Goal: Task Accomplishment & Management: Manage account settings

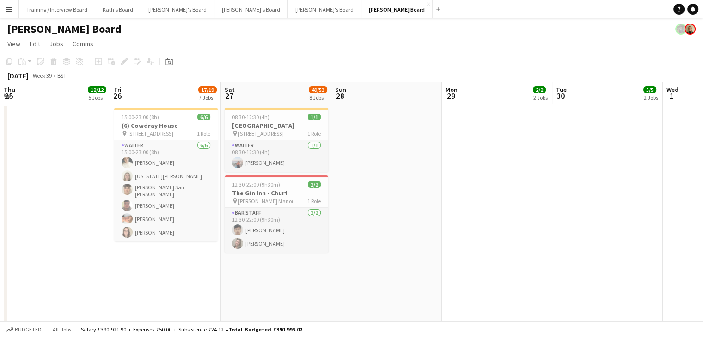
scroll to position [0, 332]
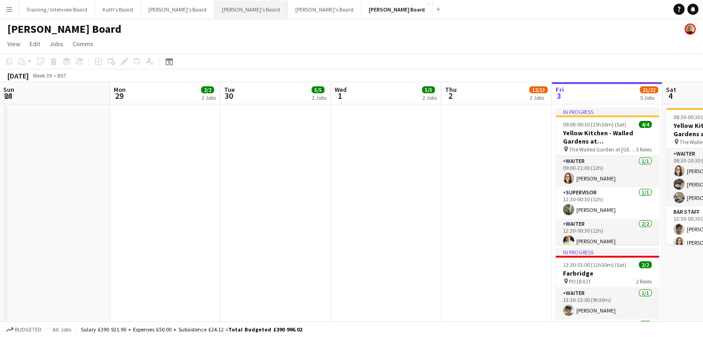
click at [214, 9] on button "Thomasina's Board Close" at bounding box center [250, 9] width 73 height 18
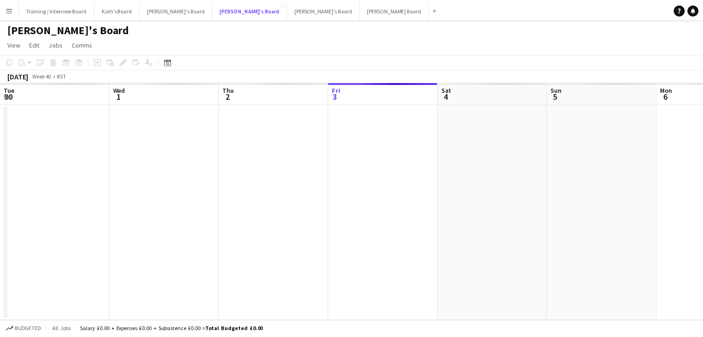
scroll to position [0, 221]
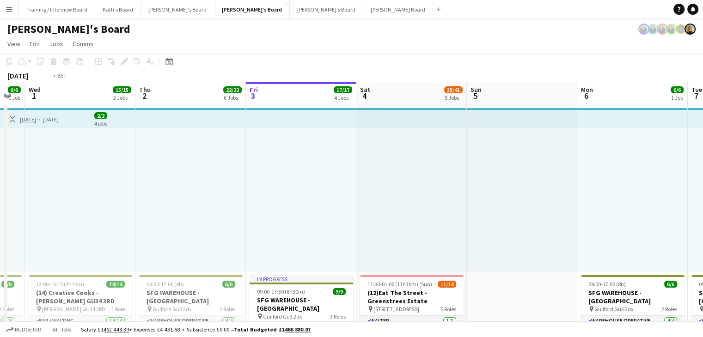
drag, startPoint x: 139, startPoint y: 91, endPoint x: 471, endPoint y: 105, distance: 332.2
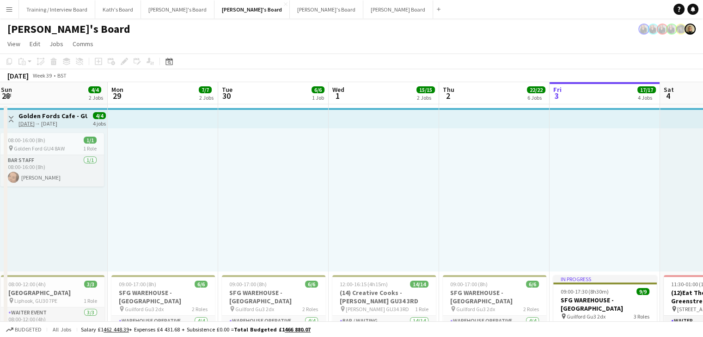
drag, startPoint x: 136, startPoint y: 96, endPoint x: 522, endPoint y: 97, distance: 386.4
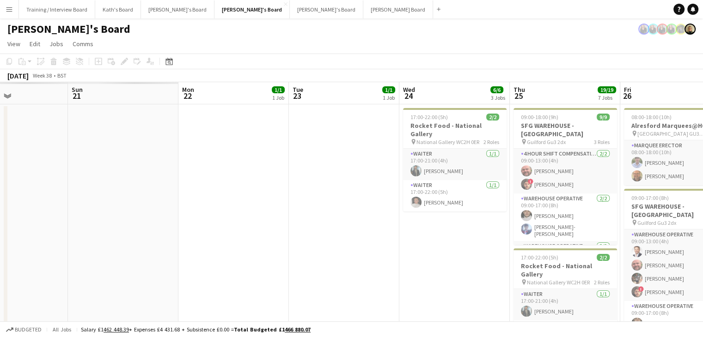
drag, startPoint x: 178, startPoint y: 98, endPoint x: 495, endPoint y: 98, distance: 317.1
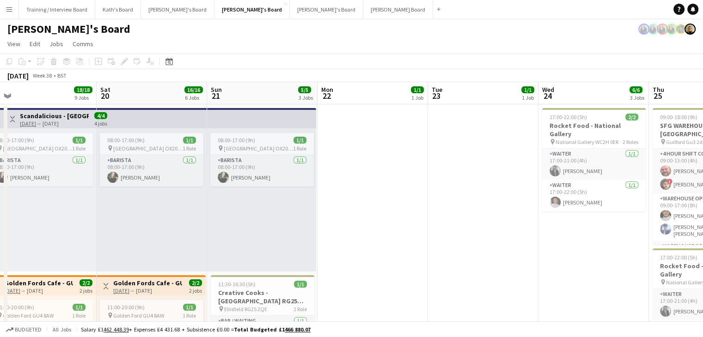
drag, startPoint x: 160, startPoint y: 93, endPoint x: 431, endPoint y: 102, distance: 271.5
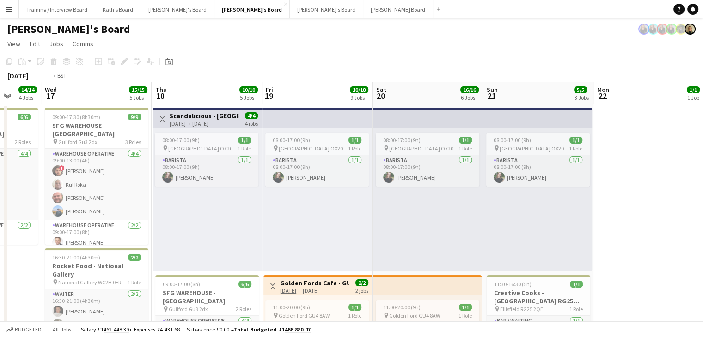
drag, startPoint x: 458, startPoint y: 106, endPoint x: 531, endPoint y: 101, distance: 73.6
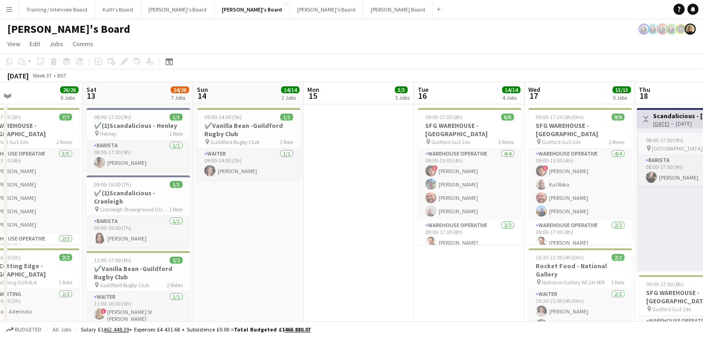
scroll to position [0, 199]
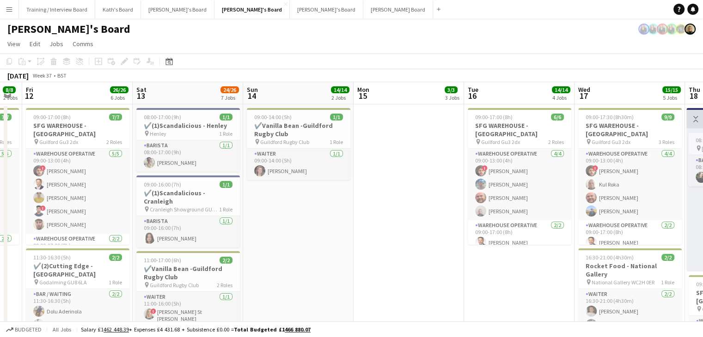
drag, startPoint x: 159, startPoint y: 95, endPoint x: 423, endPoint y: 100, distance: 264.0
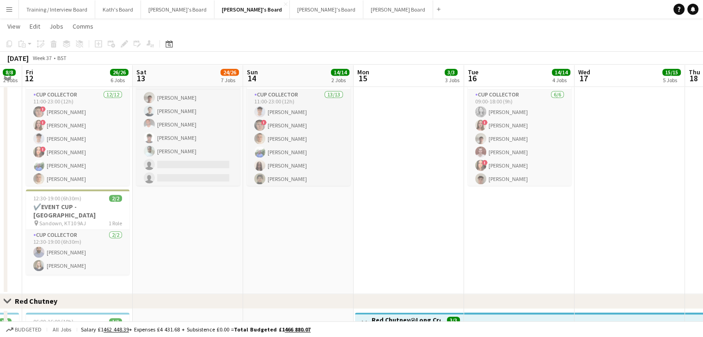
scroll to position [150, 0]
click at [406, 38] on app-toolbar "Copy Paste Paste Ctrl+V Paste with crew Ctrl+Shift+V Paste linked Job Delete Gr…" at bounding box center [351, 44] width 703 height 16
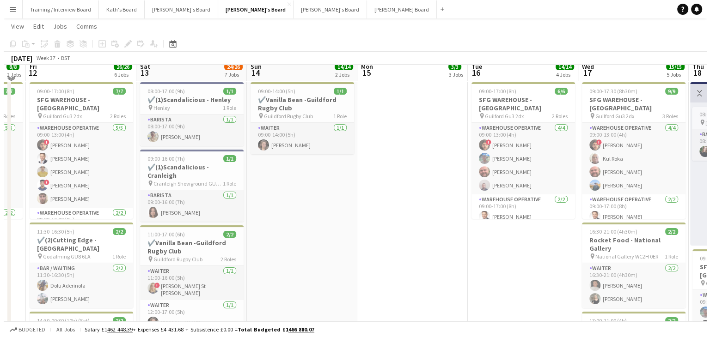
scroll to position [0, 0]
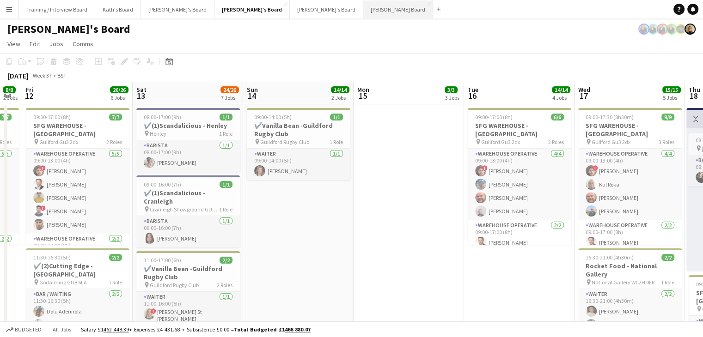
click at [363, 10] on button "Dean's Board Close" at bounding box center [398, 9] width 70 height 18
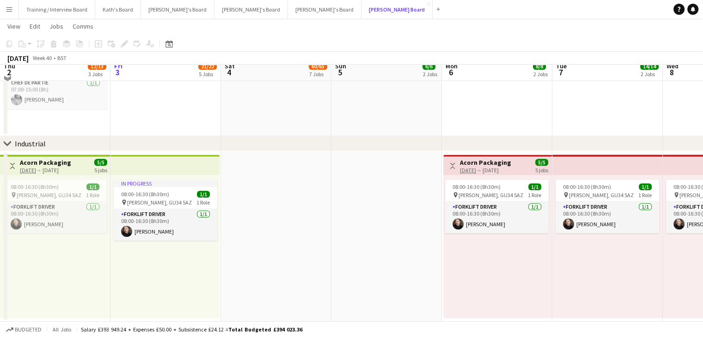
scroll to position [1064, 0]
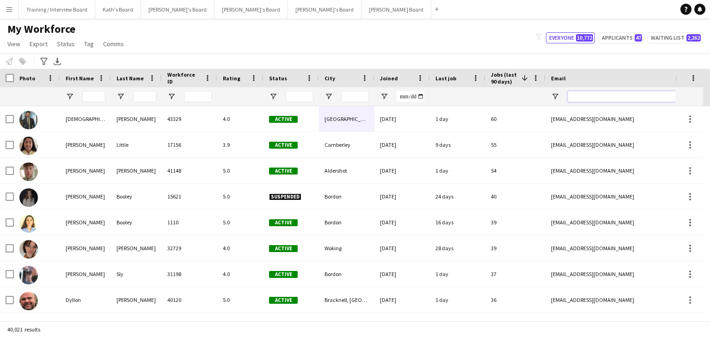
paste input "**********"
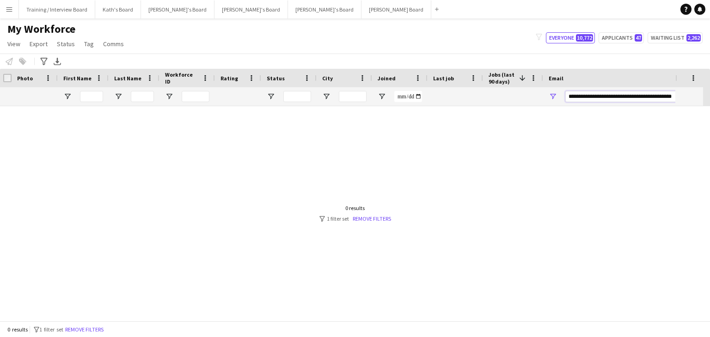
drag, startPoint x: 604, startPoint y: 98, endPoint x: 518, endPoint y: 98, distance: 86.0
click at [518, 98] on div at bounding box center [499, 96] width 1002 height 18
click at [649, 97] on input "**********" at bounding box center [643, 96] width 157 height 11
type input "**********"
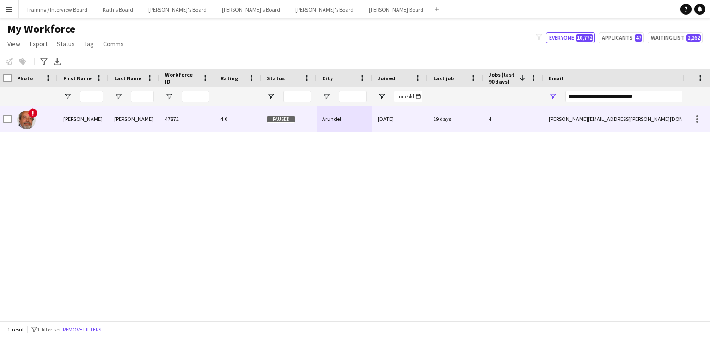
click at [461, 116] on div "19 days" at bounding box center [455, 118] width 55 height 25
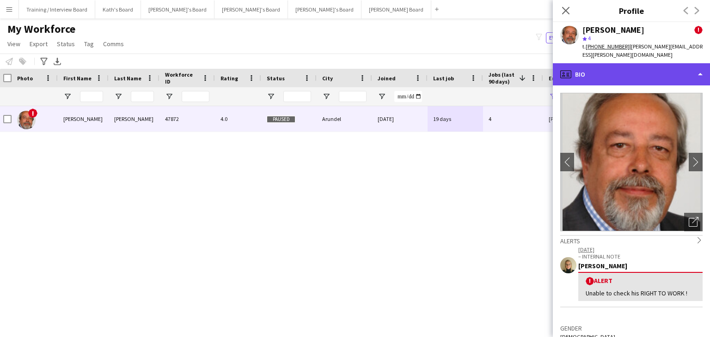
click at [642, 67] on div "profile Bio" at bounding box center [631, 74] width 157 height 22
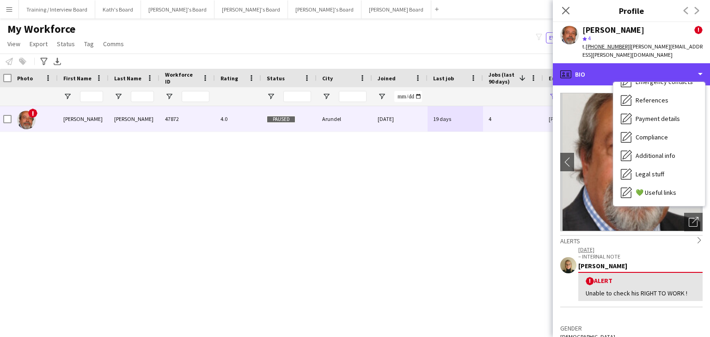
scroll to position [85, 0]
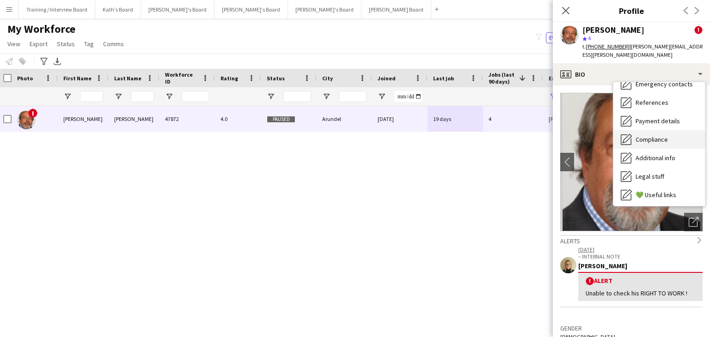
click at [684, 130] on div "Compliance Compliance" at bounding box center [659, 139] width 92 height 18
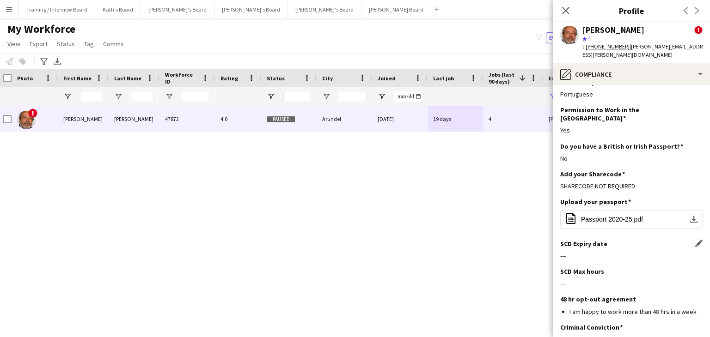
scroll to position [0, 0]
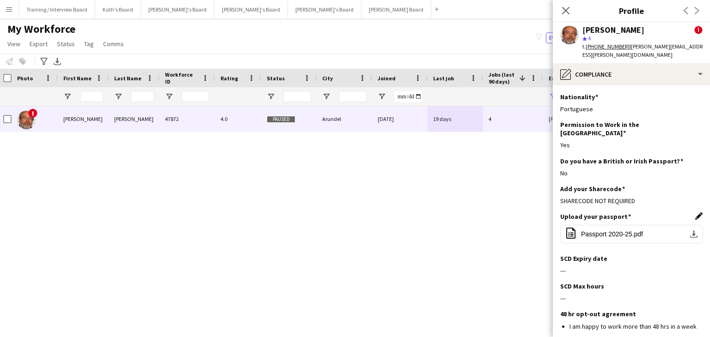
click at [695, 213] on app-icon "Edit this field" at bounding box center [698, 216] width 7 height 7
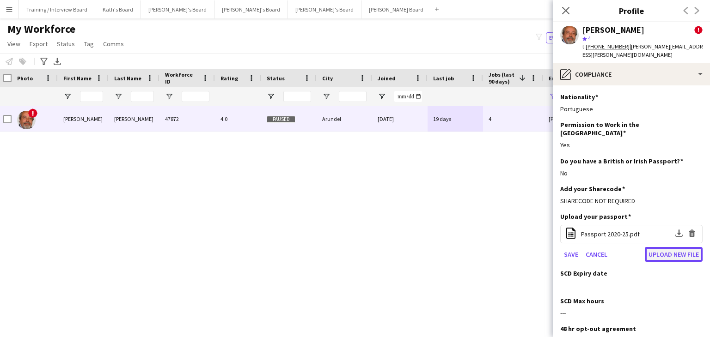
click at [659, 247] on button "Upload new file" at bounding box center [674, 254] width 58 height 15
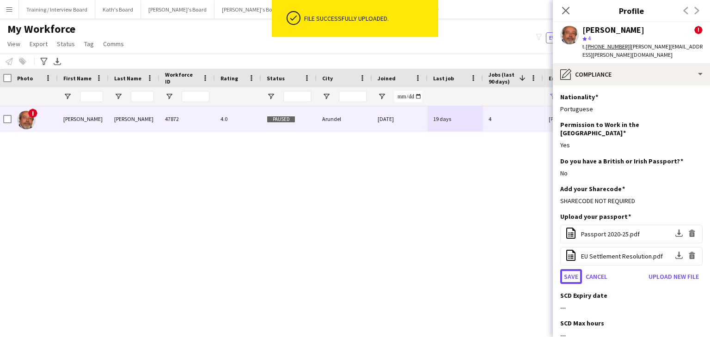
click at [575, 269] on button "Save" at bounding box center [571, 276] width 22 height 15
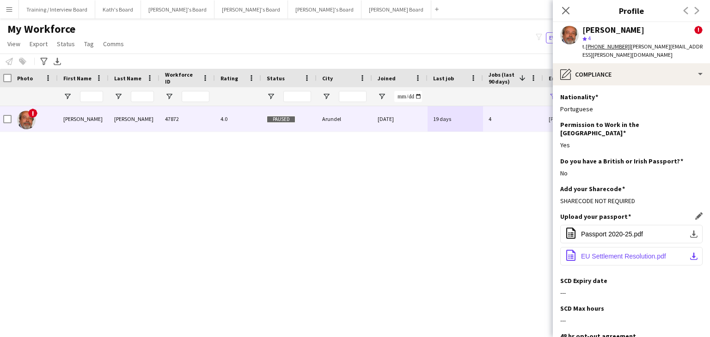
click at [611, 253] on span "EU Settlement Resolution.pdf" at bounding box center [623, 256] width 85 height 7
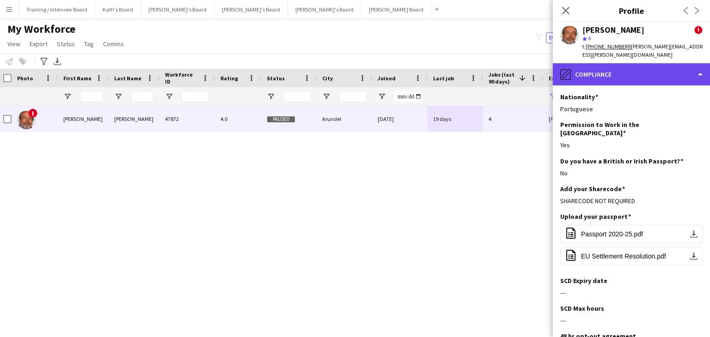
click at [606, 69] on div "pencil4 Compliance" at bounding box center [631, 74] width 157 height 22
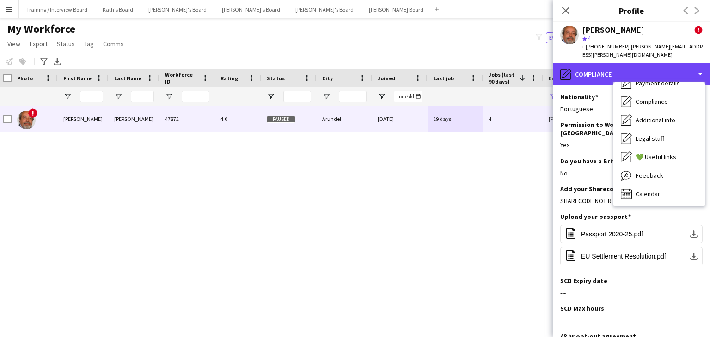
scroll to position [124, 0]
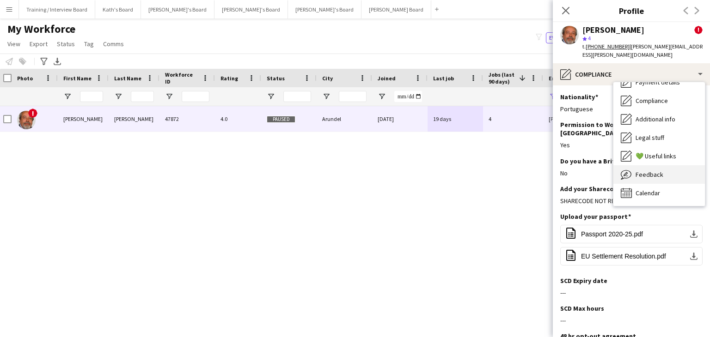
click at [658, 165] on div "Feedback Feedback" at bounding box center [659, 174] width 92 height 18
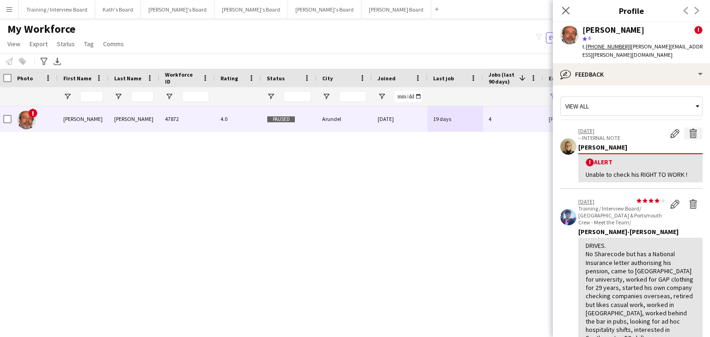
click at [691, 128] on button "Delete alert" at bounding box center [693, 134] width 18 height 12
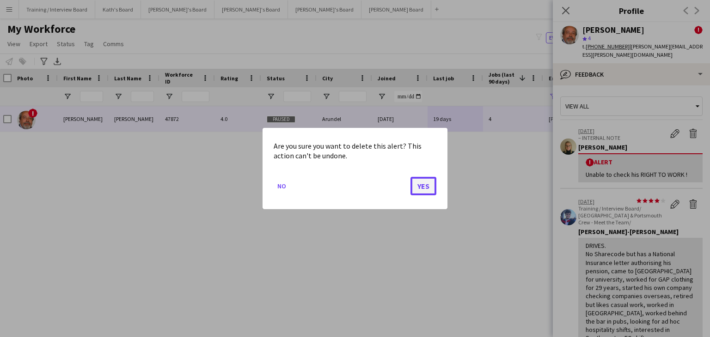
click at [422, 187] on button "Yes" at bounding box center [423, 186] width 26 height 18
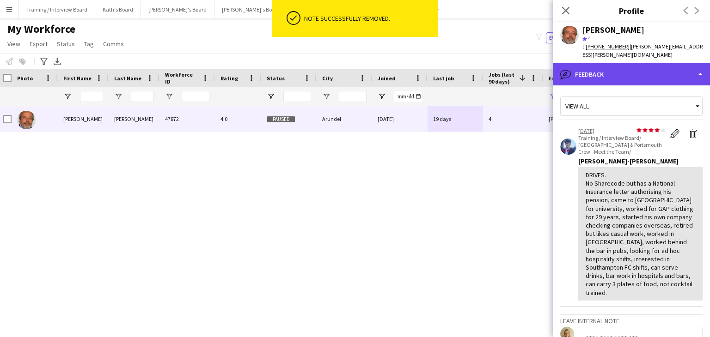
click at [632, 68] on div "bubble-pencil Feedback" at bounding box center [631, 74] width 157 height 22
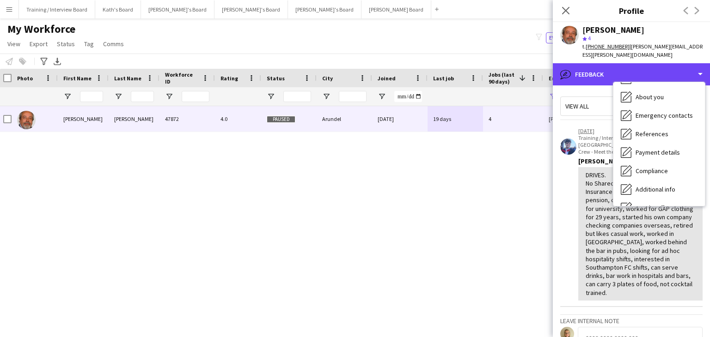
scroll to position [0, 0]
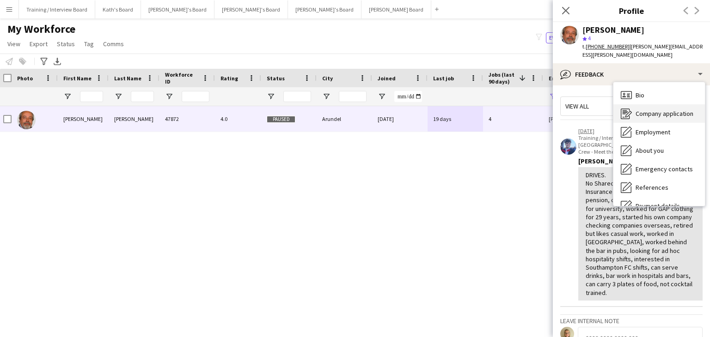
click at [657, 110] on span "Company application" at bounding box center [665, 114] width 58 height 8
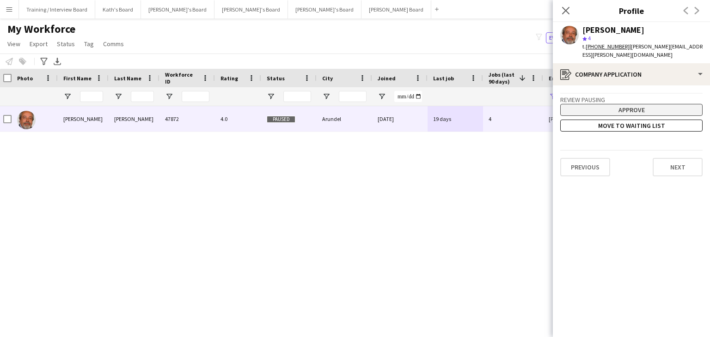
click at [618, 104] on button "Approve" at bounding box center [631, 110] width 142 height 12
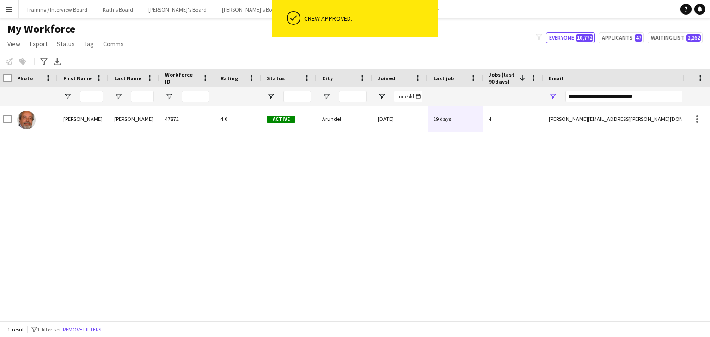
click at [413, 197] on div "JORGE DE SILVA 47872 4.0 Active Arundel 07-06-2025 19 days 4 jorge.de.a.c.silva…" at bounding box center [341, 210] width 682 height 208
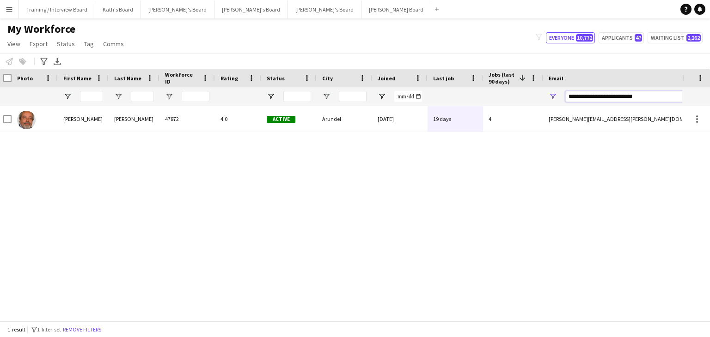
drag, startPoint x: 656, startPoint y: 99, endPoint x: 477, endPoint y: 103, distance: 179.4
click at [477, 103] on div at bounding box center [499, 96] width 1002 height 18
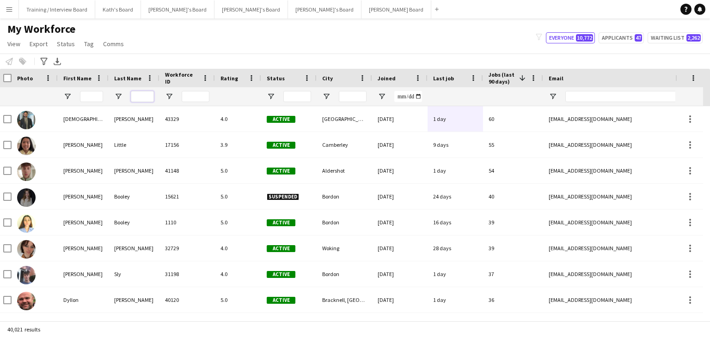
click at [145, 95] on input "Last Name Filter Input" at bounding box center [142, 96] width 23 height 11
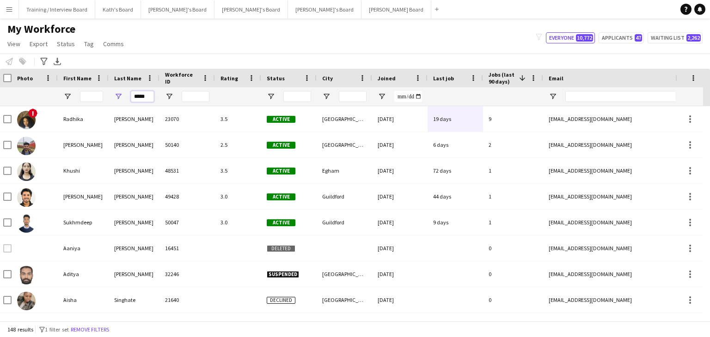
type input "*****"
click at [86, 95] on input "First Name Filter Input" at bounding box center [91, 96] width 23 height 11
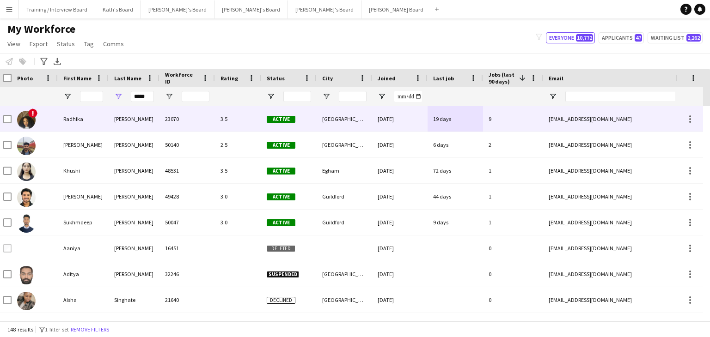
click at [197, 124] on div "23070" at bounding box center [186, 118] width 55 height 25
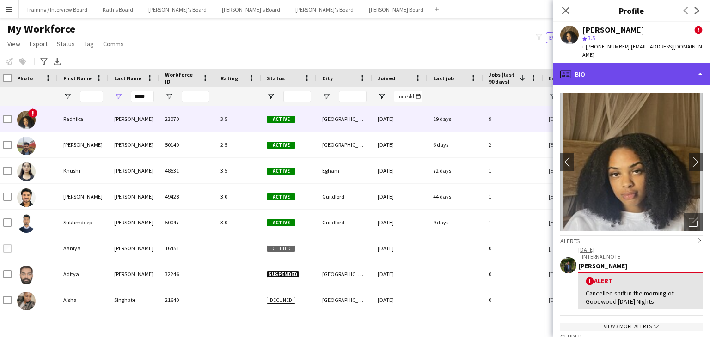
click at [619, 63] on div "profile Bio" at bounding box center [631, 74] width 157 height 22
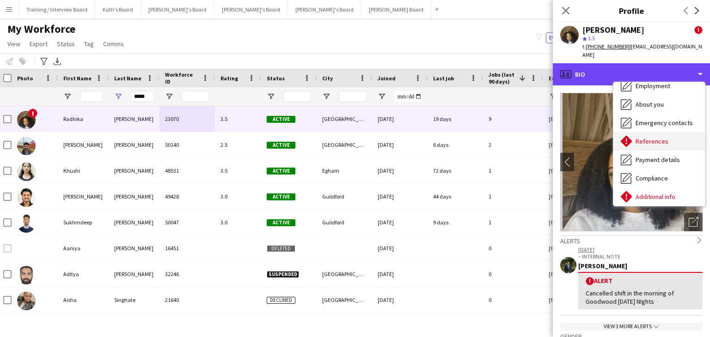
scroll to position [92, 0]
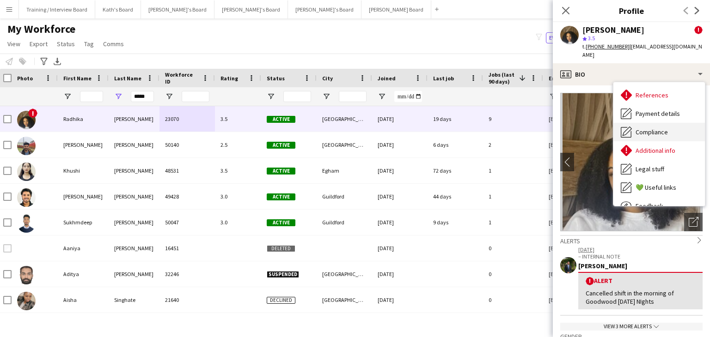
click at [656, 128] on span "Compliance" at bounding box center [652, 132] width 32 height 8
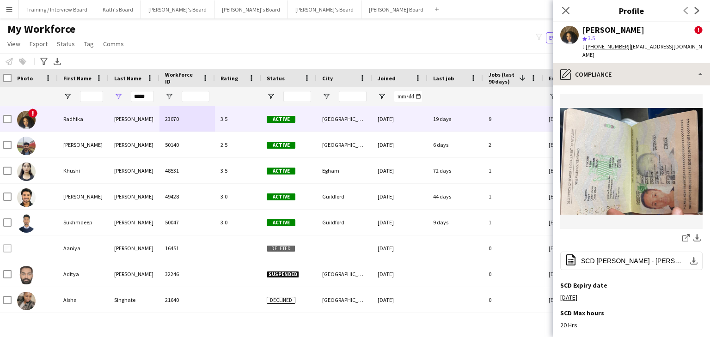
scroll to position [277, 0]
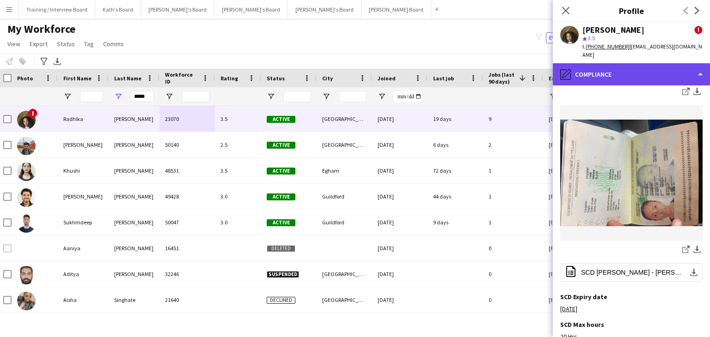
click at [605, 63] on div "pencil4 Compliance" at bounding box center [631, 74] width 157 height 22
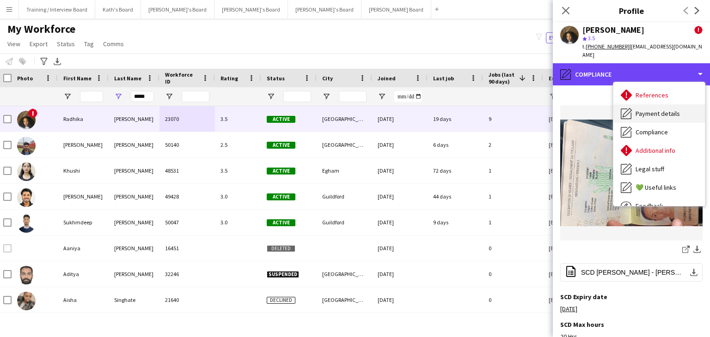
scroll to position [0, 0]
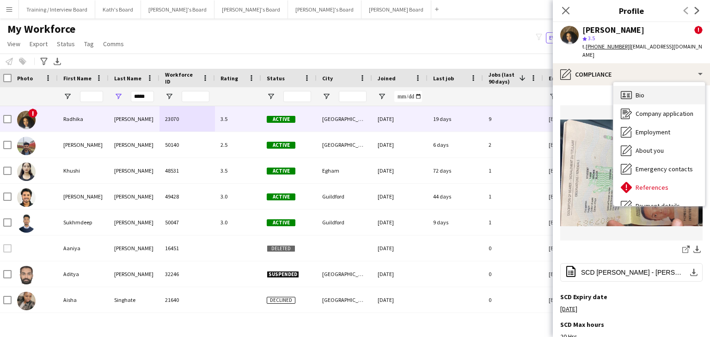
click at [647, 86] on div "Bio Bio" at bounding box center [659, 95] width 92 height 18
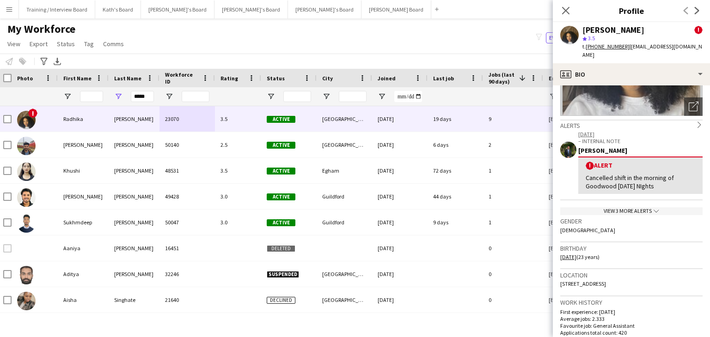
scroll to position [185, 0]
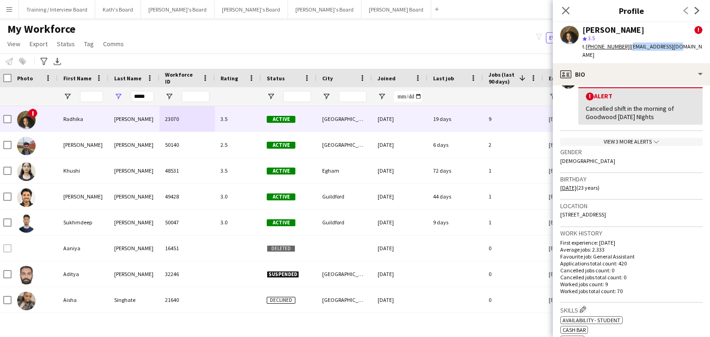
drag, startPoint x: 679, startPoint y: 45, endPoint x: 627, endPoint y: 49, distance: 51.9
click at [627, 49] on div "Radhika Singh ! star 3.5 t. +447886298502 | radede@icloud.com" at bounding box center [631, 42] width 157 height 41
copy span "radede@icloud.com"
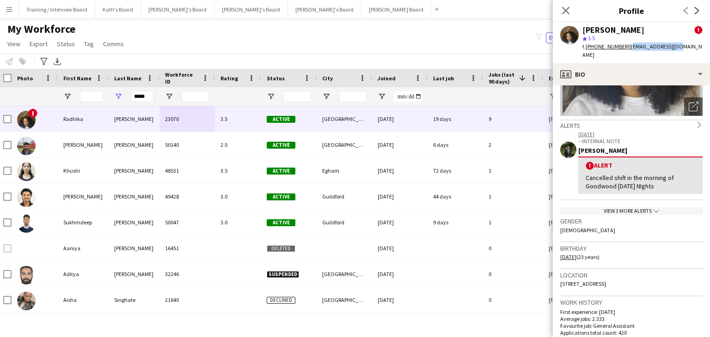
scroll to position [190, 0]
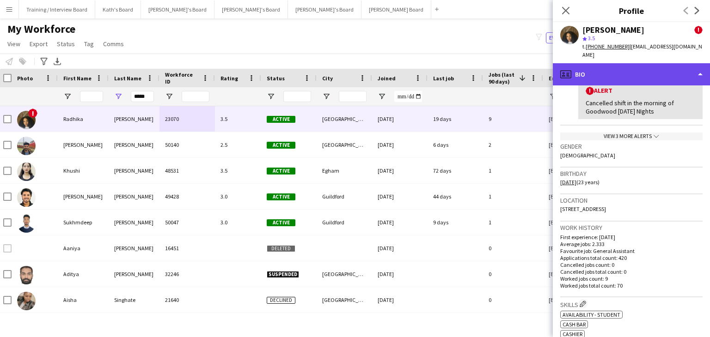
click at [645, 66] on div "profile Bio" at bounding box center [631, 74] width 157 height 22
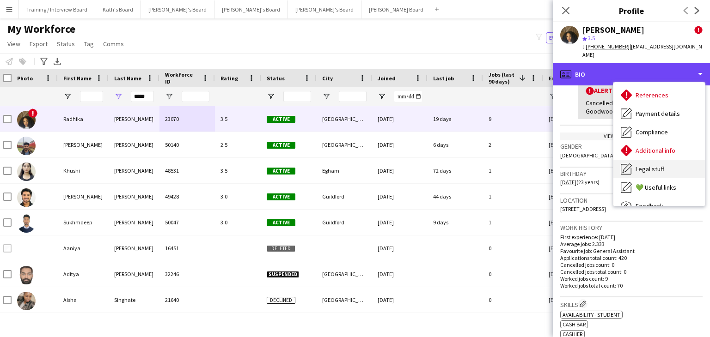
scroll to position [124, 0]
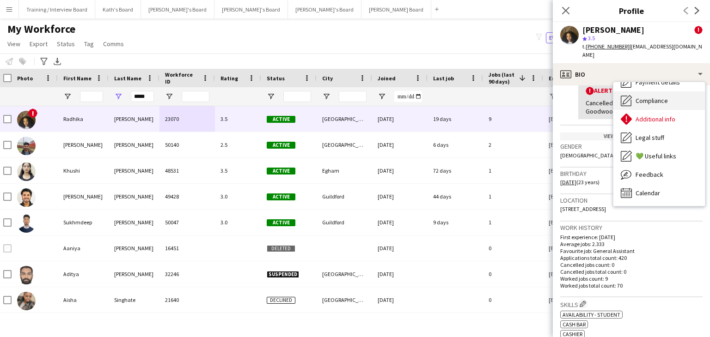
click at [656, 97] on span "Compliance" at bounding box center [652, 101] width 32 height 8
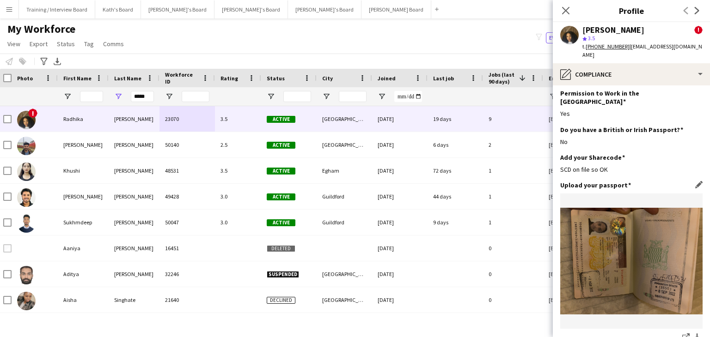
scroll to position [46, 0]
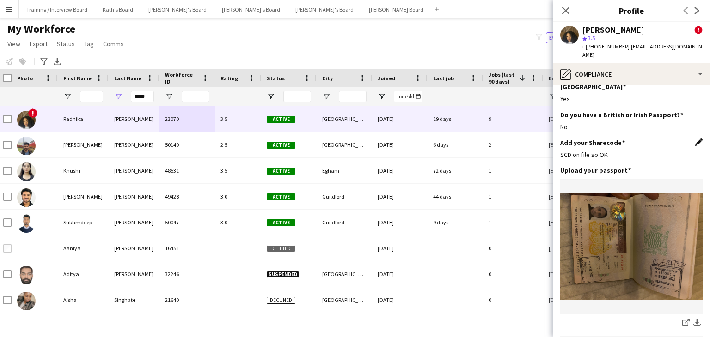
click at [695, 139] on app-icon "Edit this field" at bounding box center [698, 142] width 7 height 7
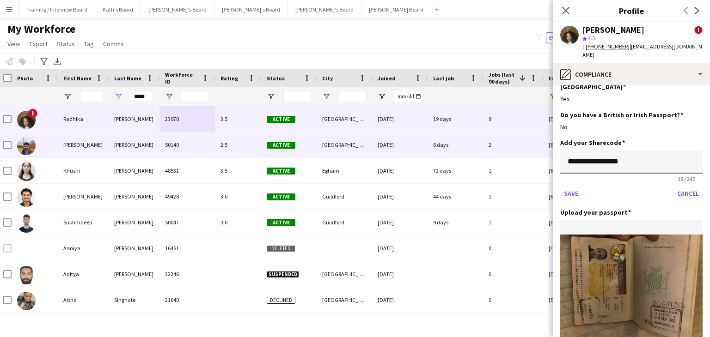
drag, startPoint x: 637, startPoint y: 142, endPoint x: 443, endPoint y: 157, distance: 194.7
click at [443, 157] on body "Menu Boards Boards Boards All jobs Status Workforce Workforce My Workforce Recr…" at bounding box center [355, 168] width 710 height 337
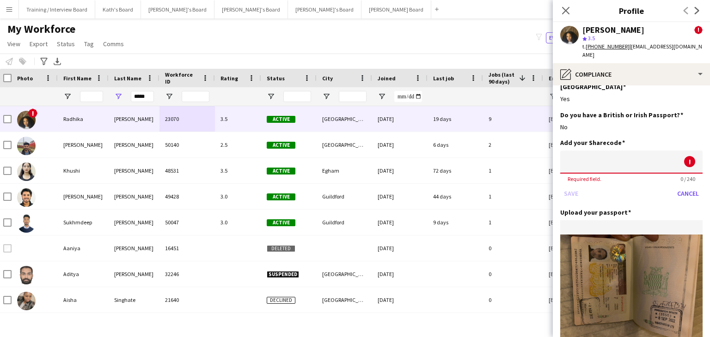
paste input "**********"
type input "**********"
click at [576, 186] on button "Save" at bounding box center [571, 193] width 22 height 15
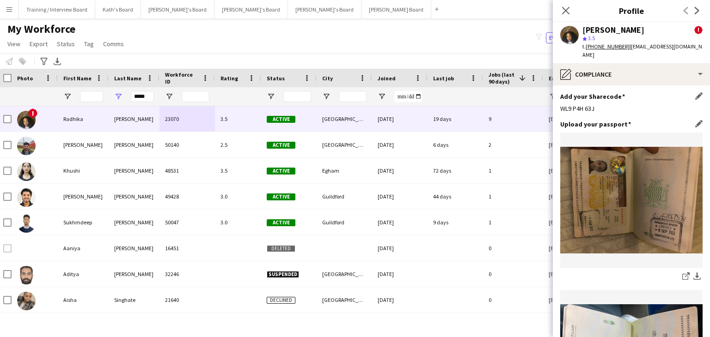
scroll to position [0, 0]
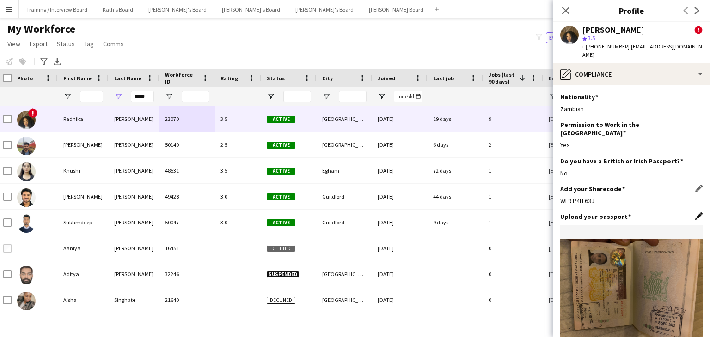
click at [695, 213] on app-icon "Edit this field" at bounding box center [698, 216] width 7 height 7
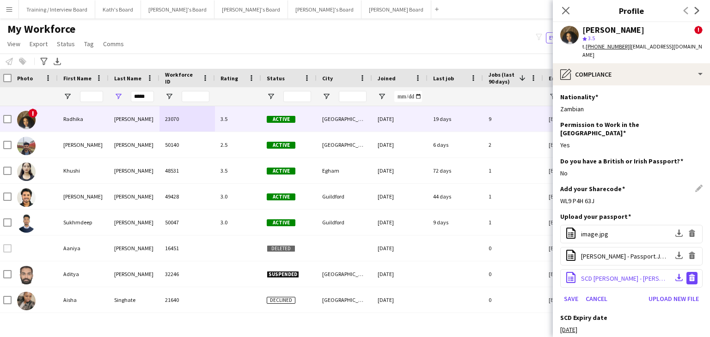
click at [688, 274] on app-icon "Delete file" at bounding box center [691, 278] width 7 height 9
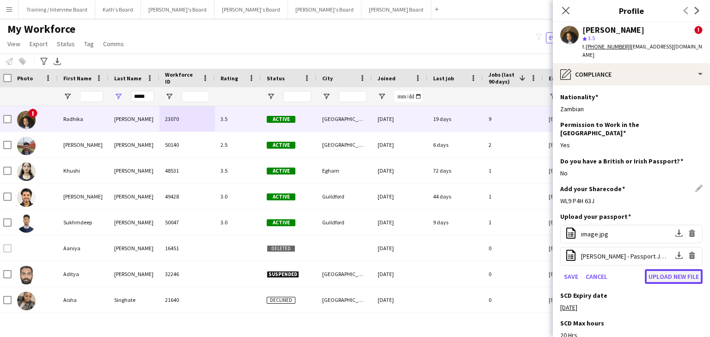
click at [659, 269] on button "Upload new file" at bounding box center [674, 276] width 58 height 15
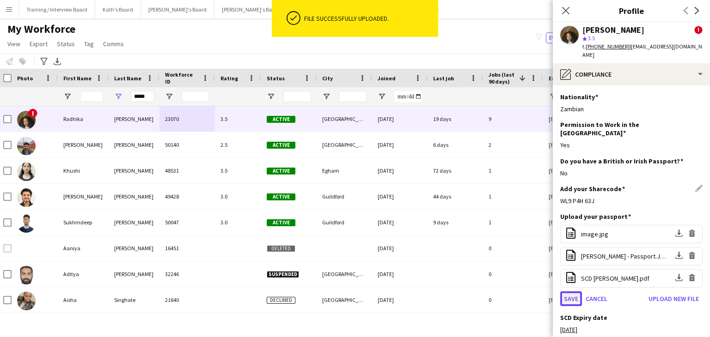
click at [569, 292] on button "Save" at bounding box center [571, 299] width 22 height 15
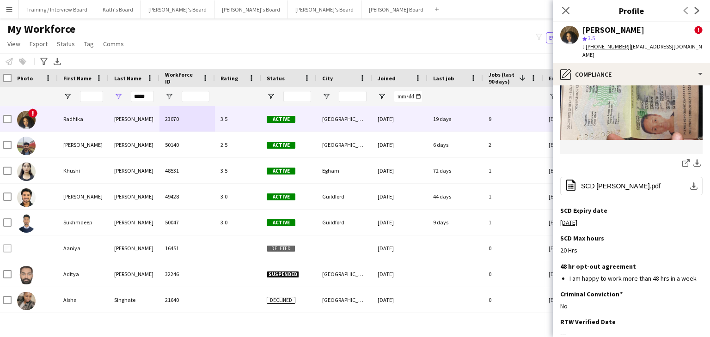
scroll to position [416, 0]
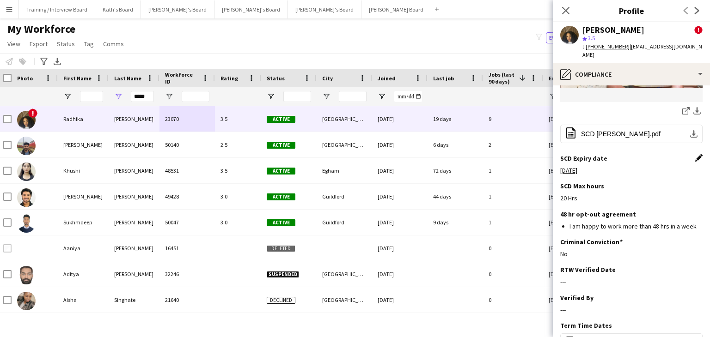
click at [695, 154] on app-icon "Edit this field" at bounding box center [698, 157] width 7 height 7
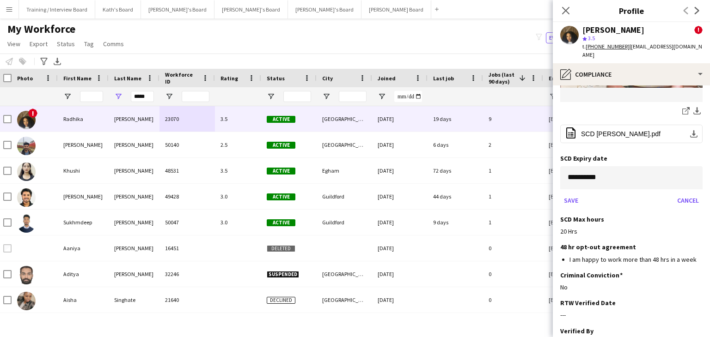
click at [612, 165] on body "Menu Boards Boards Boards All jobs Status Workforce Workforce My Workforce Recr…" at bounding box center [355, 168] width 710 height 337
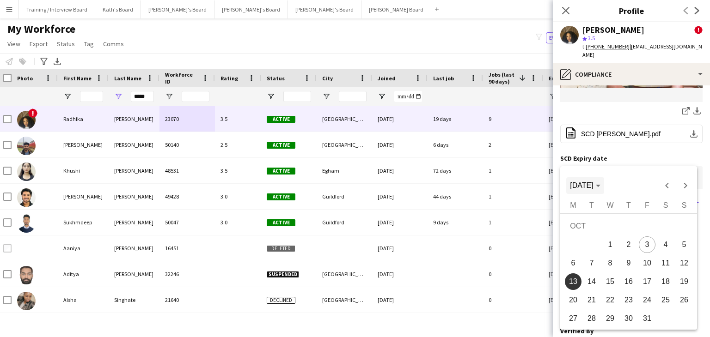
click at [600, 189] on span "[DATE]" at bounding box center [585, 186] width 30 height 8
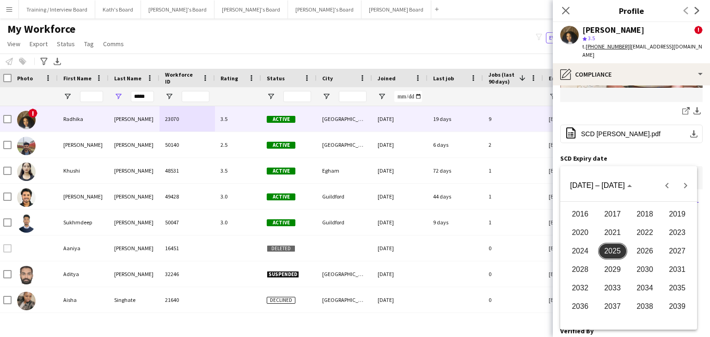
click at [618, 254] on span "2025" at bounding box center [612, 251] width 29 height 17
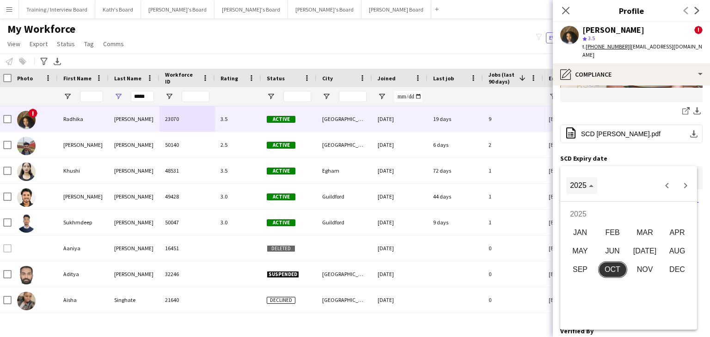
click at [591, 192] on span "Choose date" at bounding box center [581, 186] width 31 height 22
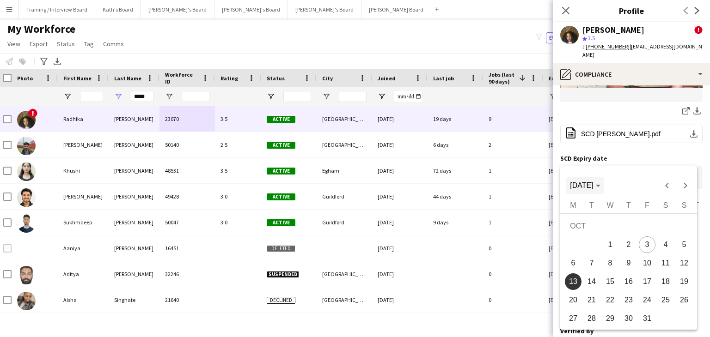
click at [600, 188] on span "[DATE]" at bounding box center [585, 186] width 30 height 8
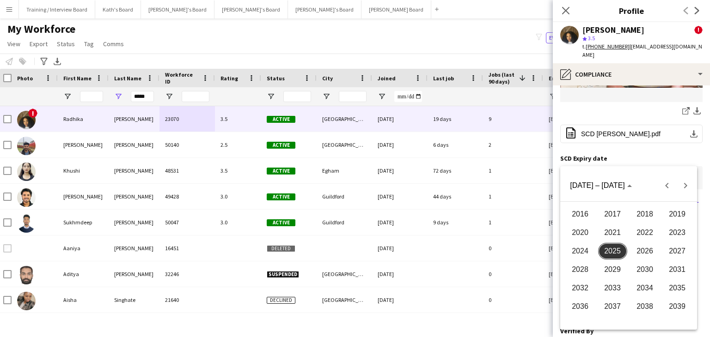
click at [644, 253] on span "2026" at bounding box center [644, 251] width 29 height 17
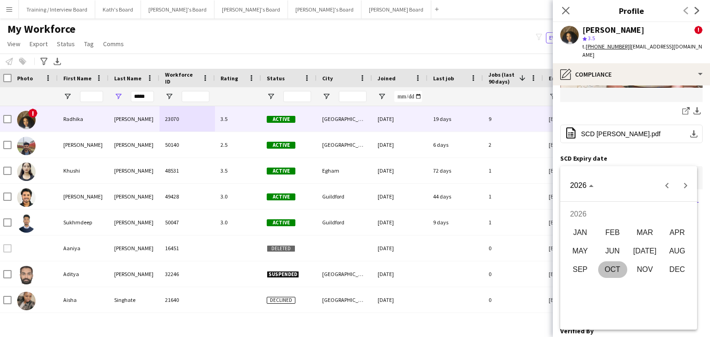
click at [675, 233] on span "APR" at bounding box center [677, 233] width 29 height 17
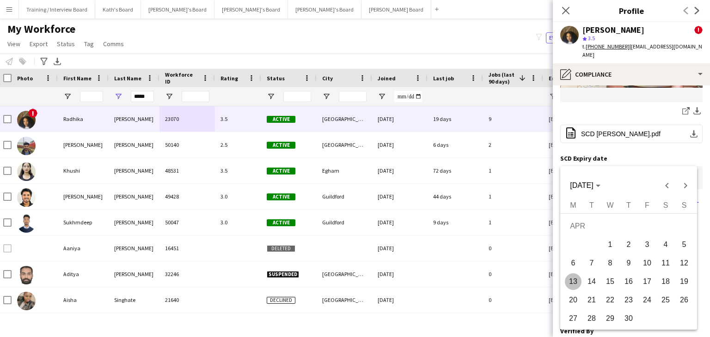
click at [638, 241] on button "3" at bounding box center [647, 245] width 18 height 18
type input "**********"
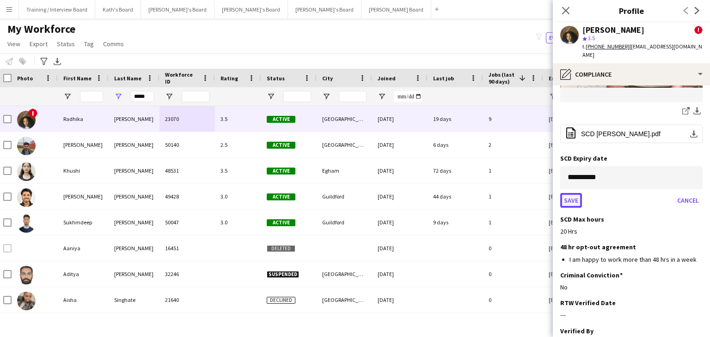
click at [569, 193] on button "Save" at bounding box center [571, 200] width 22 height 15
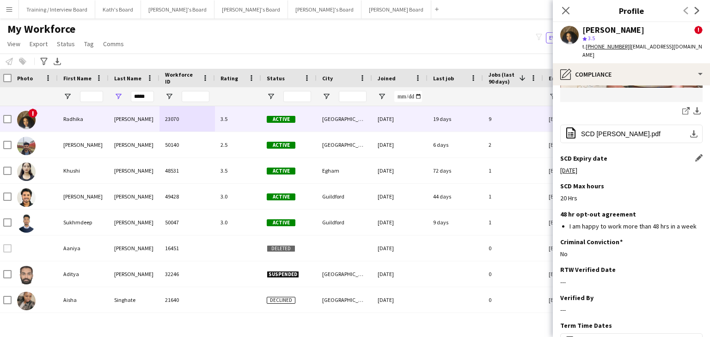
click at [496, 57] on div "Notify workforce Add to tag Select at least one crew to tag him or her. Advance…" at bounding box center [355, 61] width 710 height 15
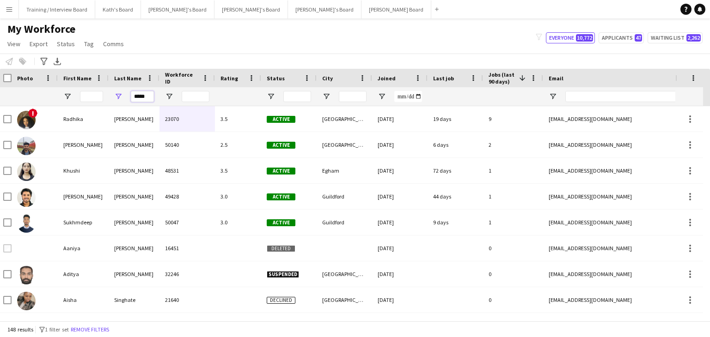
drag, startPoint x: 150, startPoint y: 98, endPoint x: 133, endPoint y: 97, distance: 17.1
click at [133, 97] on input "*****" at bounding box center [142, 96] width 23 height 11
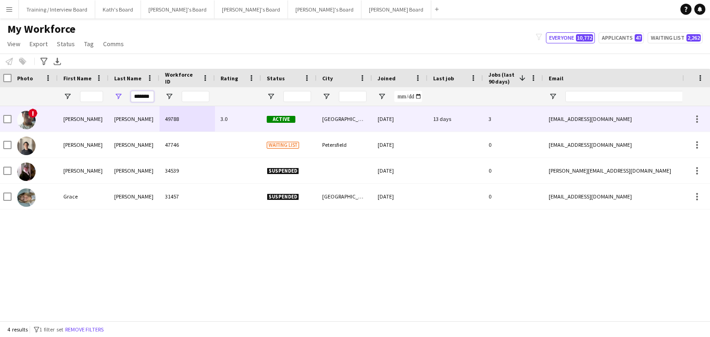
type input "*******"
click at [186, 127] on div "49788" at bounding box center [186, 118] width 55 height 25
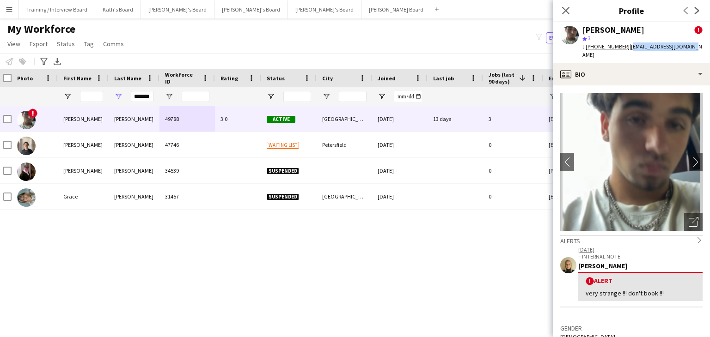
drag, startPoint x: 691, startPoint y: 47, endPoint x: 626, endPoint y: 48, distance: 65.2
click at [626, 48] on div "Adam Chilton ! star 3 t. +447783393178 | chiltonadam3@gmail.com" at bounding box center [631, 42] width 157 height 41
copy span "chiltonadam3@gmail.com"
click at [689, 157] on app-icon "chevron-right" at bounding box center [696, 162] width 14 height 10
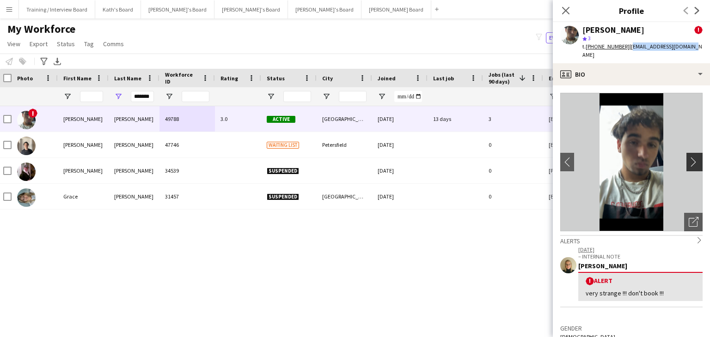
click at [689, 157] on app-icon "chevron-right" at bounding box center [696, 162] width 14 height 10
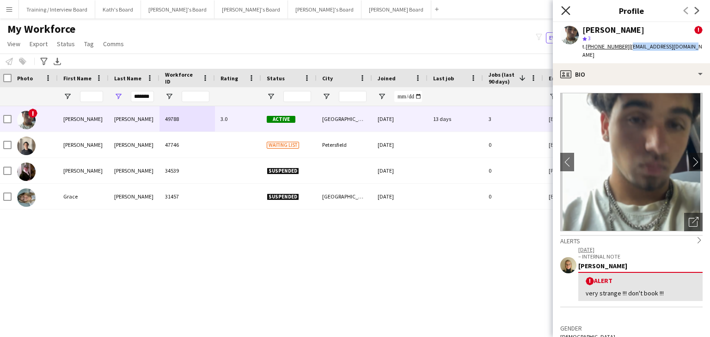
click at [566, 9] on icon "Close pop-in" at bounding box center [565, 10] width 9 height 9
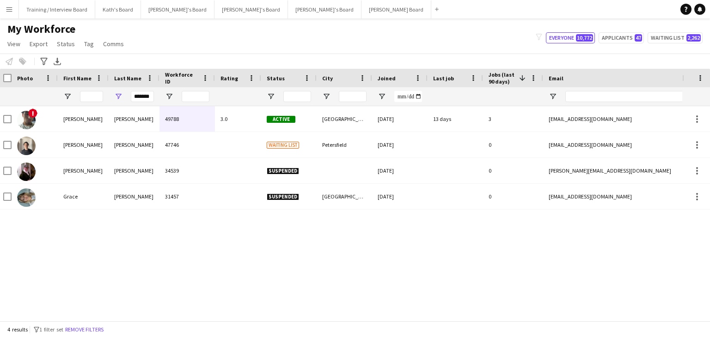
drag, startPoint x: 153, startPoint y: 97, endPoint x: 110, endPoint y: 98, distance: 43.0
click at [110, 98] on div "*******" at bounding box center [134, 96] width 51 height 18
drag, startPoint x: 151, startPoint y: 98, endPoint x: 116, endPoint y: 92, distance: 35.5
click at [116, 92] on div "*******" at bounding box center [134, 96] width 51 height 18
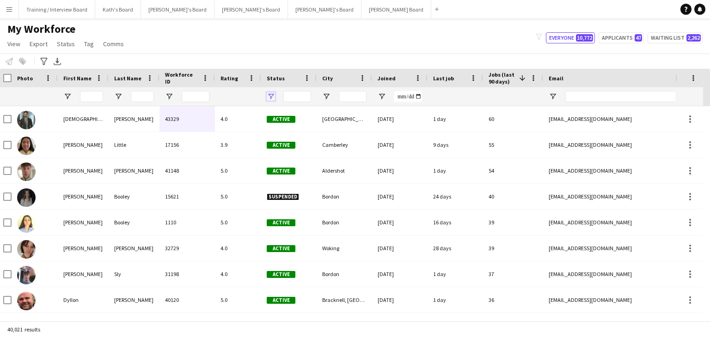
click at [271, 95] on span "Open Filter Menu" at bounding box center [271, 96] width 8 height 8
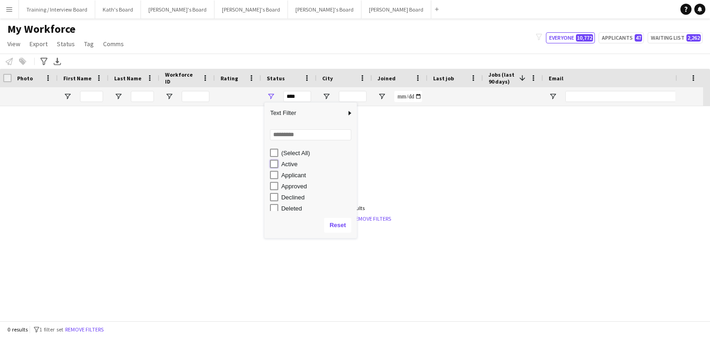
type input "**********"
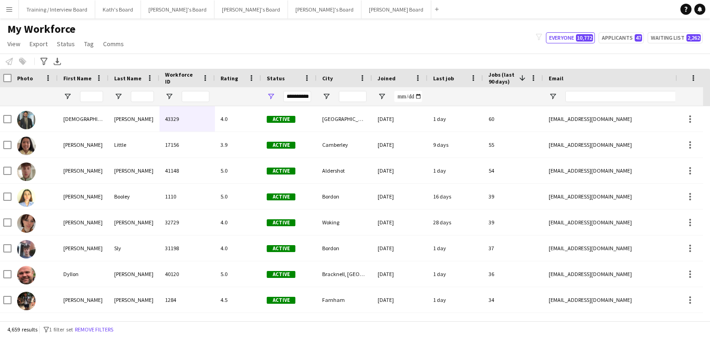
click at [278, 30] on div "My Workforce View Views Default view Compliance RTW Checks MANCHESTER Search UN…" at bounding box center [355, 37] width 710 height 31
click at [18, 43] on span "View" at bounding box center [13, 44] width 13 height 8
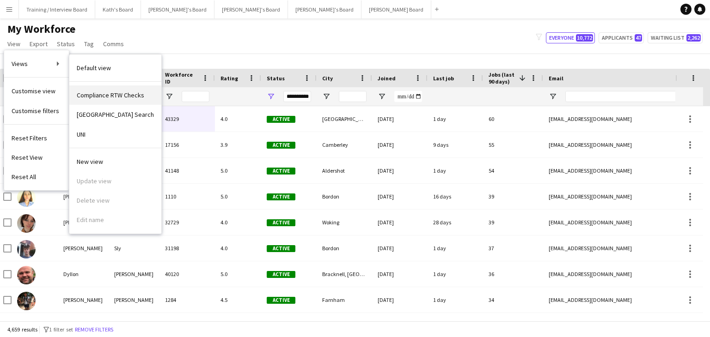
click at [118, 95] on span "Compliance RTW Checks" at bounding box center [110, 95] width 67 height 8
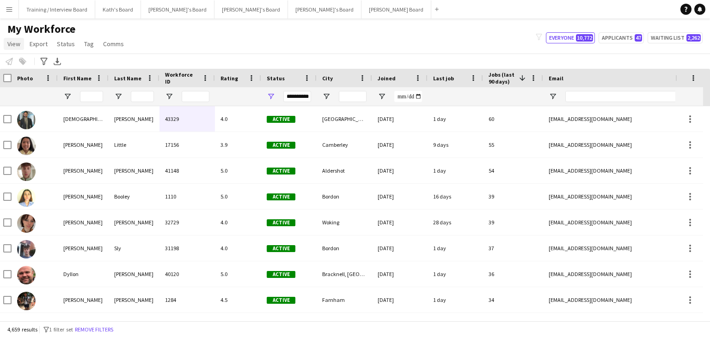
click at [19, 46] on span "View" at bounding box center [13, 44] width 13 height 8
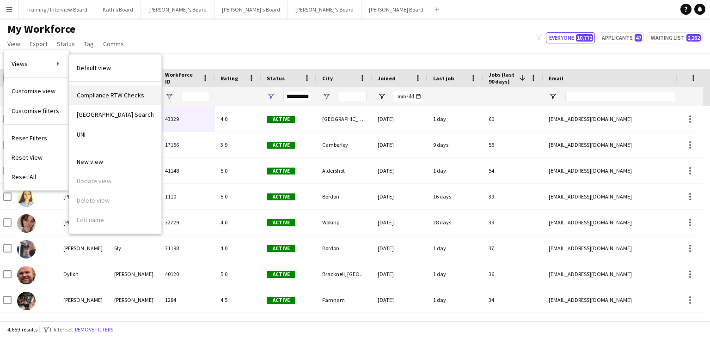
click at [110, 94] on span "Compliance RTW Checks" at bounding box center [110, 95] width 67 height 8
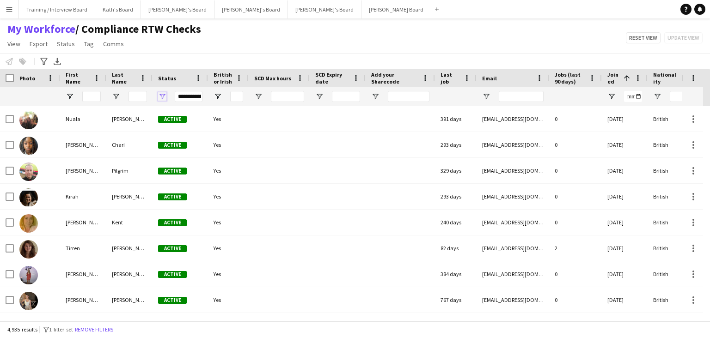
click at [160, 96] on span "Open Filter Menu" at bounding box center [162, 96] width 8 height 8
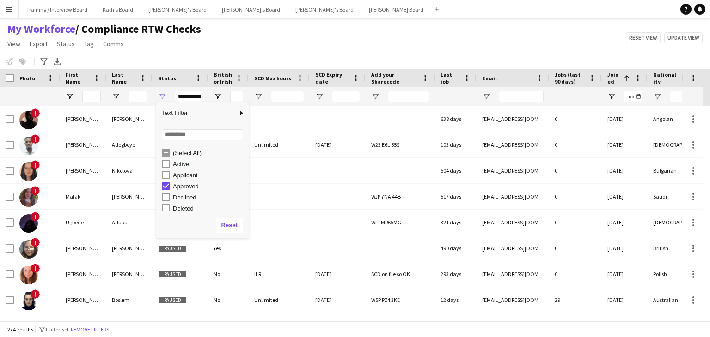
drag, startPoint x: 246, startPoint y: 167, endPoint x: 245, endPoint y: 186, distance: 19.4
click at [245, 186] on div "(Select All) Active Applicant Approved Declined Deleted" at bounding box center [202, 179] width 92 height 67
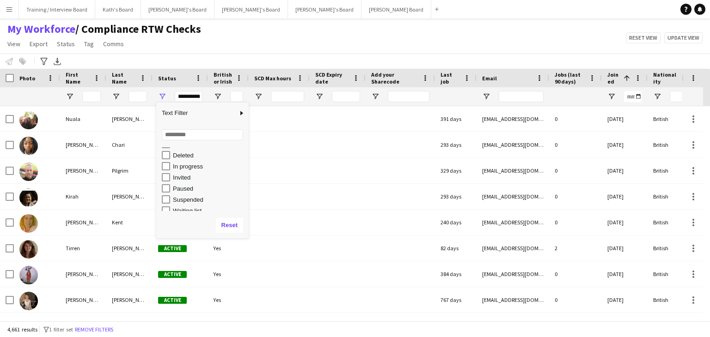
scroll to position [58, 0]
type input "**********"
click at [269, 52] on div "My Workforce / Compliance RTW Checks View Views Default view Compliance RTW Che…" at bounding box center [355, 37] width 710 height 31
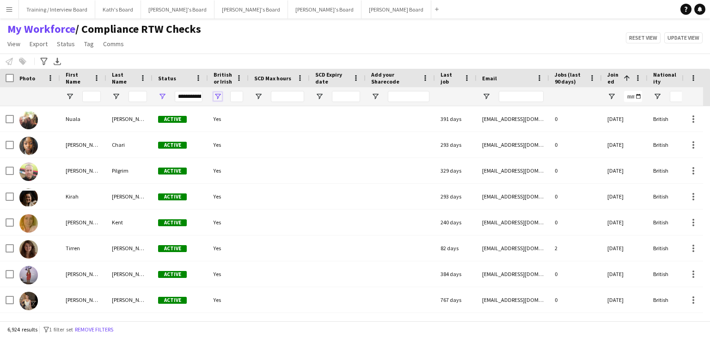
click at [217, 97] on span "Open Filter Menu" at bounding box center [218, 96] width 8 height 8
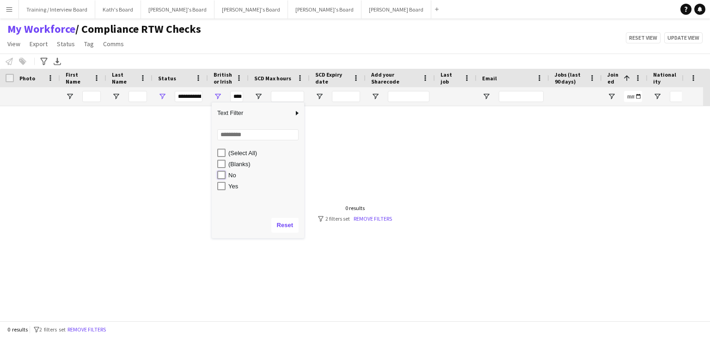
type input "******"
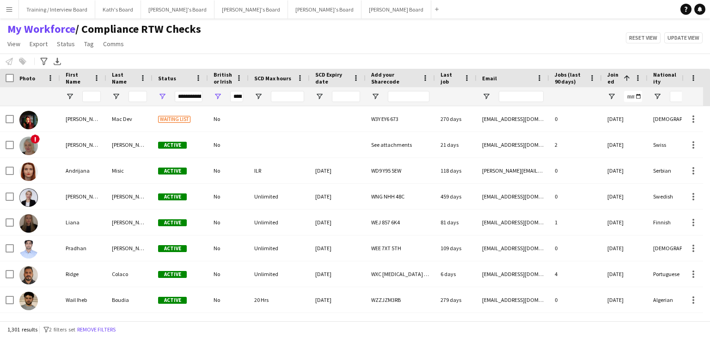
click at [257, 49] on div "My Workforce / Compliance RTW Checks View Views Default view Compliance RTW Che…" at bounding box center [355, 37] width 710 height 31
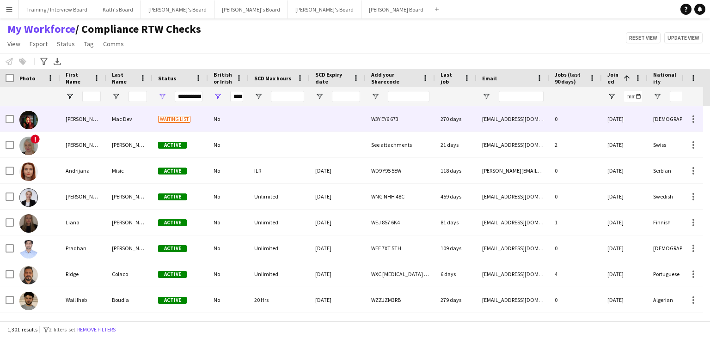
click at [314, 124] on div at bounding box center [338, 118] width 56 height 25
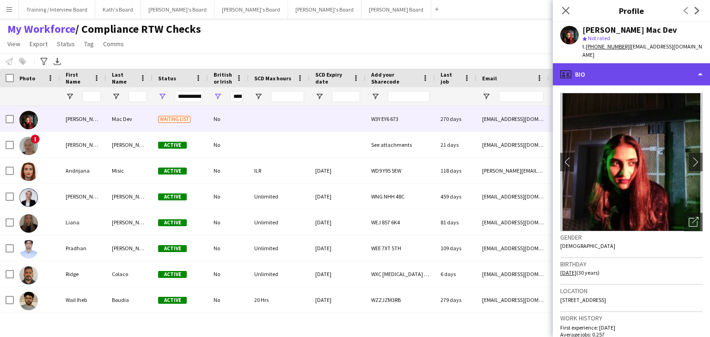
click at [618, 66] on div "profile Bio" at bounding box center [631, 74] width 157 height 22
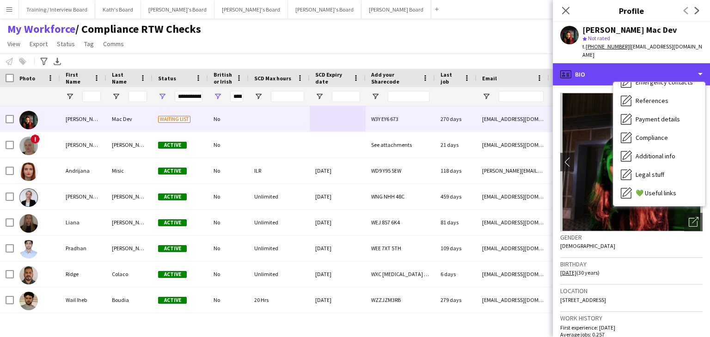
scroll to position [92, 0]
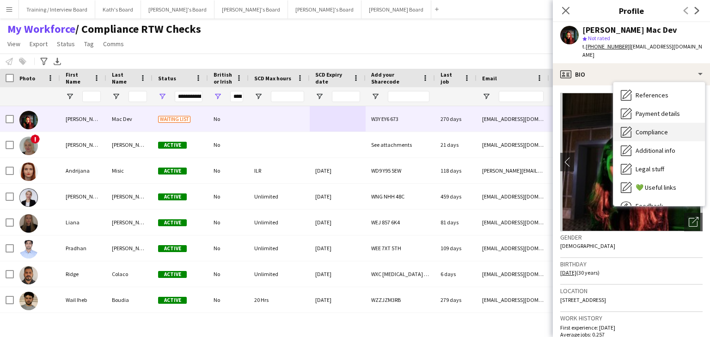
click at [649, 128] on div "Compliance Compliance" at bounding box center [659, 132] width 92 height 18
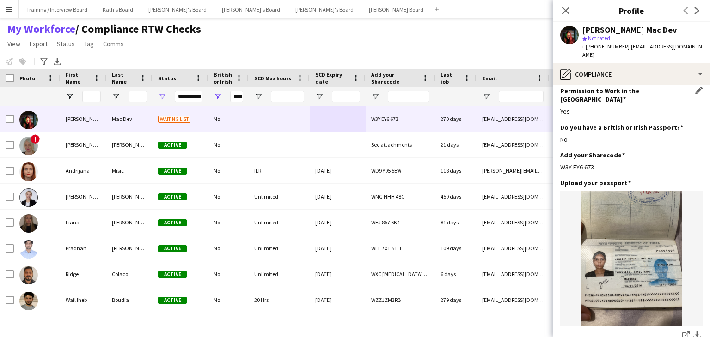
scroll to position [0, 0]
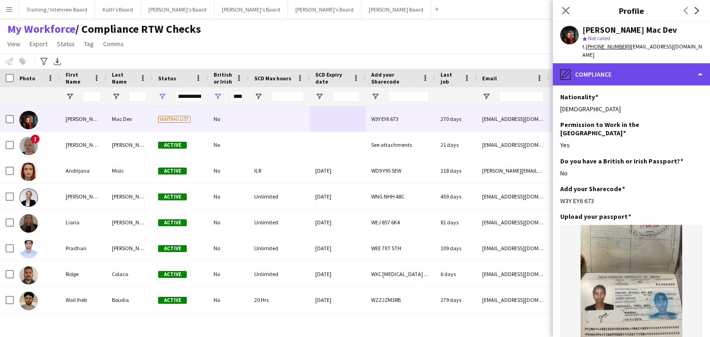
click at [640, 67] on div "pencil4 Compliance" at bounding box center [631, 74] width 157 height 22
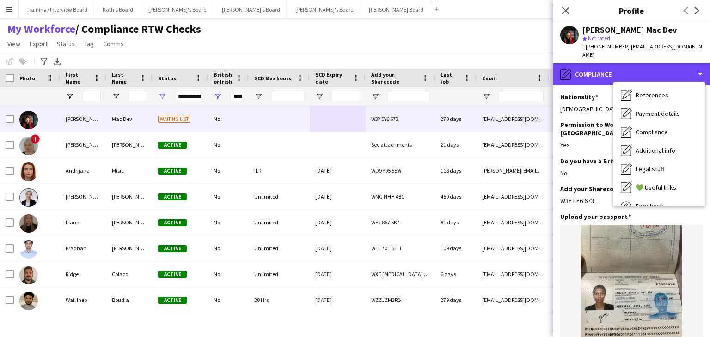
scroll to position [124, 0]
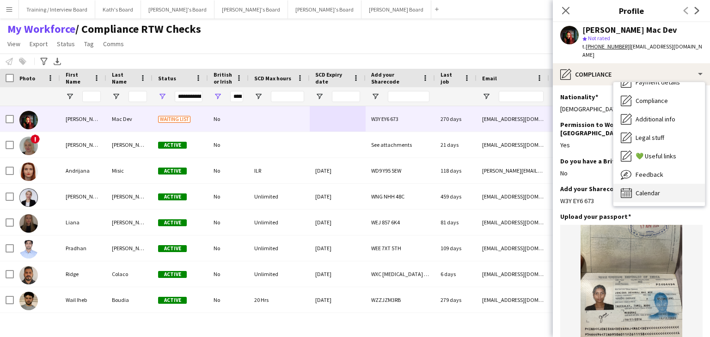
click at [673, 184] on div "Calendar Calendar" at bounding box center [659, 193] width 92 height 18
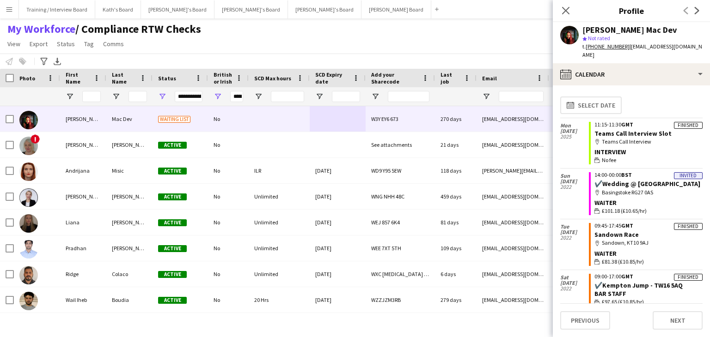
click at [465, 49] on div "My Workforce / Compliance RTW Checks View Views Default view Compliance RTW Che…" at bounding box center [355, 37] width 710 height 31
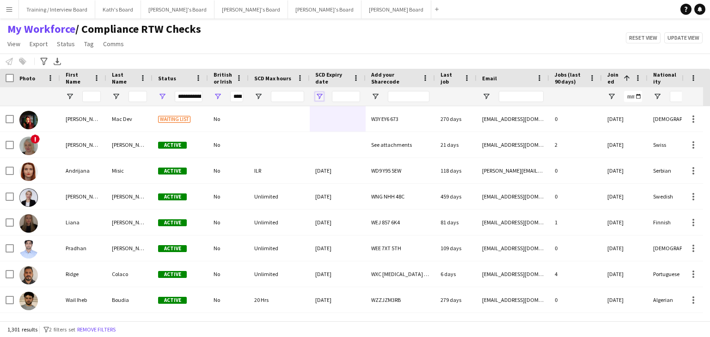
click at [318, 96] on span "Open Filter Menu" at bounding box center [319, 96] width 8 height 8
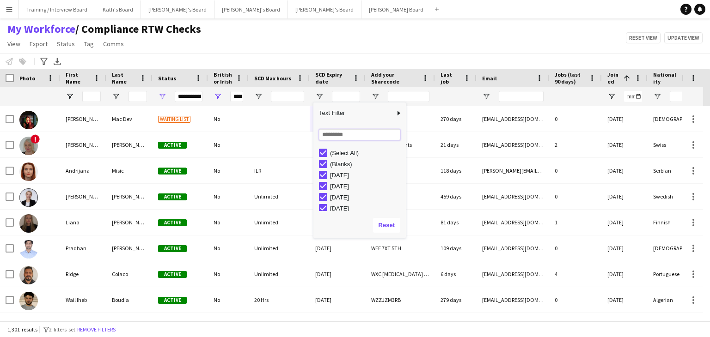
click at [344, 134] on input "Search filter values" at bounding box center [359, 134] width 81 height 11
type input "****"
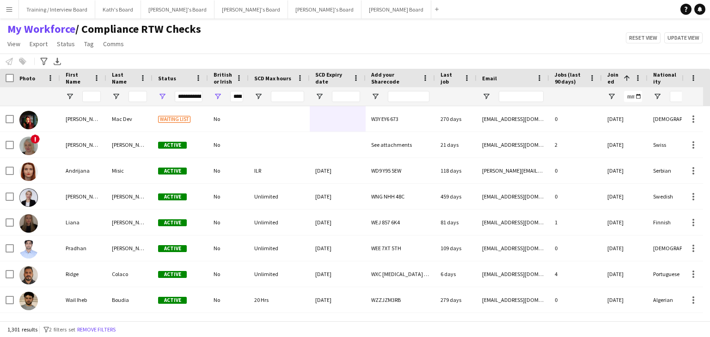
click at [359, 47] on div "My Workforce / Compliance RTW Checks View Views Default view Compliance RTW Che…" at bounding box center [355, 37] width 710 height 31
click at [347, 95] on input "SCD Expiry date Filter Input" at bounding box center [346, 96] width 28 height 11
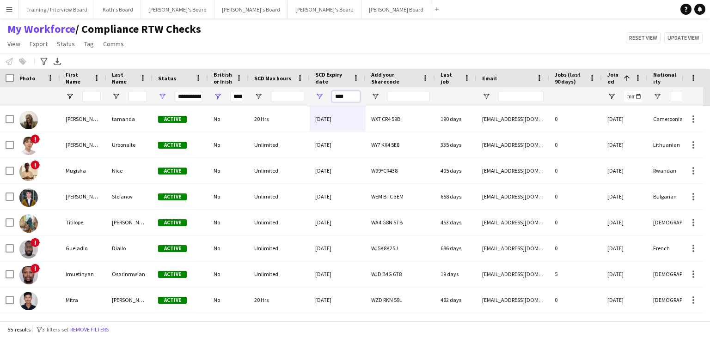
type input "****"
click at [344, 80] on span "SCD Expiry date" at bounding box center [332, 78] width 34 height 14
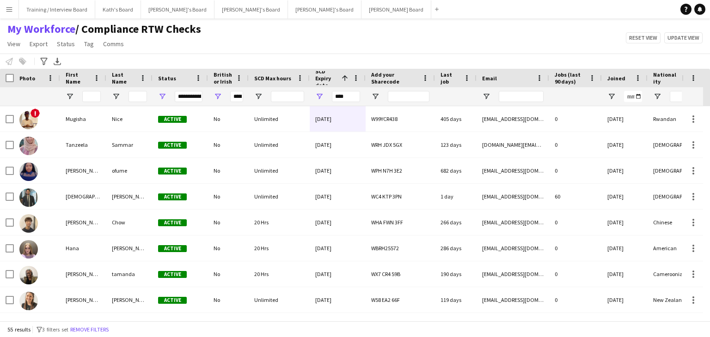
click at [339, 80] on span at bounding box center [343, 78] width 11 height 8
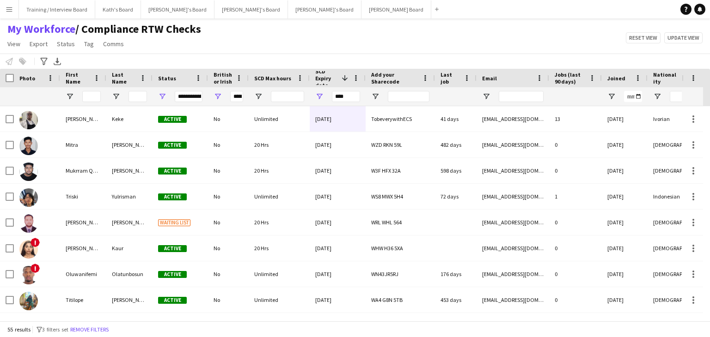
click at [347, 79] on span at bounding box center [345, 78] width 8 height 8
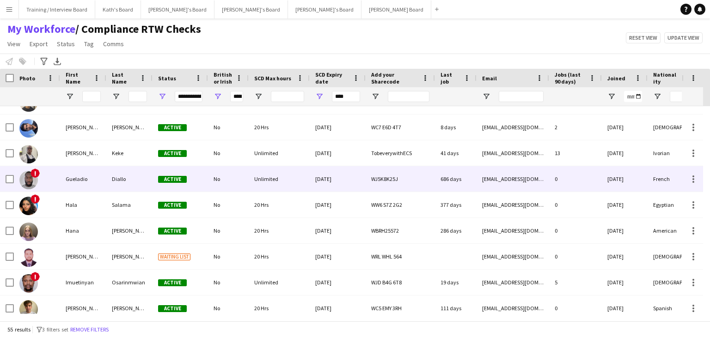
scroll to position [185, 0]
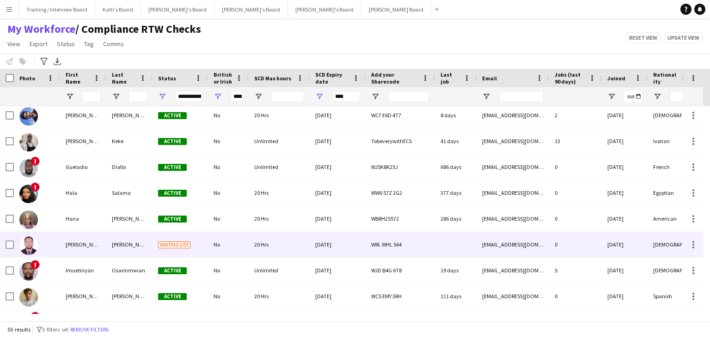
click at [298, 249] on div "20 Hrs" at bounding box center [279, 244] width 61 height 25
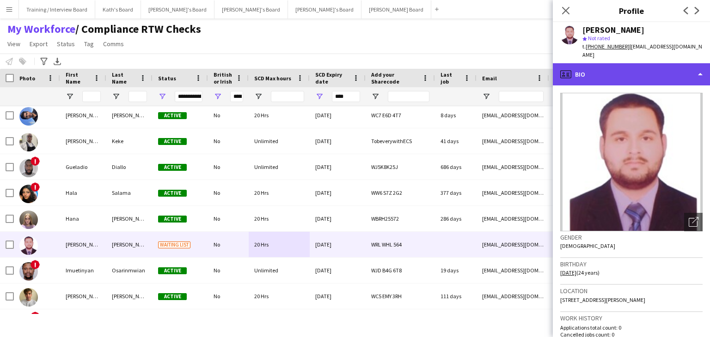
click at [642, 65] on div "profile Bio" at bounding box center [631, 74] width 157 height 22
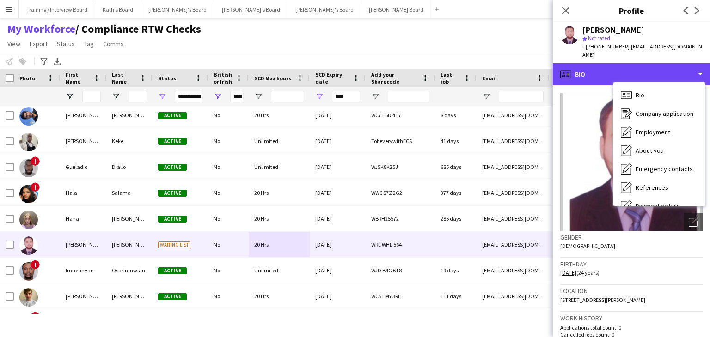
scroll to position [124, 0]
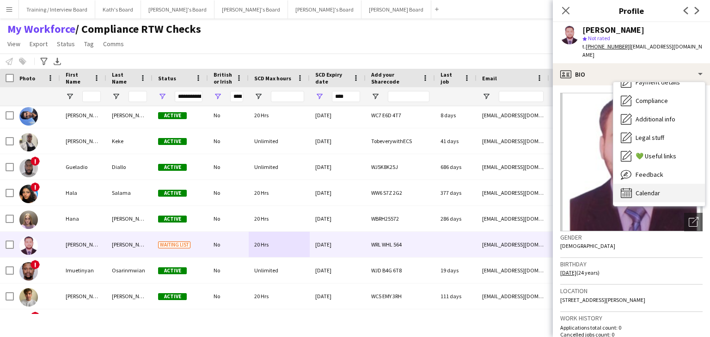
click at [672, 185] on div "Calendar Calendar" at bounding box center [659, 193] width 92 height 18
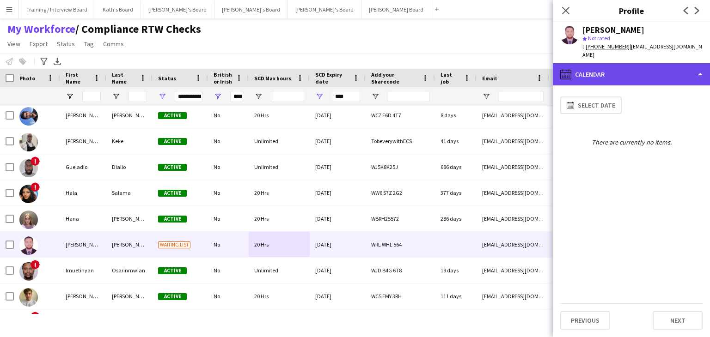
click at [653, 68] on div "calendar-full Calendar" at bounding box center [631, 74] width 157 height 22
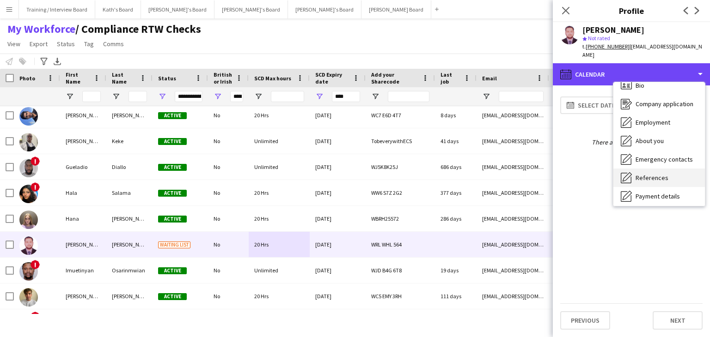
scroll to position [0, 0]
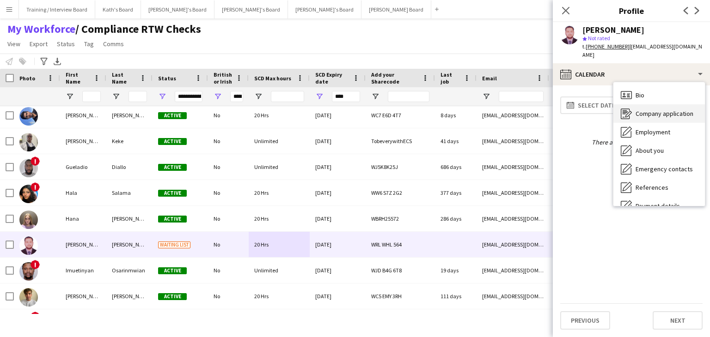
click at [661, 110] on span "Company application" at bounding box center [665, 114] width 58 height 8
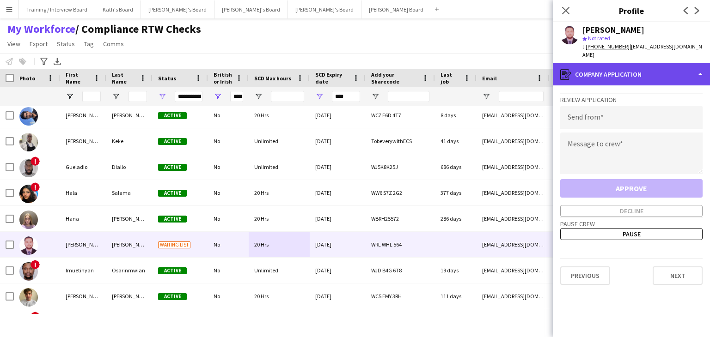
click at [623, 73] on div "register Company application" at bounding box center [631, 74] width 157 height 22
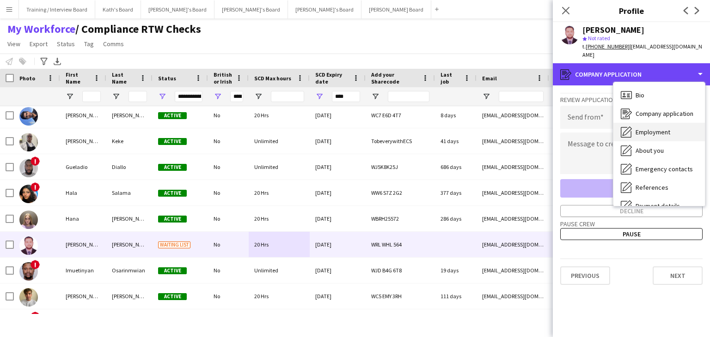
scroll to position [124, 0]
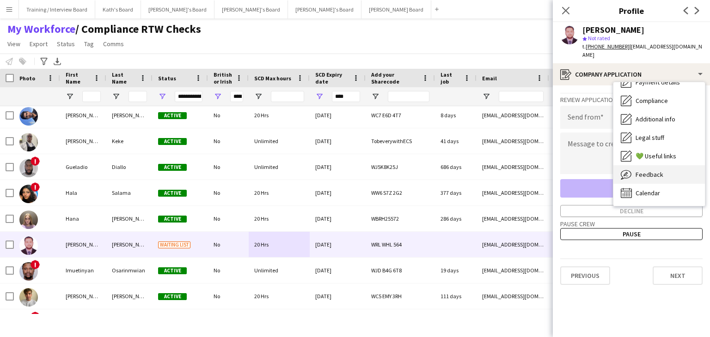
click at [664, 165] on div "Feedback Feedback" at bounding box center [659, 174] width 92 height 18
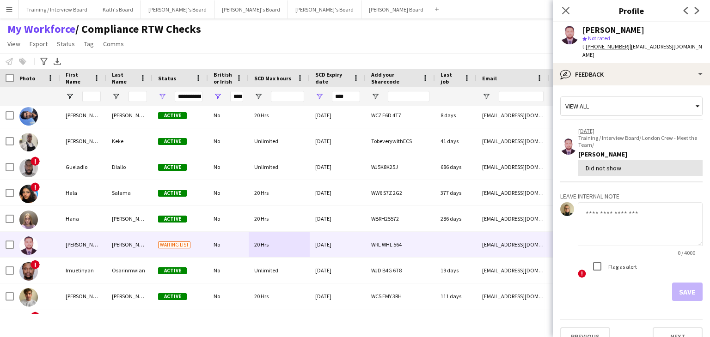
click at [619, 206] on textarea at bounding box center [640, 224] width 125 height 44
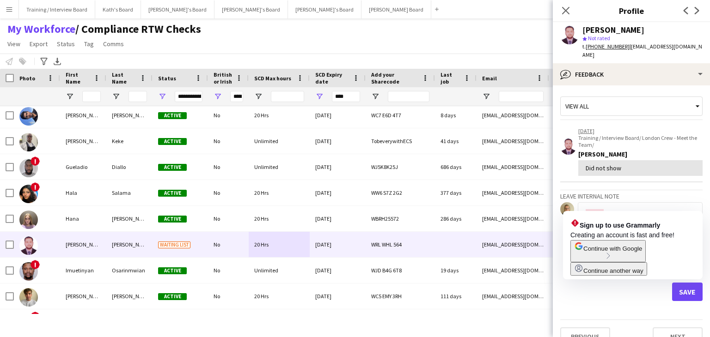
click at [593, 207] on textarea "**********" at bounding box center [640, 224] width 125 height 44
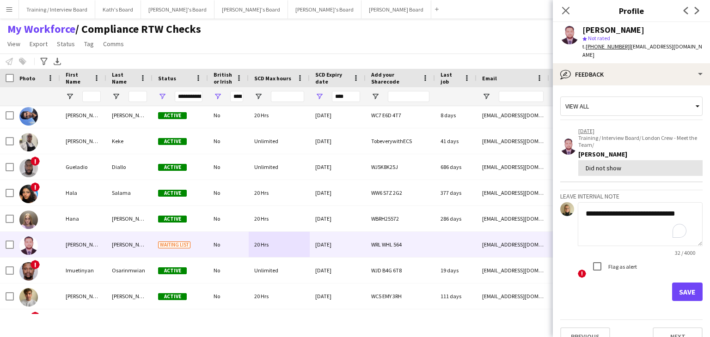
click at [626, 224] on textarea "**********" at bounding box center [640, 224] width 125 height 44
type textarea "**********"
click at [686, 283] on button "Save" at bounding box center [687, 292] width 31 height 18
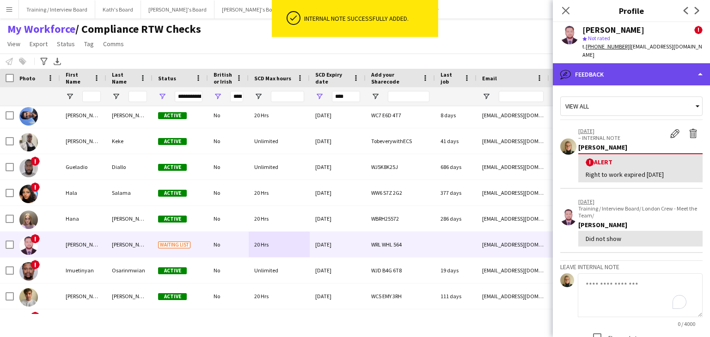
click at [647, 67] on div "bubble-pencil Feedback" at bounding box center [631, 74] width 157 height 22
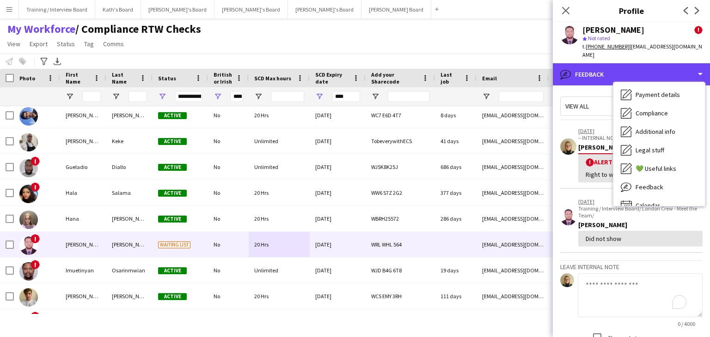
scroll to position [0, 0]
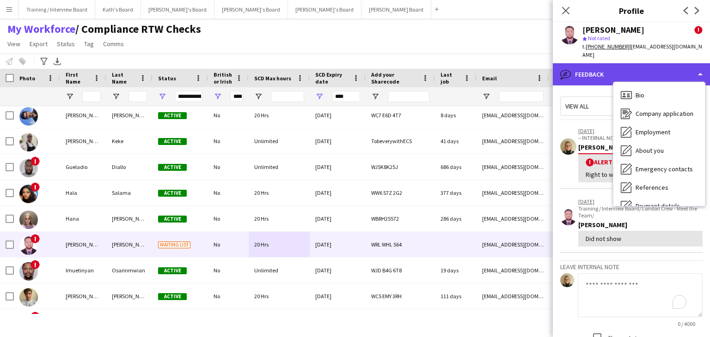
click at [627, 63] on div "bubble-pencil Feedback" at bounding box center [631, 74] width 157 height 22
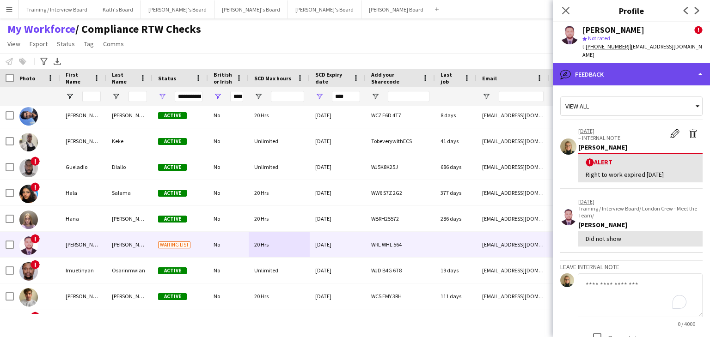
drag, startPoint x: 628, startPoint y: 62, endPoint x: 640, endPoint y: 68, distance: 13.2
click at [629, 63] on div "bubble-pencil Feedback" at bounding box center [631, 74] width 157 height 22
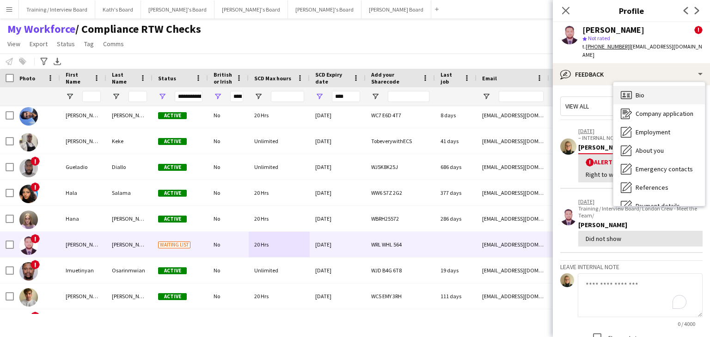
click at [676, 91] on div "Bio Bio" at bounding box center [659, 95] width 92 height 18
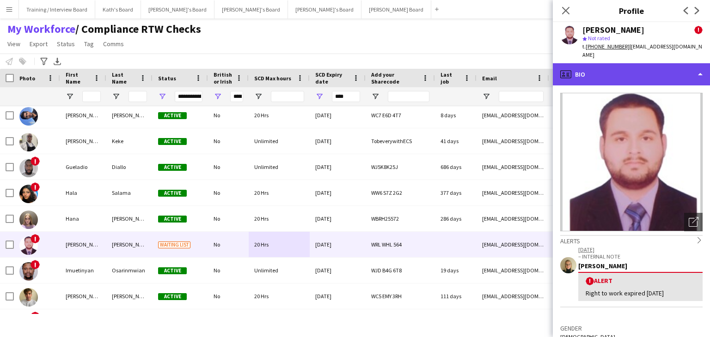
click at [646, 71] on div "profile Bio" at bounding box center [631, 74] width 157 height 22
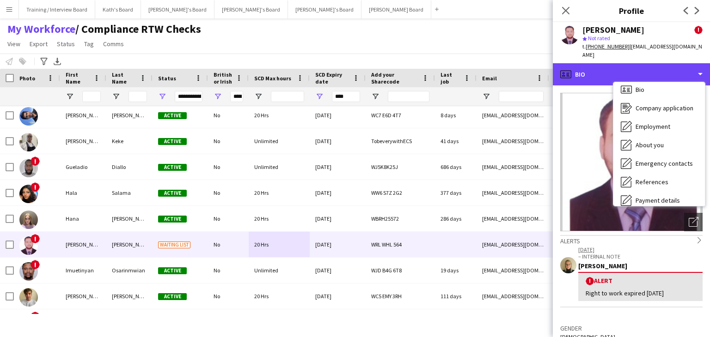
scroll to position [7, 0]
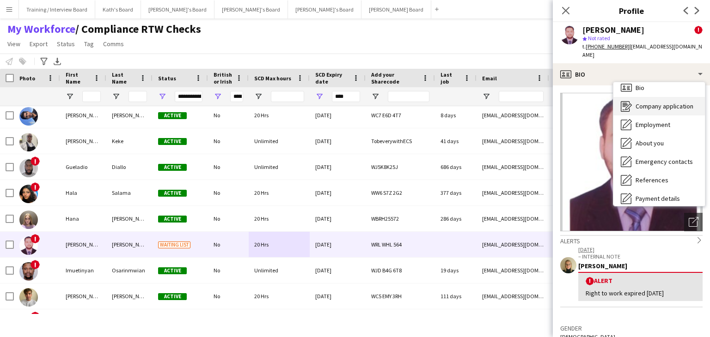
click at [686, 102] on span "Company application" at bounding box center [665, 106] width 58 height 8
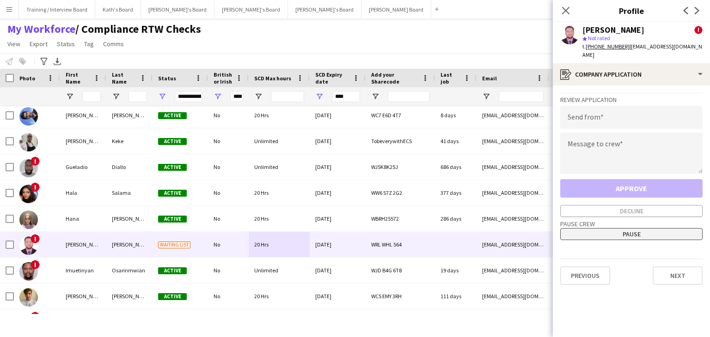
click at [630, 228] on button "Pause" at bounding box center [631, 234] width 142 height 12
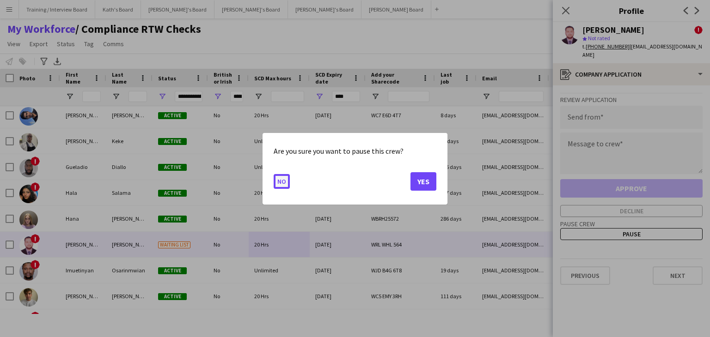
click at [281, 183] on button "No" at bounding box center [282, 181] width 16 height 15
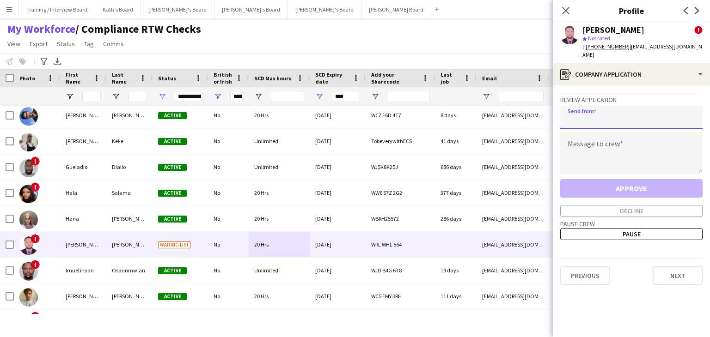
click at [591, 112] on input "email" at bounding box center [631, 117] width 142 height 23
type input "**********"
click at [578, 134] on textarea at bounding box center [631, 154] width 142 height 42
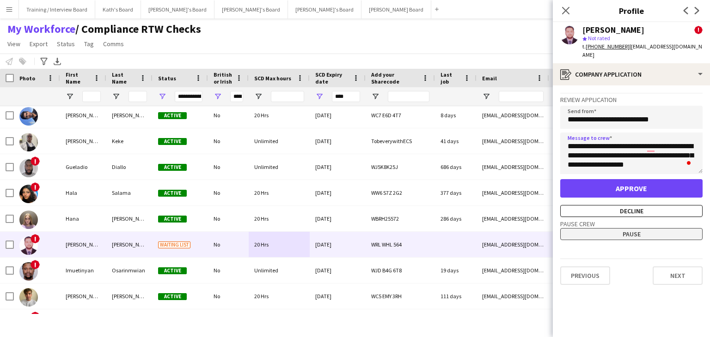
click at [636, 228] on button "Pause" at bounding box center [631, 234] width 142 height 12
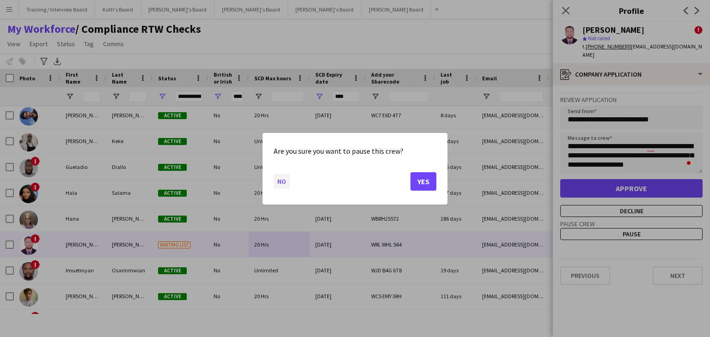
click at [279, 184] on button "No" at bounding box center [282, 181] width 16 height 15
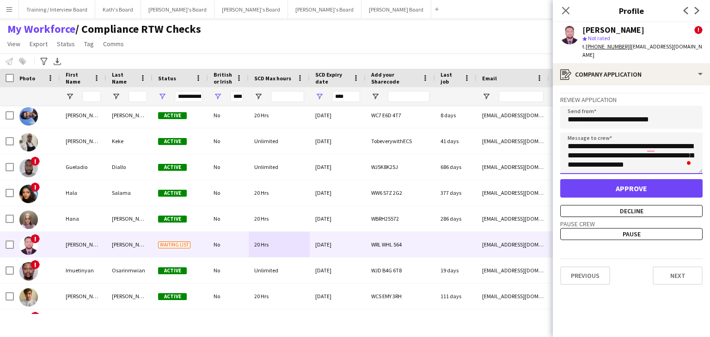
click at [671, 158] on textarea "**********" at bounding box center [631, 154] width 142 height 42
type textarea "**********"
click at [636, 230] on button "Pause" at bounding box center [631, 234] width 142 height 12
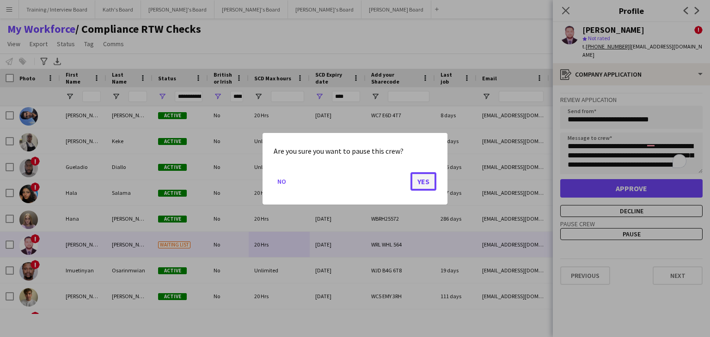
click at [427, 184] on button "Yes" at bounding box center [423, 181] width 26 height 18
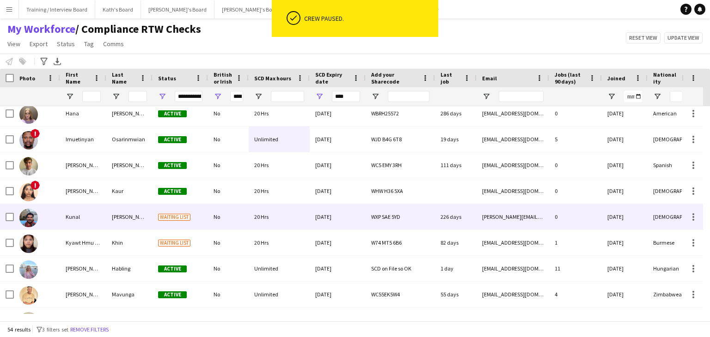
scroll to position [277, 0]
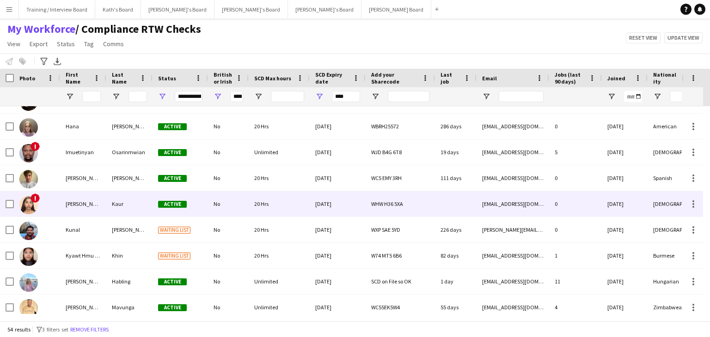
click at [283, 209] on div "20 Hrs" at bounding box center [279, 203] width 61 height 25
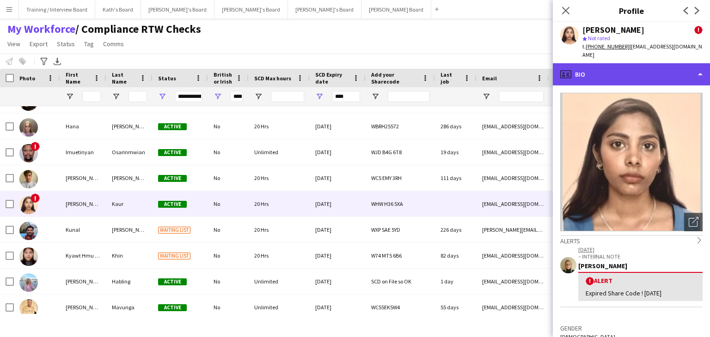
click at [659, 66] on div "profile Bio" at bounding box center [631, 74] width 157 height 22
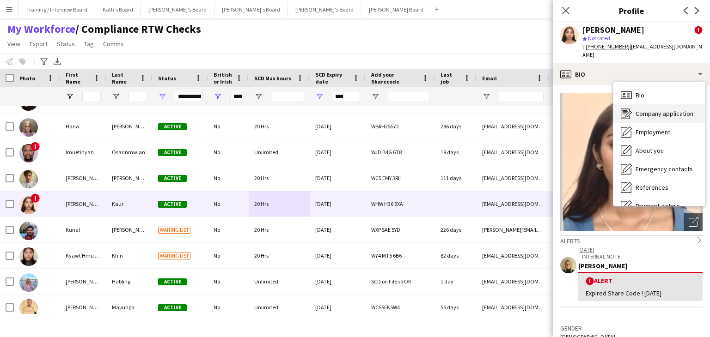
click at [685, 110] on span "Company application" at bounding box center [665, 114] width 58 height 8
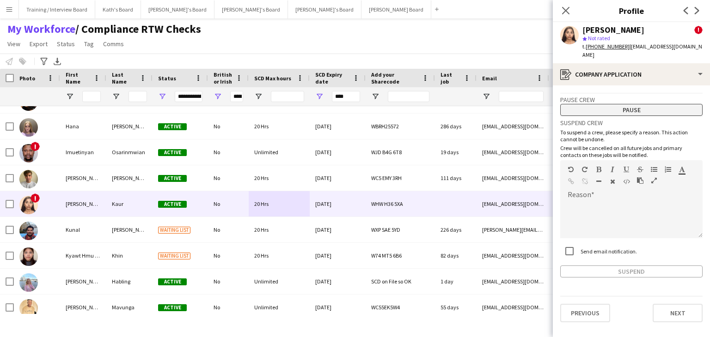
click at [648, 104] on button "Pause" at bounding box center [631, 110] width 142 height 12
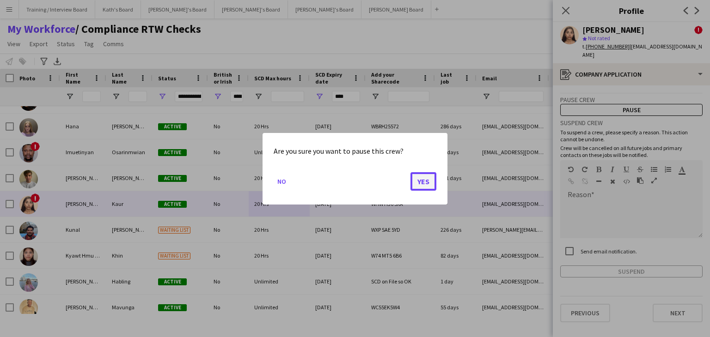
click at [423, 180] on button "Yes" at bounding box center [423, 181] width 26 height 18
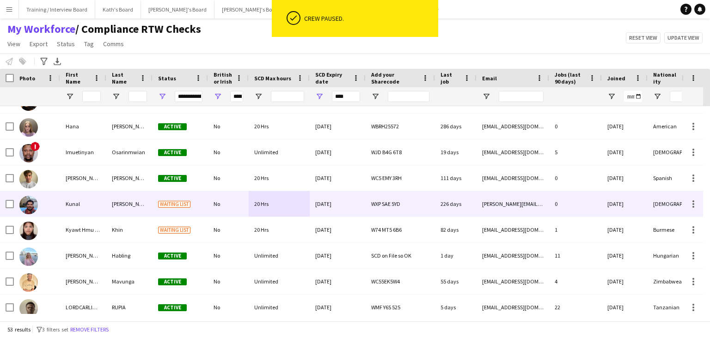
click at [351, 207] on div "[DATE]" at bounding box center [338, 203] width 56 height 25
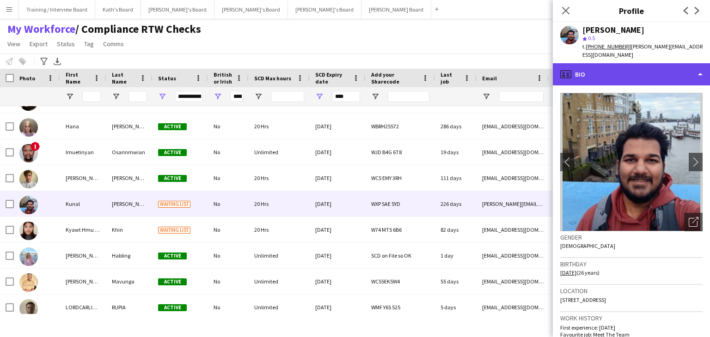
click at [635, 79] on div "profile Bio" at bounding box center [631, 74] width 157 height 22
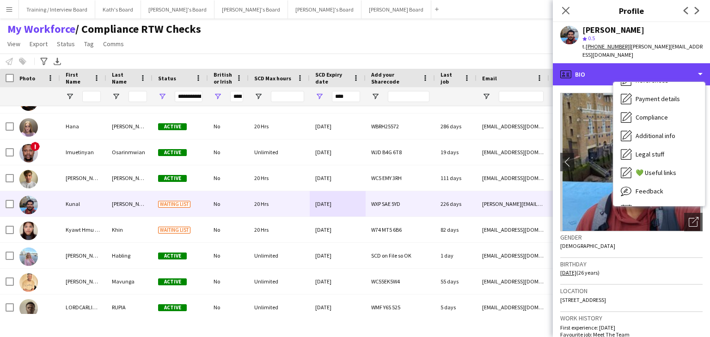
scroll to position [124, 0]
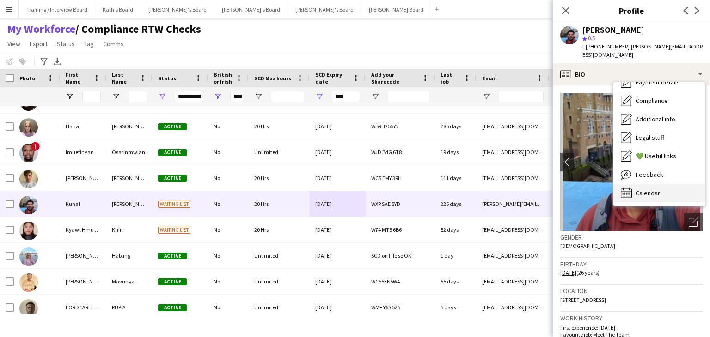
click at [681, 193] on div "Calendar Calendar" at bounding box center [659, 193] width 92 height 18
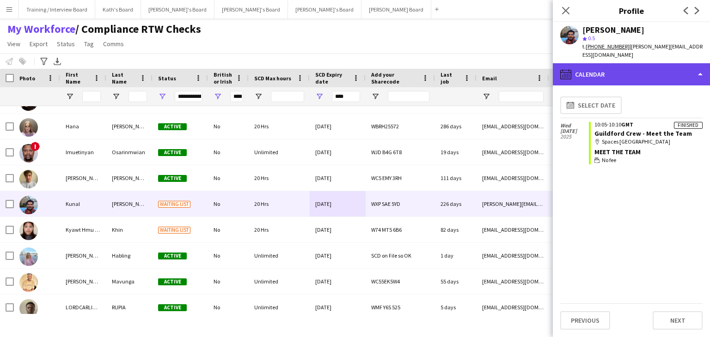
click at [651, 76] on div "calendar-full Calendar" at bounding box center [631, 74] width 157 height 22
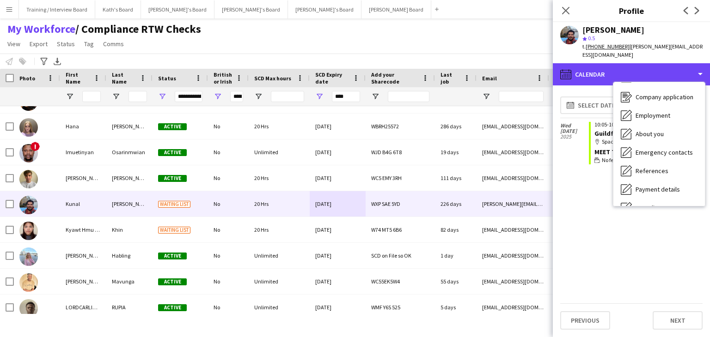
scroll to position [2, 0]
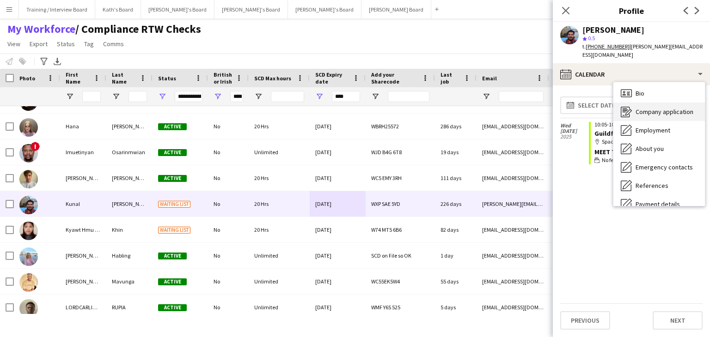
click at [682, 111] on span "Company application" at bounding box center [665, 112] width 58 height 8
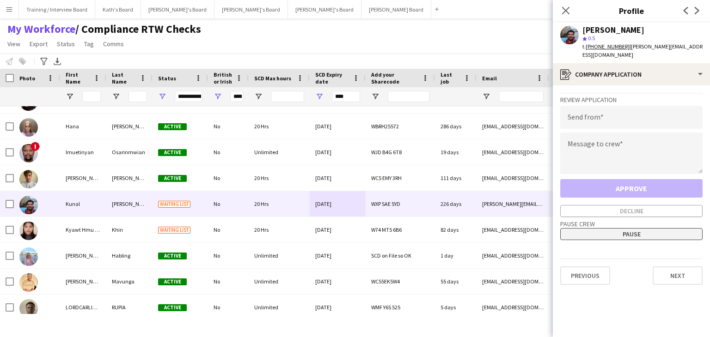
click at [643, 233] on button "Pause" at bounding box center [631, 234] width 142 height 12
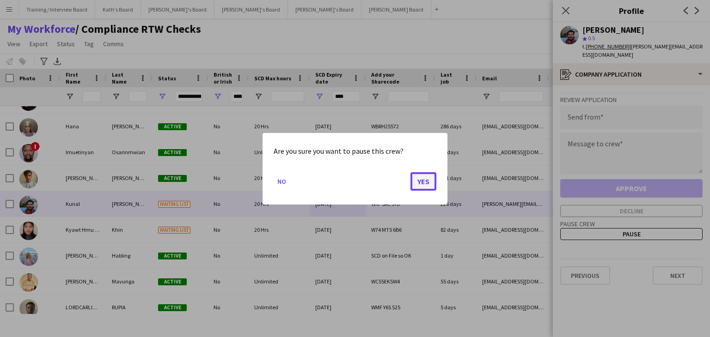
click at [426, 186] on button "Yes" at bounding box center [423, 181] width 26 height 18
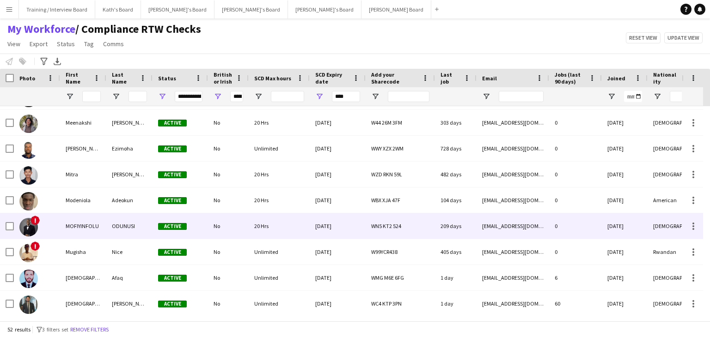
scroll to position [0, 0]
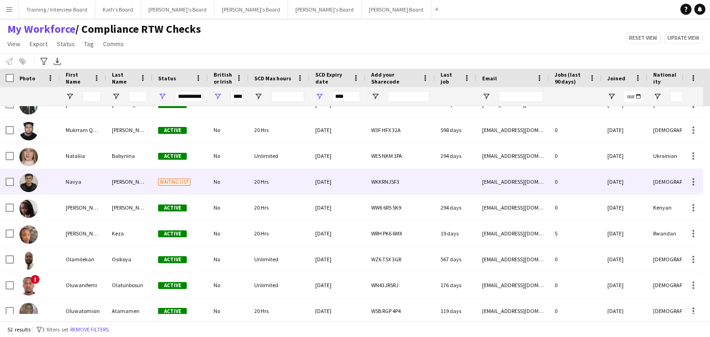
click at [292, 185] on div "20 Hrs" at bounding box center [279, 181] width 61 height 25
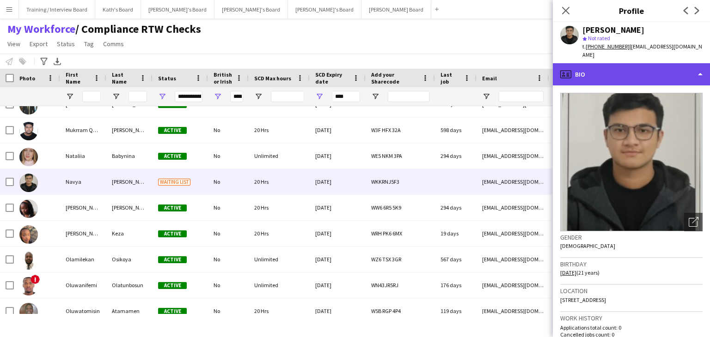
click at [657, 71] on div "profile Bio" at bounding box center [631, 74] width 157 height 22
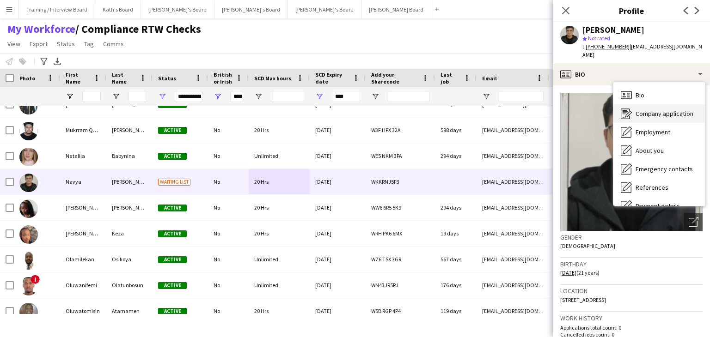
click at [682, 110] on span "Company application" at bounding box center [665, 114] width 58 height 8
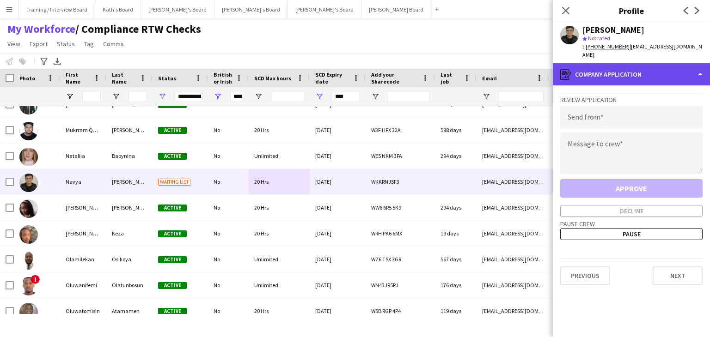
click at [642, 70] on div "register Company application" at bounding box center [631, 74] width 157 height 22
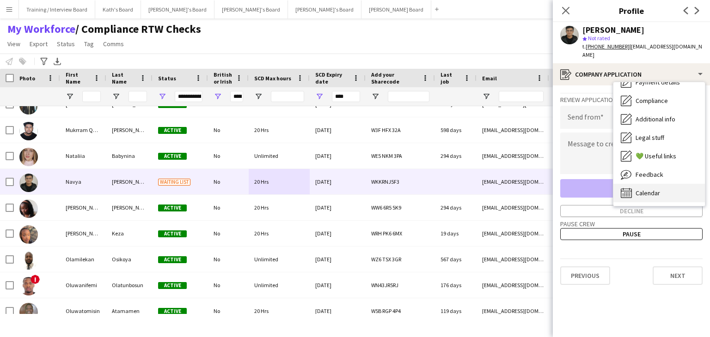
click at [662, 188] on div "Calendar Calendar" at bounding box center [659, 193] width 92 height 18
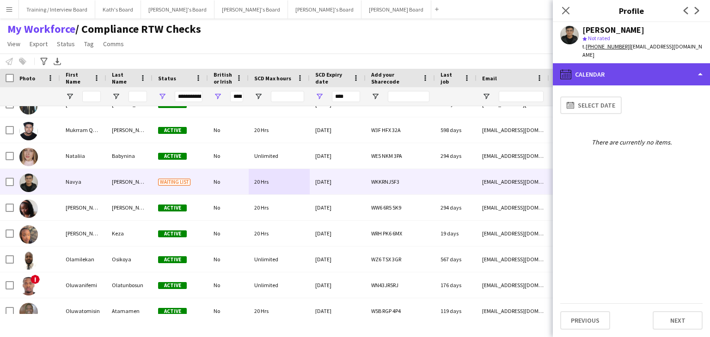
drag, startPoint x: 623, startPoint y: 67, endPoint x: 628, endPoint y: 78, distance: 11.8
click at [623, 67] on div "calendar-full Calendar" at bounding box center [631, 74] width 157 height 22
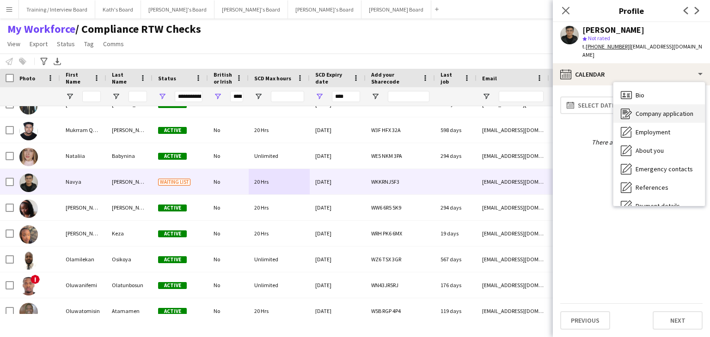
click at [654, 110] on span "Company application" at bounding box center [665, 114] width 58 height 8
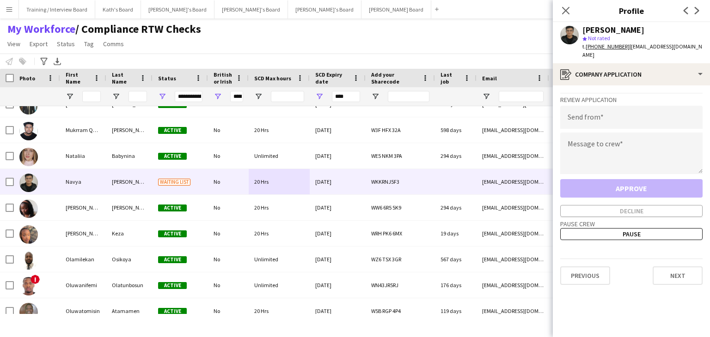
click at [483, 49] on div "My Workforce / Compliance RTW Checks View Views Default view Compliance RTW Che…" at bounding box center [355, 37] width 710 height 31
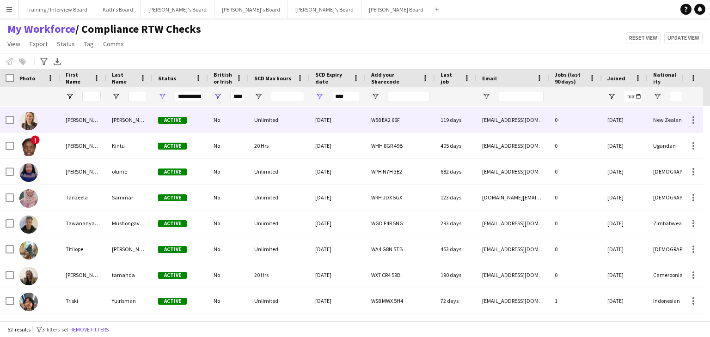
click at [361, 120] on div "06-12-2025" at bounding box center [338, 119] width 56 height 25
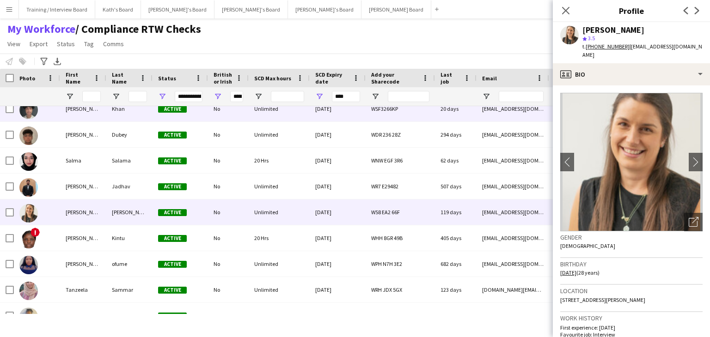
click at [351, 118] on div "12-09-2025" at bounding box center [338, 108] width 56 height 25
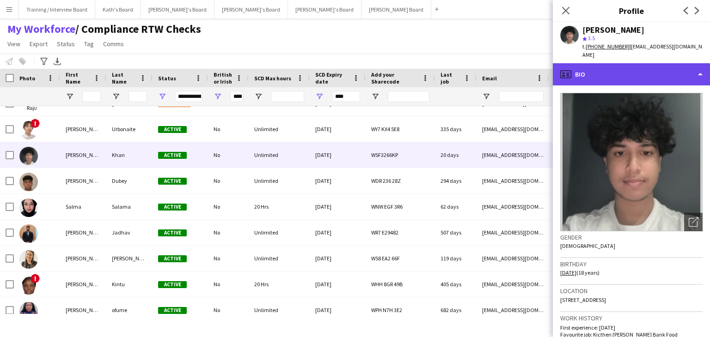
click at [629, 67] on div "profile Bio" at bounding box center [631, 74] width 157 height 22
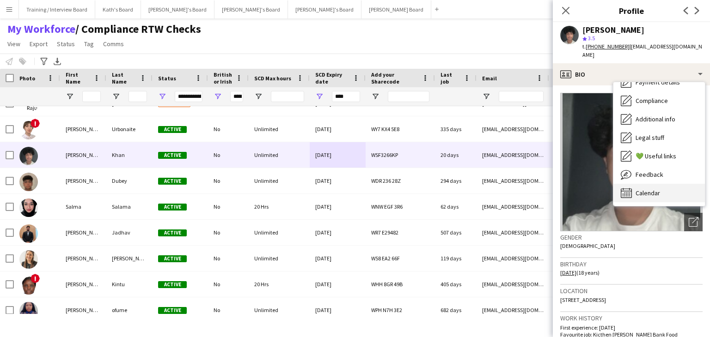
click at [686, 184] on div "Calendar Calendar" at bounding box center [659, 193] width 92 height 18
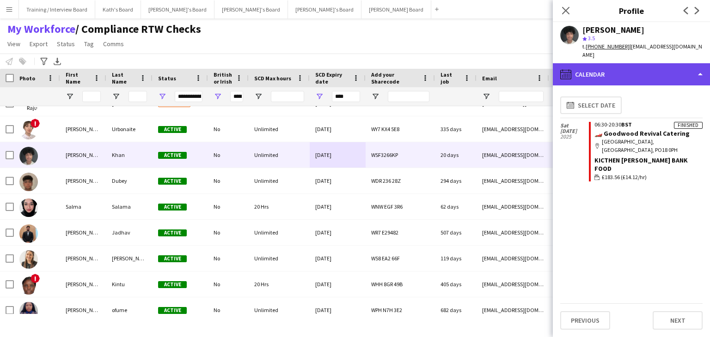
click at [656, 64] on div "calendar-full Calendar" at bounding box center [631, 74] width 157 height 22
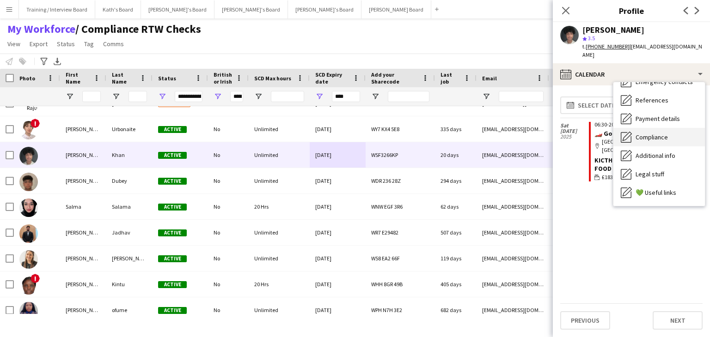
click at [671, 128] on div "Compliance Compliance" at bounding box center [659, 137] width 92 height 18
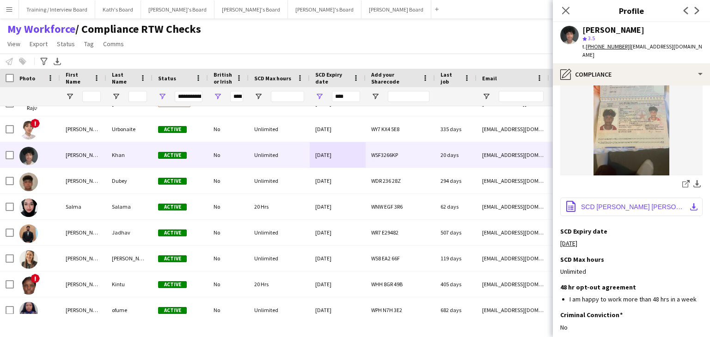
click at [627, 203] on span "SCD RIJVI ADNAN KHAN.pdf" at bounding box center [633, 206] width 104 height 7
click at [695, 227] on app-icon "Edit this field" at bounding box center [698, 230] width 7 height 7
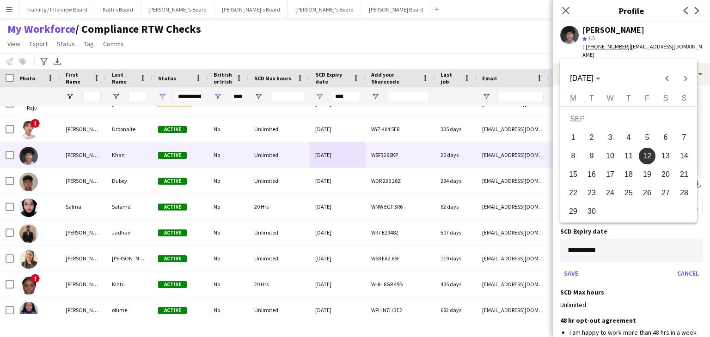
click at [609, 232] on body "Menu Boards Boards Boards All jobs Status Workforce Workforce My Workforce Recr…" at bounding box center [355, 168] width 710 height 337
click at [604, 80] on span "Choose month and year" at bounding box center [584, 78] width 37 height 22
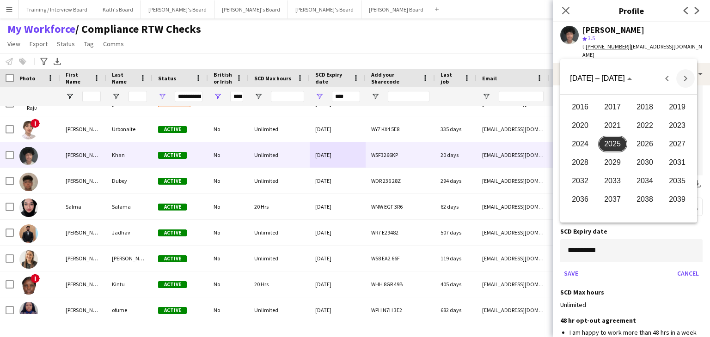
click at [685, 77] on span "Next 24 years" at bounding box center [685, 78] width 18 height 18
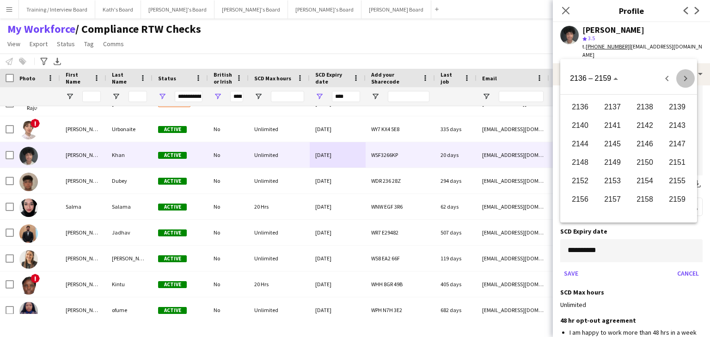
click at [685, 77] on span "Next 24 years" at bounding box center [685, 78] width 18 height 18
click at [685, 76] on span "Next 24 years" at bounding box center [685, 78] width 18 height 18
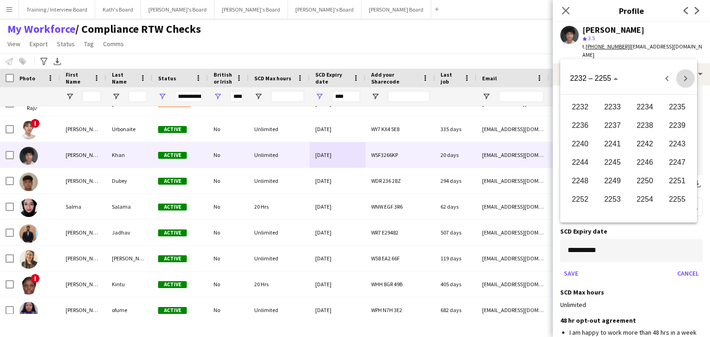
click at [685, 76] on span "Next 24 years" at bounding box center [685, 78] width 18 height 18
click at [684, 76] on span "Next 24 years" at bounding box center [685, 78] width 18 height 18
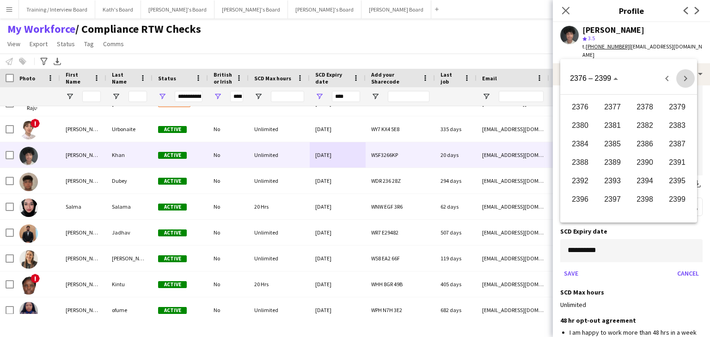
click at [684, 76] on span "Next 24 years" at bounding box center [685, 78] width 18 height 18
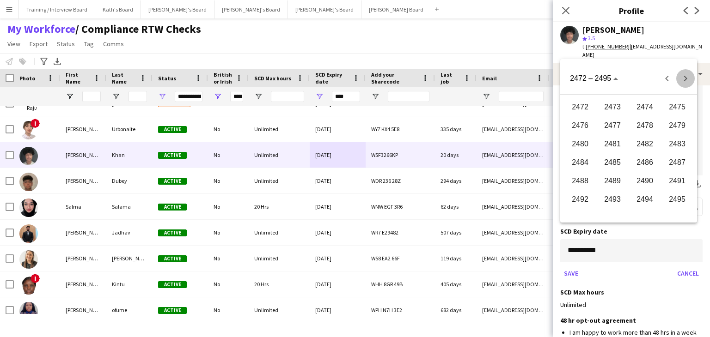
click at [684, 76] on span "Next 24 years" at bounding box center [685, 78] width 18 height 18
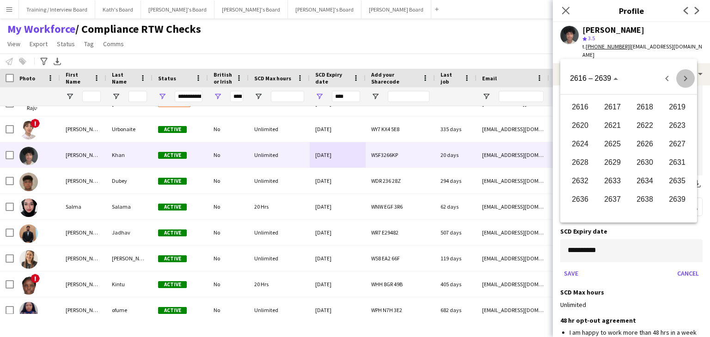
click at [684, 76] on span "Next 24 years" at bounding box center [685, 78] width 18 height 18
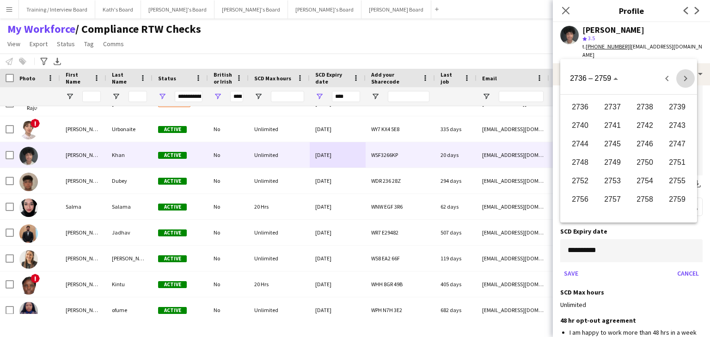
click at [684, 76] on span "Next 24 years" at bounding box center [685, 78] width 18 height 18
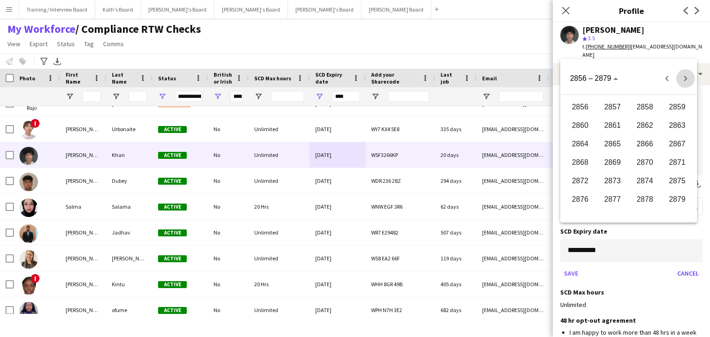
click at [684, 76] on span "Next 24 years" at bounding box center [685, 78] width 18 height 18
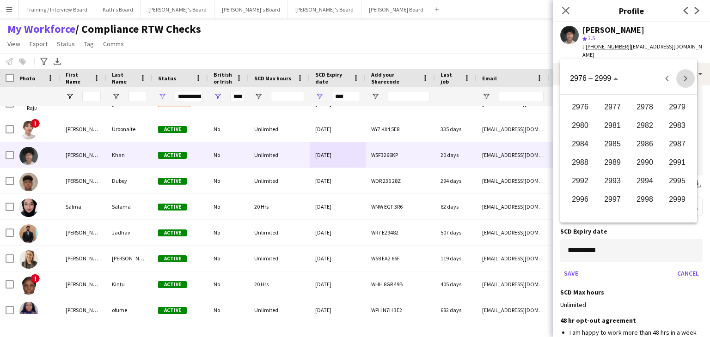
click at [684, 76] on span "Next 24 years" at bounding box center [685, 78] width 18 height 18
click at [662, 80] on span "Previous 24 years" at bounding box center [667, 78] width 18 height 18
click at [590, 108] on span "3000" at bounding box center [580, 107] width 29 height 17
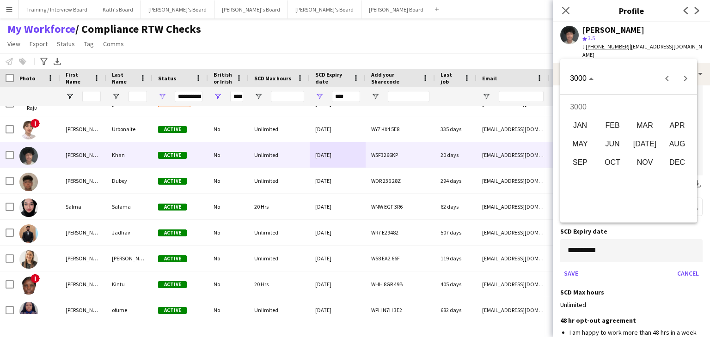
click at [576, 126] on span "JAN" at bounding box center [580, 125] width 29 height 17
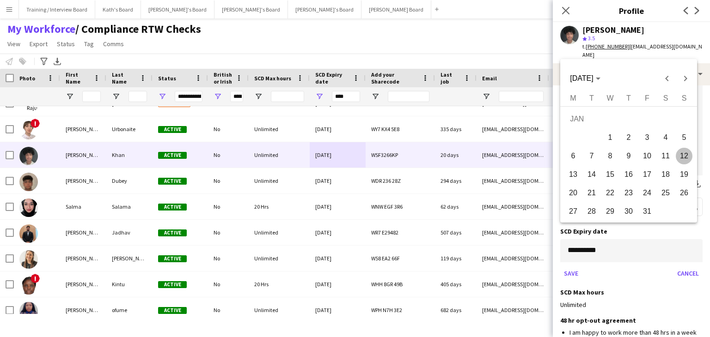
click at [606, 137] on span "1" at bounding box center [610, 137] width 17 height 17
type input "**********"
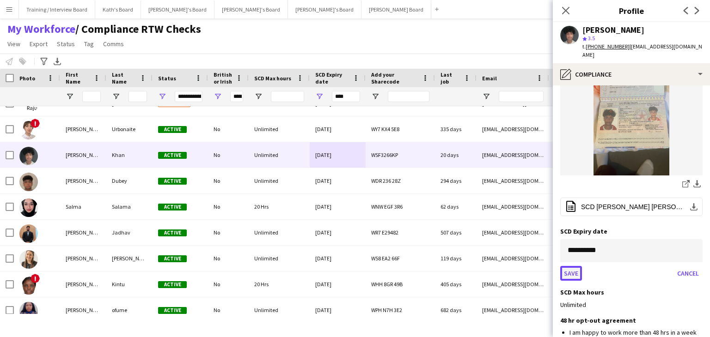
click at [571, 266] on button "Save" at bounding box center [571, 273] width 22 height 15
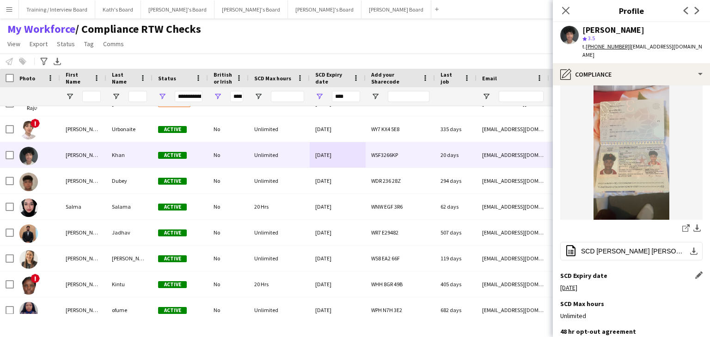
scroll to position [92, 0]
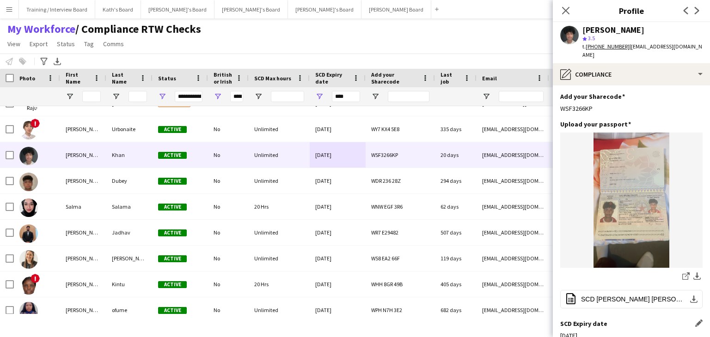
click at [477, 43] on div "My Workforce / Compliance RTW Checks View Views Default view Compliance RTW Che…" at bounding box center [355, 37] width 710 height 31
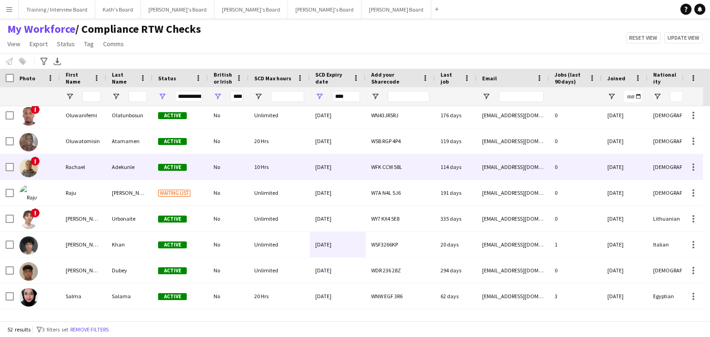
scroll to position [907, 0]
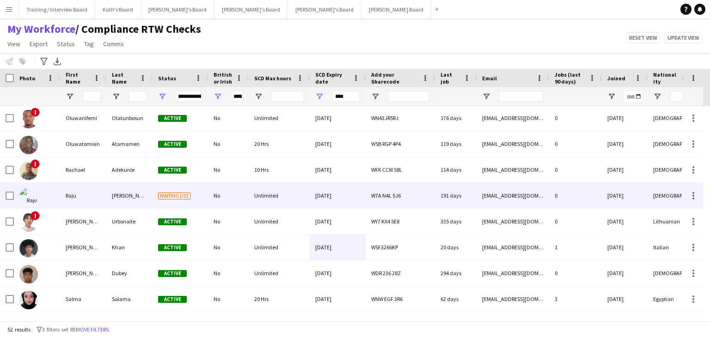
click at [349, 199] on div "16-09-2025" at bounding box center [338, 195] width 56 height 25
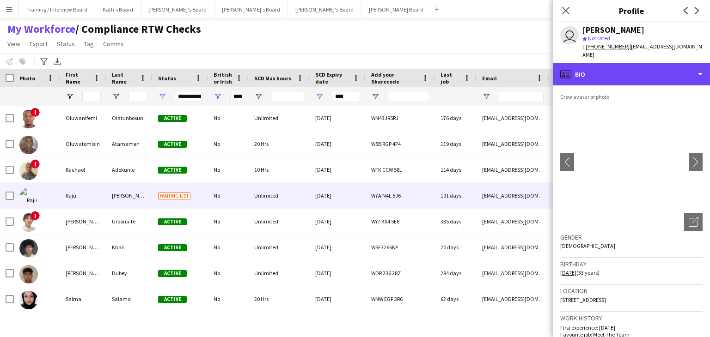
drag, startPoint x: 630, startPoint y: 71, endPoint x: 637, endPoint y: 76, distance: 8.9
click at [630, 71] on div "profile Bio" at bounding box center [631, 74] width 157 height 22
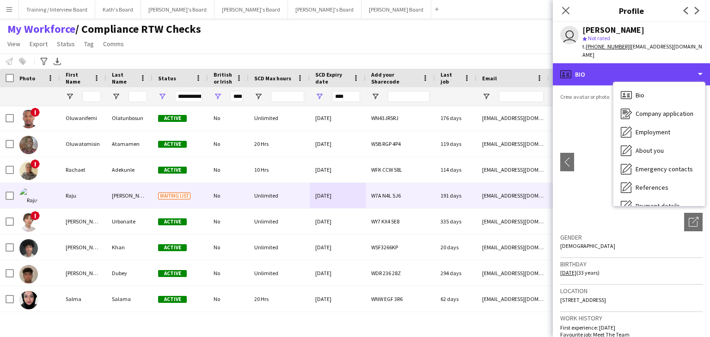
scroll to position [124, 0]
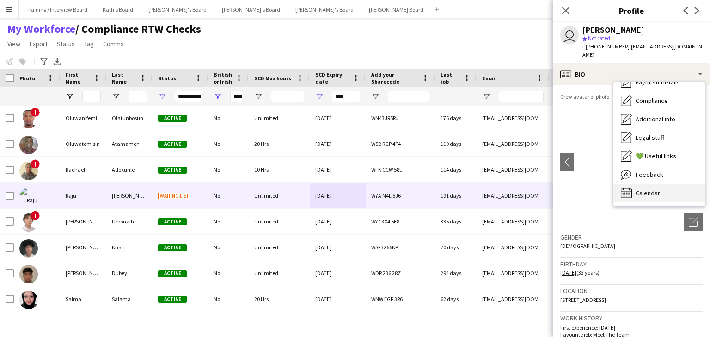
click at [693, 184] on div "Calendar Calendar" at bounding box center [659, 193] width 92 height 18
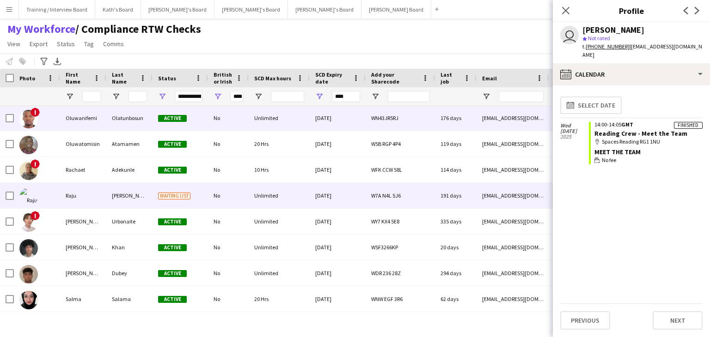
click at [351, 118] on div "[DATE]" at bounding box center [338, 117] width 56 height 25
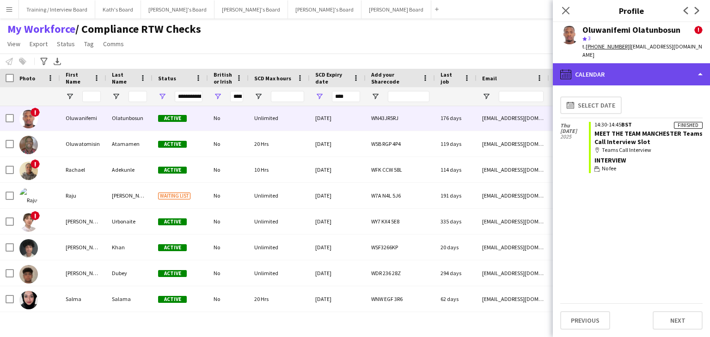
click at [653, 63] on div "calendar-full Calendar" at bounding box center [631, 74] width 157 height 22
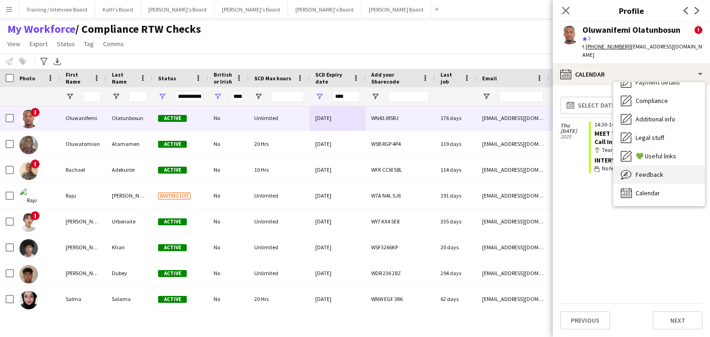
click at [669, 165] on div "Feedback Feedback" at bounding box center [659, 174] width 92 height 18
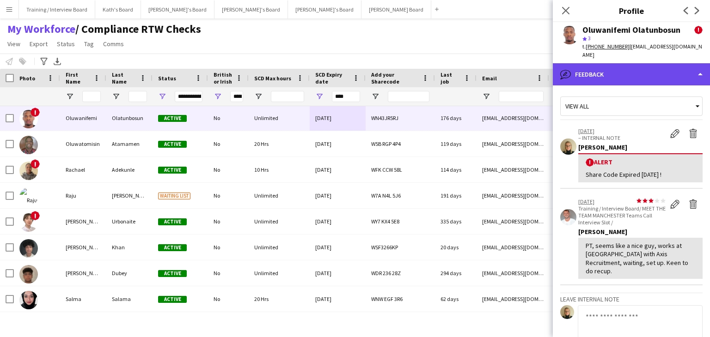
click at [646, 68] on div "bubble-pencil Feedback" at bounding box center [631, 74] width 157 height 22
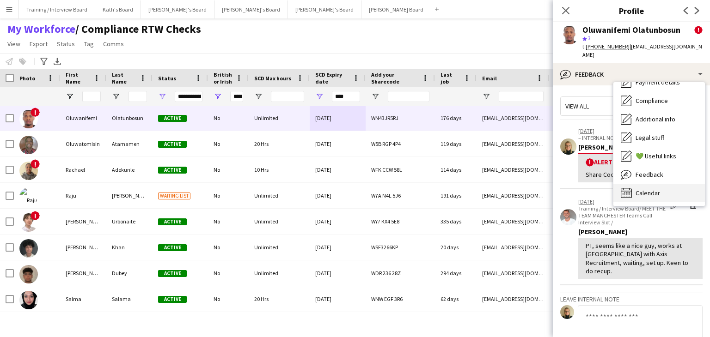
click at [688, 184] on div "Calendar Calendar" at bounding box center [659, 193] width 92 height 18
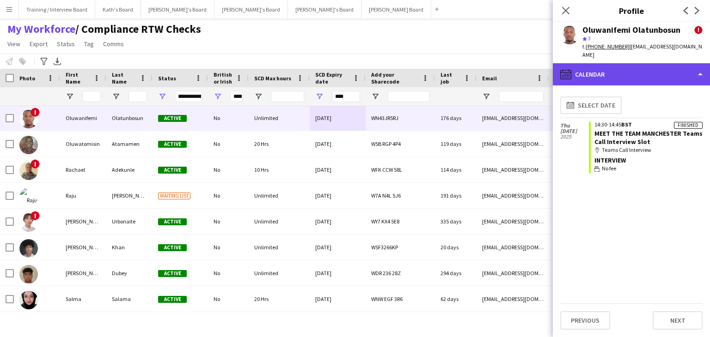
click at [654, 63] on div "calendar-full Calendar" at bounding box center [631, 74] width 157 height 22
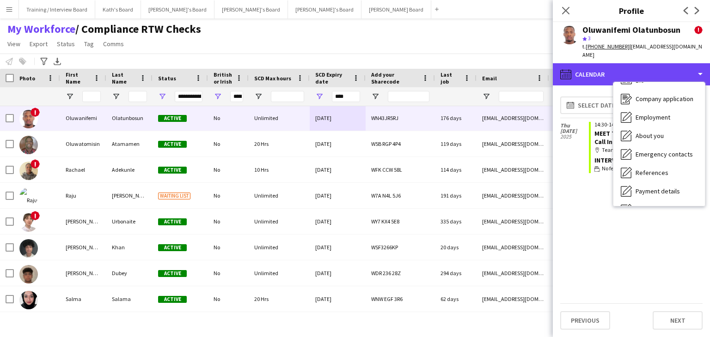
scroll to position [0, 0]
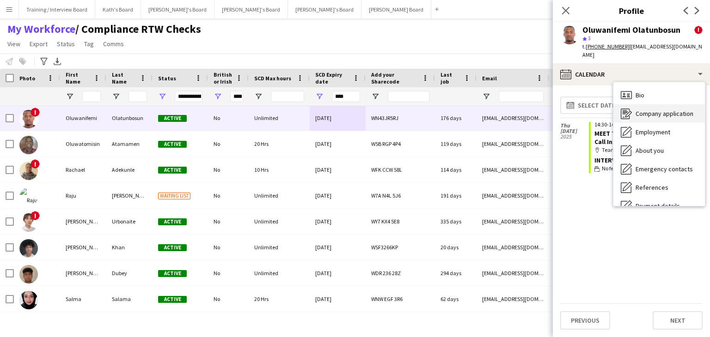
click at [666, 110] on div "Company application Company application" at bounding box center [659, 113] width 92 height 18
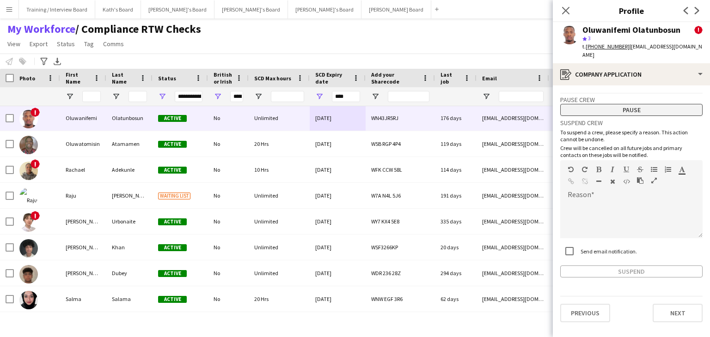
click at [647, 104] on button "Pause" at bounding box center [631, 110] width 142 height 12
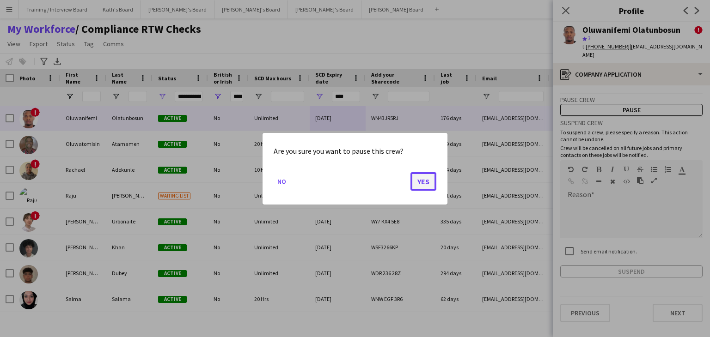
click at [420, 180] on button "Yes" at bounding box center [423, 181] width 26 height 18
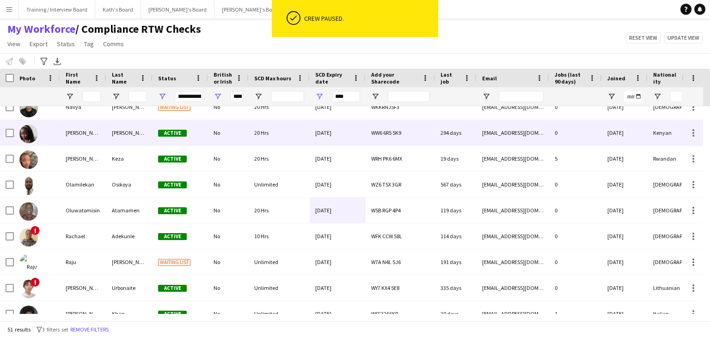
scroll to position [768, 0]
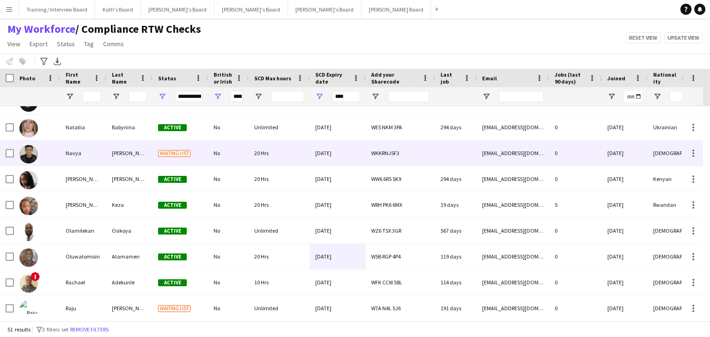
click at [354, 156] on div "23-07-2025" at bounding box center [338, 153] width 56 height 25
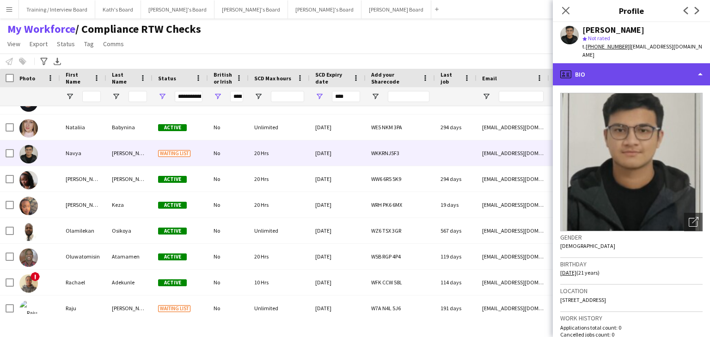
click at [667, 67] on div "profile Bio" at bounding box center [631, 74] width 157 height 22
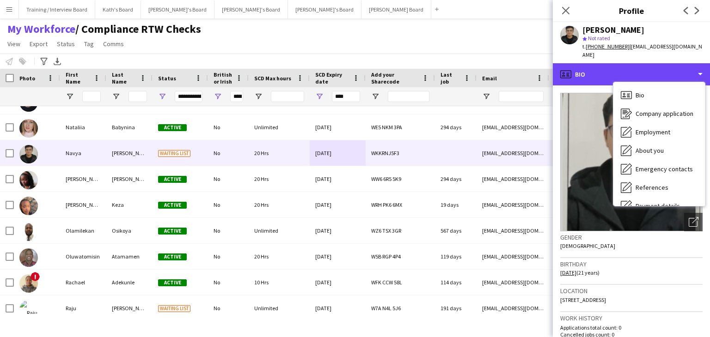
scroll to position [124, 0]
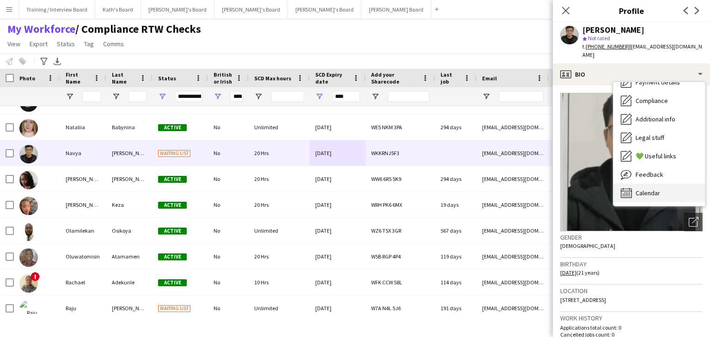
click at [664, 187] on div "Calendar Calendar" at bounding box center [659, 193] width 92 height 18
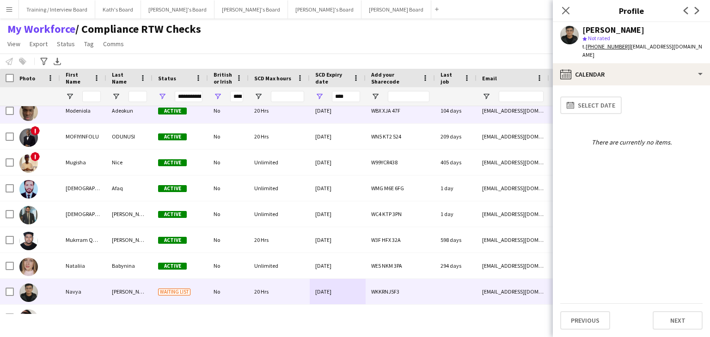
scroll to position [605, 0]
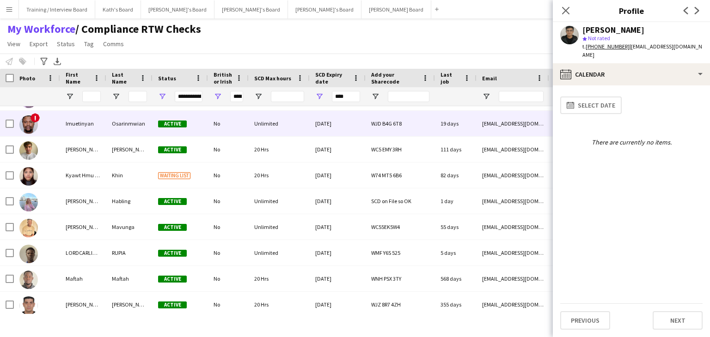
click at [291, 125] on div "Unlimited" at bounding box center [279, 123] width 61 height 25
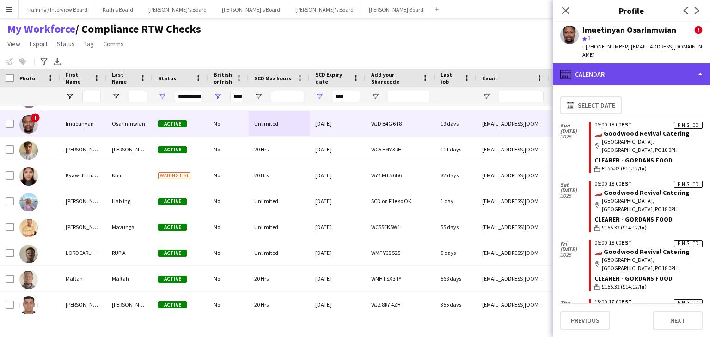
click at [645, 67] on div "calendar-full Calendar" at bounding box center [631, 74] width 157 height 22
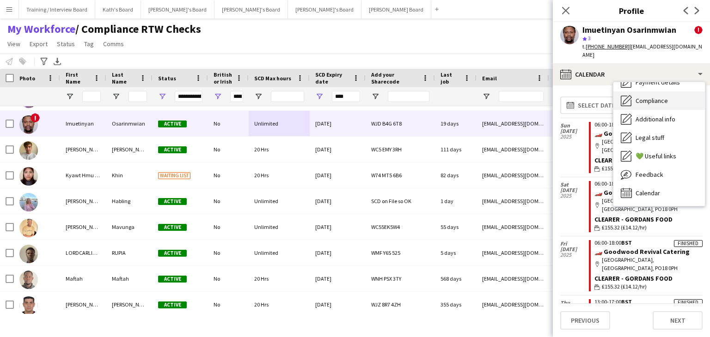
click at [665, 97] on div "Compliance Compliance" at bounding box center [659, 101] width 92 height 18
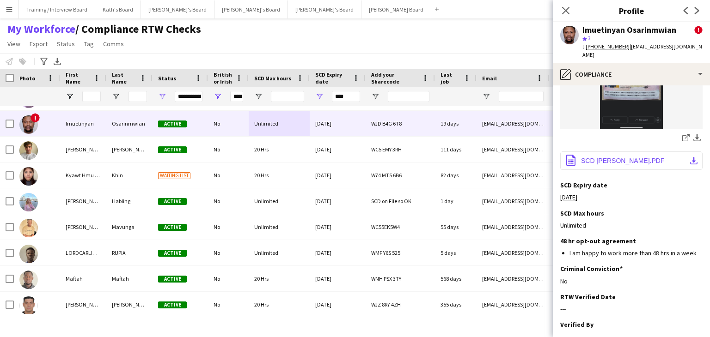
click at [627, 157] on span "SCD Jeffrey Osarinmwian.PDF" at bounding box center [622, 160] width 83 height 7
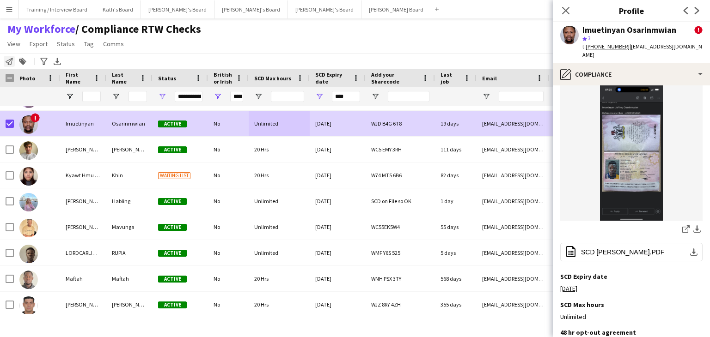
click at [8, 63] on icon at bounding box center [9, 61] width 7 height 7
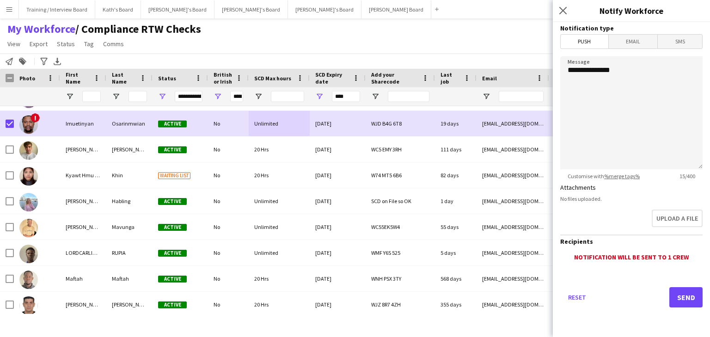
click at [640, 43] on span "Email" at bounding box center [633, 42] width 49 height 14
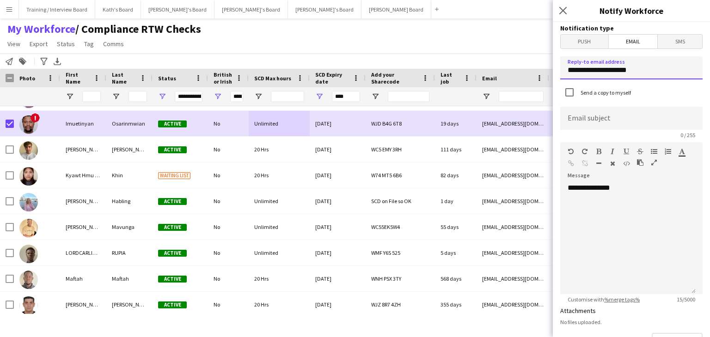
drag, startPoint x: 649, startPoint y: 75, endPoint x: 521, endPoint y: 78, distance: 127.6
click at [521, 78] on body "Menu Boards Boards Boards All jobs Status Workforce Workforce My Workforce Recr…" at bounding box center [355, 168] width 710 height 337
type input "**********"
click at [594, 122] on input at bounding box center [631, 118] width 142 height 23
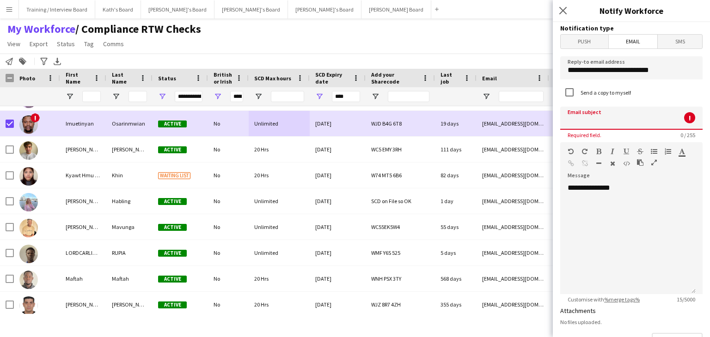
paste input "**********"
type input "**********"
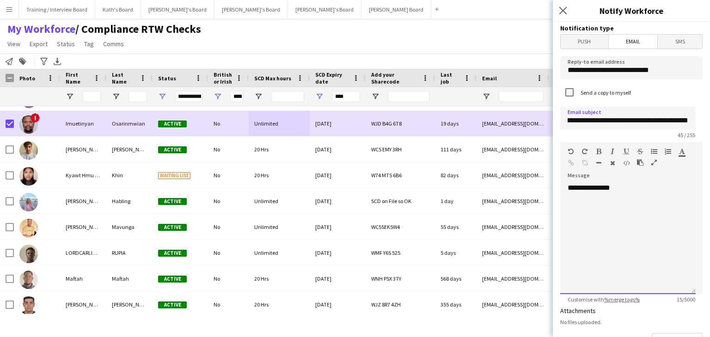
click at [569, 213] on div "**********" at bounding box center [627, 239] width 135 height 111
click at [634, 188] on div "**********" at bounding box center [627, 239] width 135 height 111
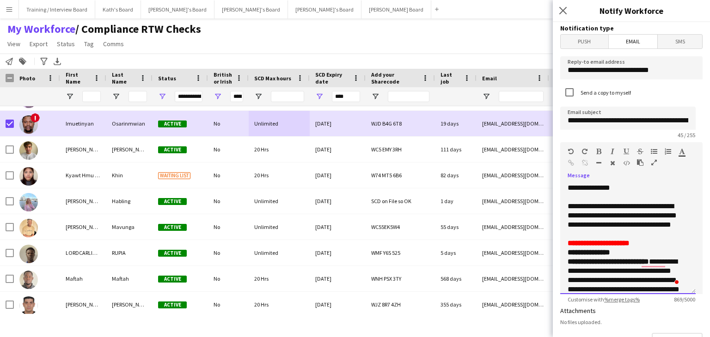
click at [638, 236] on p "**********" at bounding box center [625, 220] width 114 height 37
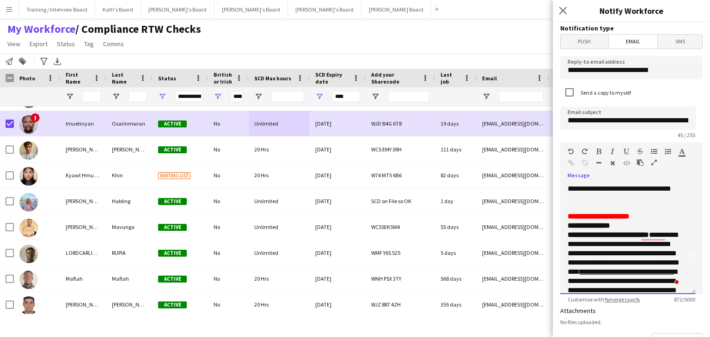
scroll to position [41, 0]
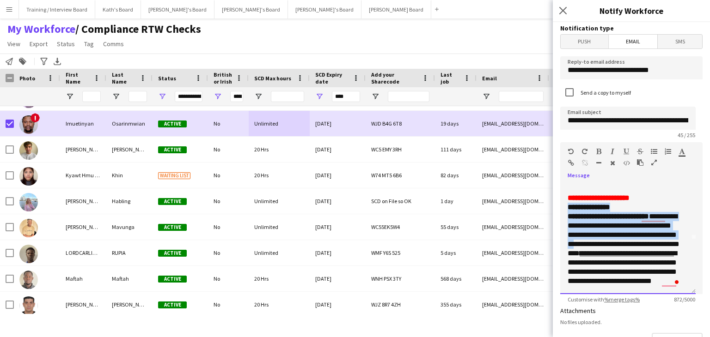
drag, startPoint x: 569, startPoint y: 208, endPoint x: 631, endPoint y: 244, distance: 71.9
click at [631, 244] on div "**********" at bounding box center [625, 290] width 114 height 287
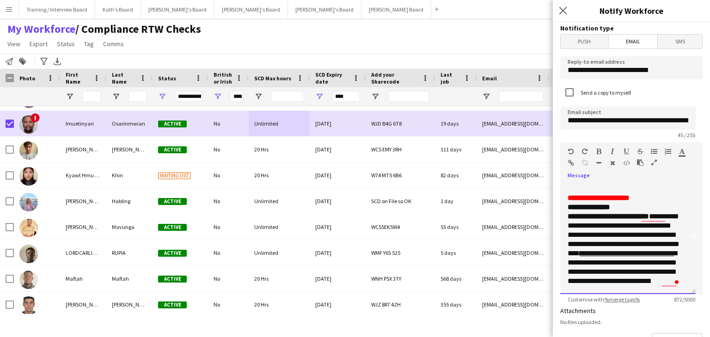
click at [582, 190] on p "To enrich screen reader interactions, please activate Accessibility in Grammarl…" at bounding box center [625, 188] width 114 height 9
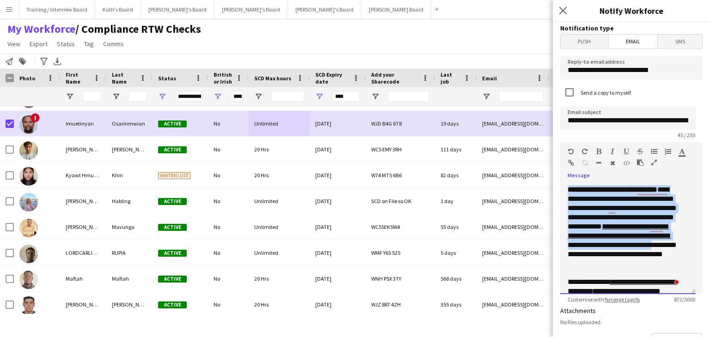
scroll to position [193, 0]
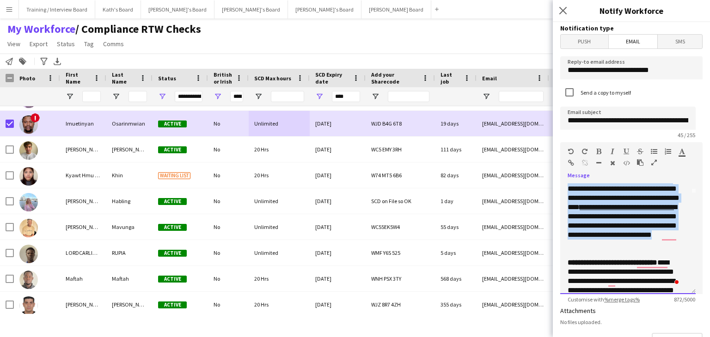
drag, startPoint x: 566, startPoint y: 218, endPoint x: 642, endPoint y: 249, distance: 81.9
click at [642, 249] on div "**********" at bounding box center [627, 239] width 135 height 111
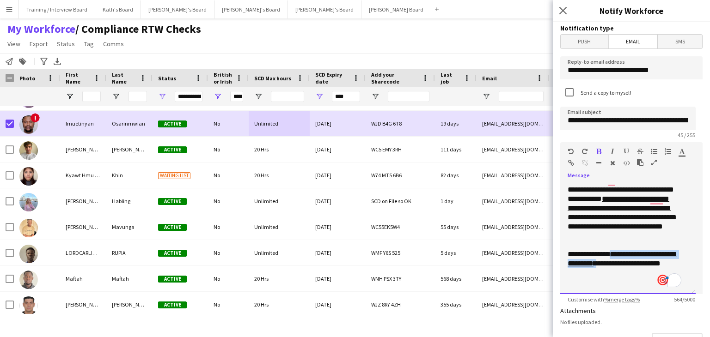
drag, startPoint x: 614, startPoint y: 275, endPoint x: 566, endPoint y: 266, distance: 48.9
click at [566, 266] on div "**********" at bounding box center [627, 239] width 135 height 111
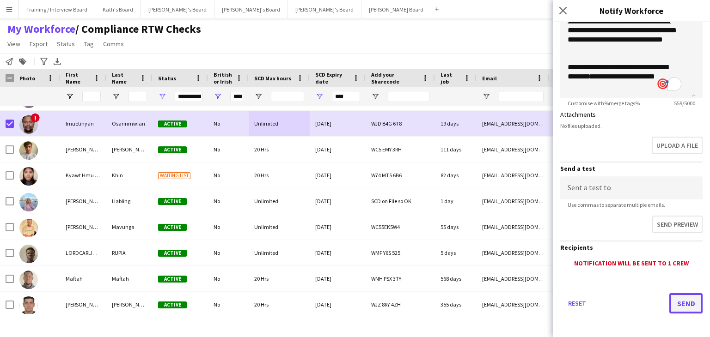
click at [678, 303] on button "Send" at bounding box center [685, 304] width 33 height 20
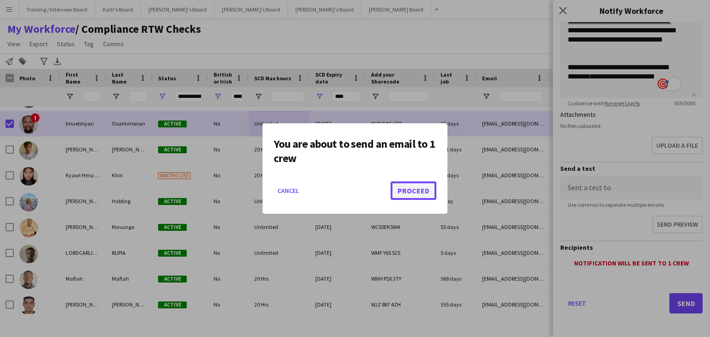
click at [409, 194] on button "Proceed" at bounding box center [414, 191] width 46 height 18
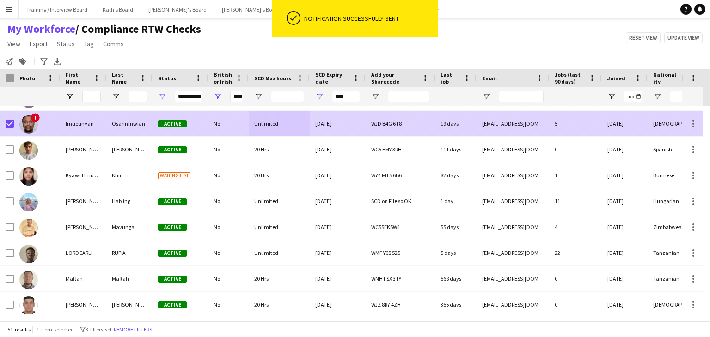
click at [287, 127] on div "Unlimited" at bounding box center [279, 123] width 61 height 25
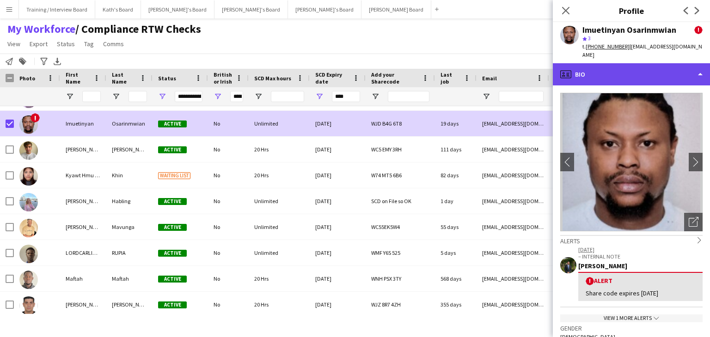
click at [626, 67] on div "profile Bio" at bounding box center [631, 74] width 157 height 22
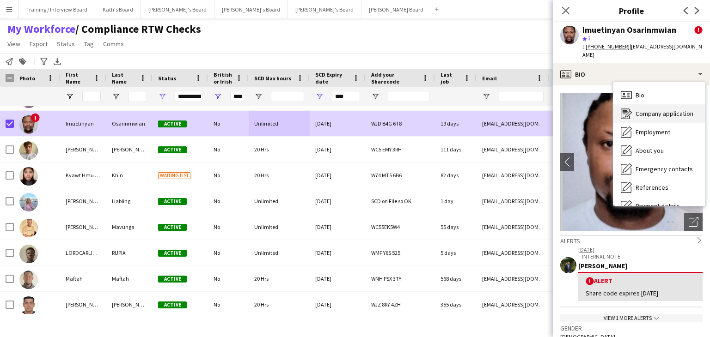
click at [672, 104] on div "Company application Company application" at bounding box center [659, 113] width 92 height 18
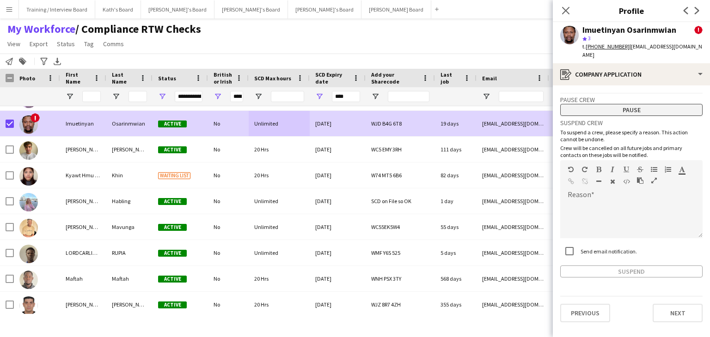
click at [640, 104] on button "Pause" at bounding box center [631, 110] width 142 height 12
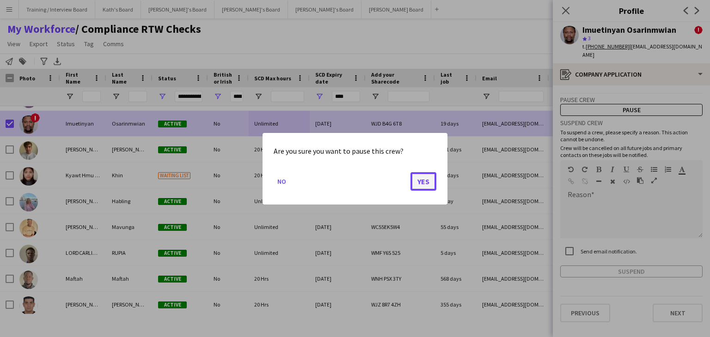
click at [423, 180] on button "Yes" at bounding box center [423, 181] width 26 height 18
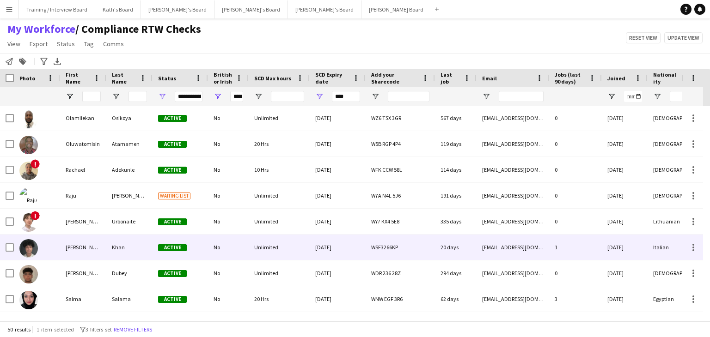
click at [294, 256] on div "Unlimited" at bounding box center [279, 247] width 61 height 25
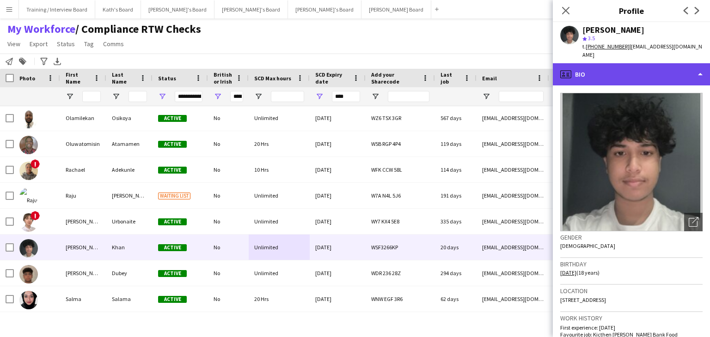
click at [670, 71] on div "profile Bio" at bounding box center [631, 74] width 157 height 22
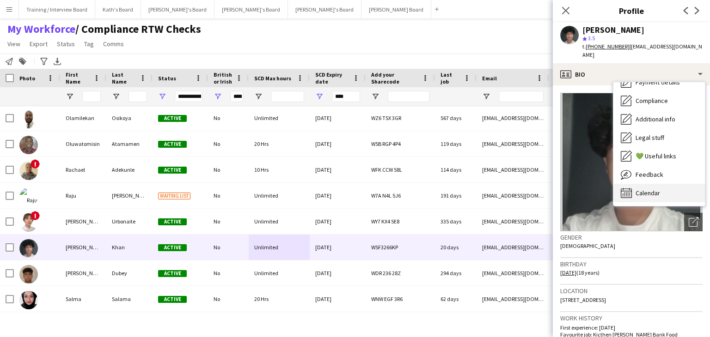
click at [673, 184] on div "Calendar Calendar" at bounding box center [659, 193] width 92 height 18
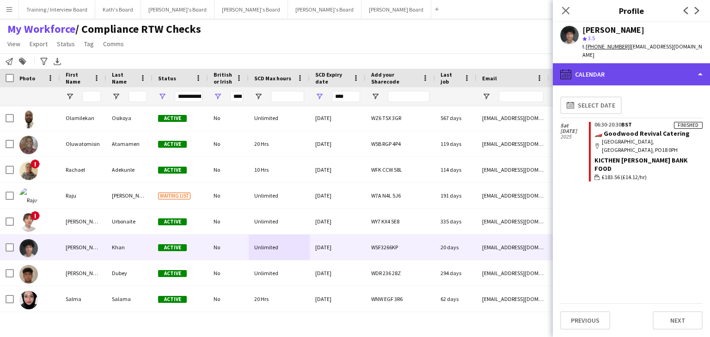
click at [651, 72] on div "calendar-full Calendar" at bounding box center [631, 74] width 157 height 22
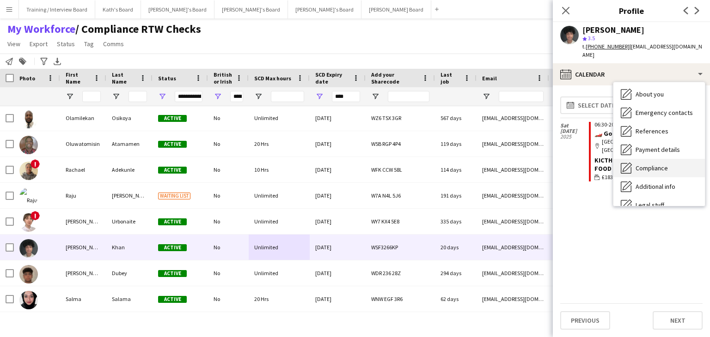
click at [669, 159] on div "Compliance Compliance" at bounding box center [659, 168] width 92 height 18
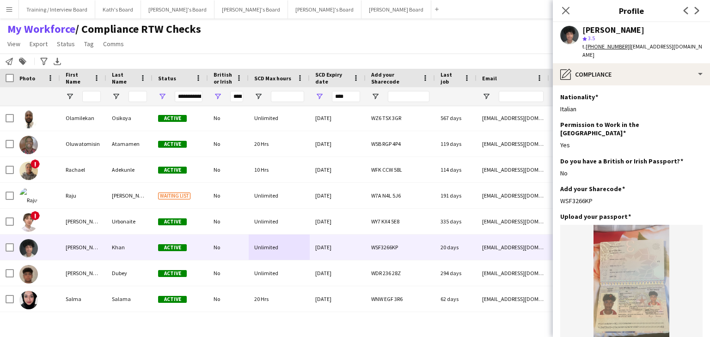
click at [423, 38] on div "My Workforce / Compliance RTW Checks View Views Default view Compliance RTW Che…" at bounding box center [355, 37] width 710 height 31
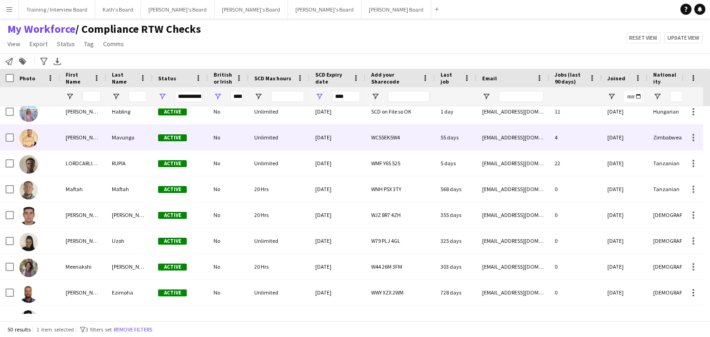
scroll to position [416, 0]
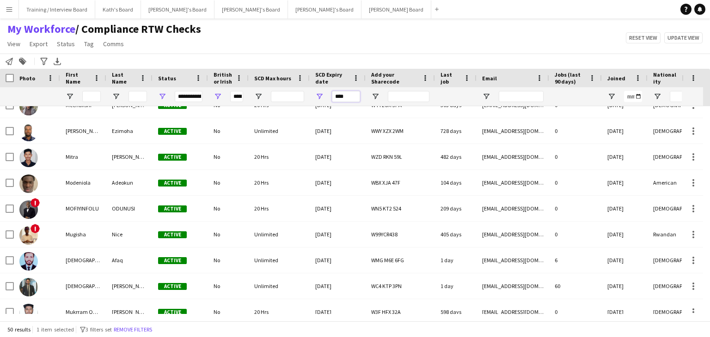
drag, startPoint x: 351, startPoint y: 99, endPoint x: 317, endPoint y: 98, distance: 34.7
click at [317, 98] on div "****" at bounding box center [338, 96] width 56 height 18
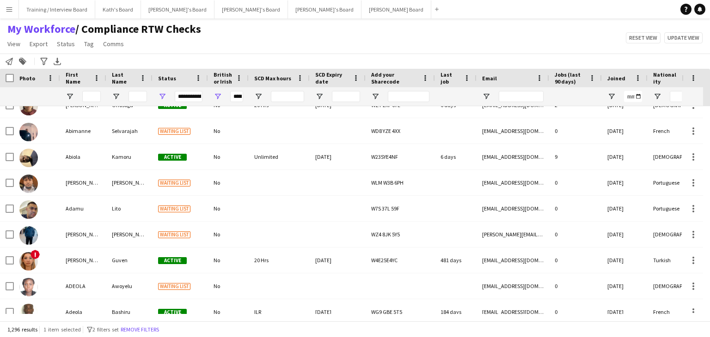
click at [324, 97] on div at bounding box center [338, 96] width 56 height 18
click at [320, 96] on span "Open Filter Menu" at bounding box center [319, 96] width 8 height 8
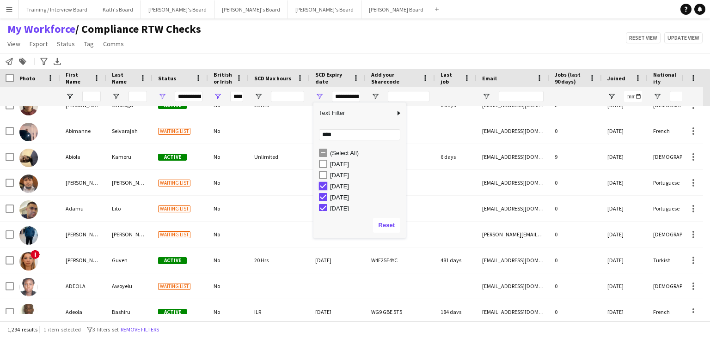
click at [324, 196] on div "06-10-2025 (Select All) 01-11-2025 01-12-2025 02-11-2025 02-12-2025" at bounding box center [359, 335] width 92 height 377
click at [327, 182] on div "07-10-2025" at bounding box center [362, 184] width 87 height 11
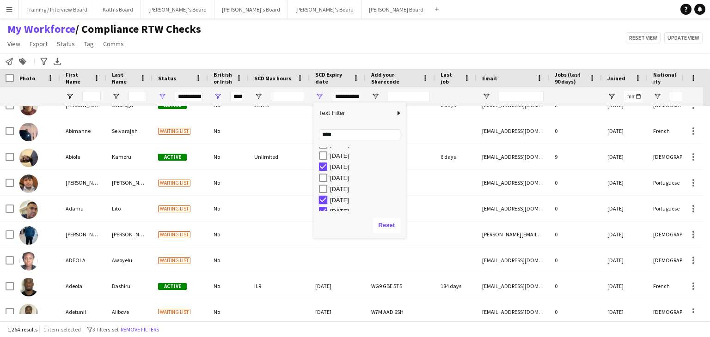
click at [327, 201] on div "19-11-2025" at bounding box center [362, 200] width 87 height 11
type input "**********"
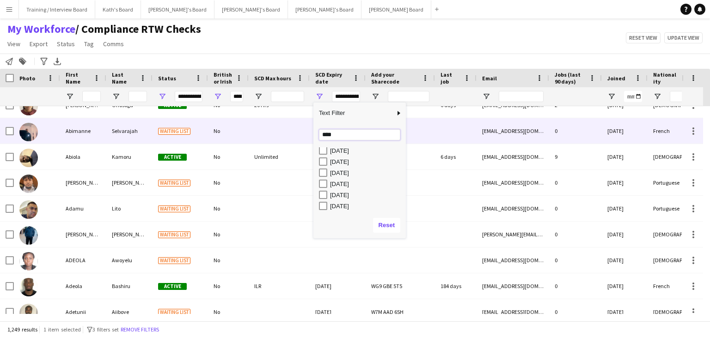
drag, startPoint x: 348, startPoint y: 138, endPoint x: 292, endPoint y: 139, distance: 56.4
click at [292, 139] on div "Drag here to set row groups Photo Title Full Name First Name Last Name Workforc…" at bounding box center [355, 195] width 710 height 252
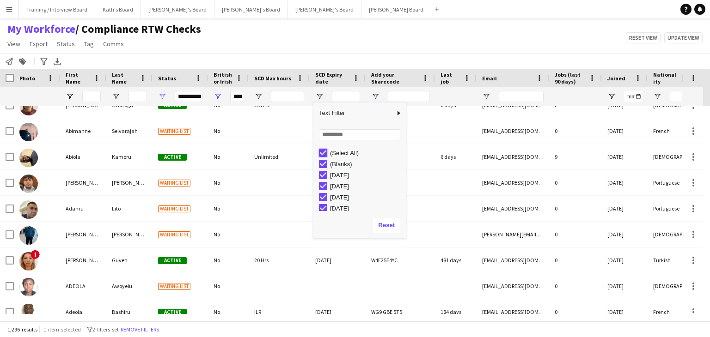
type input "***"
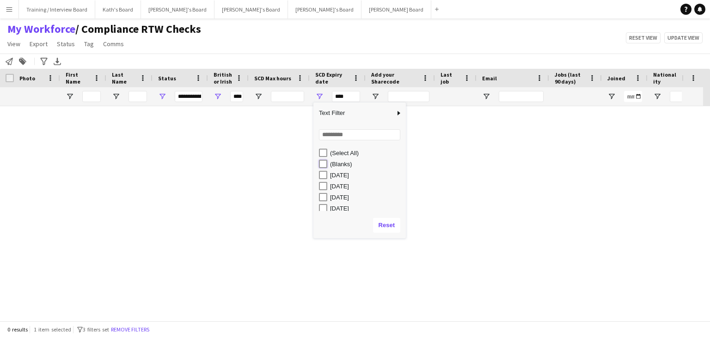
type input "**********"
type input "******"
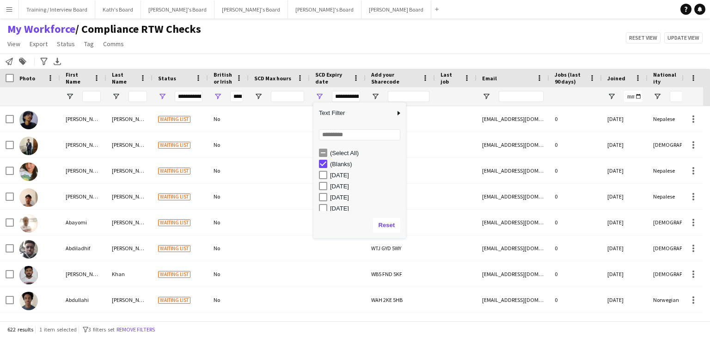
click at [331, 46] on div "My Workforce / Compliance RTW Checks View Views Default view Compliance RTW Che…" at bounding box center [355, 37] width 710 height 31
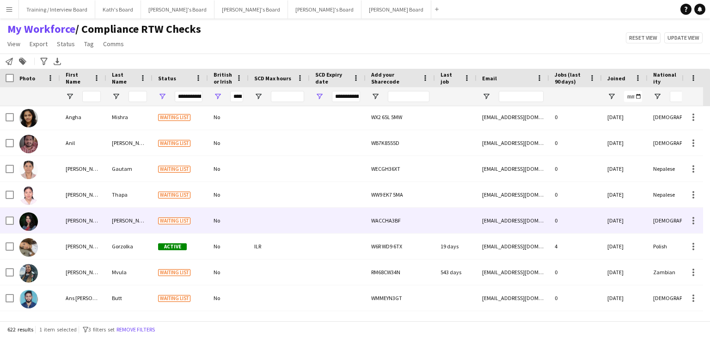
scroll to position [1387, 0]
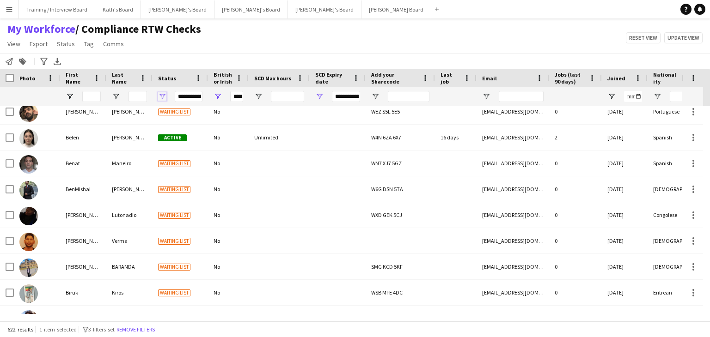
click at [163, 97] on span "Open Filter Menu" at bounding box center [162, 96] width 8 height 8
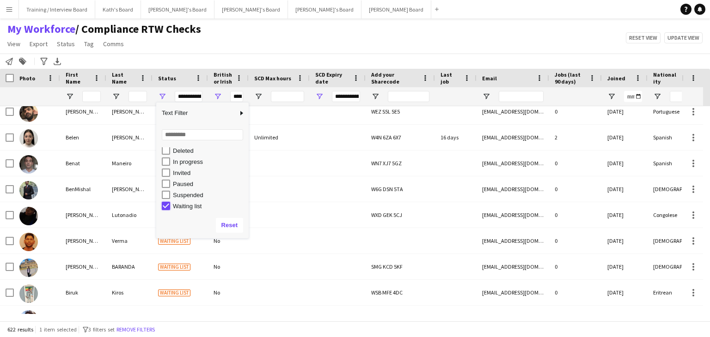
type input "**********"
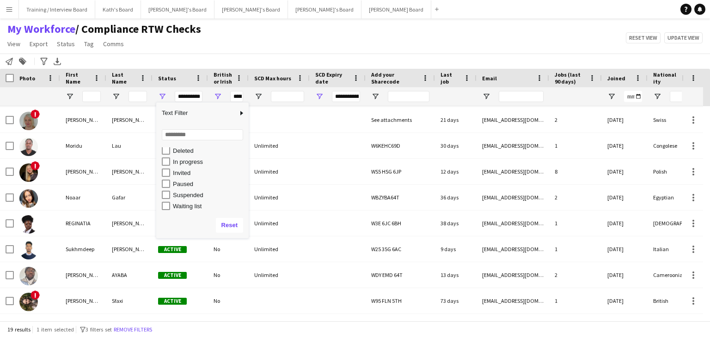
click at [270, 52] on div "My Workforce / Compliance RTW Checks View Views Default view Compliance RTW Che…" at bounding box center [355, 37] width 710 height 31
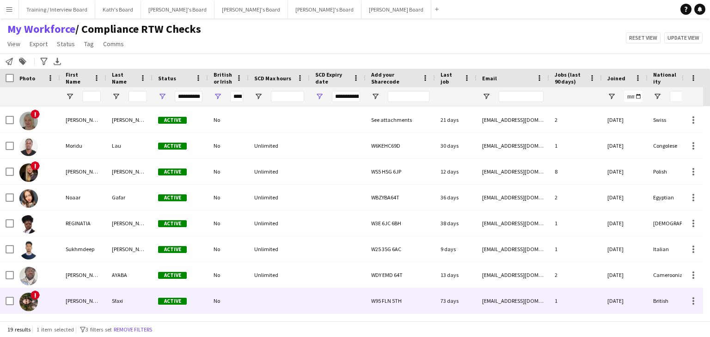
click at [284, 304] on div at bounding box center [279, 300] width 61 height 25
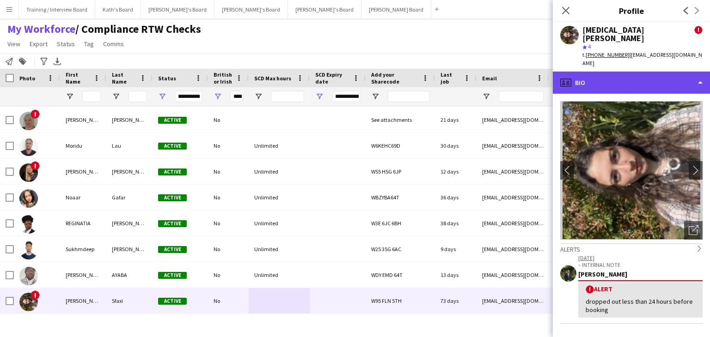
drag, startPoint x: 639, startPoint y: 67, endPoint x: 662, endPoint y: 81, distance: 26.7
click at [639, 72] on div "profile Bio" at bounding box center [631, 83] width 157 height 22
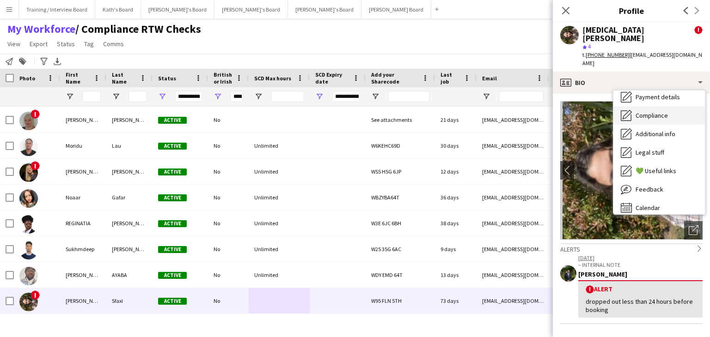
click at [658, 111] on span "Compliance" at bounding box center [652, 115] width 32 height 8
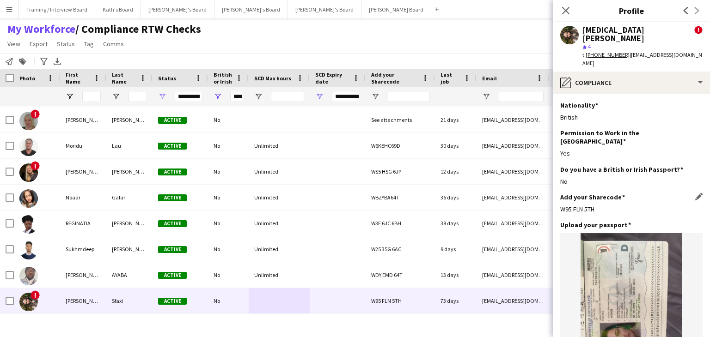
drag, startPoint x: 597, startPoint y: 184, endPoint x: 562, endPoint y: 184, distance: 35.1
click at [562, 205] on div "W95 FLN 5TH" at bounding box center [631, 209] width 142 height 8
copy div "W95 FLN 5TH"
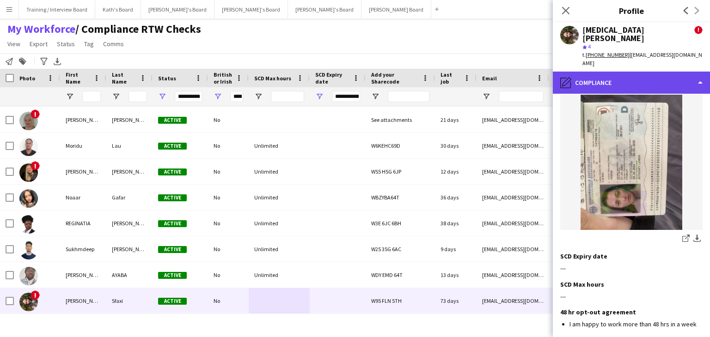
click at [629, 72] on div "pencil4 Compliance" at bounding box center [631, 83] width 157 height 22
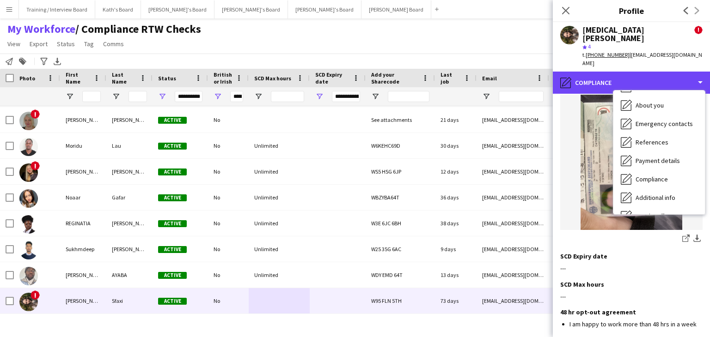
scroll to position [0, 0]
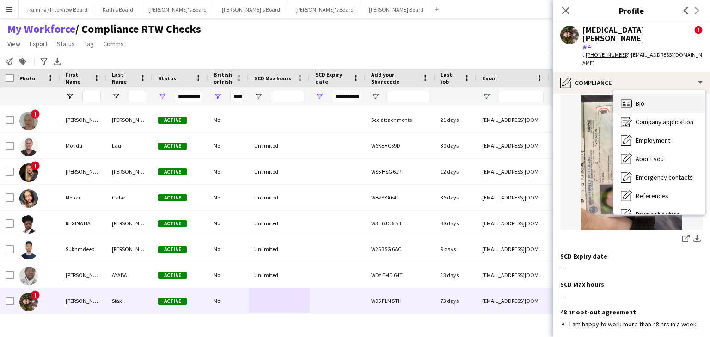
click at [645, 94] on div "Bio Bio" at bounding box center [659, 103] width 92 height 18
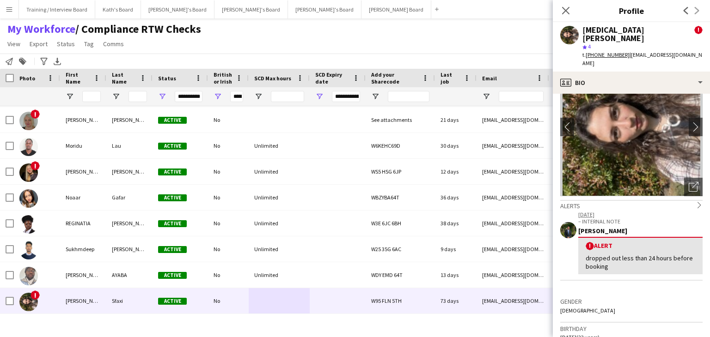
scroll to position [92, 0]
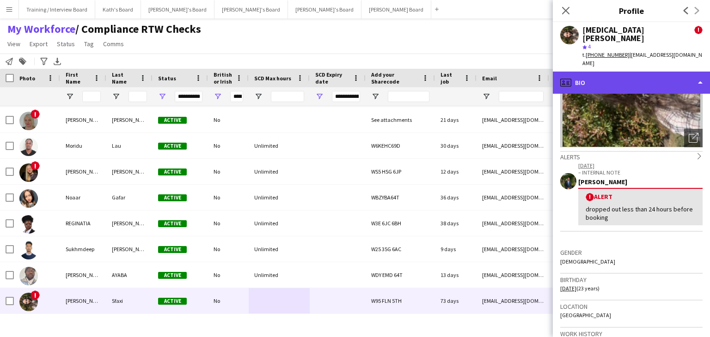
click at [643, 72] on div "profile Bio" at bounding box center [631, 83] width 157 height 22
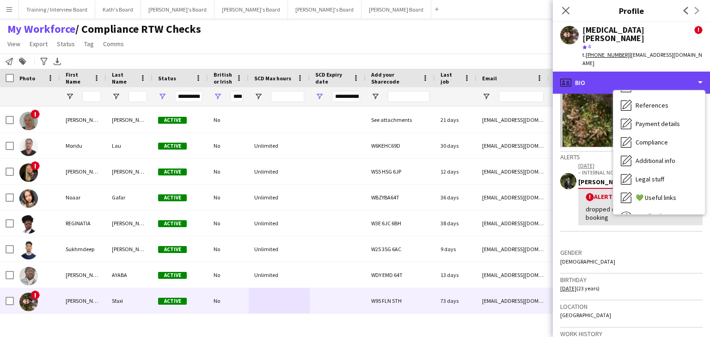
scroll to position [124, 0]
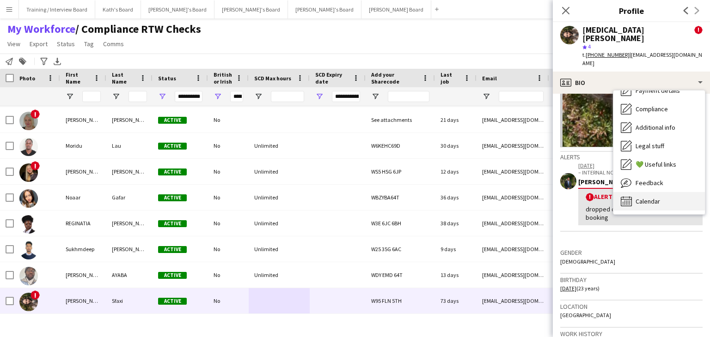
click at [673, 192] on div "Calendar Calendar" at bounding box center [659, 201] width 92 height 18
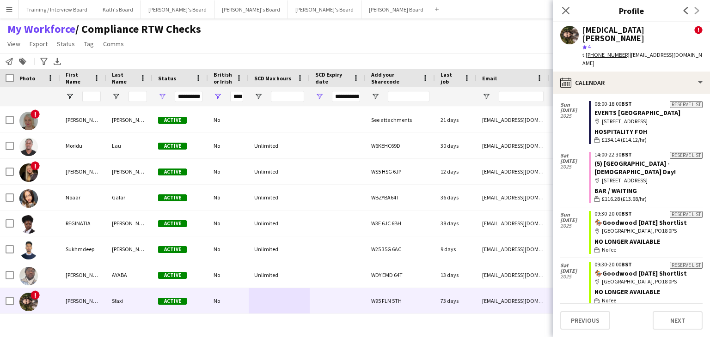
scroll to position [92, 0]
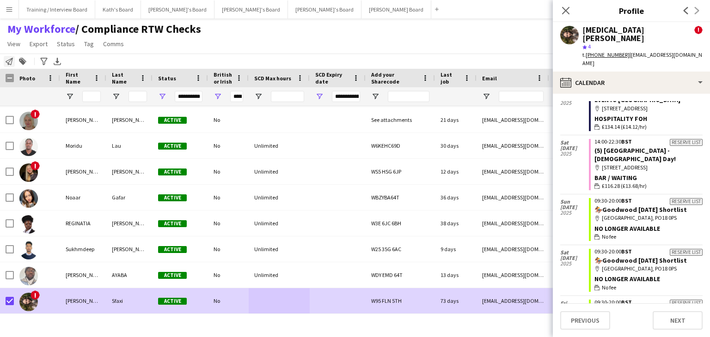
click at [9, 62] on icon at bounding box center [9, 61] width 7 height 7
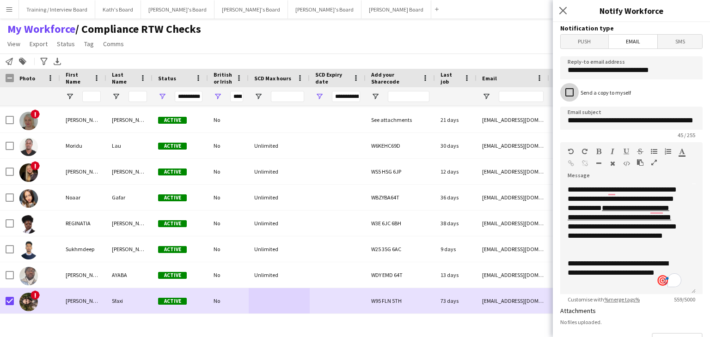
scroll to position [197, 0]
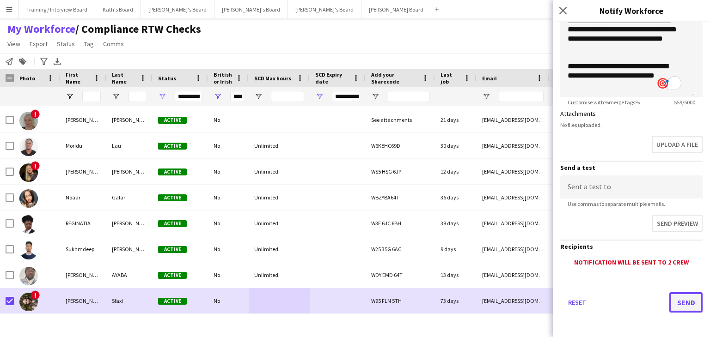
click at [680, 306] on button "Send" at bounding box center [685, 303] width 33 height 20
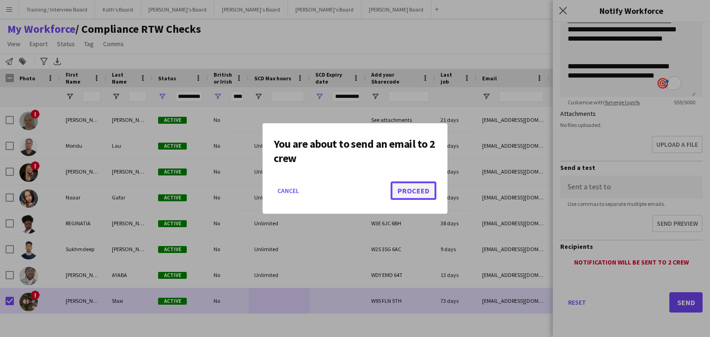
click at [428, 187] on button "Proceed" at bounding box center [414, 191] width 46 height 18
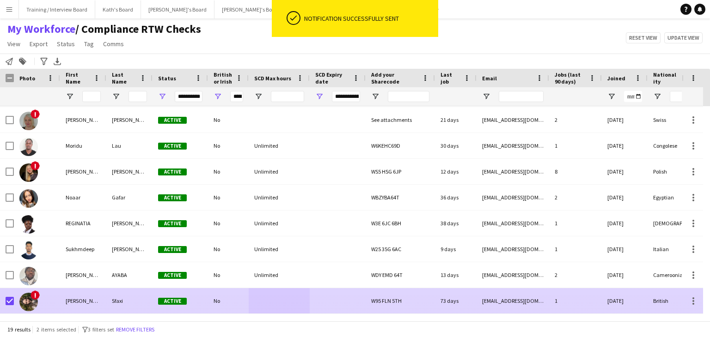
click at [237, 308] on div "No" at bounding box center [228, 300] width 41 height 25
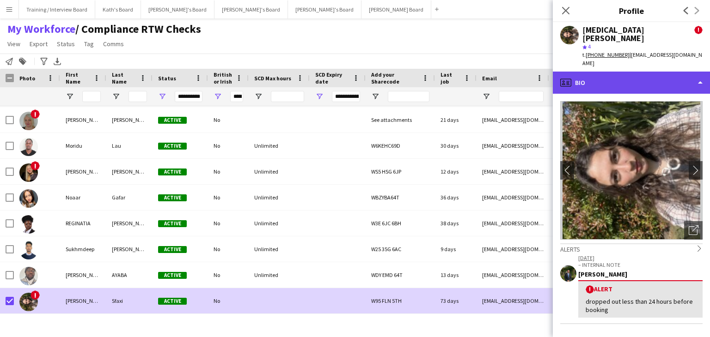
click at [628, 72] on div "profile Bio" at bounding box center [631, 83] width 157 height 22
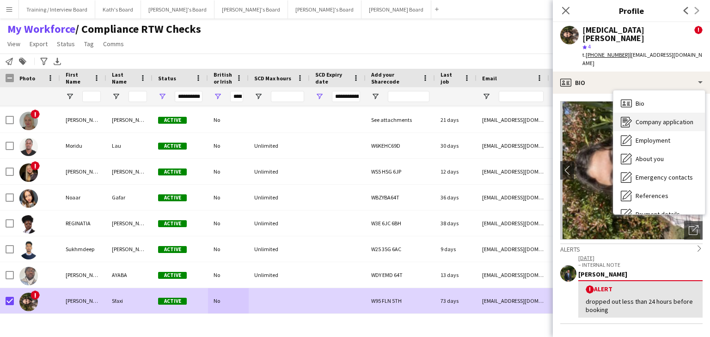
click at [651, 113] on div "Company application Company application" at bounding box center [659, 122] width 92 height 18
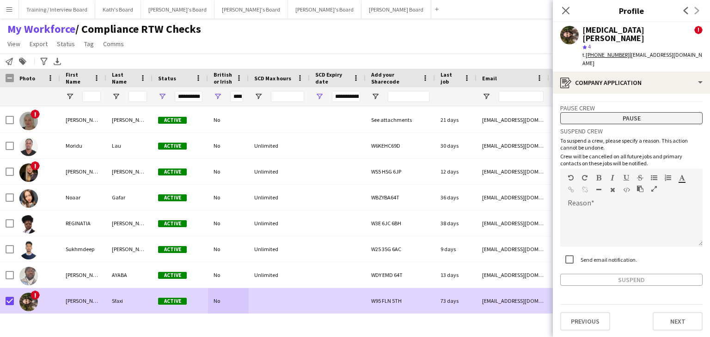
click at [635, 112] on button "Pause" at bounding box center [631, 118] width 142 height 12
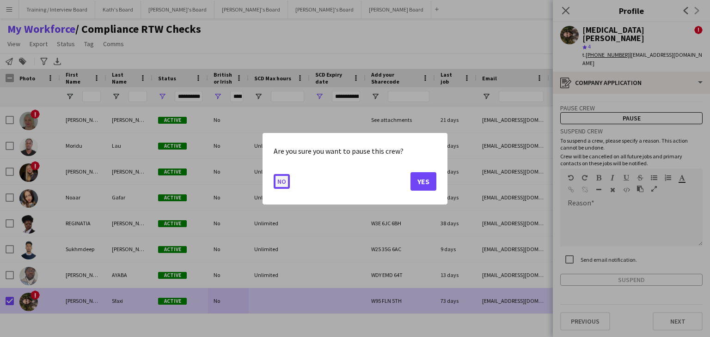
click at [282, 182] on button "No" at bounding box center [282, 181] width 16 height 15
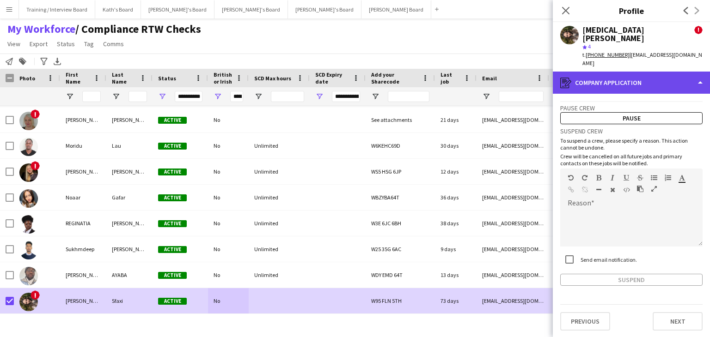
click at [660, 72] on div "register Company application" at bounding box center [631, 83] width 157 height 22
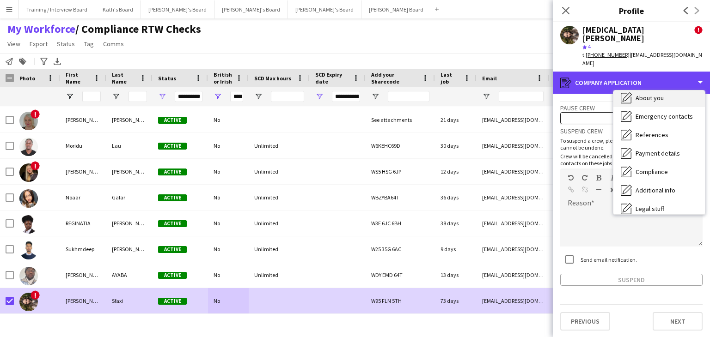
scroll to position [124, 0]
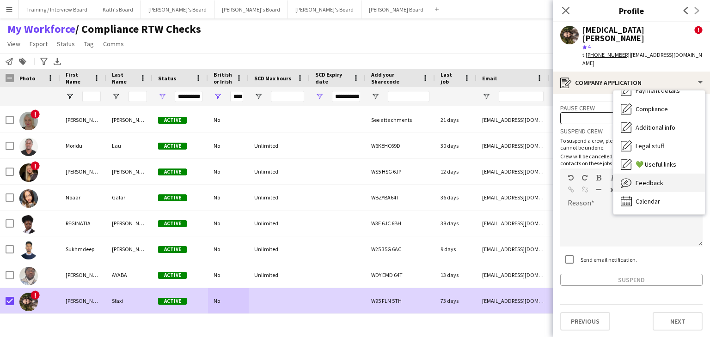
click at [659, 179] on span "Feedback" at bounding box center [650, 183] width 28 height 8
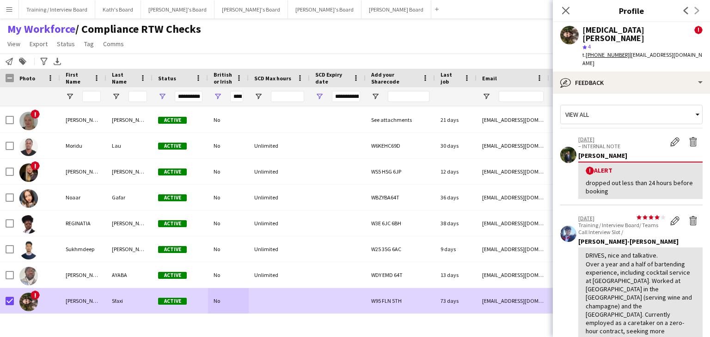
scroll to position [139, 0]
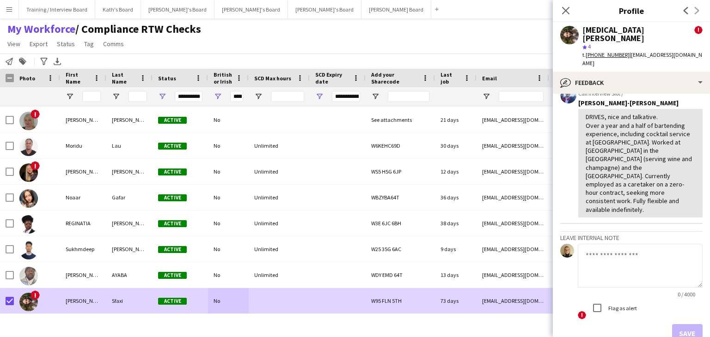
click at [619, 244] on textarea at bounding box center [640, 266] width 125 height 44
type textarea "**********"
click at [689, 324] on button "Save" at bounding box center [687, 333] width 31 height 18
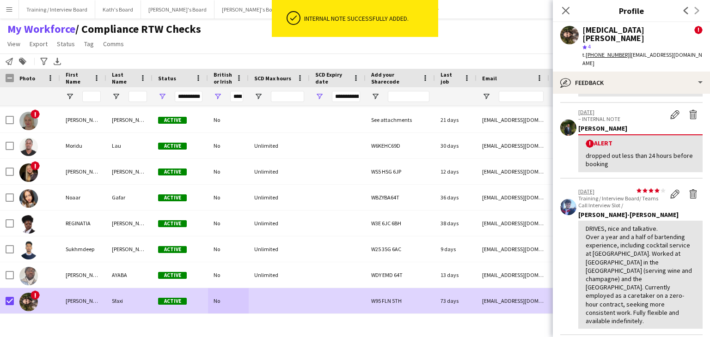
scroll to position [0, 0]
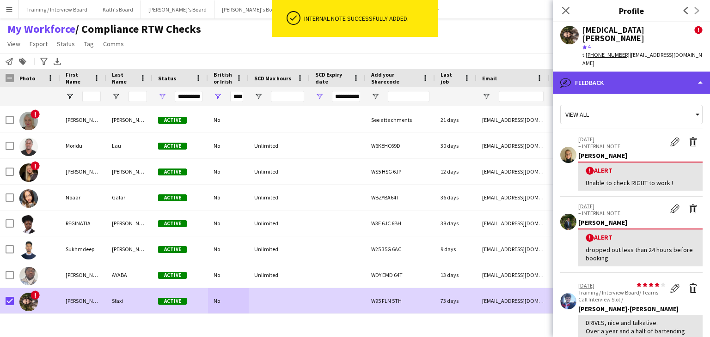
click at [638, 72] on div "bubble-pencil Feedback" at bounding box center [631, 83] width 157 height 22
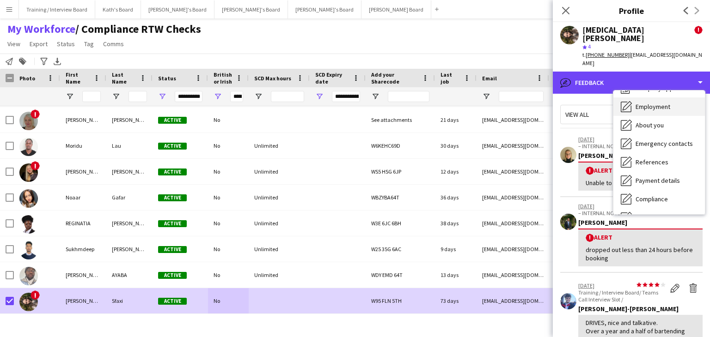
scroll to position [46, 0]
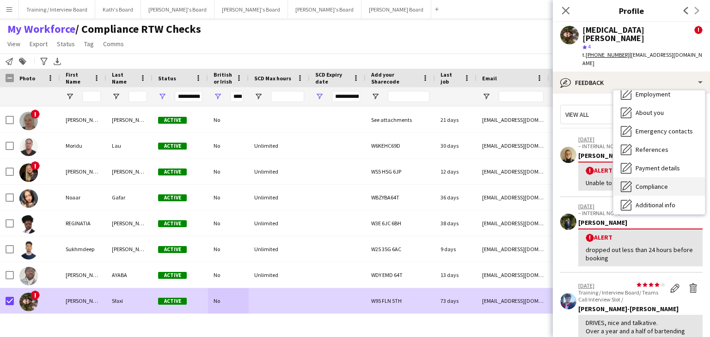
click at [677, 177] on div "Compliance Compliance" at bounding box center [659, 186] width 92 height 18
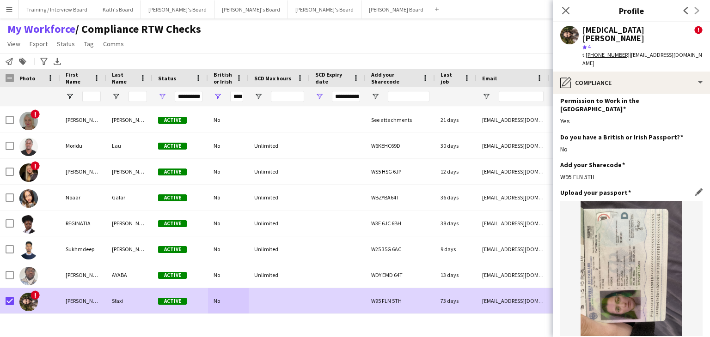
scroll to position [0, 0]
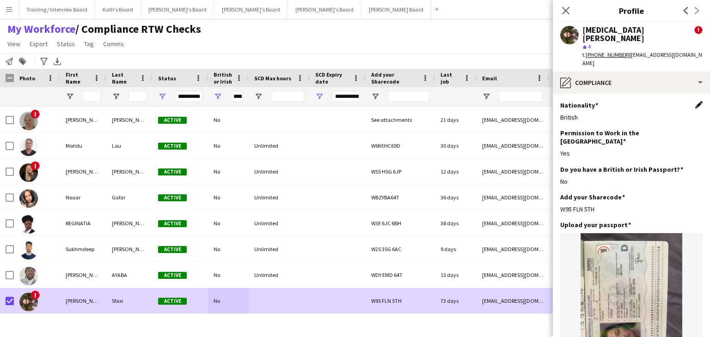
click at [695, 101] on app-icon "Edit this field" at bounding box center [698, 104] width 7 height 7
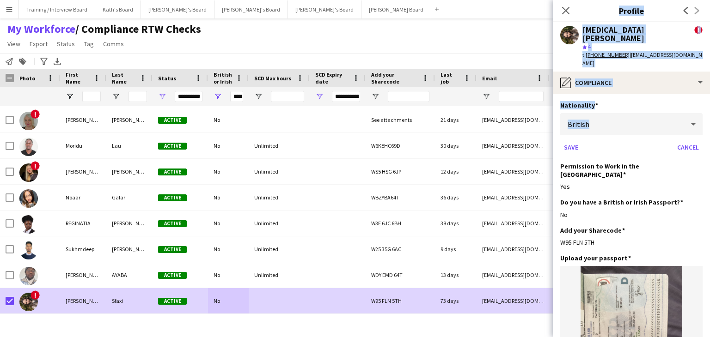
drag, startPoint x: 604, startPoint y: 107, endPoint x: 610, endPoint y: 114, distance: 9.8
click at [546, 108] on body "Menu Boards Boards Boards All jobs Status Workforce Workforce My Workforce Recr…" at bounding box center [355, 168] width 710 height 337
click at [665, 113] on div "British" at bounding box center [622, 124] width 124 height 22
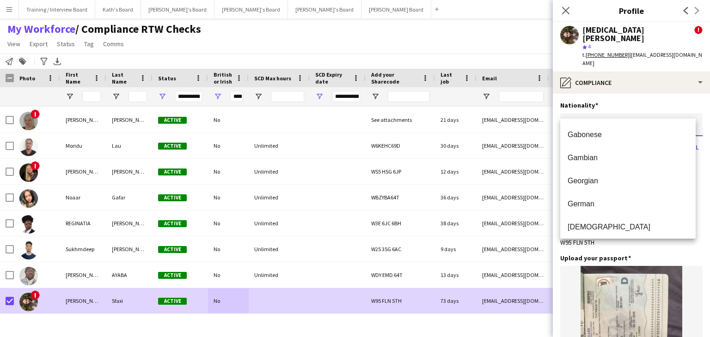
scroll to position [1524, 0]
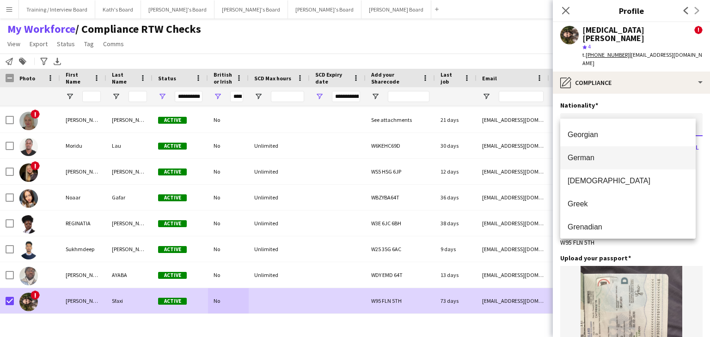
click at [604, 164] on mat-option "German" at bounding box center [627, 158] width 135 height 23
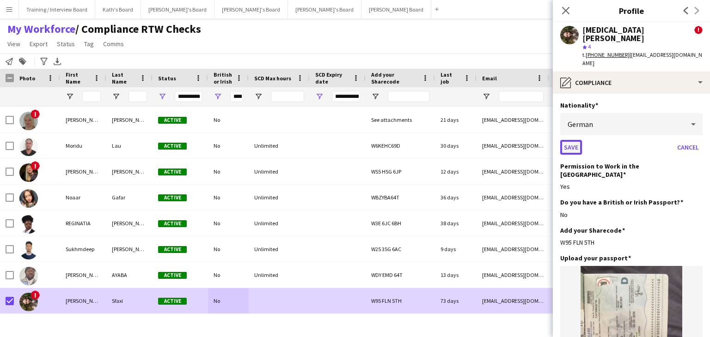
click at [571, 140] on button "Save" at bounding box center [571, 147] width 22 height 15
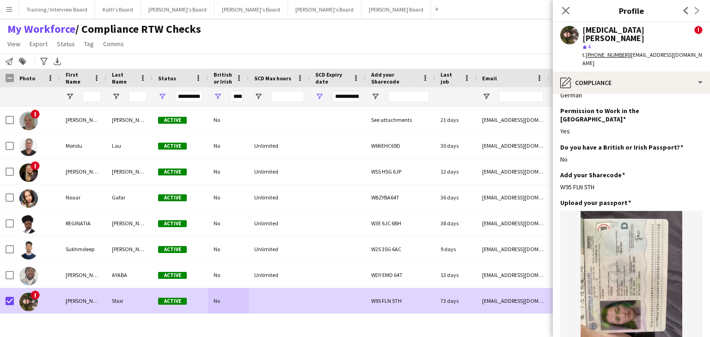
scroll to position [0, 0]
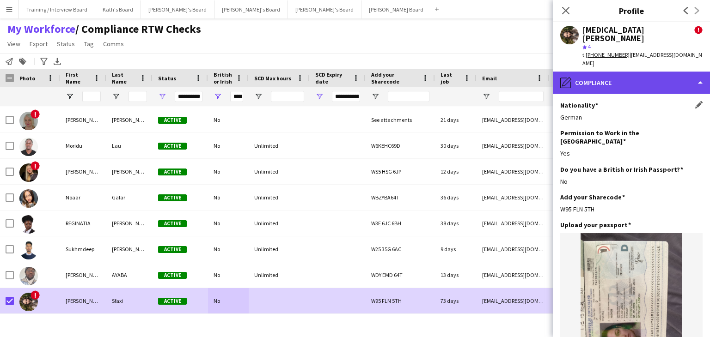
click at [609, 72] on div "pencil4 Compliance" at bounding box center [631, 83] width 157 height 22
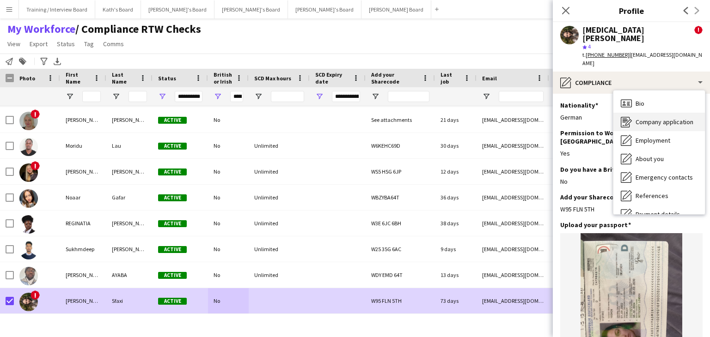
click at [667, 118] on span "Company application" at bounding box center [665, 122] width 58 height 8
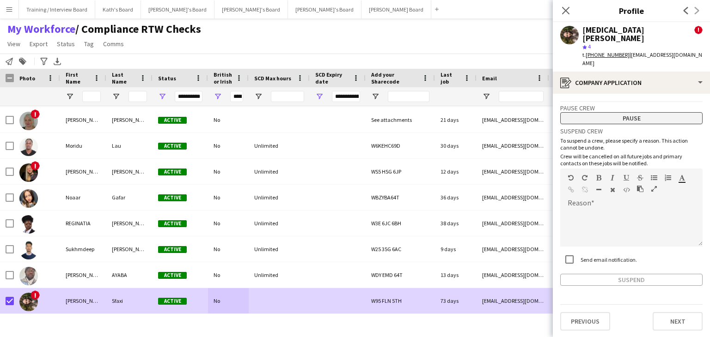
click at [640, 112] on button "Pause" at bounding box center [631, 118] width 142 height 12
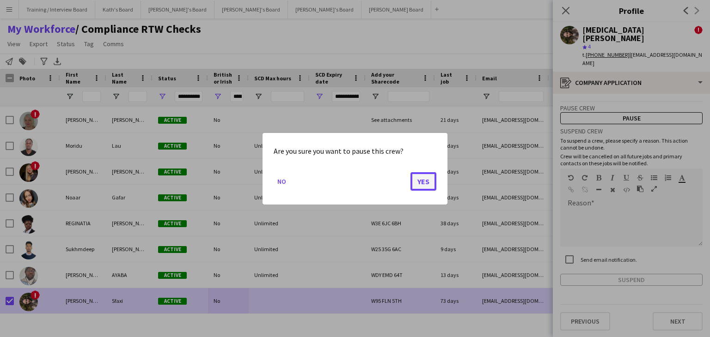
click at [427, 183] on button "Yes" at bounding box center [423, 181] width 26 height 18
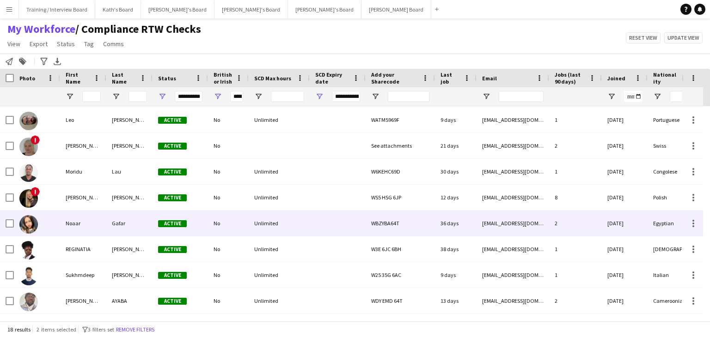
scroll to position [63, 0]
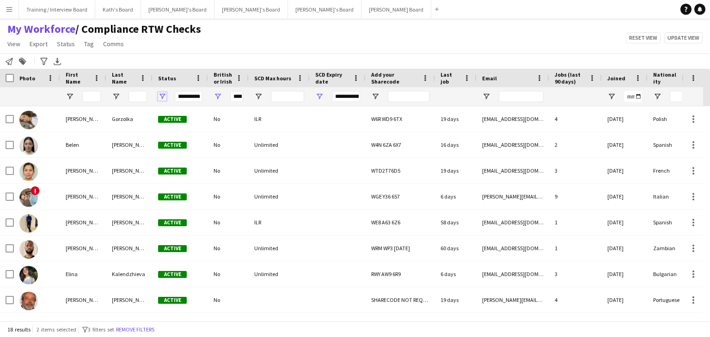
click at [163, 96] on span "Open Filter Menu" at bounding box center [162, 96] width 8 height 8
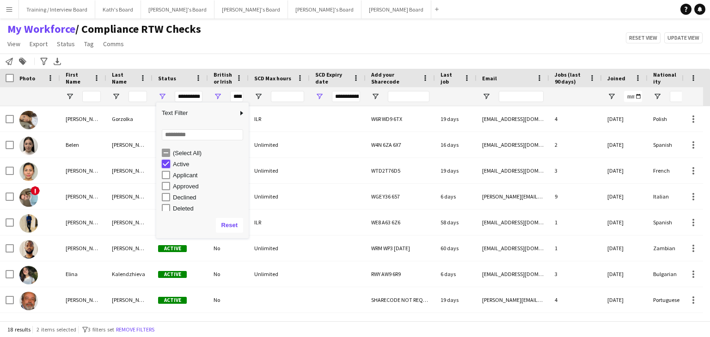
type input "***"
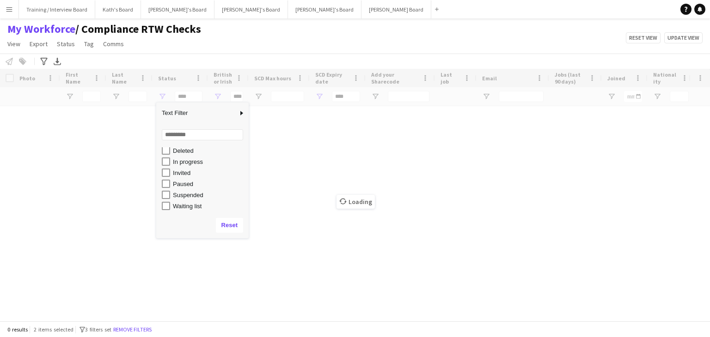
click at [201, 206] on div "Waiting list" at bounding box center [209, 206] width 73 height 7
type input "**********"
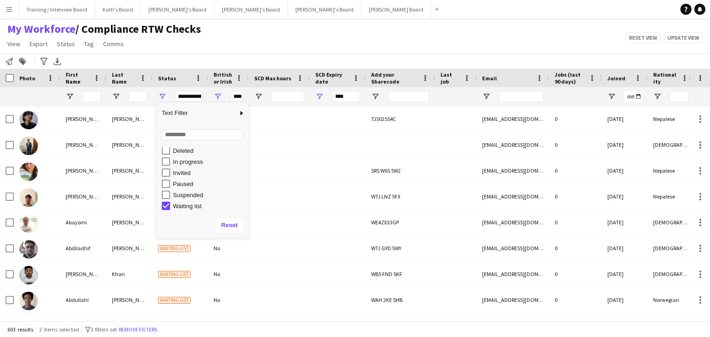
type input "******"
type input "**********"
click at [341, 45] on div "My Workforce / Compliance RTW Checks View Views Default view Compliance RTW Che…" at bounding box center [355, 37] width 710 height 31
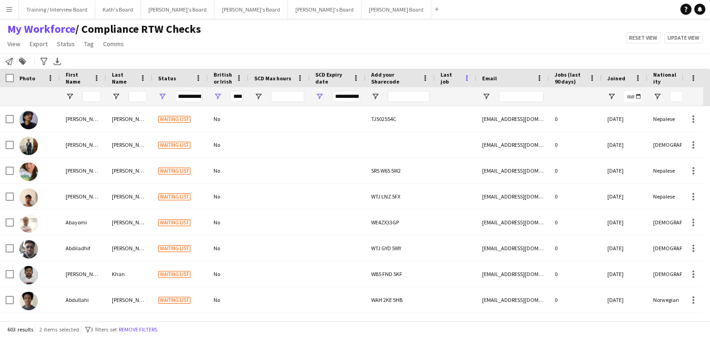
click at [465, 81] on span at bounding box center [467, 78] width 8 height 8
click at [441, 80] on span "Last job" at bounding box center [449, 78] width 19 height 14
click at [445, 80] on span "Last job" at bounding box center [444, 78] width 8 height 21
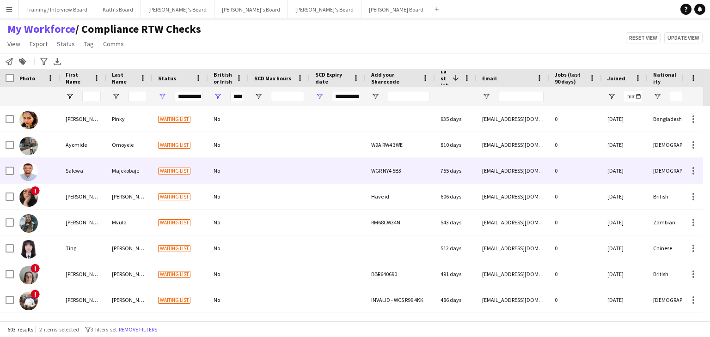
scroll to position [99, 0]
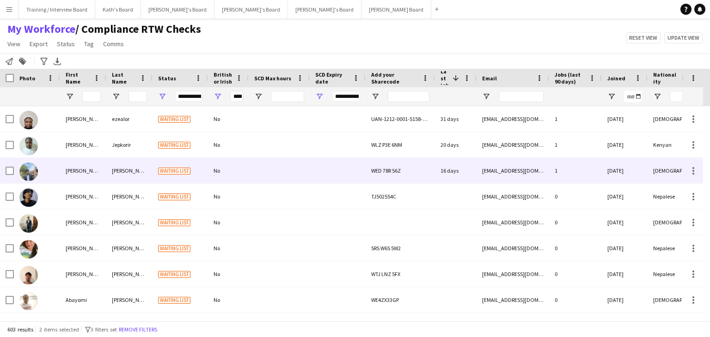
click at [315, 167] on div at bounding box center [338, 170] width 56 height 25
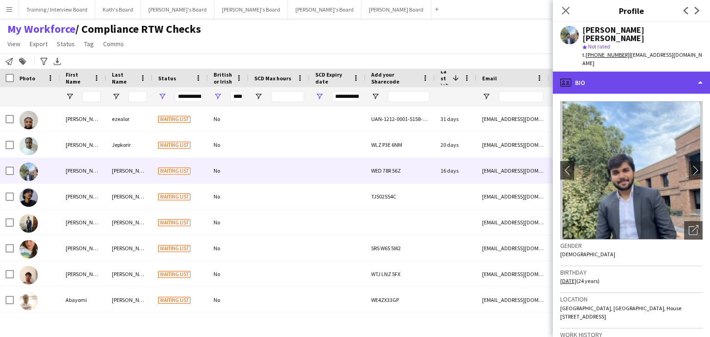
click at [640, 72] on div "profile Bio" at bounding box center [631, 83] width 157 height 22
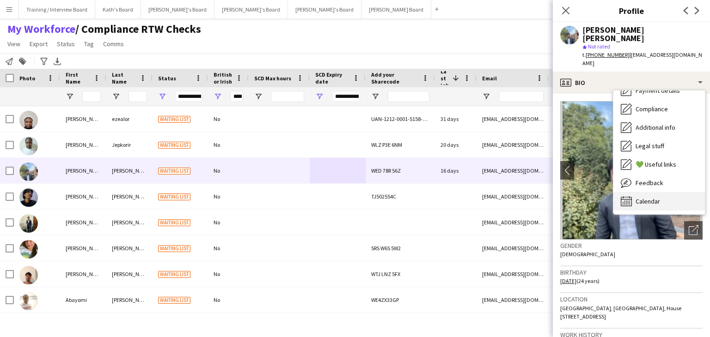
click at [670, 192] on div "Calendar Calendar" at bounding box center [659, 201] width 92 height 18
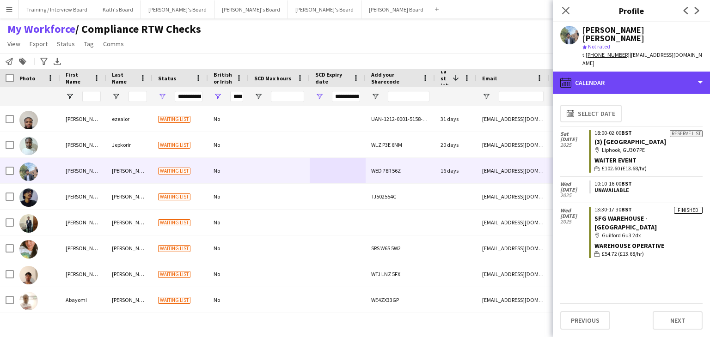
click at [636, 74] on div "calendar-full Calendar" at bounding box center [631, 83] width 157 height 22
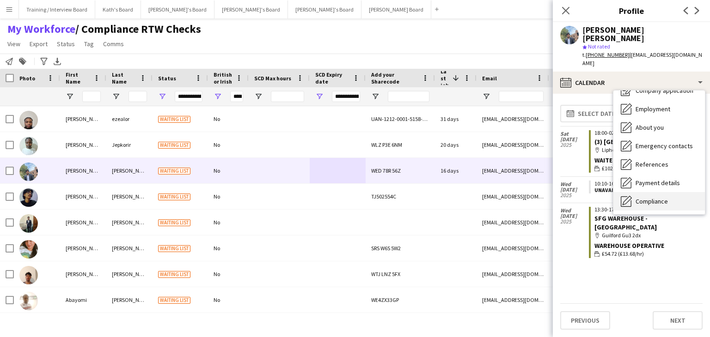
click at [665, 197] on span "Compliance" at bounding box center [652, 201] width 32 height 8
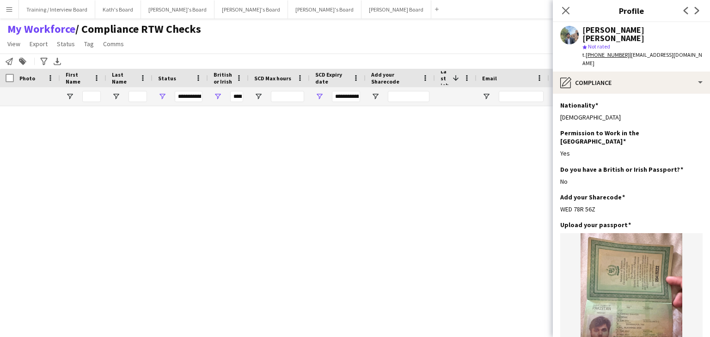
scroll to position [46, 0]
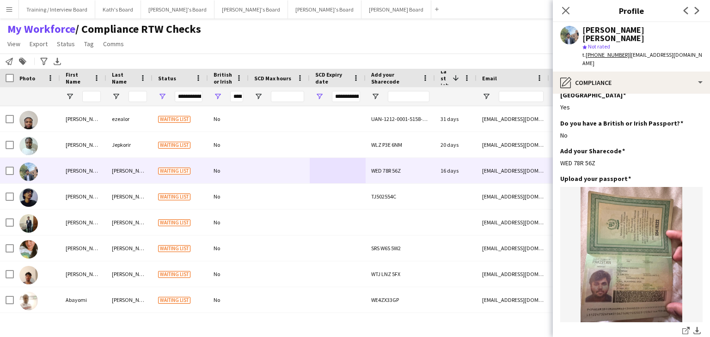
drag, startPoint x: 0, startPoint y: 0, endPoint x: 558, endPoint y: 139, distance: 575.4
click at [558, 139] on app-section-data-types "Nationality Edit this field Pakistani Permission to Work in the UK Edit this fi…" at bounding box center [631, 216] width 157 height 244
copy div "WED 78R 56Z"
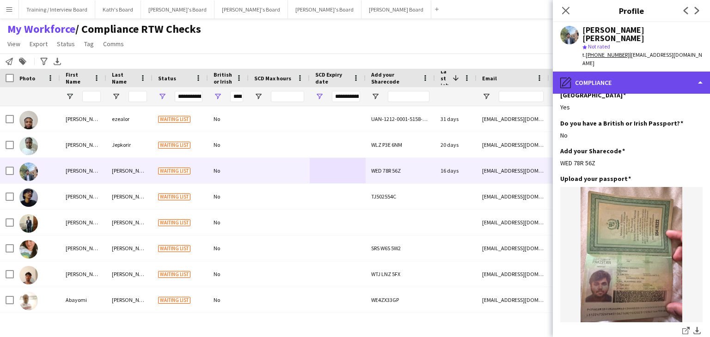
click at [647, 72] on div "pencil4 Compliance" at bounding box center [631, 83] width 157 height 22
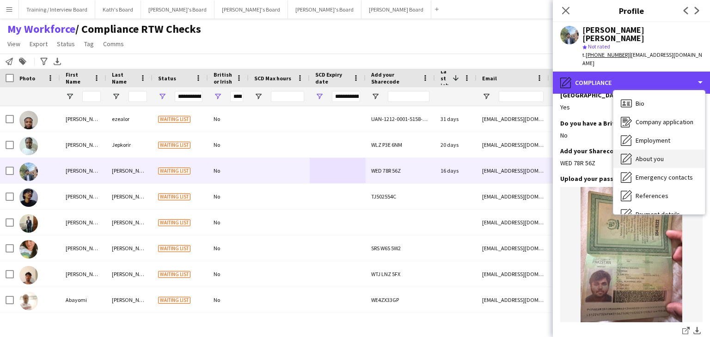
scroll to position [0, 0]
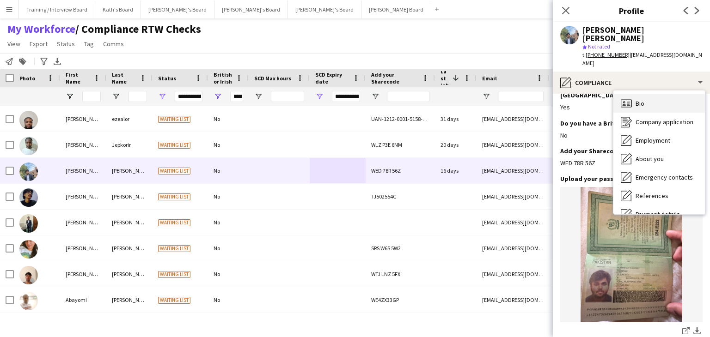
click at [648, 94] on div "Bio Bio" at bounding box center [659, 103] width 92 height 18
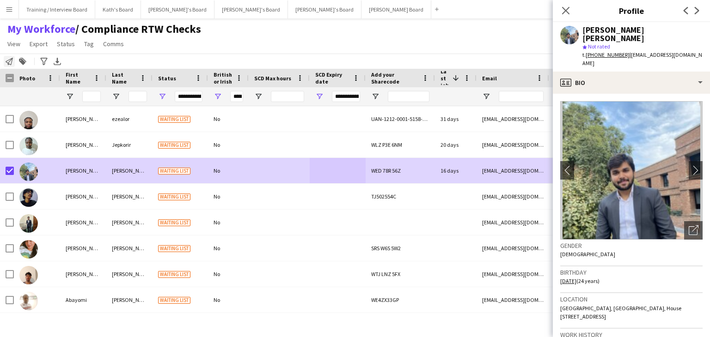
click at [6, 65] on div "Notify workforce" at bounding box center [9, 61] width 11 height 11
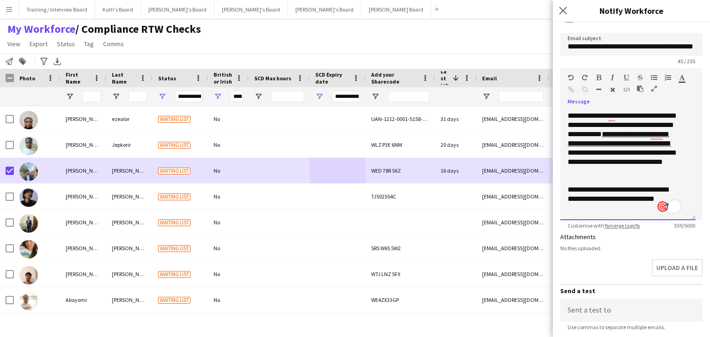
scroll to position [197, 0]
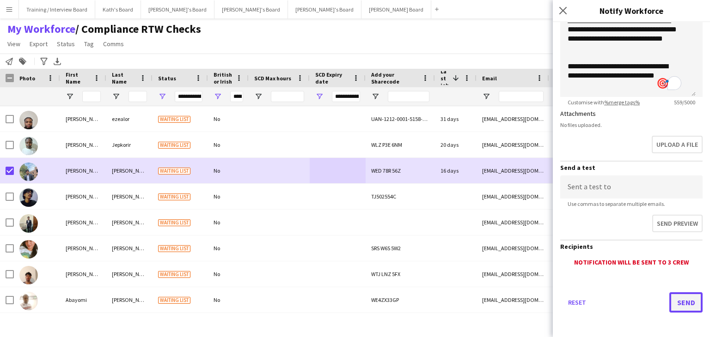
click at [679, 300] on button "Send" at bounding box center [685, 303] width 33 height 20
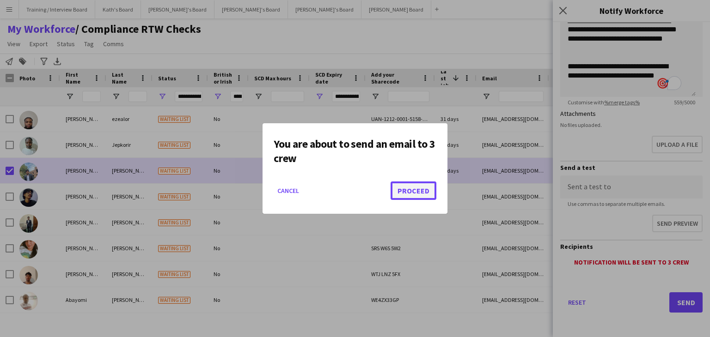
drag, startPoint x: 421, startPoint y: 193, endPoint x: 535, endPoint y: 182, distance: 114.7
click at [422, 193] on button "Proceed" at bounding box center [414, 191] width 46 height 18
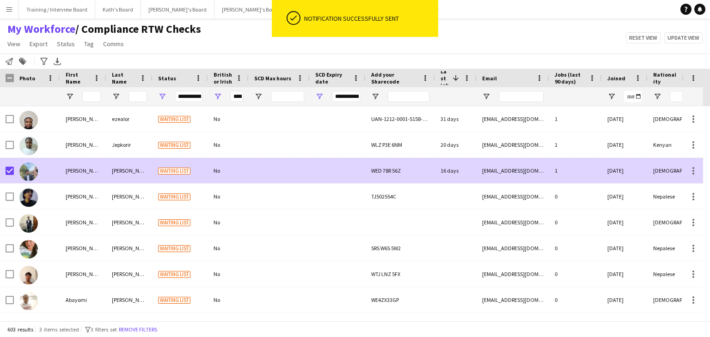
click at [234, 174] on div "No" at bounding box center [228, 170] width 41 height 25
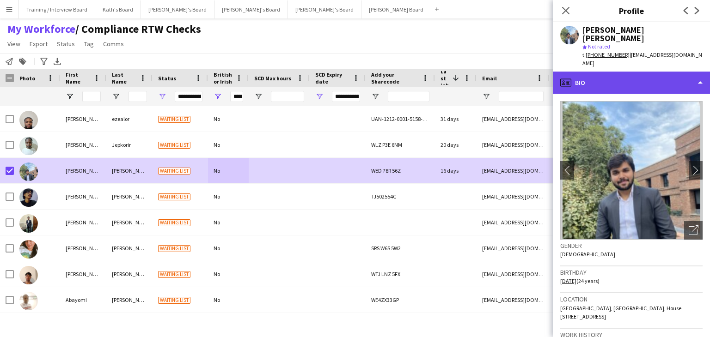
click at [654, 73] on div "profile Bio" at bounding box center [631, 83] width 157 height 22
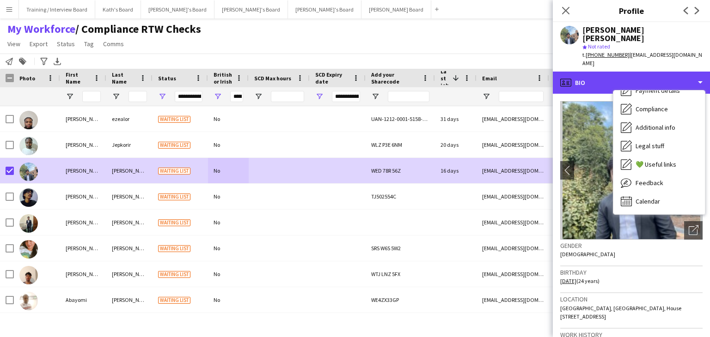
scroll to position [91, 0]
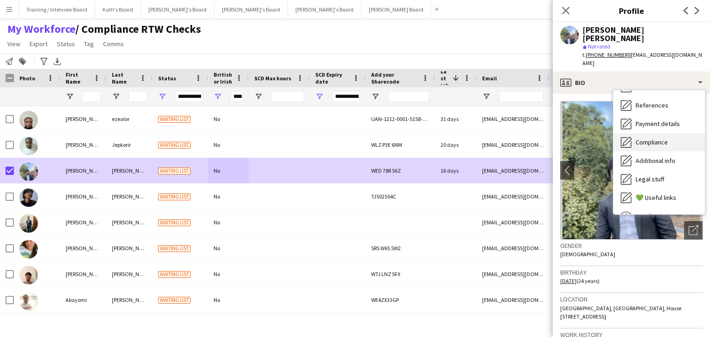
click at [652, 138] on span "Compliance" at bounding box center [652, 142] width 32 height 8
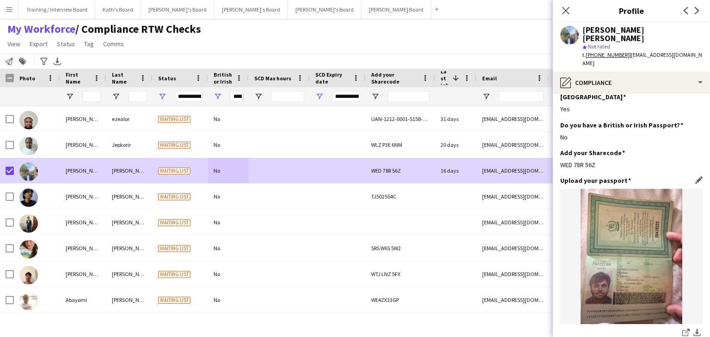
scroll to position [0, 0]
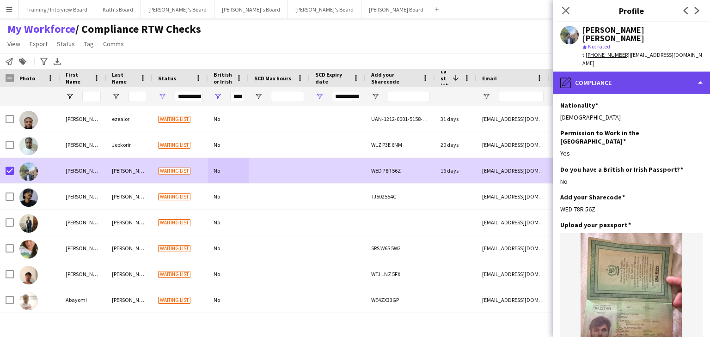
click at [643, 72] on div "pencil4 Compliance" at bounding box center [631, 83] width 157 height 22
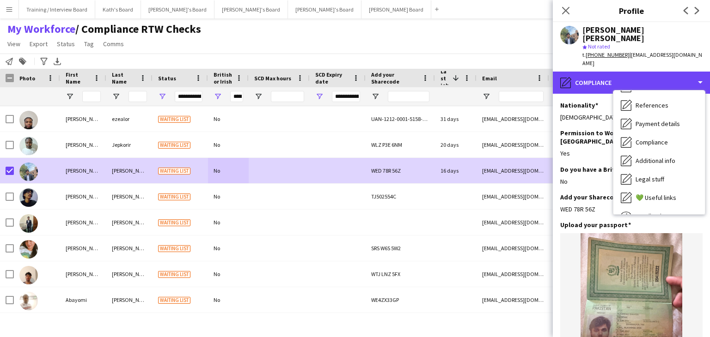
scroll to position [124, 0]
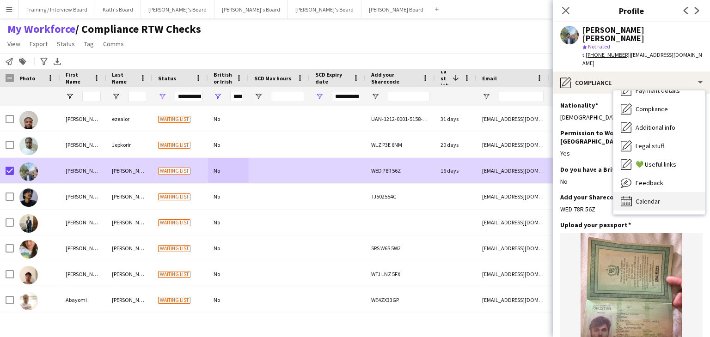
click at [661, 192] on div "Calendar Calendar" at bounding box center [659, 201] width 92 height 18
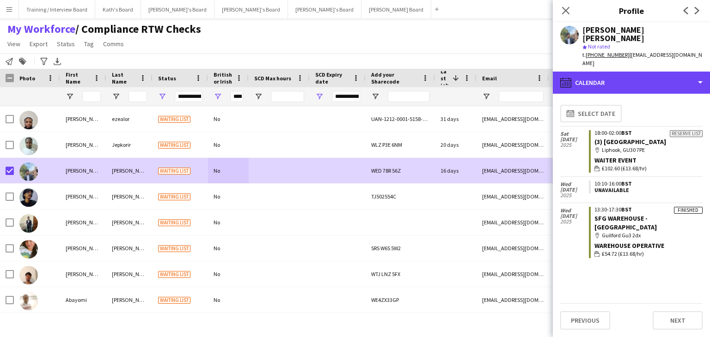
click at [662, 73] on div "calendar-full Calendar" at bounding box center [631, 83] width 157 height 22
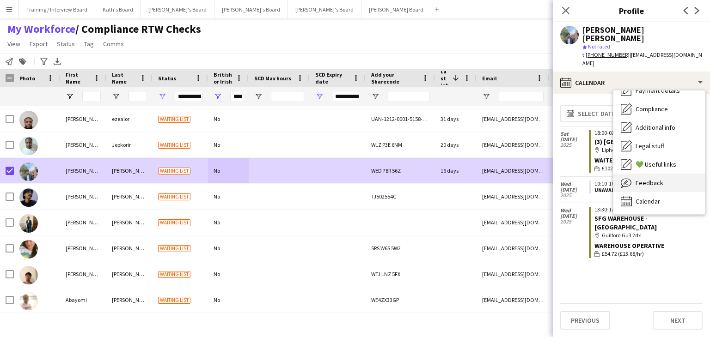
click at [648, 174] on div "Feedback Feedback" at bounding box center [659, 183] width 92 height 18
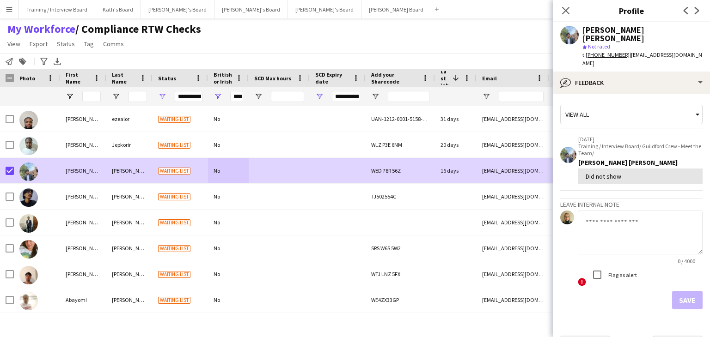
click at [616, 211] on textarea at bounding box center [640, 233] width 125 height 44
type textarea "**********"
click at [677, 291] on button "Save" at bounding box center [687, 300] width 31 height 18
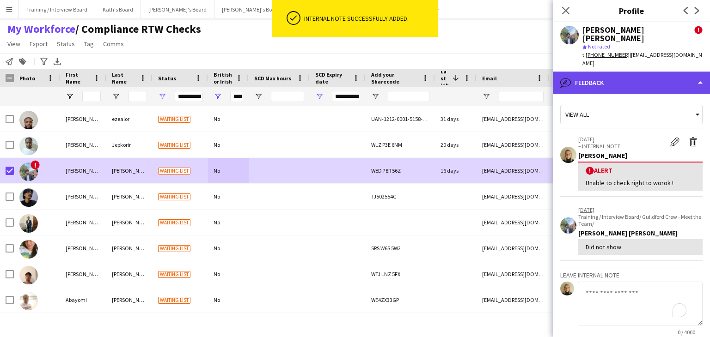
click at [624, 72] on div "bubble-pencil Feedback" at bounding box center [631, 83] width 157 height 22
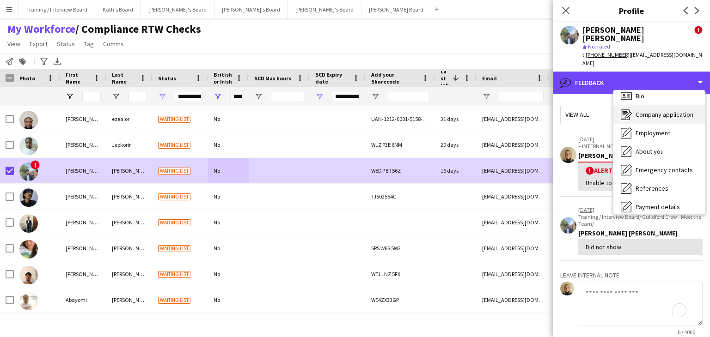
scroll to position [0, 0]
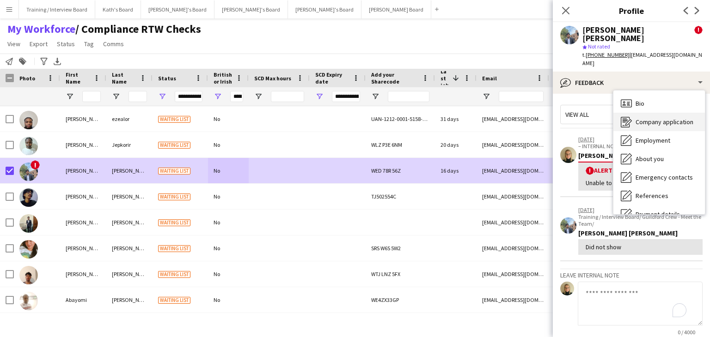
click at [662, 118] on span "Company application" at bounding box center [665, 122] width 58 height 8
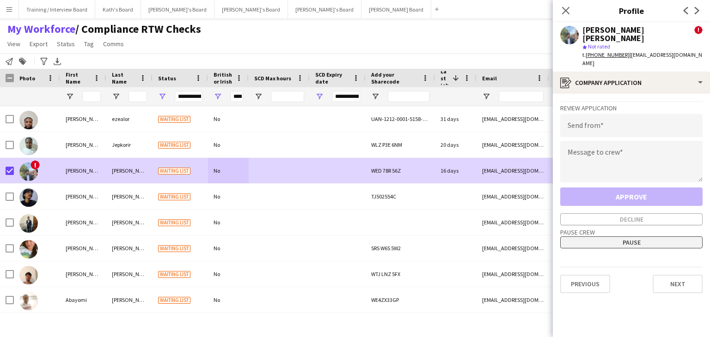
click at [640, 237] on button "Pause" at bounding box center [631, 243] width 142 height 12
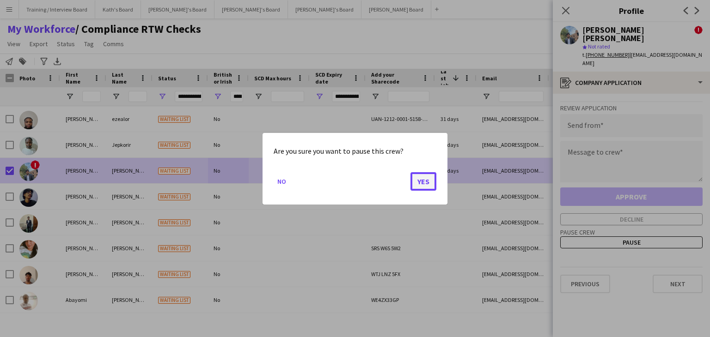
click at [426, 181] on button "Yes" at bounding box center [423, 181] width 26 height 18
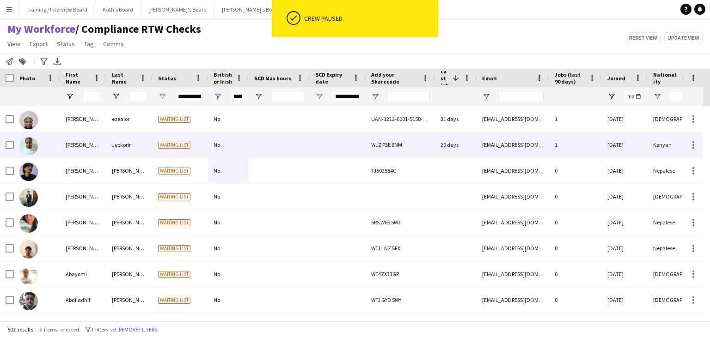
click at [265, 149] on div at bounding box center [279, 144] width 61 height 25
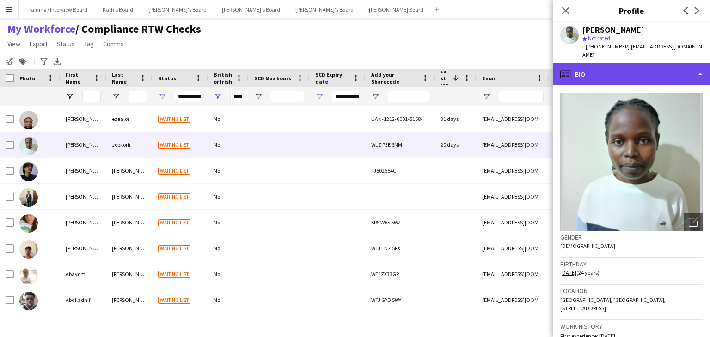
click at [636, 73] on div "profile Bio" at bounding box center [631, 74] width 157 height 22
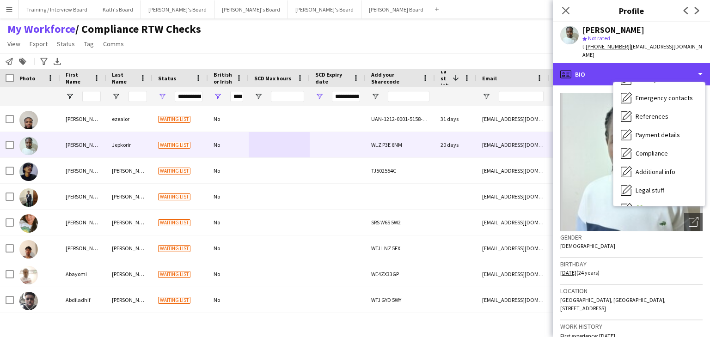
scroll to position [124, 0]
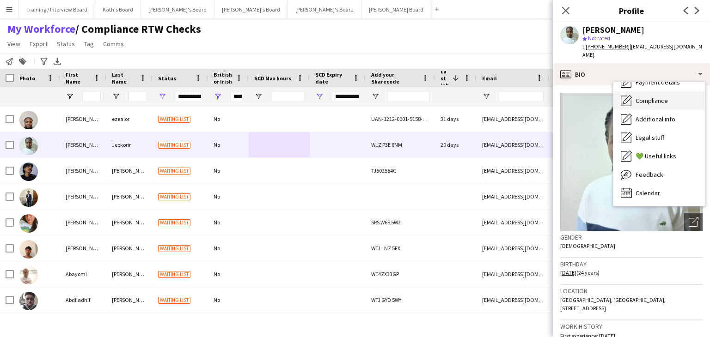
click at [665, 97] on span "Compliance" at bounding box center [652, 101] width 32 height 8
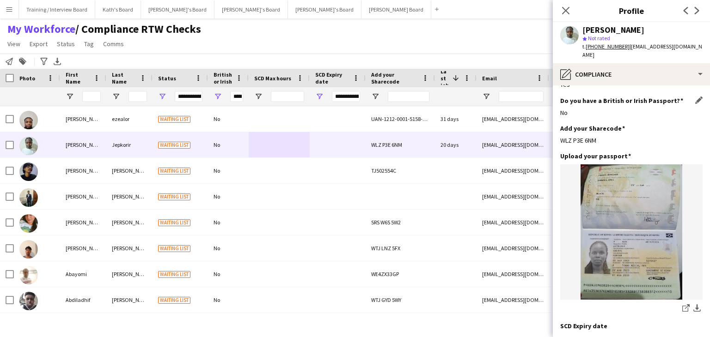
scroll to position [46, 0]
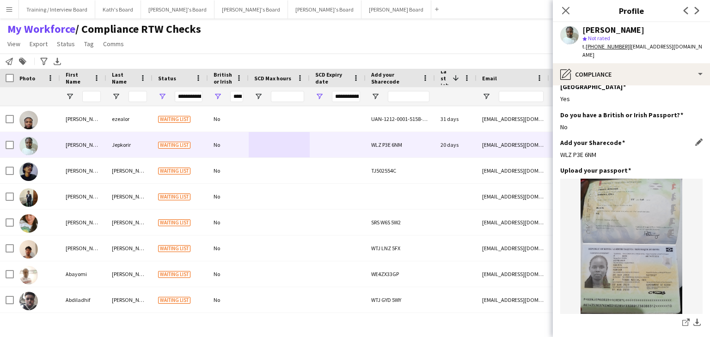
drag, startPoint x: 601, startPoint y: 137, endPoint x: 564, endPoint y: 137, distance: 37.0
click at [559, 137] on app-section-data-types "Nationality Edit this field Kenyan Permission to Work in the UK Edit this field…" at bounding box center [631, 212] width 157 height 252
copy div "WLZ P3E 6NM"
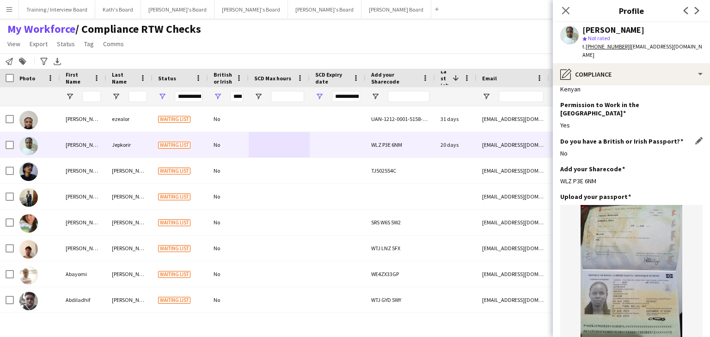
scroll to position [0, 0]
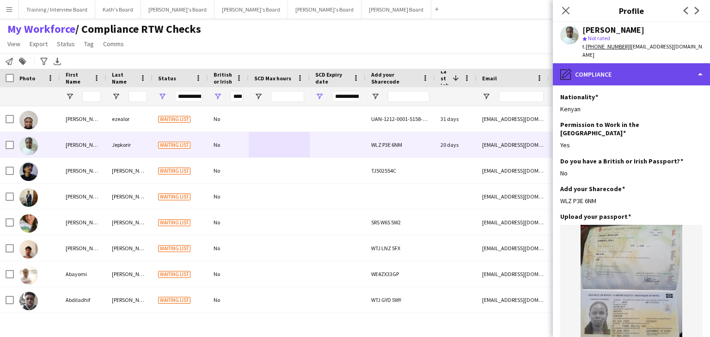
click at [628, 69] on div "pencil4 Compliance" at bounding box center [631, 74] width 157 height 22
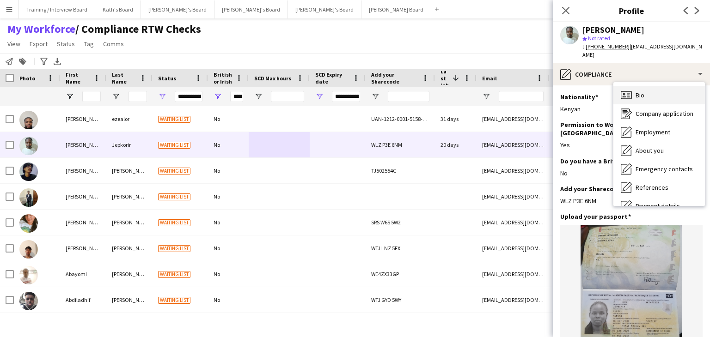
click at [641, 91] on span "Bio" at bounding box center [640, 95] width 9 height 8
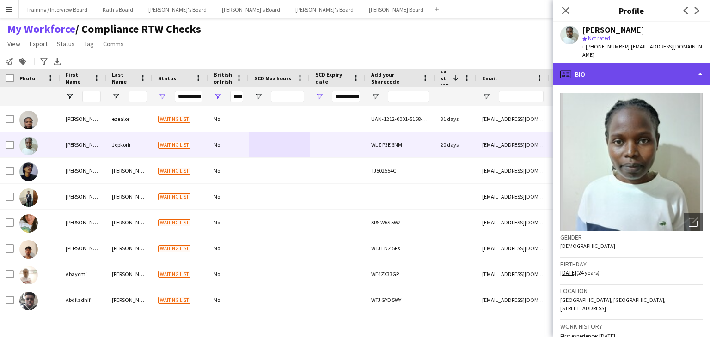
click at [651, 65] on div "profile Bio" at bounding box center [631, 74] width 157 height 22
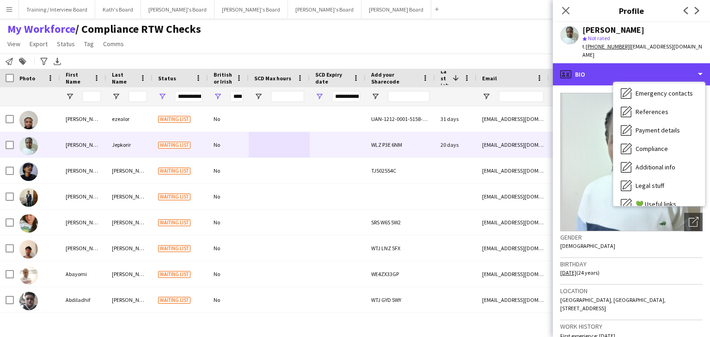
scroll to position [92, 0]
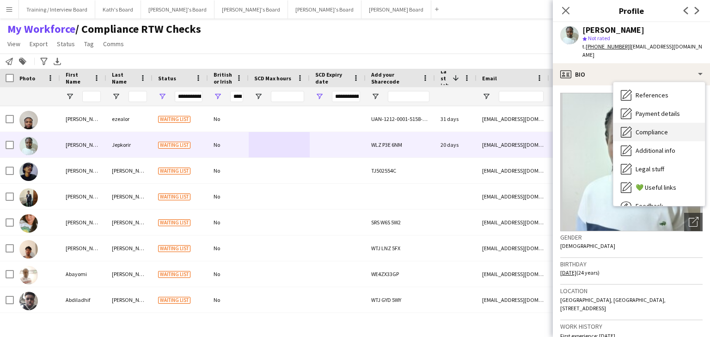
click at [674, 127] on div "Compliance Compliance" at bounding box center [659, 132] width 92 height 18
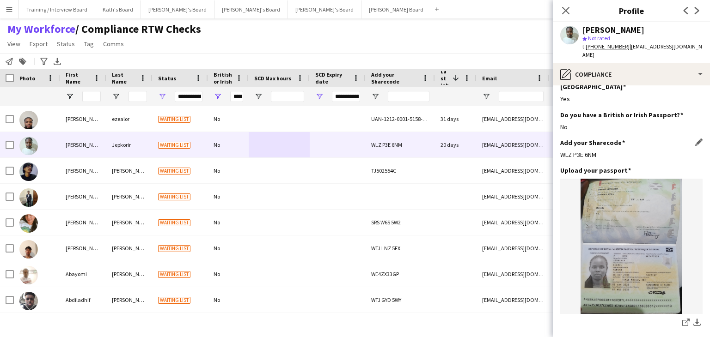
scroll to position [46, 0]
click at [695, 166] on app-icon "Edit this field" at bounding box center [698, 169] width 7 height 7
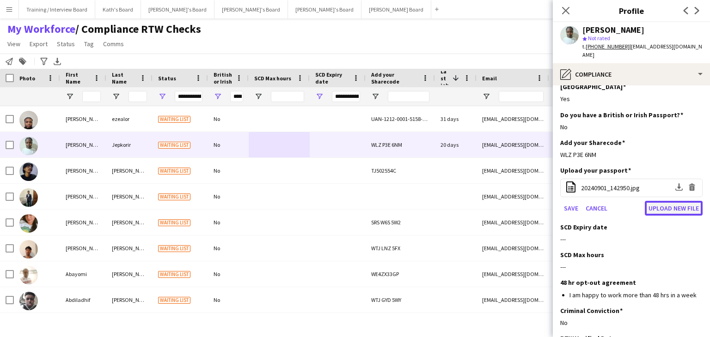
click at [667, 201] on button "Upload new file" at bounding box center [674, 208] width 58 height 15
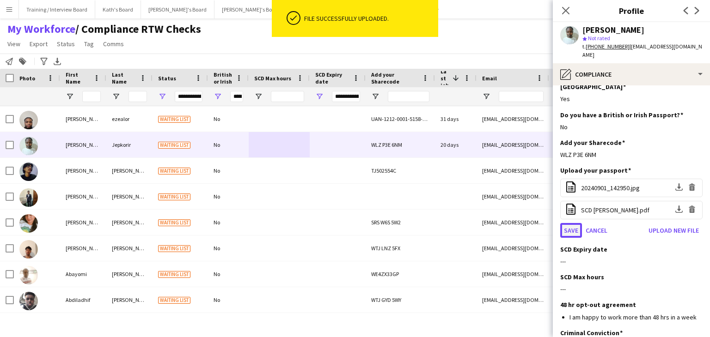
click at [569, 223] on button "Save" at bounding box center [571, 230] width 22 height 15
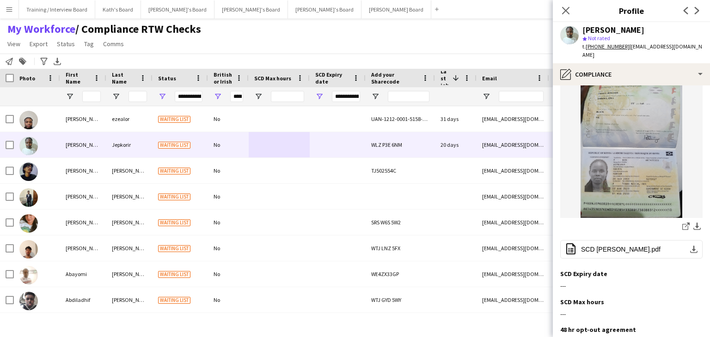
scroll to position [185, 0]
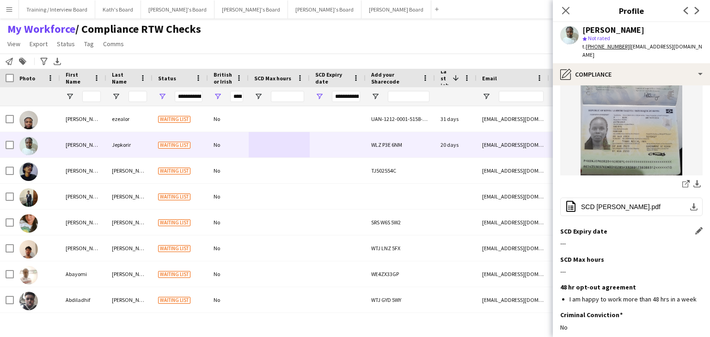
click at [688, 227] on div "SCD Expiry date Edit this field" at bounding box center [631, 231] width 142 height 8
click at [695, 227] on app-icon "Edit this field" at bounding box center [698, 230] width 7 height 7
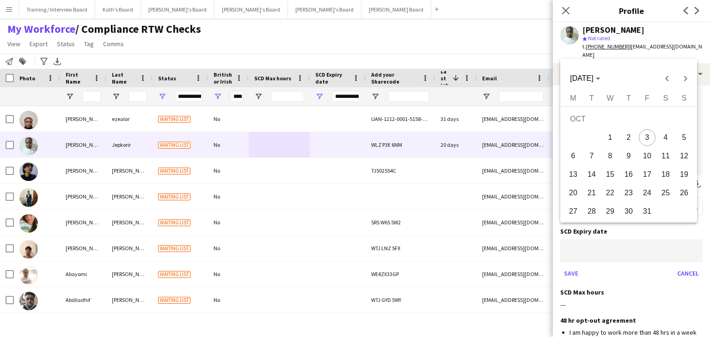
click at [595, 232] on body "Menu Boards Boards Boards All jobs Status Workforce Workforce My Workforce Recr…" at bounding box center [355, 168] width 710 height 337
click at [600, 75] on span "[DATE]" at bounding box center [585, 78] width 30 height 8
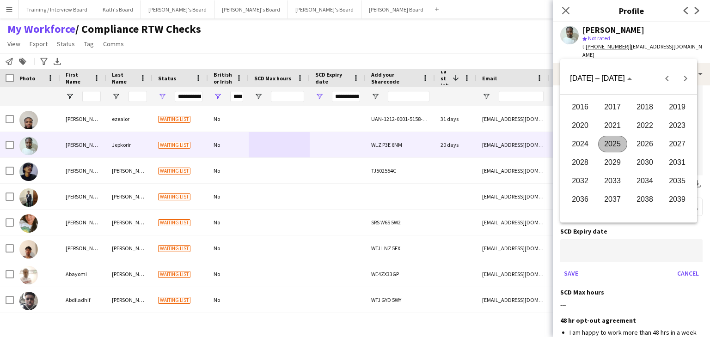
click at [674, 145] on span "2027" at bounding box center [677, 144] width 29 height 17
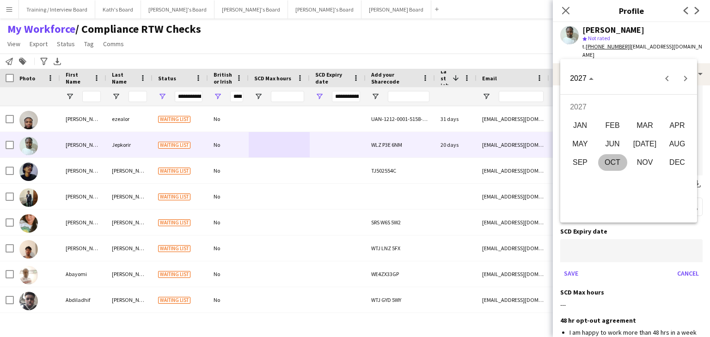
click at [579, 130] on span "JAN" at bounding box center [580, 125] width 29 height 17
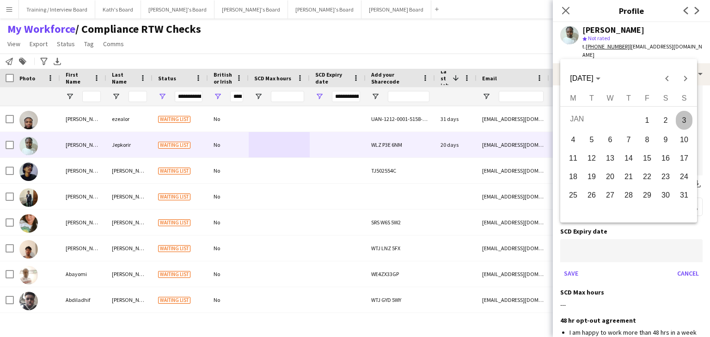
click at [577, 176] on span "18" at bounding box center [573, 177] width 17 height 17
type input "**********"
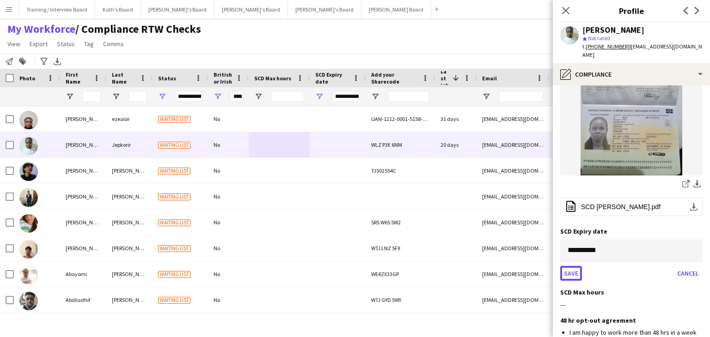
click at [575, 266] on button "Save" at bounding box center [571, 273] width 22 height 15
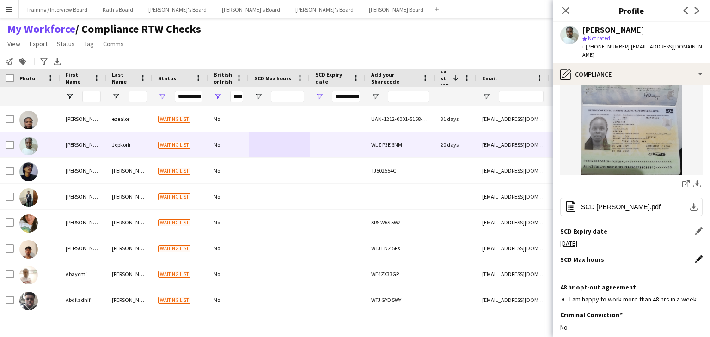
click at [695, 256] on app-icon "Edit this field" at bounding box center [698, 259] width 7 height 7
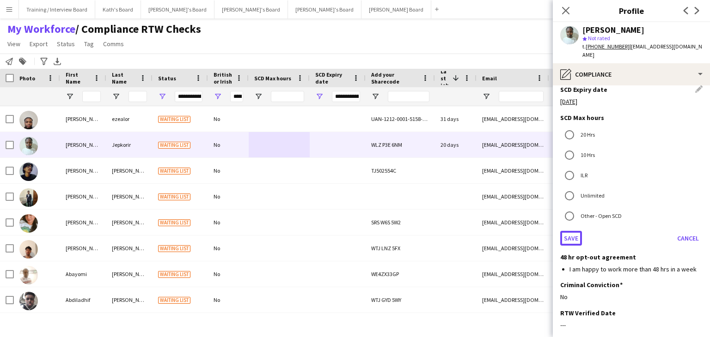
click at [571, 231] on button "Save" at bounding box center [571, 238] width 22 height 15
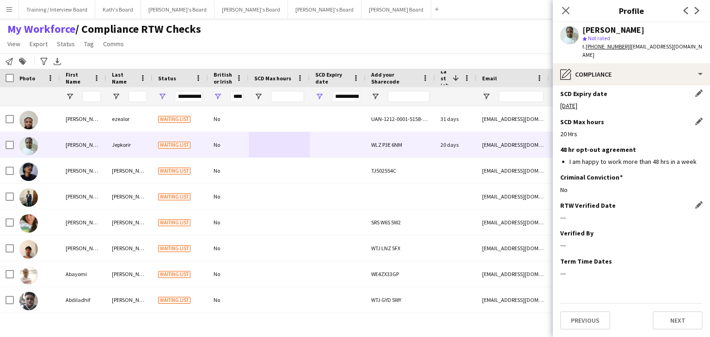
scroll to position [305, 0]
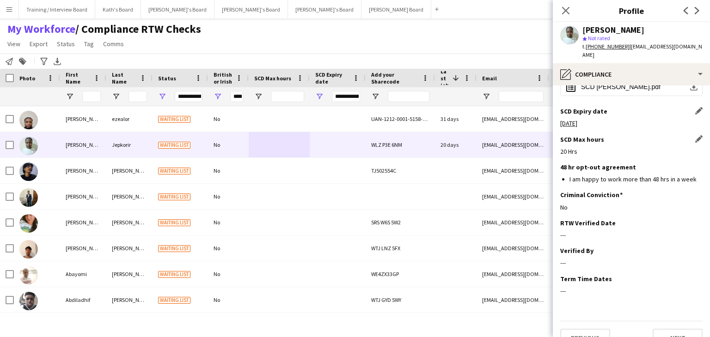
click at [452, 43] on div "My Workforce / Compliance RTW Checks View Views Default view Compliance RTW Che…" at bounding box center [355, 37] width 710 height 31
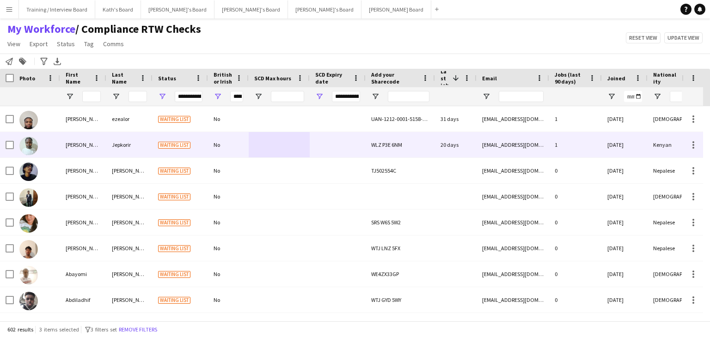
scroll to position [601, 0]
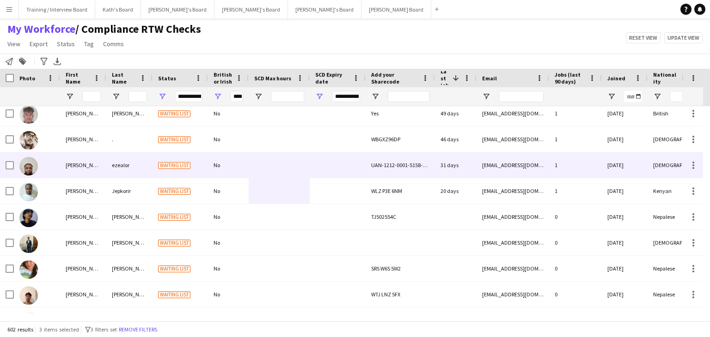
click at [316, 165] on div at bounding box center [338, 165] width 56 height 25
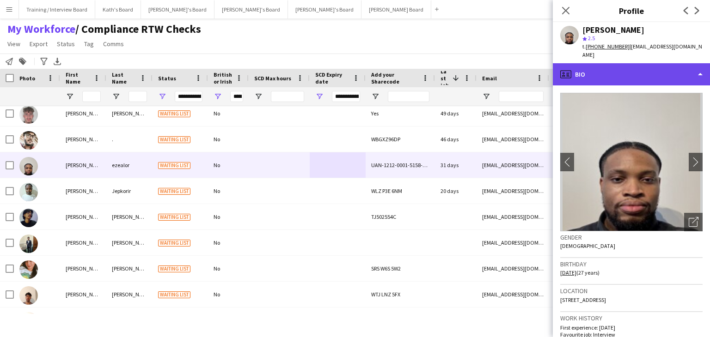
drag, startPoint x: 624, startPoint y: 69, endPoint x: 707, endPoint y: 97, distance: 87.4
click at [630, 70] on div "profile Bio" at bounding box center [631, 74] width 157 height 22
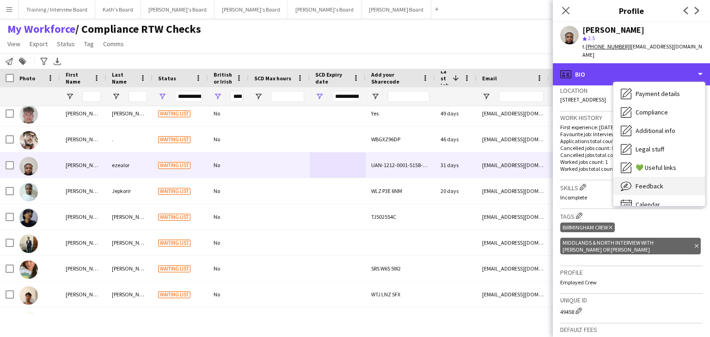
scroll to position [113, 0]
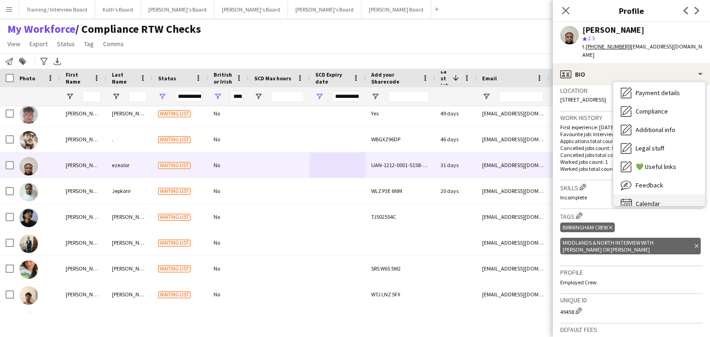
click at [658, 195] on div "Calendar Calendar" at bounding box center [659, 204] width 92 height 18
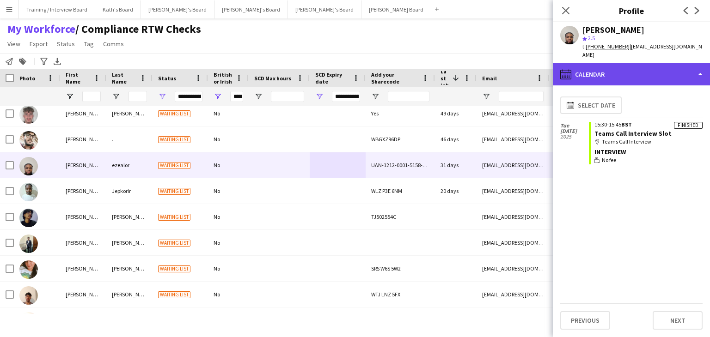
click at [644, 63] on div "calendar-full Calendar" at bounding box center [631, 74] width 157 height 22
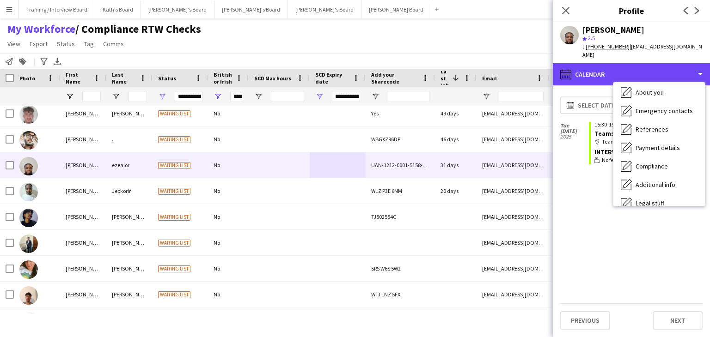
scroll to position [61, 0]
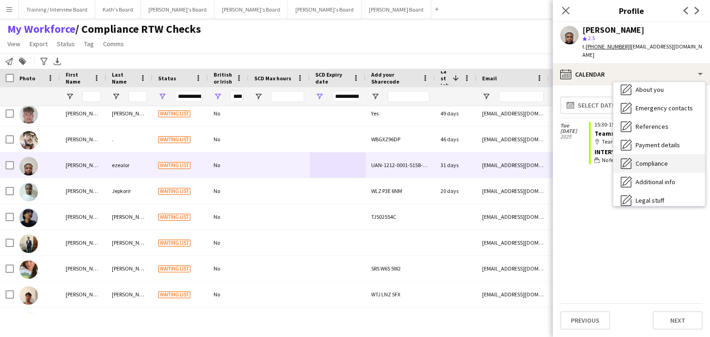
click at [675, 156] on div "Compliance Compliance" at bounding box center [659, 163] width 92 height 18
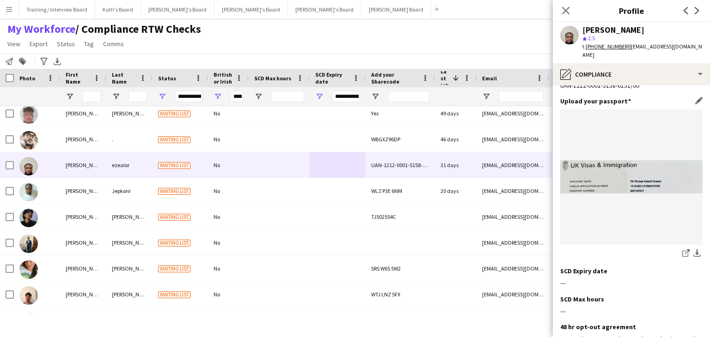
scroll to position [92, 0]
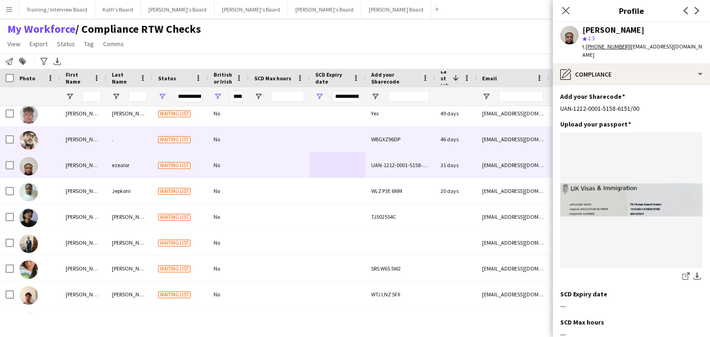
click at [306, 146] on div at bounding box center [279, 139] width 61 height 25
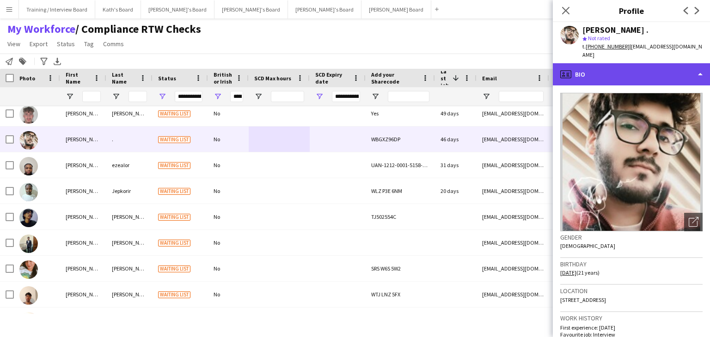
click at [636, 71] on div "profile Bio" at bounding box center [631, 74] width 157 height 22
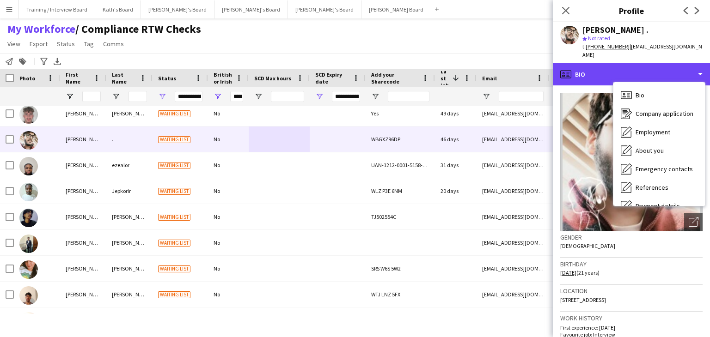
scroll to position [124, 0]
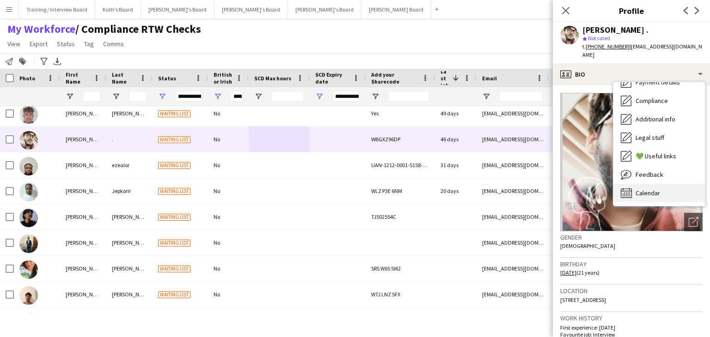
click at [669, 185] on div "Calendar Calendar" at bounding box center [659, 193] width 92 height 18
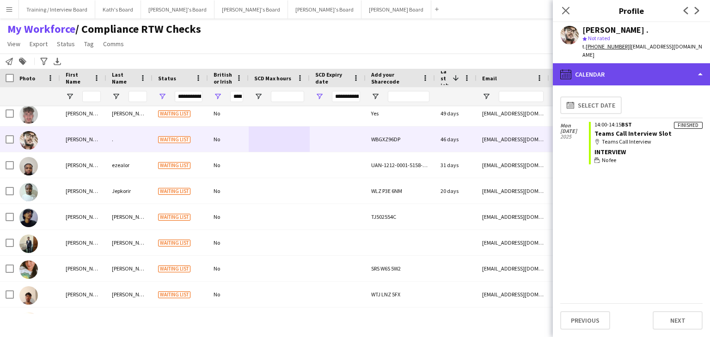
click at [641, 69] on div "calendar-full Calendar" at bounding box center [631, 74] width 157 height 22
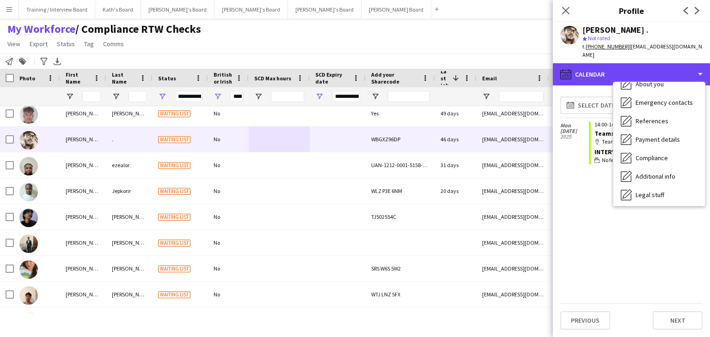
scroll to position [43, 0]
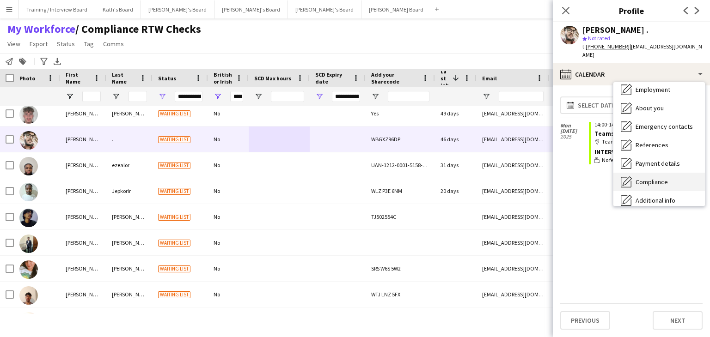
click at [681, 173] on div "Compliance Compliance" at bounding box center [659, 182] width 92 height 18
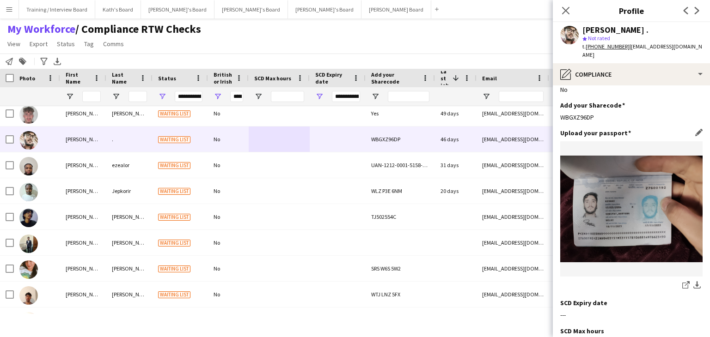
scroll to position [46, 0]
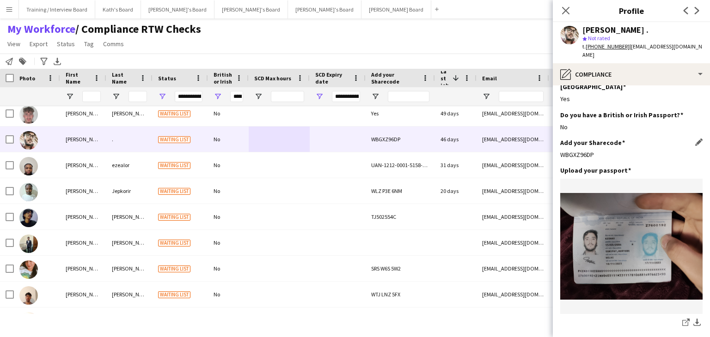
drag, startPoint x: 594, startPoint y: 137, endPoint x: 563, endPoint y: 137, distance: 31.0
click at [561, 151] on div "WBGXZ96DP" at bounding box center [631, 155] width 142 height 8
copy div "WBGXZ96DP"
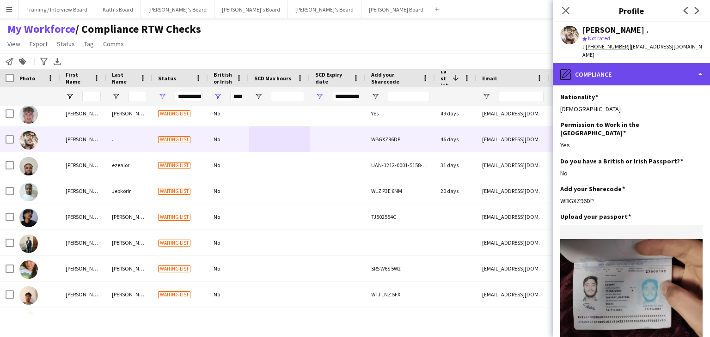
click at [634, 73] on div "pencil4 Compliance" at bounding box center [631, 74] width 157 height 22
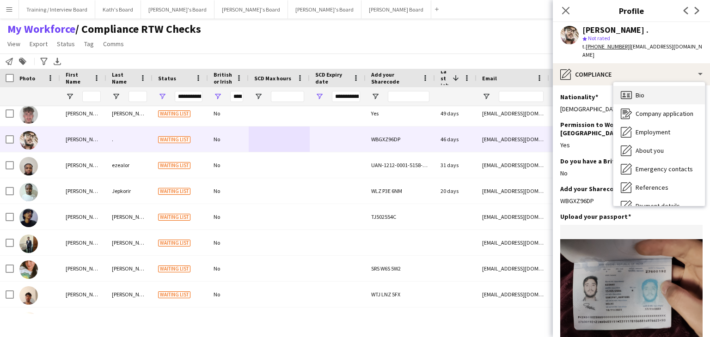
click at [645, 86] on div "Bio Bio" at bounding box center [659, 95] width 92 height 18
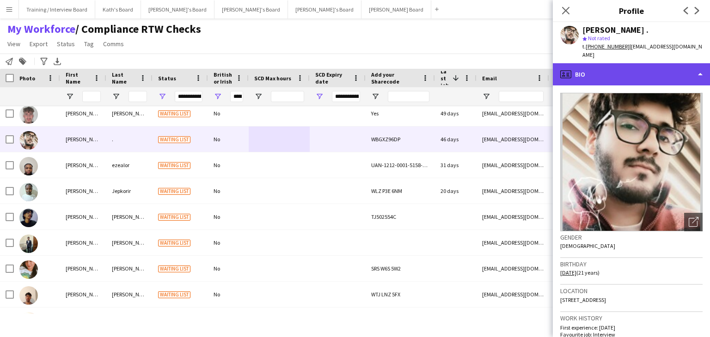
click at [638, 63] on div "profile Bio" at bounding box center [631, 74] width 157 height 22
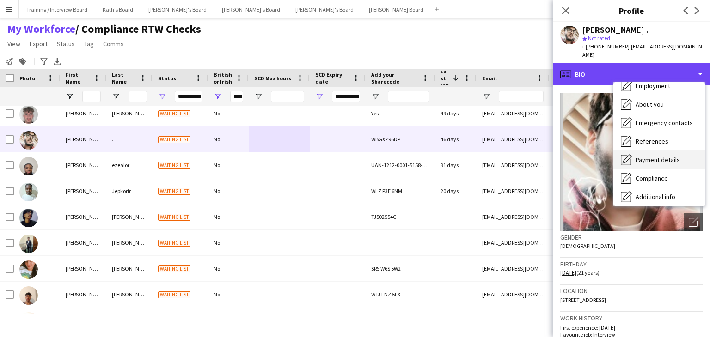
scroll to position [92, 0]
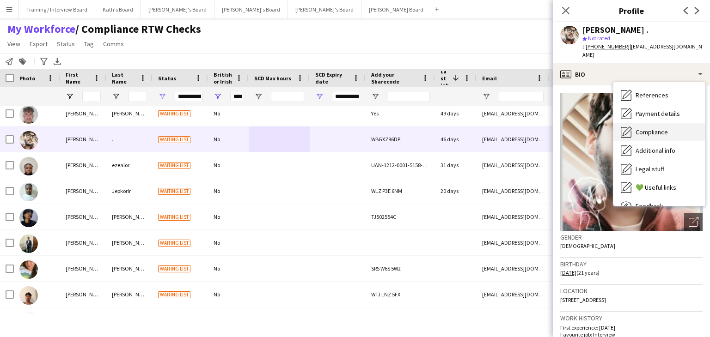
click at [652, 128] on span "Compliance" at bounding box center [652, 132] width 32 height 8
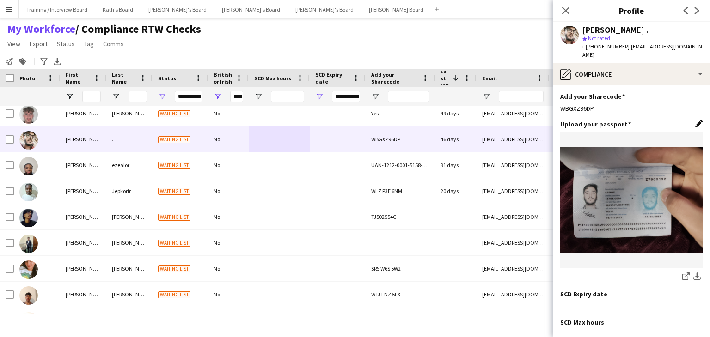
click at [695, 120] on app-icon "Edit this field" at bounding box center [698, 123] width 7 height 7
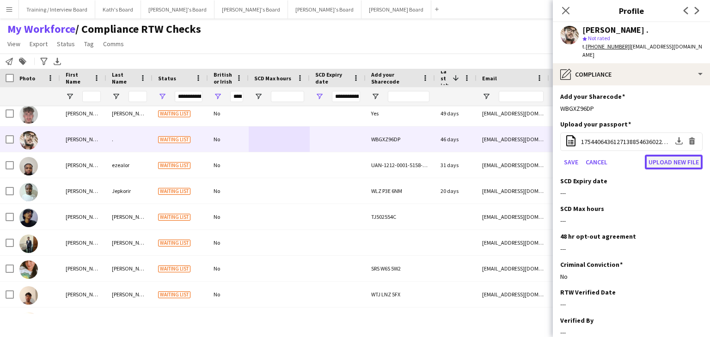
click at [676, 155] on button "Upload new file" at bounding box center [674, 162] width 58 height 15
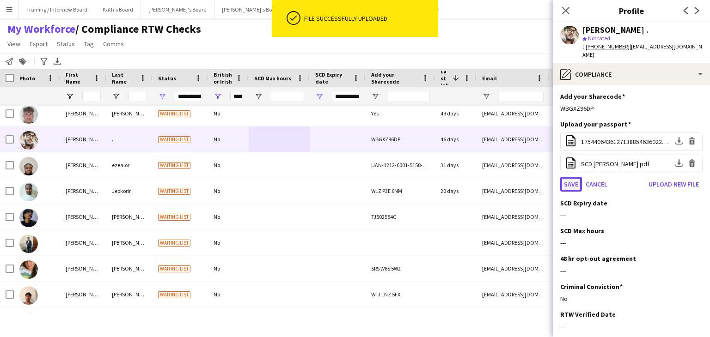
click at [570, 177] on button "Save" at bounding box center [571, 184] width 22 height 15
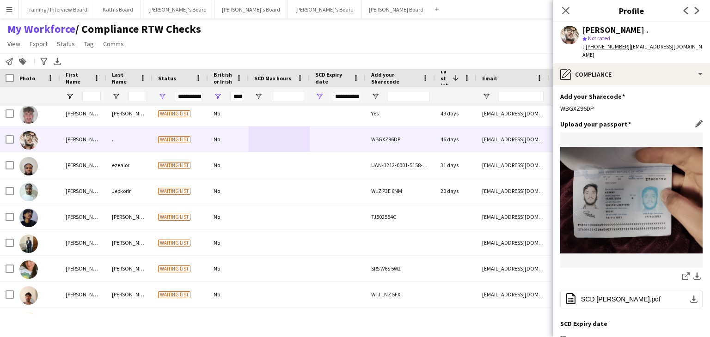
scroll to position [185, 0]
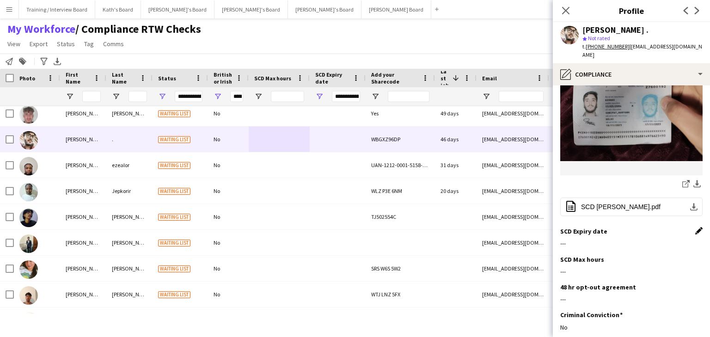
click at [695, 227] on app-icon "Edit this field" at bounding box center [698, 230] width 7 height 7
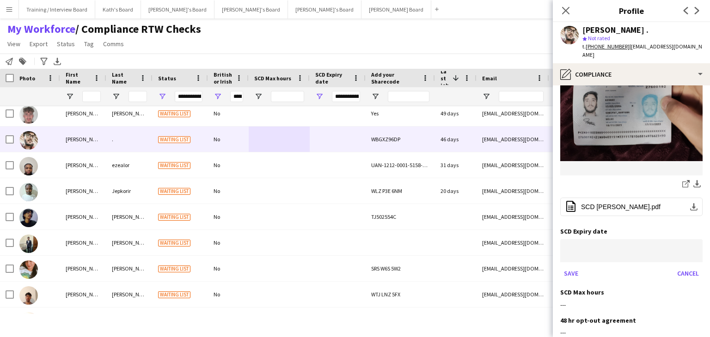
click at [636, 237] on body "Menu Boards Boards Boards All jobs Status Workforce Workforce My Workforce Recr…" at bounding box center [355, 168] width 710 height 337
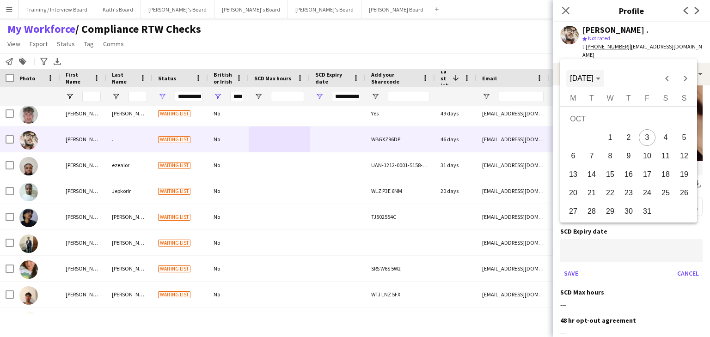
click at [593, 81] on span "[DATE]" at bounding box center [581, 78] width 23 height 8
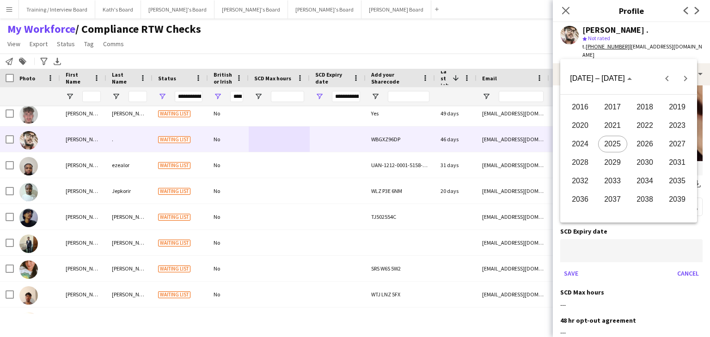
click at [682, 147] on span "2027" at bounding box center [677, 144] width 29 height 17
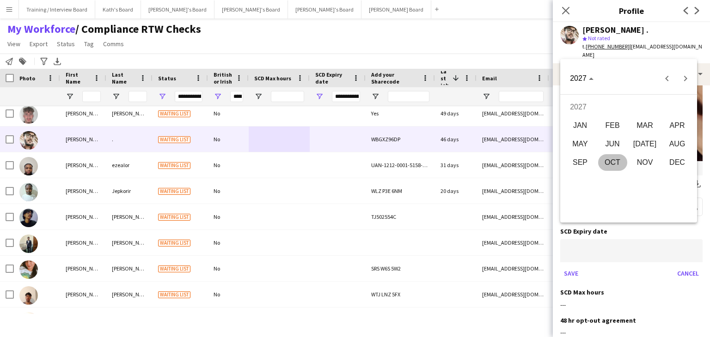
click at [618, 126] on span "FEB" at bounding box center [612, 125] width 29 height 17
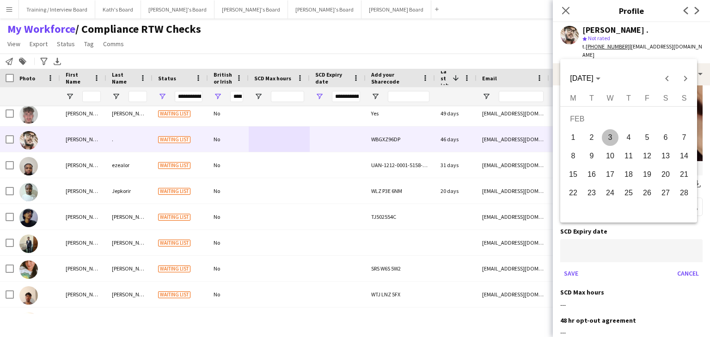
click at [643, 159] on span "12" at bounding box center [647, 156] width 17 height 17
type input "**********"
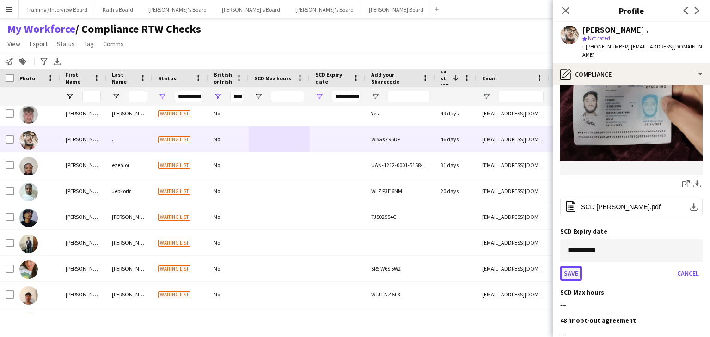
click at [569, 266] on button "Save" at bounding box center [571, 273] width 22 height 15
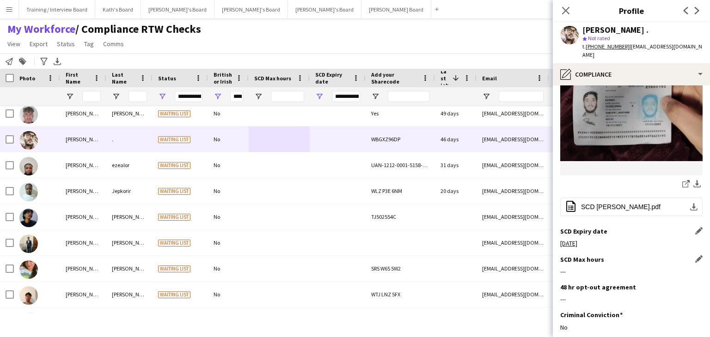
scroll to position [231, 0]
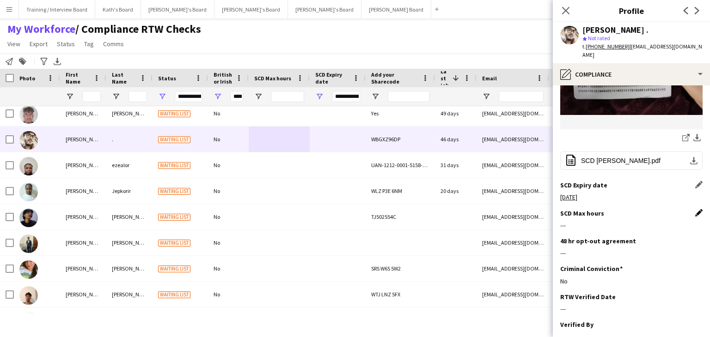
click at [695, 209] on app-icon "Edit this field" at bounding box center [698, 212] width 7 height 7
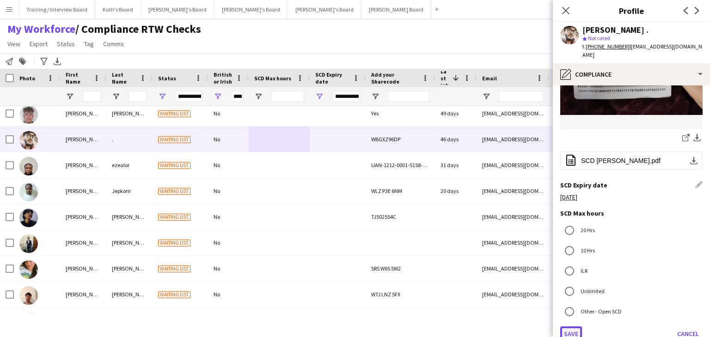
click at [570, 327] on button "Save" at bounding box center [571, 334] width 22 height 15
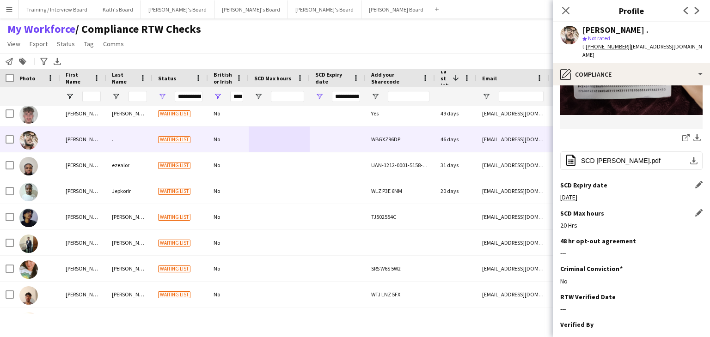
drag, startPoint x: 470, startPoint y: 54, endPoint x: 460, endPoint y: 49, distance: 10.1
click at [465, 50] on app-workforce-header "My Workforce / Compliance RTW Checks View Views Default view Compliance RTW Che…" at bounding box center [355, 45] width 710 height 47
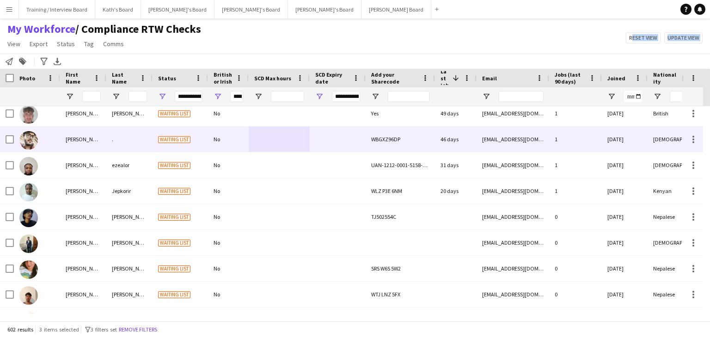
scroll to position [555, 0]
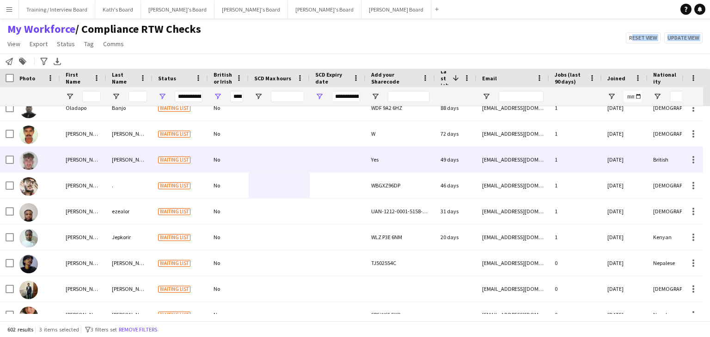
click at [312, 160] on div at bounding box center [338, 159] width 56 height 25
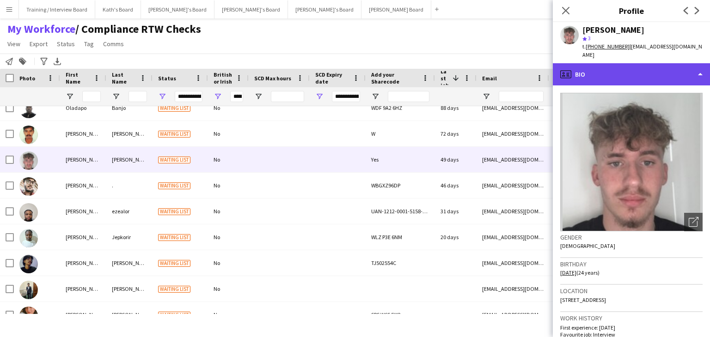
click at [616, 74] on div "profile Bio" at bounding box center [631, 74] width 157 height 22
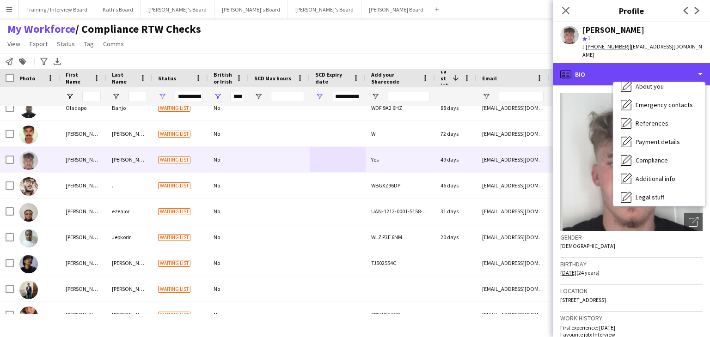
scroll to position [124, 0]
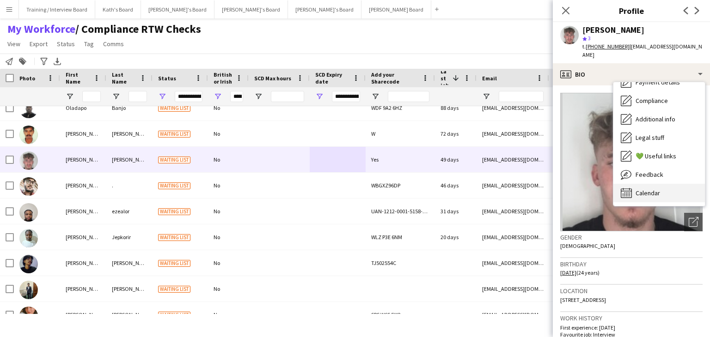
click at [669, 190] on div "Calendar Calendar" at bounding box center [659, 193] width 92 height 18
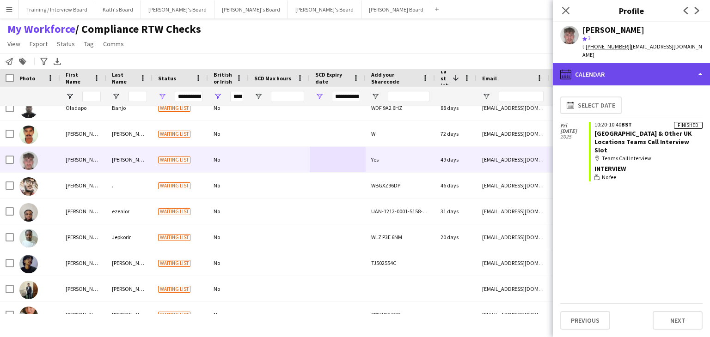
click at [648, 72] on div "calendar-full Calendar" at bounding box center [631, 74] width 157 height 22
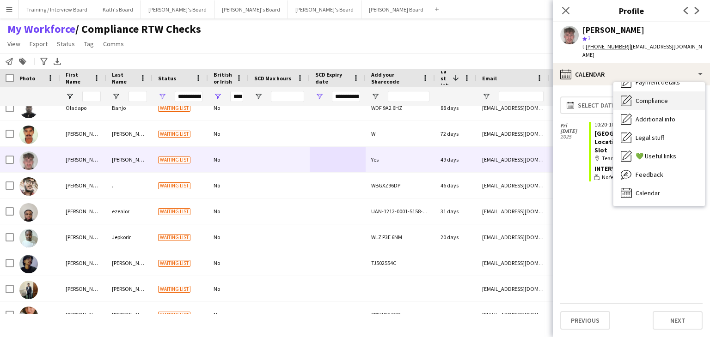
click at [664, 98] on div "Compliance Compliance" at bounding box center [659, 101] width 92 height 18
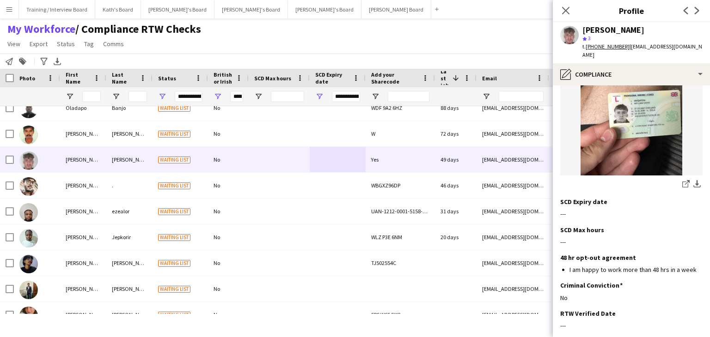
scroll to position [139, 0]
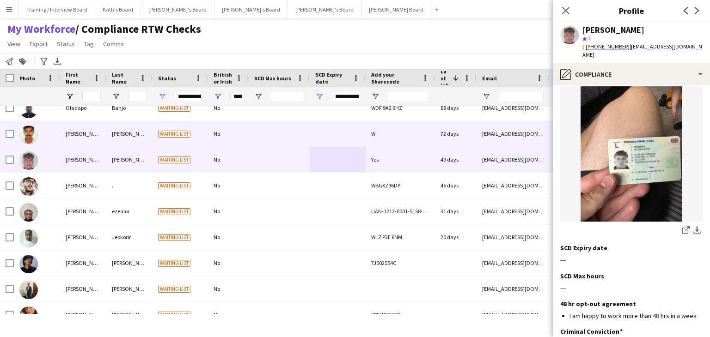
click at [291, 134] on div at bounding box center [279, 133] width 61 height 25
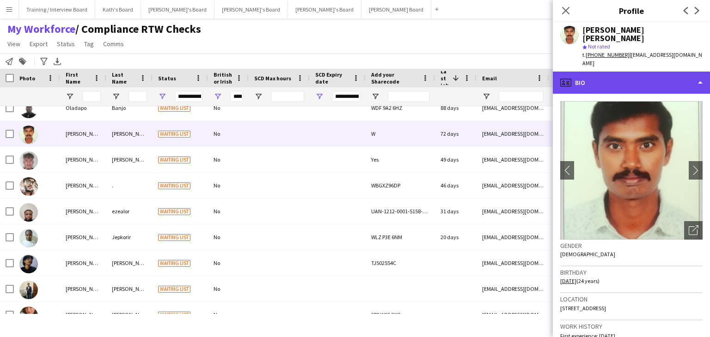
click at [640, 72] on div "profile Bio" at bounding box center [631, 83] width 157 height 22
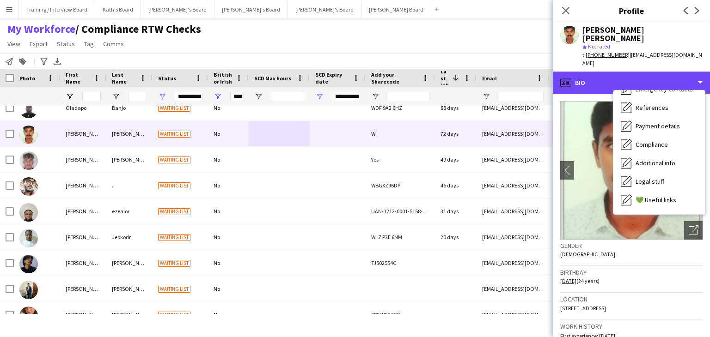
scroll to position [124, 0]
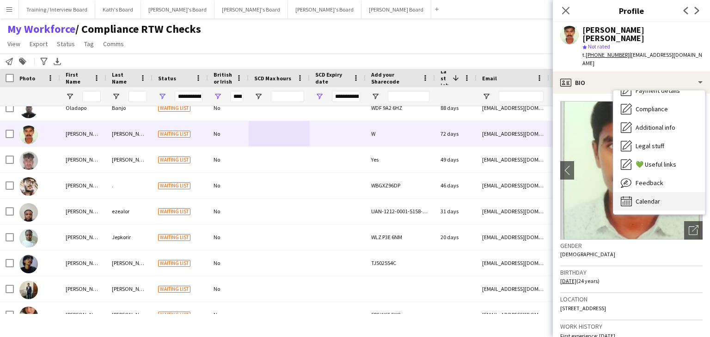
click at [675, 192] on div "Calendar Calendar" at bounding box center [659, 201] width 92 height 18
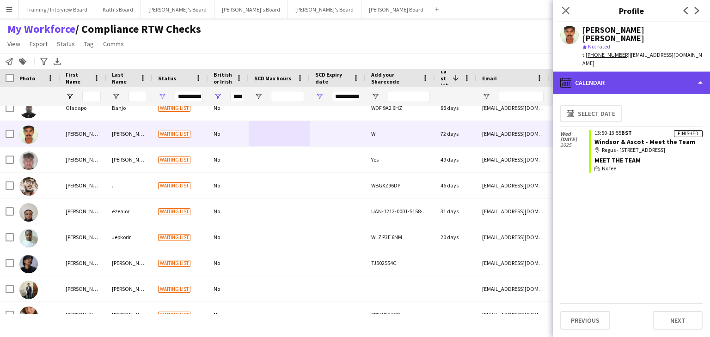
click at [638, 72] on div "calendar-full Calendar" at bounding box center [631, 83] width 157 height 22
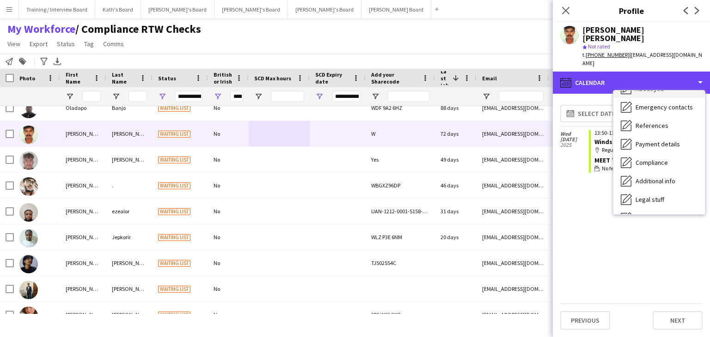
scroll to position [92, 0]
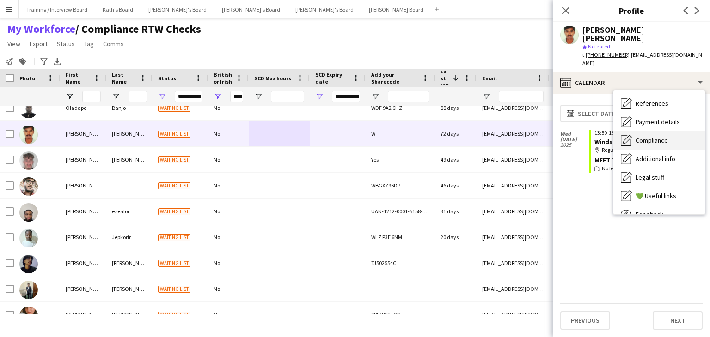
click at [664, 136] on span "Compliance" at bounding box center [652, 140] width 32 height 8
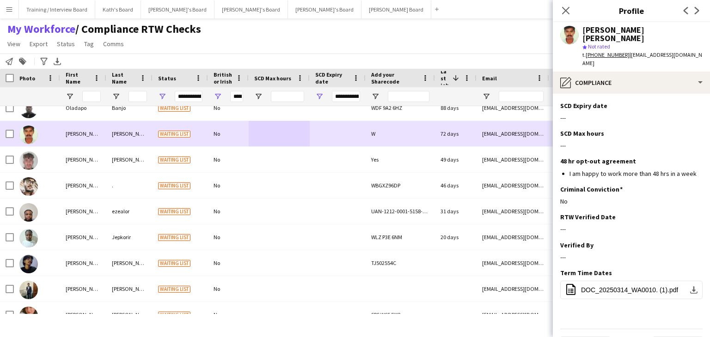
scroll to position [508, 0]
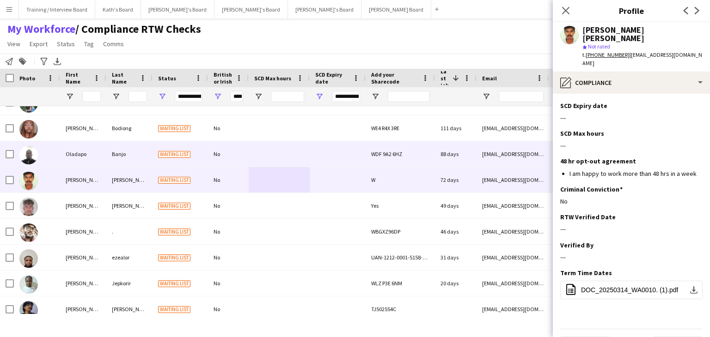
click at [255, 161] on div at bounding box center [279, 153] width 61 height 25
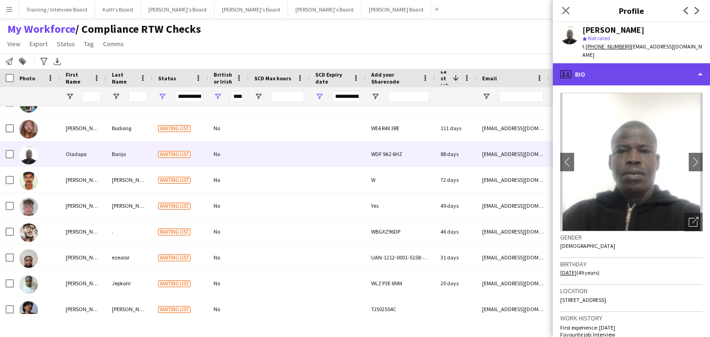
click at [644, 63] on div "profile Bio" at bounding box center [631, 74] width 157 height 22
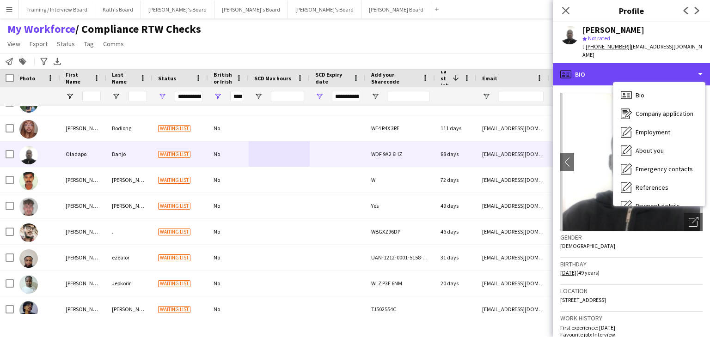
scroll to position [124, 0]
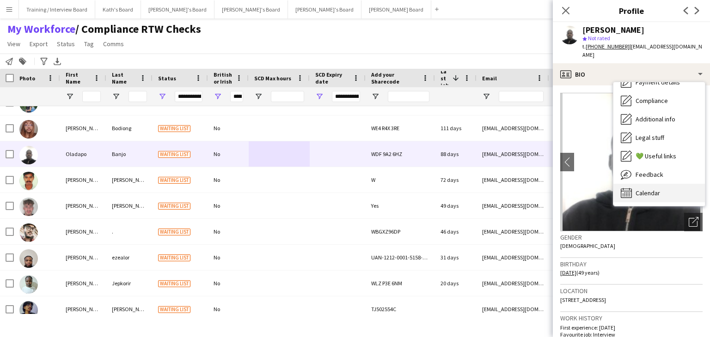
click at [686, 184] on div "Calendar Calendar" at bounding box center [659, 193] width 92 height 18
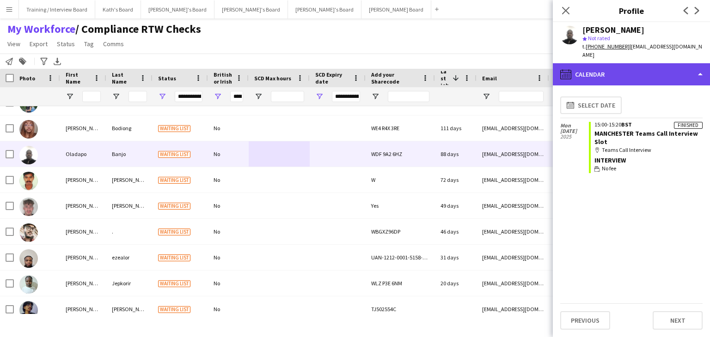
click at [638, 63] on div "calendar-full Calendar" at bounding box center [631, 74] width 157 height 22
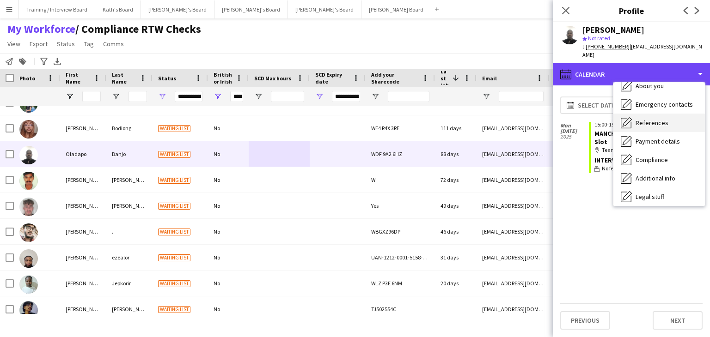
scroll to position [78, 0]
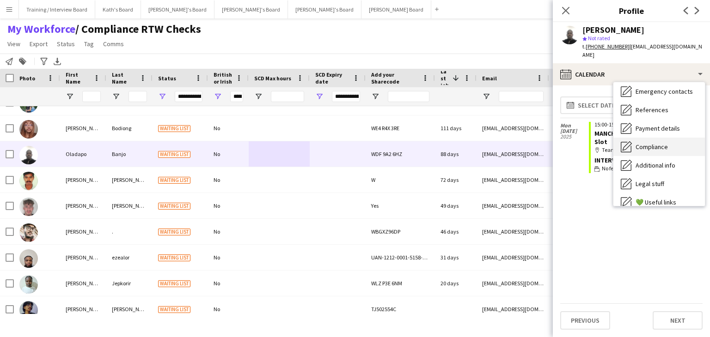
click at [663, 143] on span "Compliance" at bounding box center [652, 147] width 32 height 8
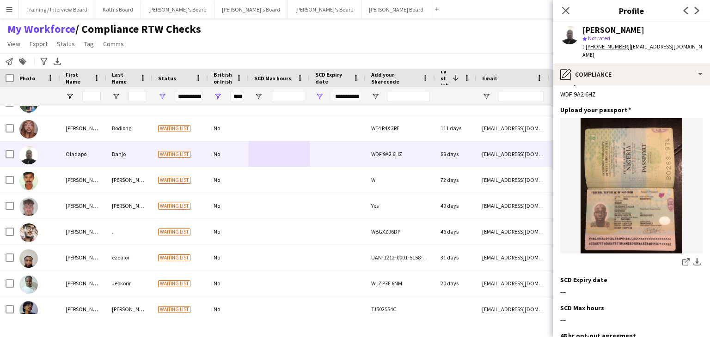
scroll to position [92, 0]
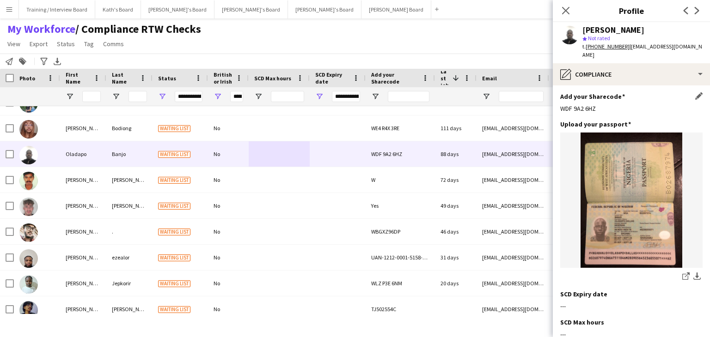
drag, startPoint x: 599, startPoint y: 93, endPoint x: 560, endPoint y: 93, distance: 38.8
click at [560, 104] on div "WDF 9A2 6HZ" at bounding box center [631, 108] width 142 height 8
copy div "WDF 9A2 6HZ"
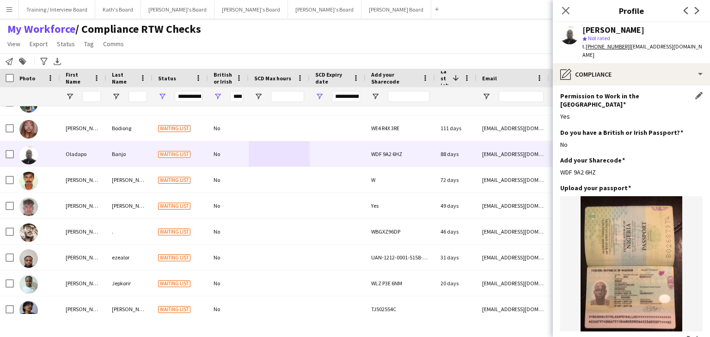
scroll to position [0, 0]
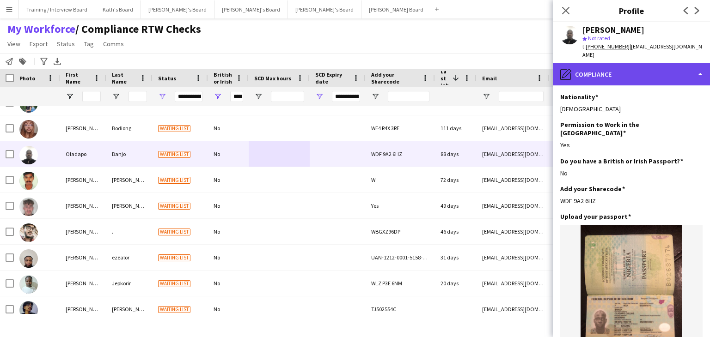
click at [630, 70] on div "pencil4 Compliance" at bounding box center [631, 74] width 157 height 22
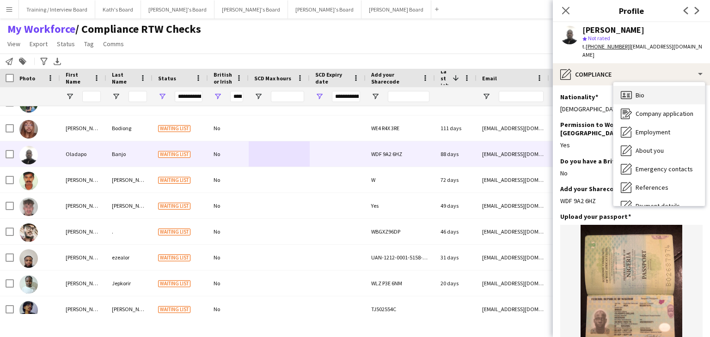
click at [645, 87] on div "Bio Bio" at bounding box center [659, 95] width 92 height 18
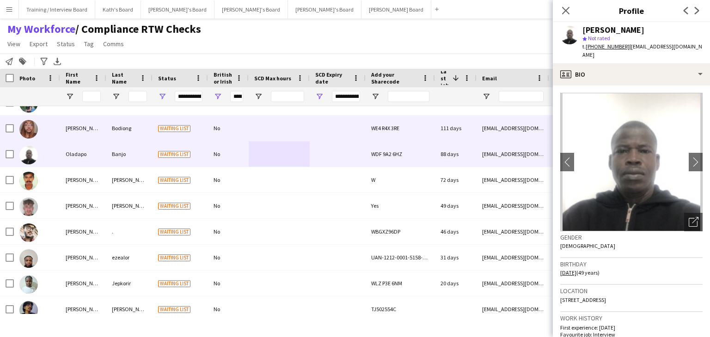
click at [294, 127] on div at bounding box center [279, 128] width 61 height 25
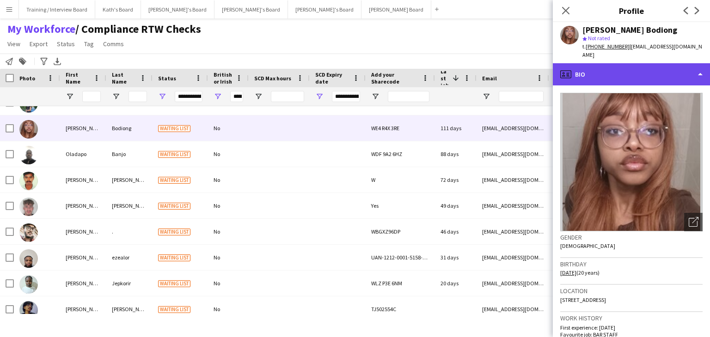
click at [680, 67] on div "profile Bio" at bounding box center [631, 74] width 157 height 22
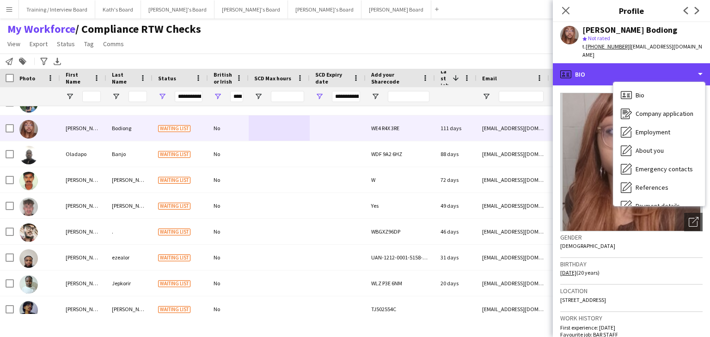
scroll to position [124, 0]
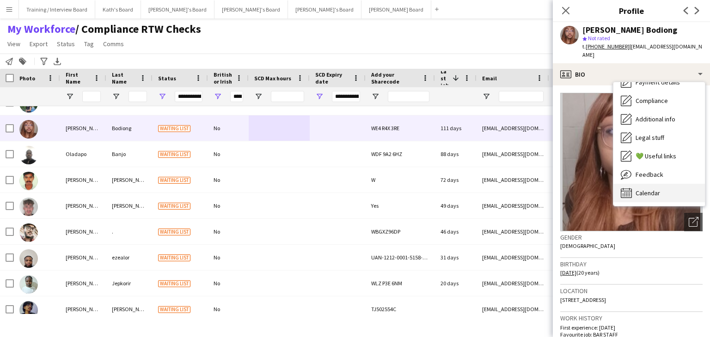
click at [679, 184] on div "Calendar Calendar" at bounding box center [659, 193] width 92 height 18
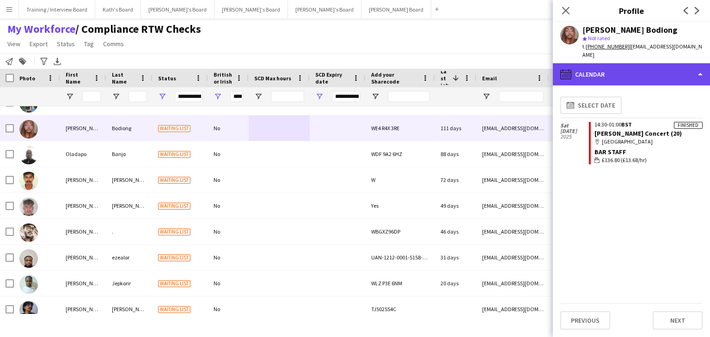
click at [650, 68] on div "calendar-full Calendar" at bounding box center [631, 74] width 157 height 22
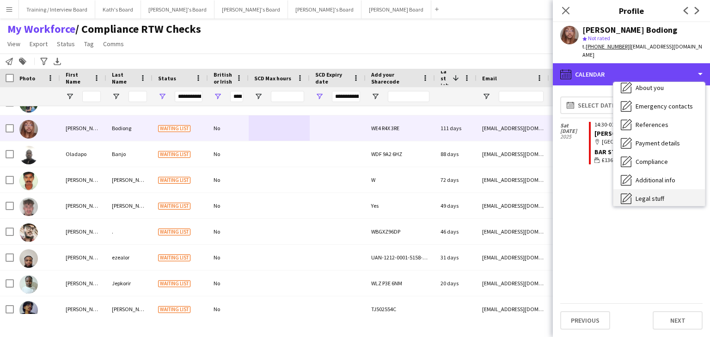
scroll to position [31, 0]
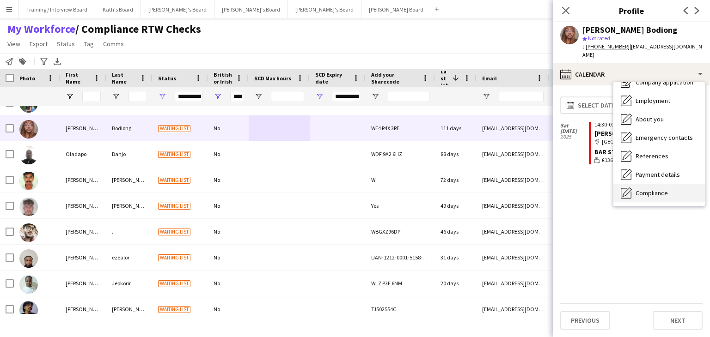
click at [658, 189] on span "Compliance" at bounding box center [652, 193] width 32 height 8
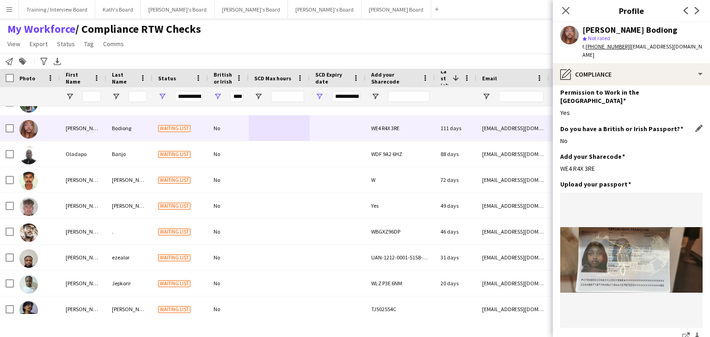
scroll to position [46, 0]
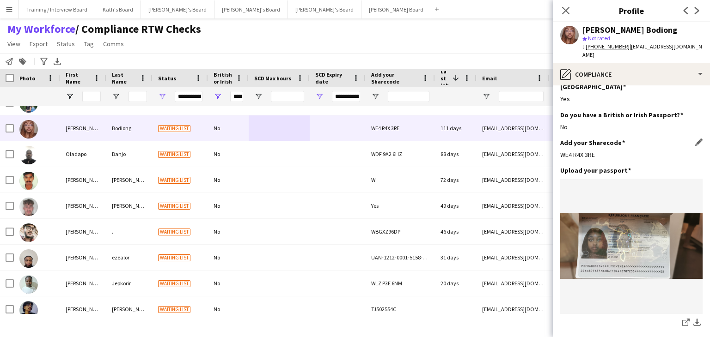
drag, startPoint x: 581, startPoint y: 140, endPoint x: 569, endPoint y: 139, distance: 11.6
click at [557, 141] on app-section-data-types "Nationality Edit this field French Permission to Work in the UK Edit this field…" at bounding box center [631, 212] width 157 height 252
copy div "WE4 R4X 3RE"
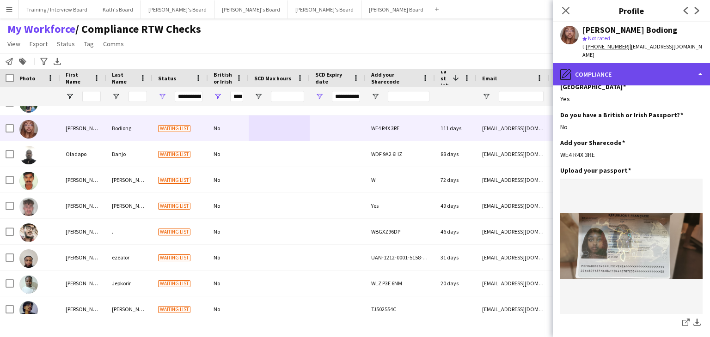
click at [651, 71] on div "pencil4 Compliance" at bounding box center [631, 74] width 157 height 22
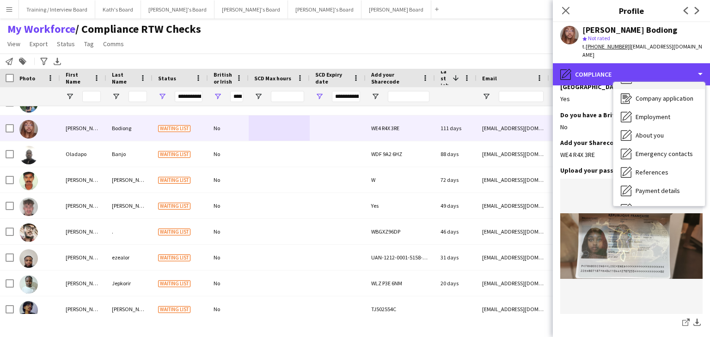
scroll to position [0, 0]
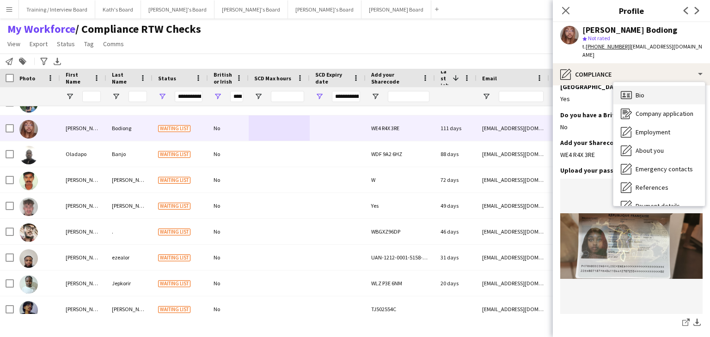
click at [652, 93] on div "Bio Bio" at bounding box center [659, 95] width 92 height 18
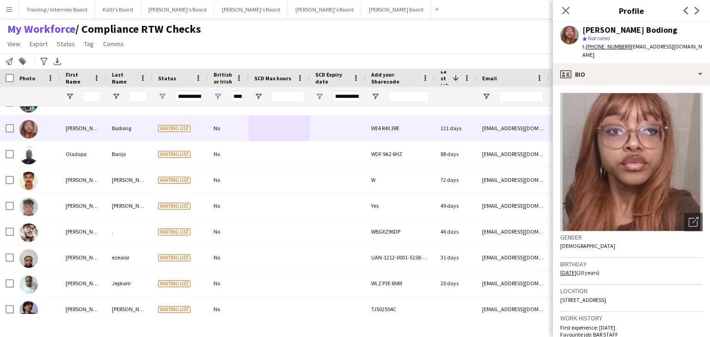
scroll to position [46, 0]
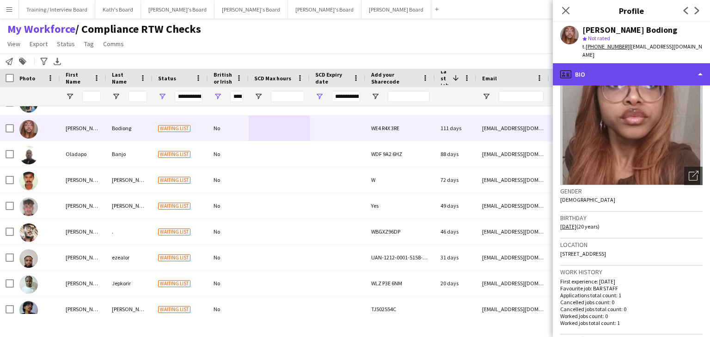
click at [643, 64] on div "profile Bio" at bounding box center [631, 74] width 157 height 22
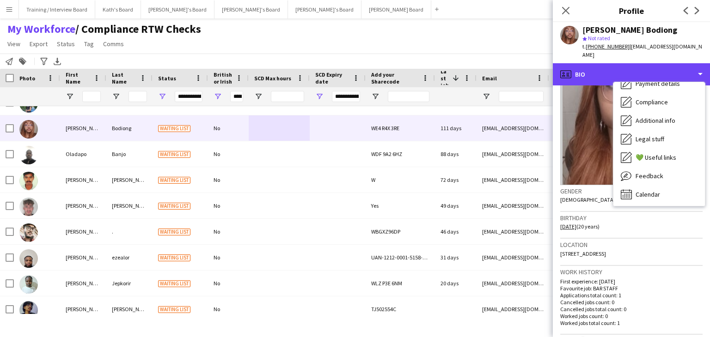
scroll to position [124, 0]
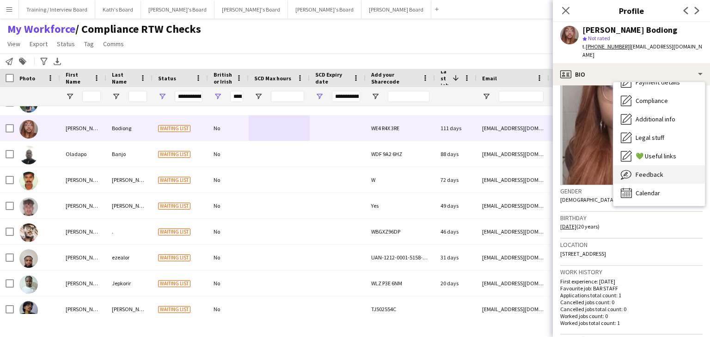
click at [669, 165] on div "Feedback Feedback" at bounding box center [659, 174] width 92 height 18
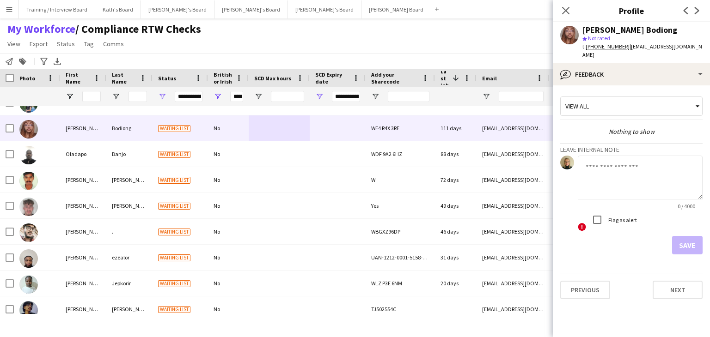
click at [606, 165] on textarea at bounding box center [640, 178] width 125 height 44
type textarea "**********"
click at [685, 242] on button "Save" at bounding box center [687, 245] width 31 height 18
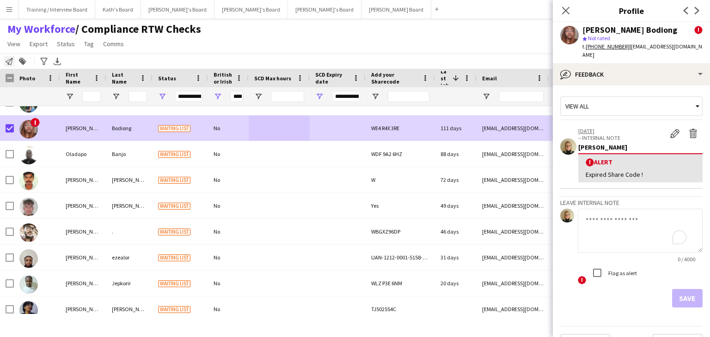
click at [12, 61] on icon at bounding box center [9, 61] width 7 height 7
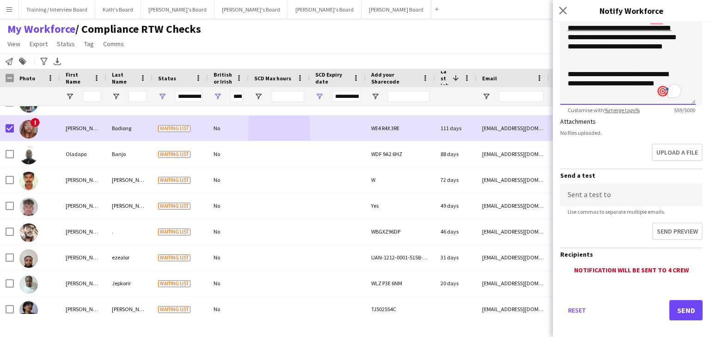
scroll to position [197, 0]
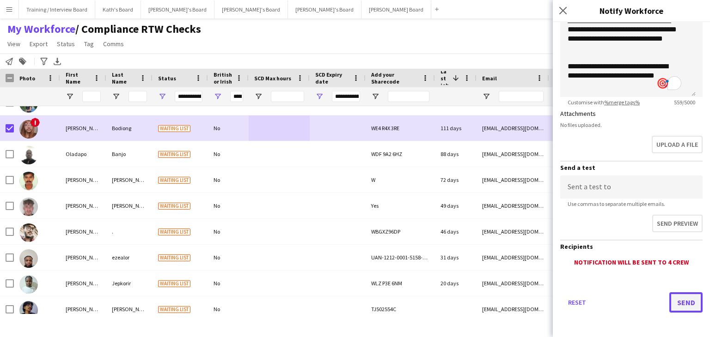
click at [672, 298] on button "Send" at bounding box center [685, 303] width 33 height 20
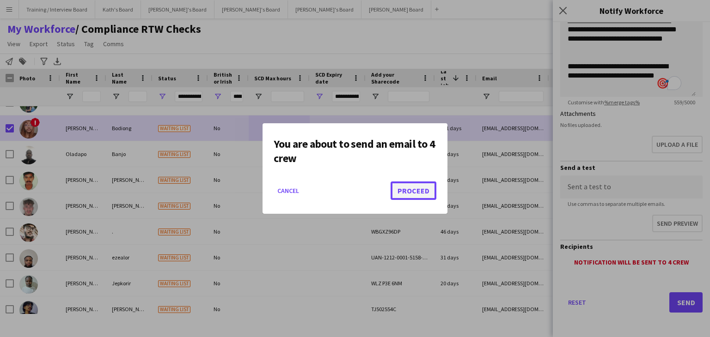
click at [410, 192] on button "Proceed" at bounding box center [414, 191] width 46 height 18
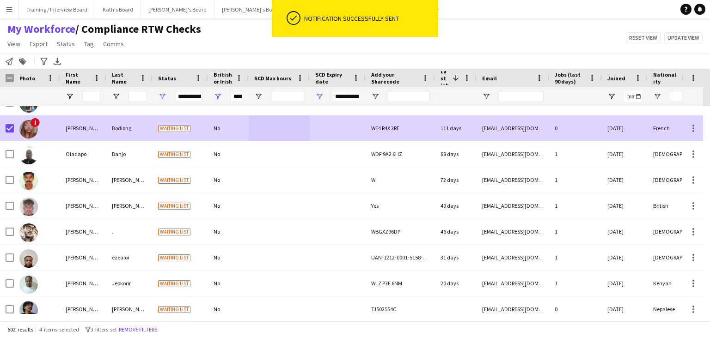
click at [306, 132] on div at bounding box center [279, 128] width 61 height 25
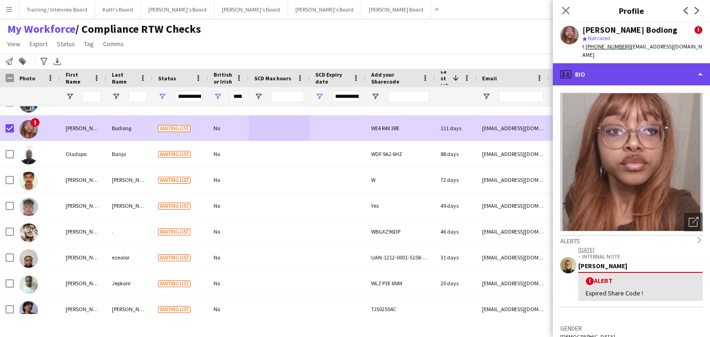
click at [629, 64] on div "profile Bio" at bounding box center [631, 74] width 157 height 22
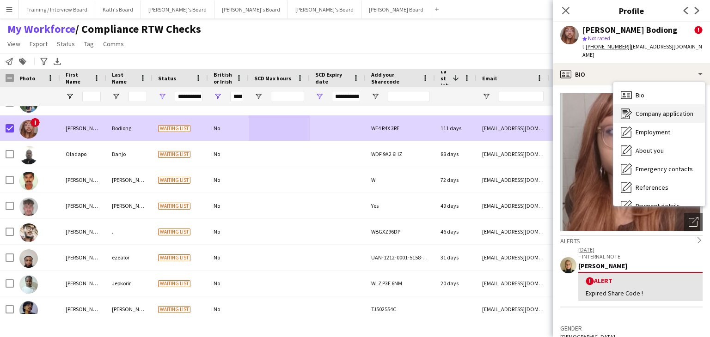
click at [668, 110] on div "Company application Company application" at bounding box center [659, 113] width 92 height 18
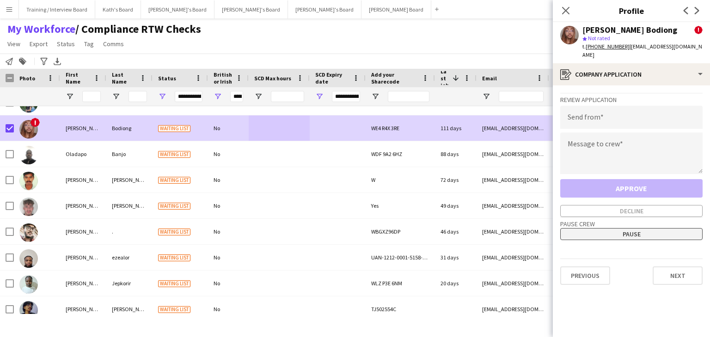
click at [634, 228] on button "Pause" at bounding box center [631, 234] width 142 height 12
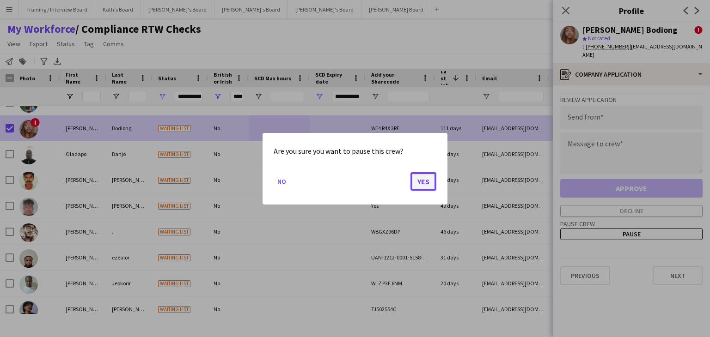
click at [422, 179] on button "Yes" at bounding box center [423, 181] width 26 height 18
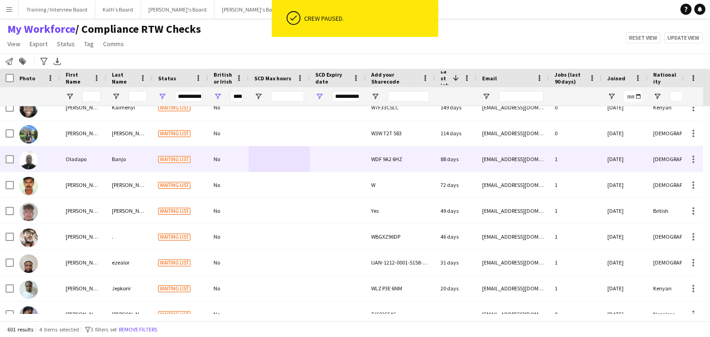
scroll to position [462, 0]
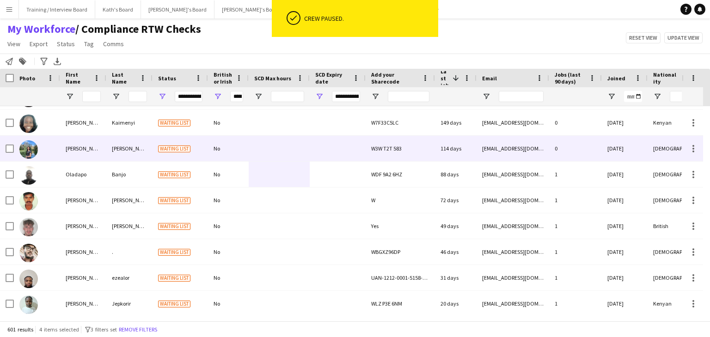
click at [312, 150] on div at bounding box center [338, 148] width 56 height 25
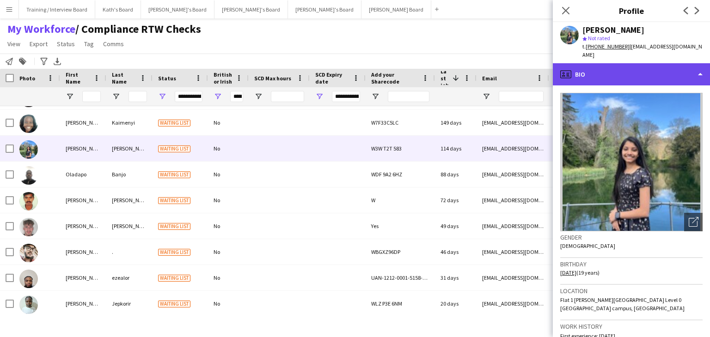
drag, startPoint x: 612, startPoint y: 73, endPoint x: 621, endPoint y: 73, distance: 8.8
click at [618, 73] on div "profile Bio" at bounding box center [631, 74] width 157 height 22
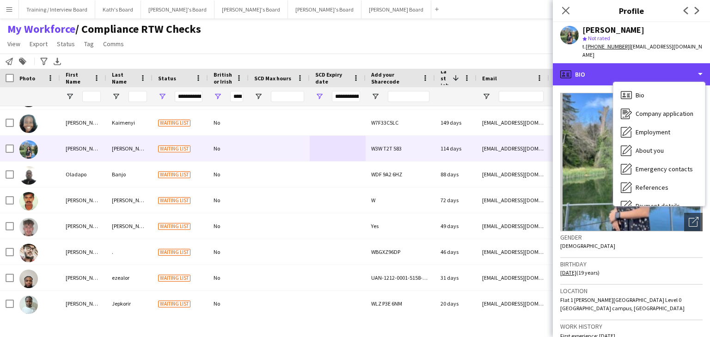
scroll to position [124, 0]
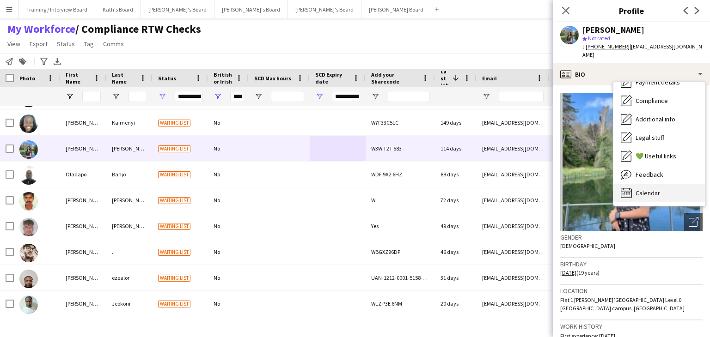
click at [685, 184] on div "Calendar Calendar" at bounding box center [659, 193] width 92 height 18
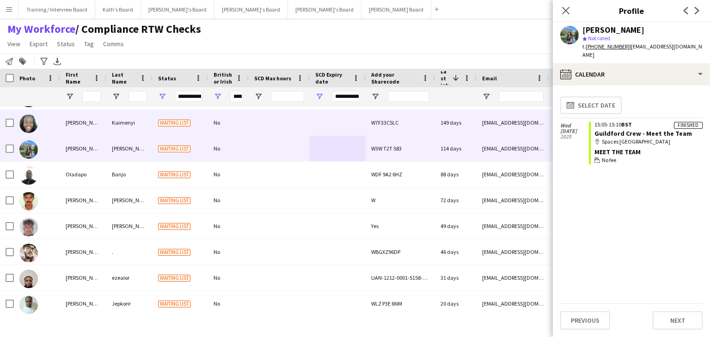
click at [302, 122] on div at bounding box center [279, 122] width 61 height 25
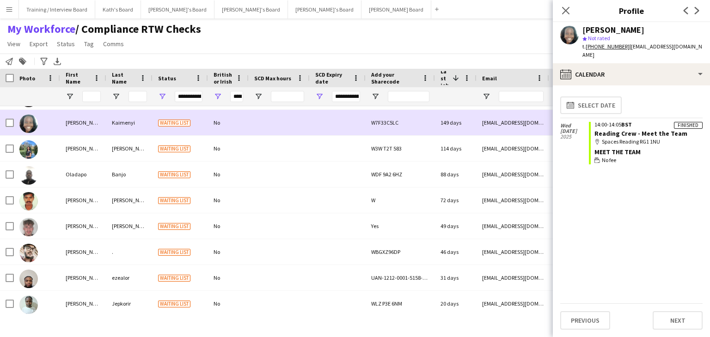
scroll to position [416, 0]
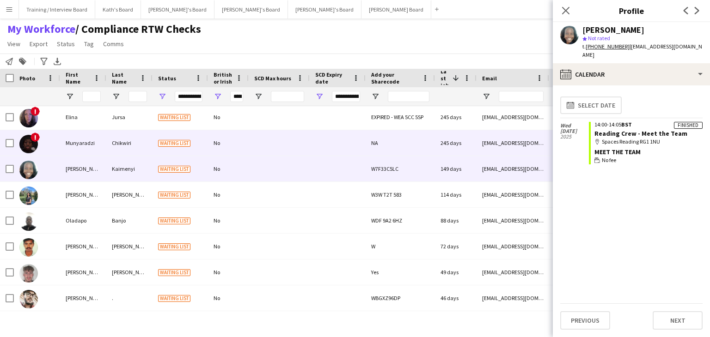
click at [298, 150] on div at bounding box center [279, 142] width 61 height 25
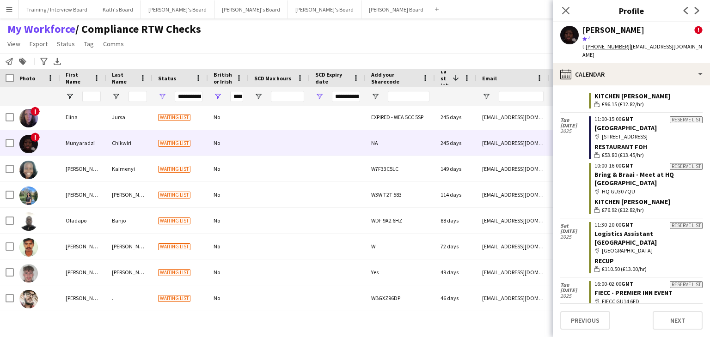
scroll to position [0, 0]
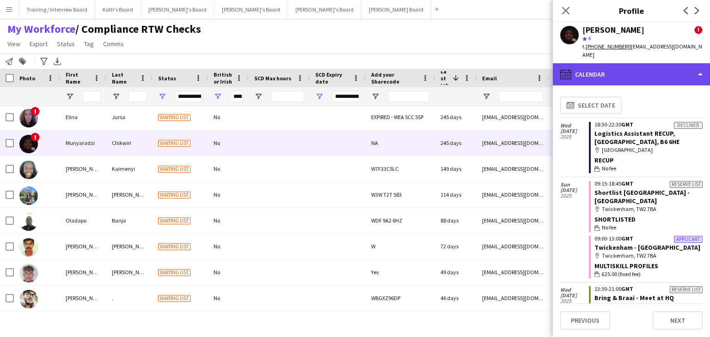
click at [661, 67] on div "calendar-full Calendar" at bounding box center [631, 74] width 157 height 22
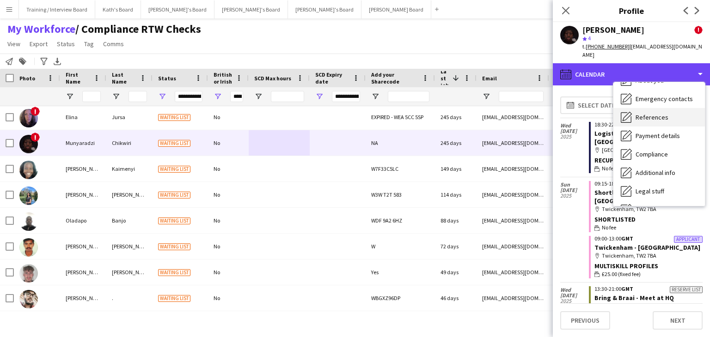
scroll to position [92, 0]
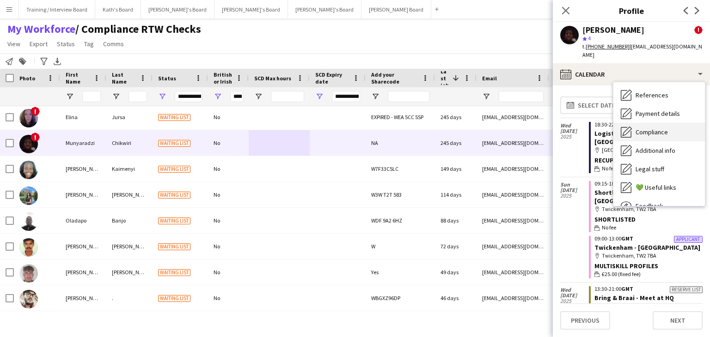
click at [658, 128] on span "Compliance" at bounding box center [652, 132] width 32 height 8
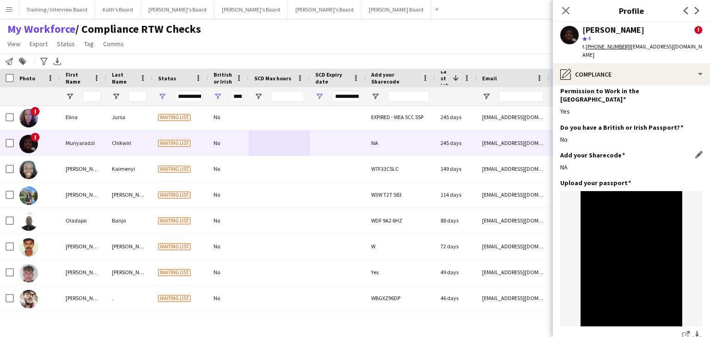
scroll to position [0, 0]
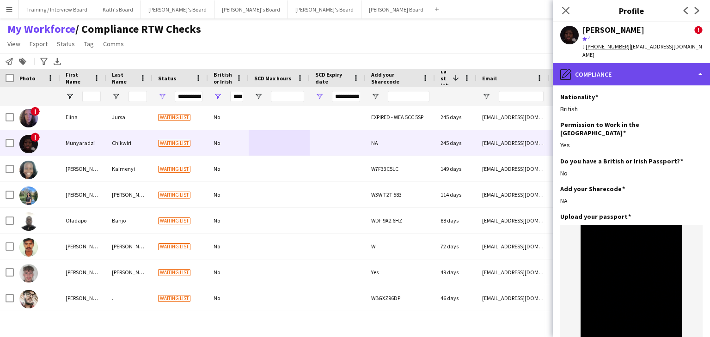
click at [632, 67] on div "pencil4 Compliance" at bounding box center [631, 74] width 157 height 22
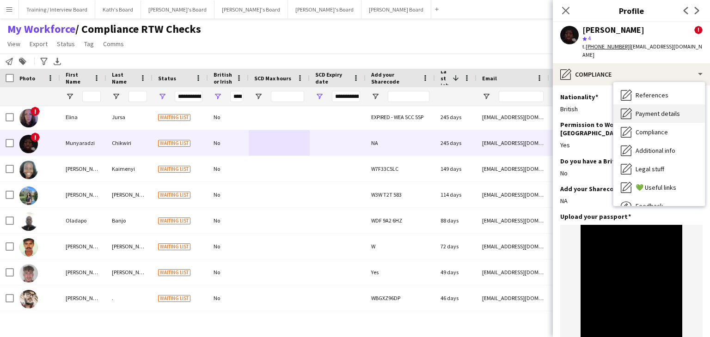
click at [677, 110] on span "Payment details" at bounding box center [658, 114] width 44 height 8
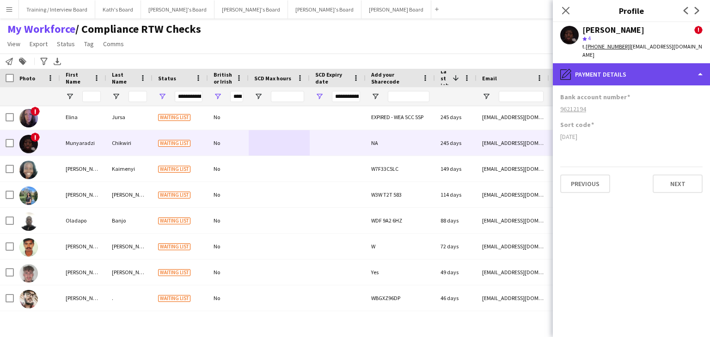
click at [643, 70] on div "pencil4 Payment details" at bounding box center [631, 74] width 157 height 22
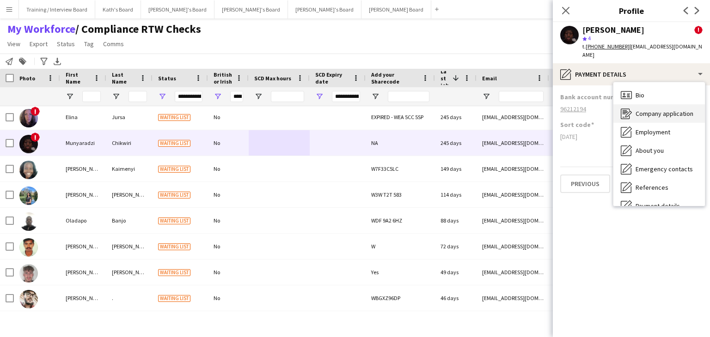
click at [661, 110] on span "Company application" at bounding box center [665, 114] width 58 height 8
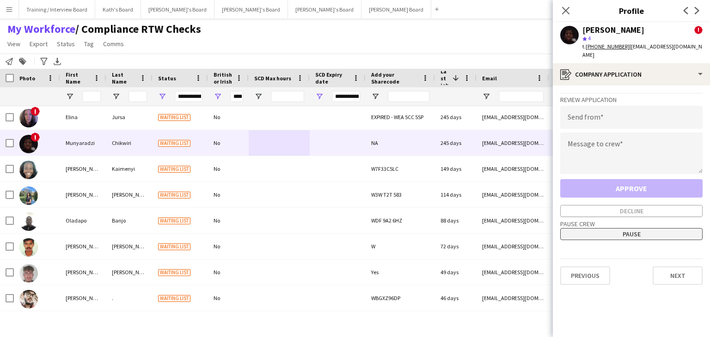
click at [638, 228] on button "Pause" at bounding box center [631, 234] width 142 height 12
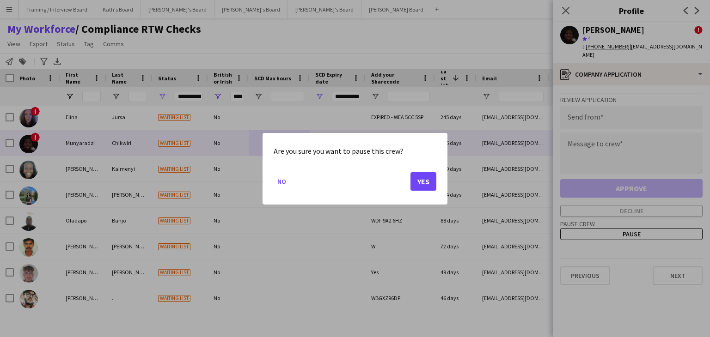
drag, startPoint x: 283, startPoint y: 184, endPoint x: 291, endPoint y: 182, distance: 8.5
click at [288, 183] on button "No" at bounding box center [282, 181] width 16 height 15
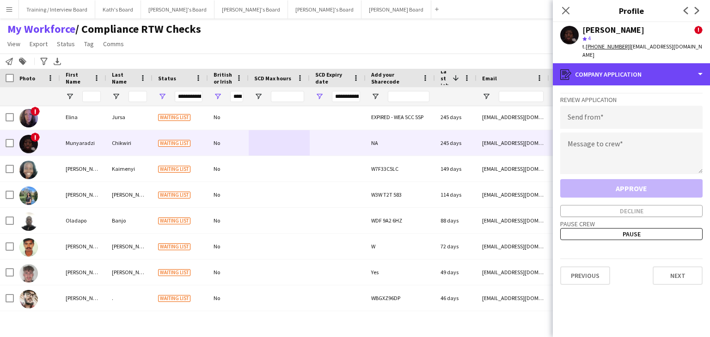
drag, startPoint x: 616, startPoint y: 71, endPoint x: 624, endPoint y: 80, distance: 12.1
click at [617, 72] on div "register Company application" at bounding box center [631, 74] width 157 height 22
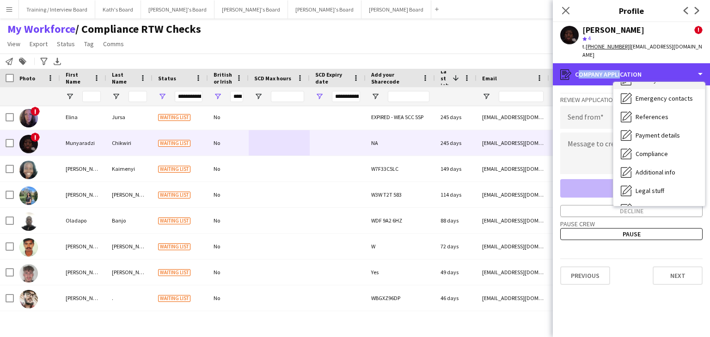
scroll to position [124, 0]
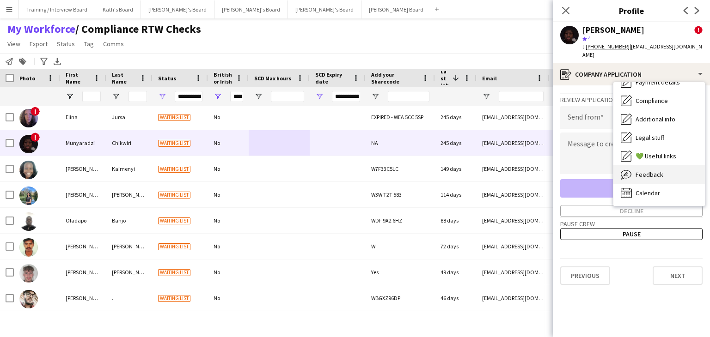
click at [654, 171] on span "Feedback" at bounding box center [650, 175] width 28 height 8
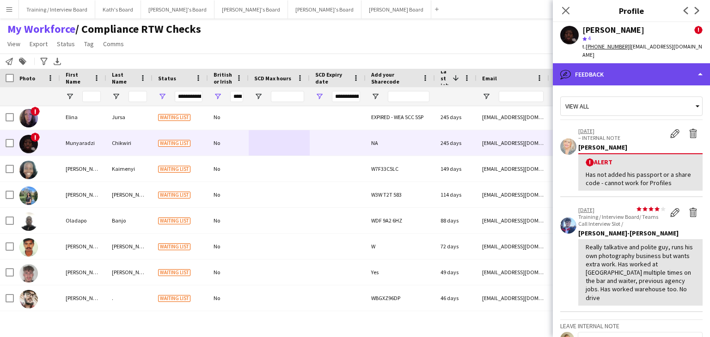
click at [636, 63] on div "bubble-pencil Feedback" at bounding box center [631, 74] width 157 height 22
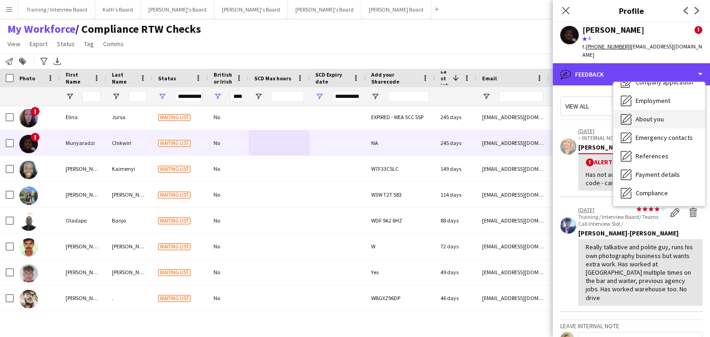
scroll to position [0, 0]
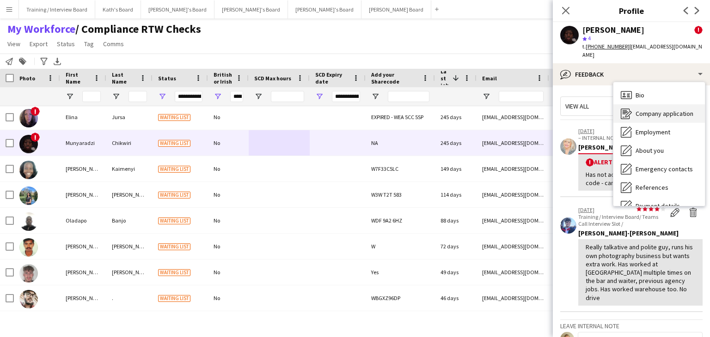
click at [664, 110] on span "Company application" at bounding box center [665, 114] width 58 height 8
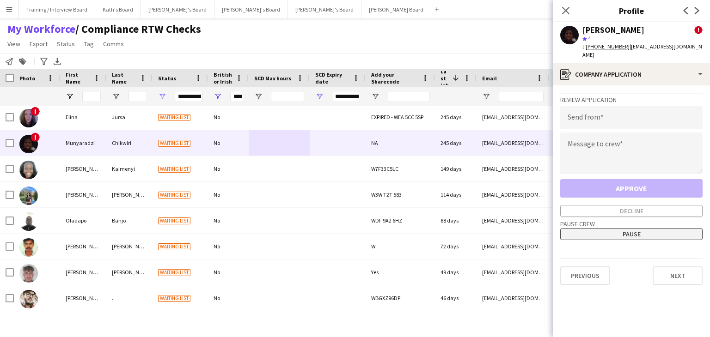
click at [630, 228] on button "Pause" at bounding box center [631, 234] width 142 height 12
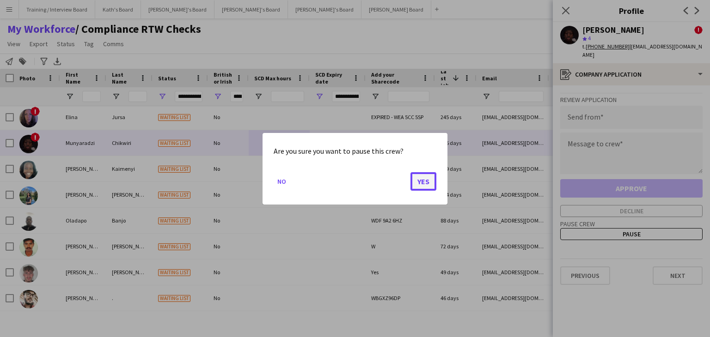
click at [425, 175] on button "Yes" at bounding box center [423, 181] width 26 height 18
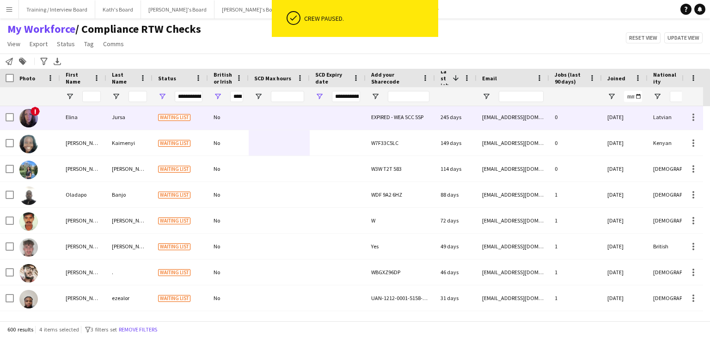
click at [269, 122] on div at bounding box center [279, 116] width 61 height 25
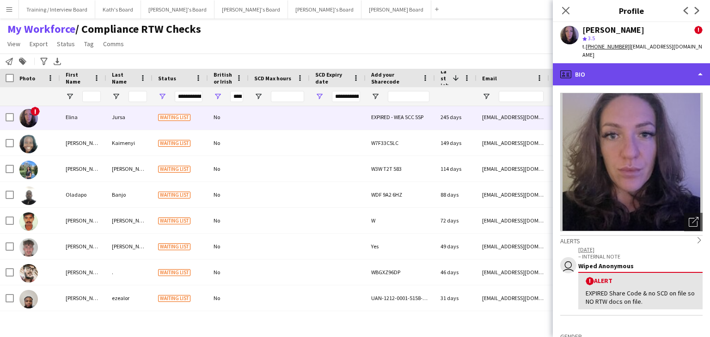
click at [648, 71] on div "profile Bio" at bounding box center [631, 74] width 157 height 22
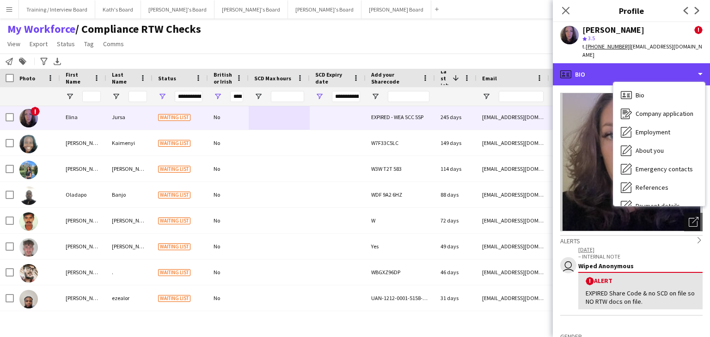
scroll to position [124, 0]
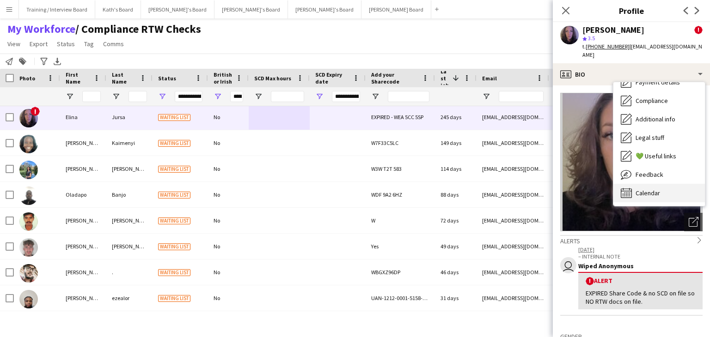
click at [664, 186] on div "Calendar Calendar" at bounding box center [659, 193] width 92 height 18
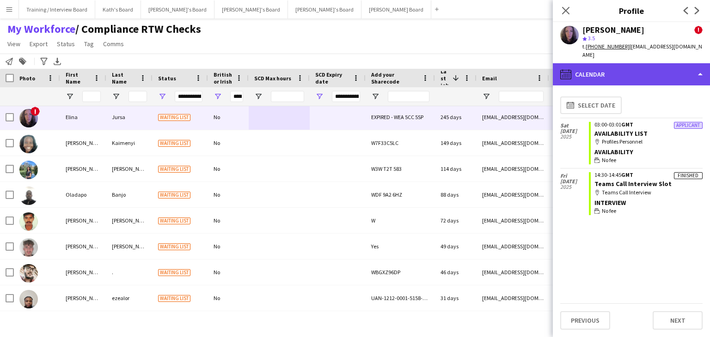
click at [648, 66] on div "calendar-full Calendar" at bounding box center [631, 74] width 157 height 22
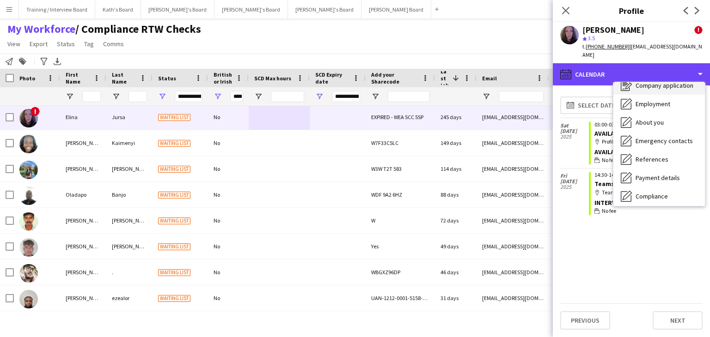
scroll to position [0, 0]
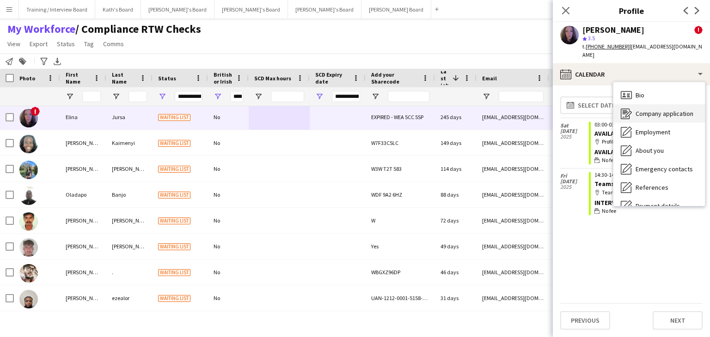
click at [665, 110] on span "Company application" at bounding box center [665, 114] width 58 height 8
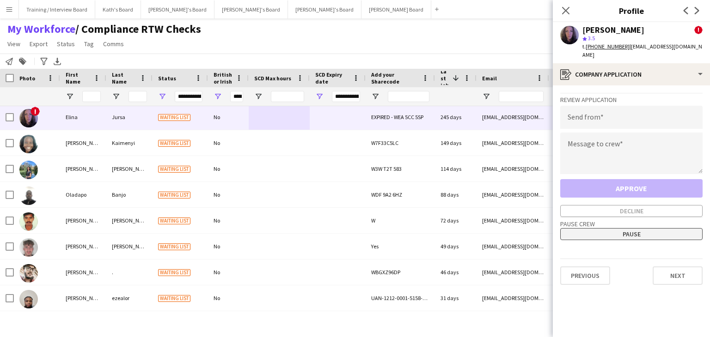
click at [632, 228] on button "Pause" at bounding box center [631, 234] width 142 height 12
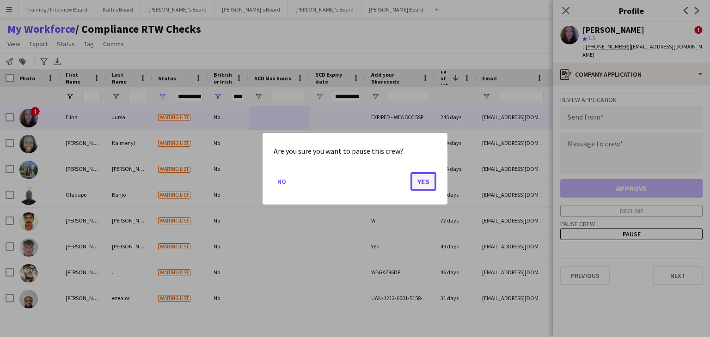
click at [422, 185] on button "Yes" at bounding box center [423, 181] width 26 height 18
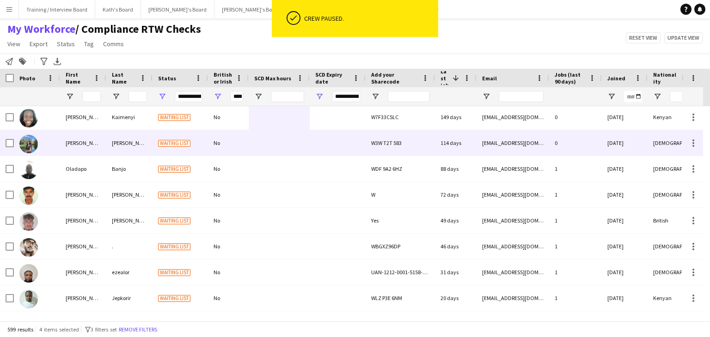
scroll to position [370, 0]
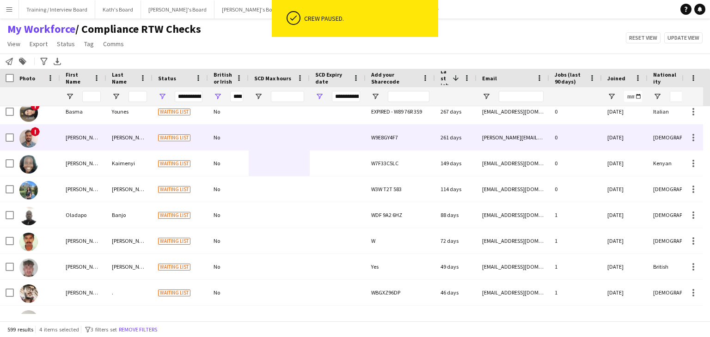
click at [267, 143] on div at bounding box center [279, 137] width 61 height 25
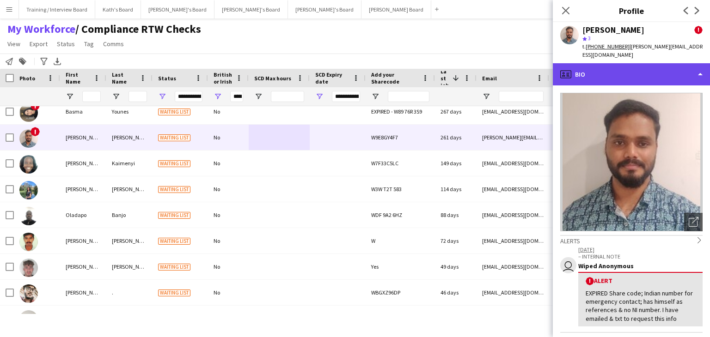
click at [631, 67] on div "profile Bio" at bounding box center [631, 74] width 157 height 22
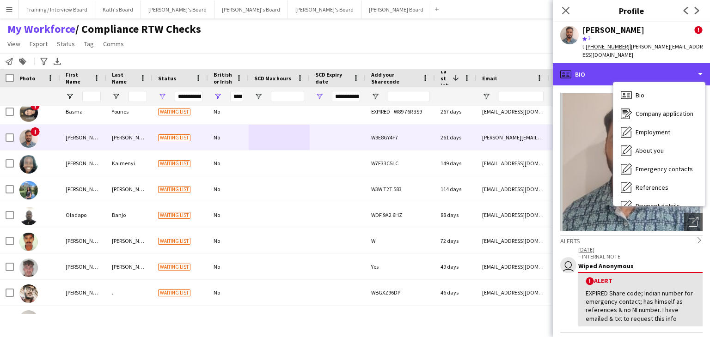
scroll to position [124, 0]
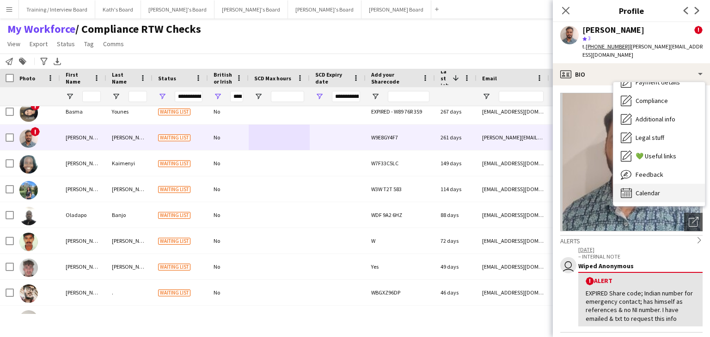
click at [670, 186] on div "Calendar Calendar" at bounding box center [659, 193] width 92 height 18
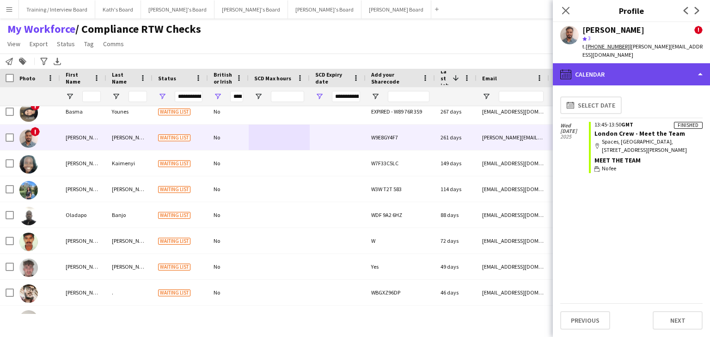
click at [636, 72] on div "calendar-full Calendar" at bounding box center [631, 74] width 157 height 22
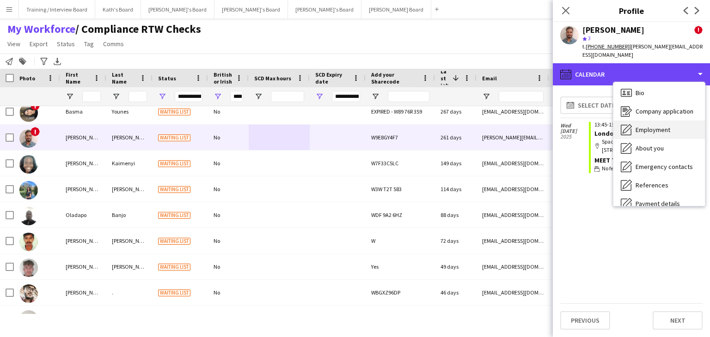
scroll to position [0, 0]
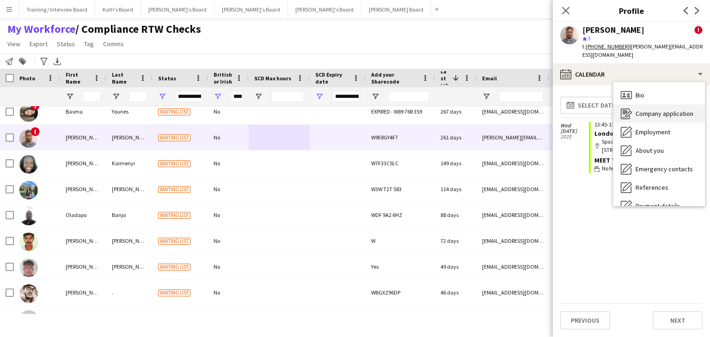
click at [657, 110] on span "Company application" at bounding box center [665, 114] width 58 height 8
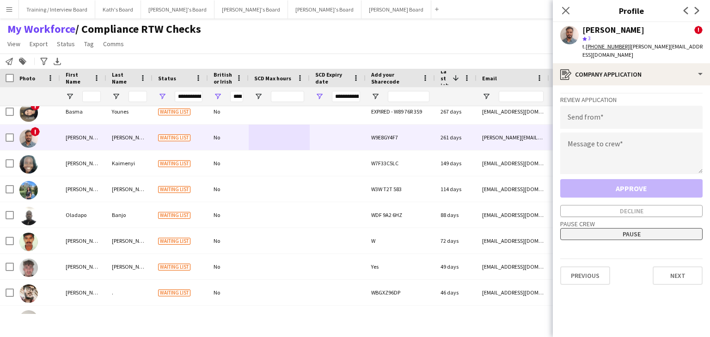
click at [627, 228] on button "Pause" at bounding box center [631, 234] width 142 height 12
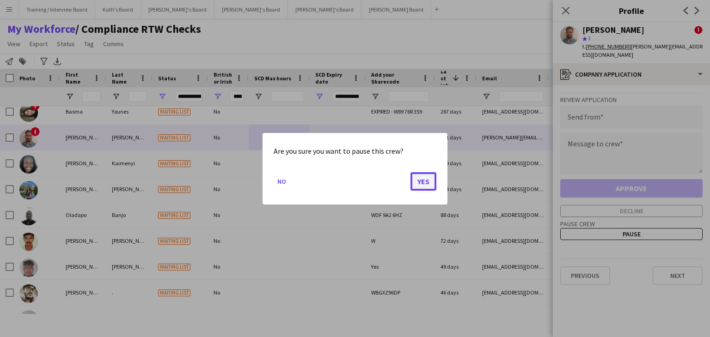
click at [425, 179] on button "Yes" at bounding box center [423, 181] width 26 height 18
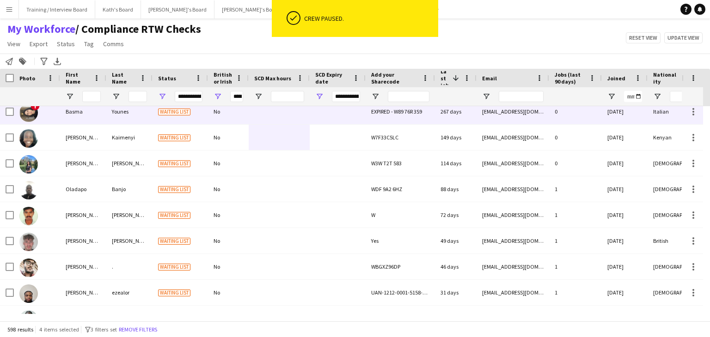
click at [292, 120] on div at bounding box center [279, 111] width 61 height 25
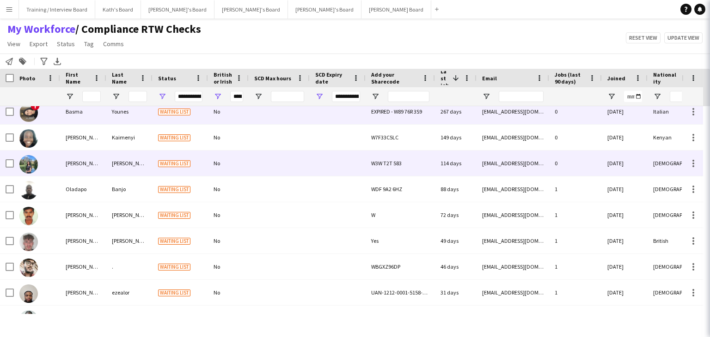
scroll to position [324, 0]
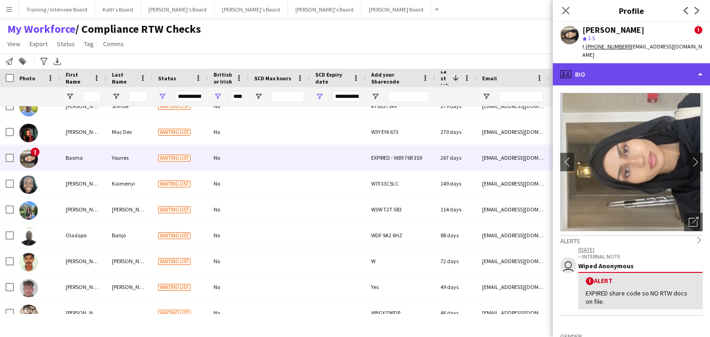
click at [601, 65] on div "profile Bio" at bounding box center [631, 74] width 157 height 22
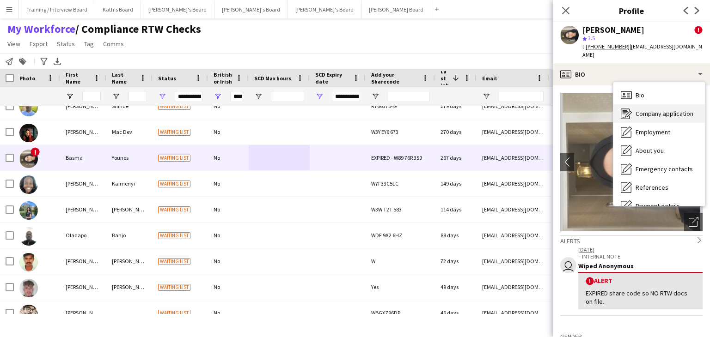
click at [649, 110] on span "Company application" at bounding box center [665, 114] width 58 height 8
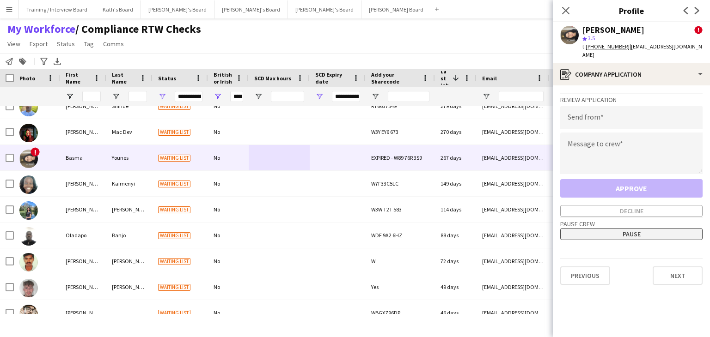
click at [630, 228] on button "Pause" at bounding box center [631, 234] width 142 height 12
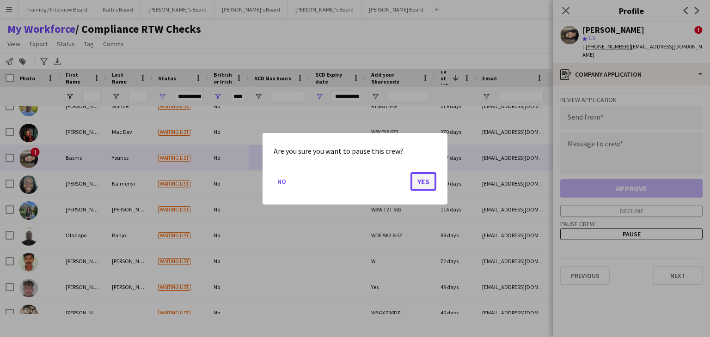
click at [421, 181] on button "Yes" at bounding box center [423, 181] width 26 height 18
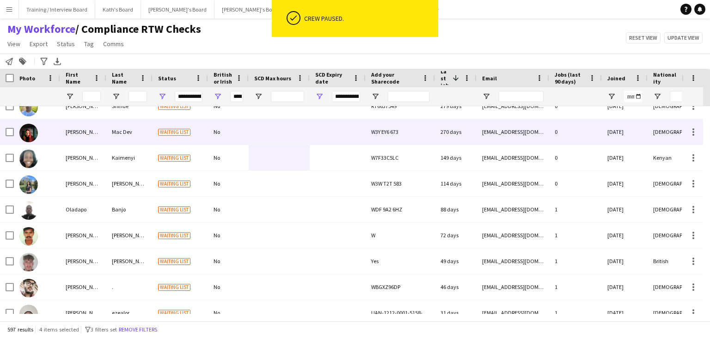
click at [272, 132] on div at bounding box center [279, 131] width 61 height 25
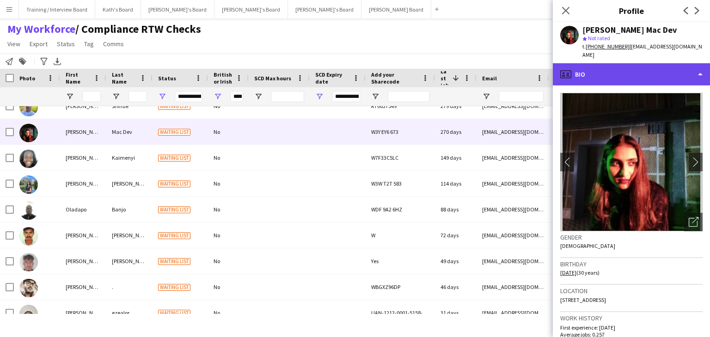
click at [628, 70] on div "profile Bio" at bounding box center [631, 74] width 157 height 22
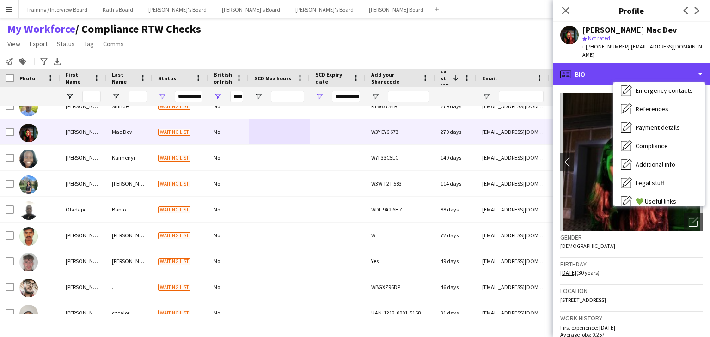
scroll to position [124, 0]
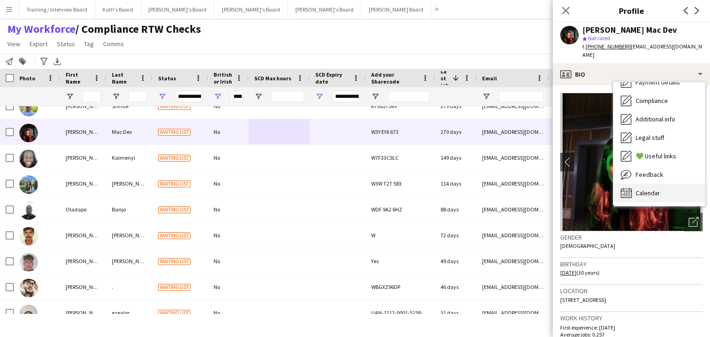
click at [673, 184] on div "Calendar Calendar" at bounding box center [659, 193] width 92 height 18
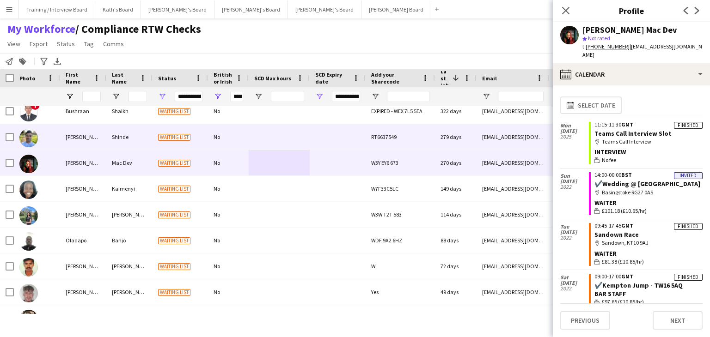
scroll to position [277, 0]
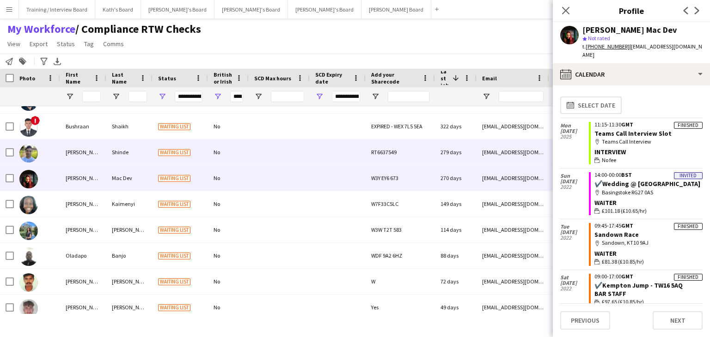
click at [301, 153] on div at bounding box center [279, 152] width 61 height 25
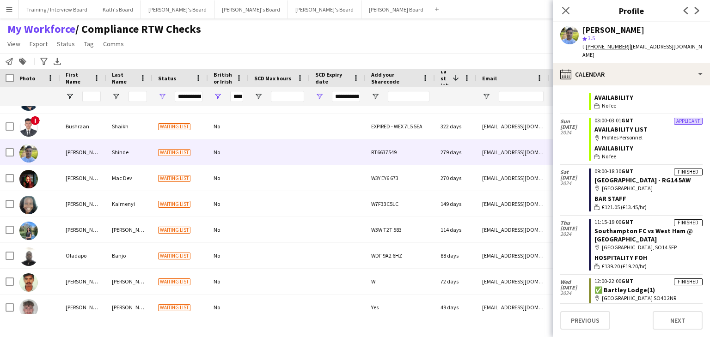
scroll to position [185, 0]
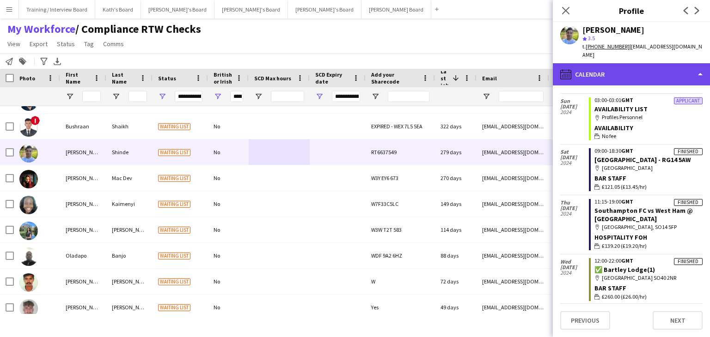
click at [642, 69] on div "calendar-full Calendar" at bounding box center [631, 74] width 157 height 22
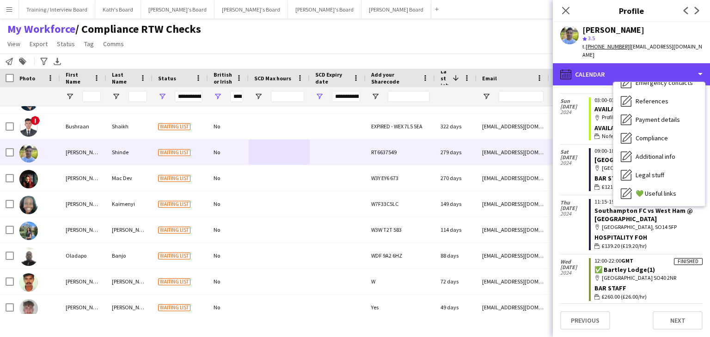
scroll to position [87, 0]
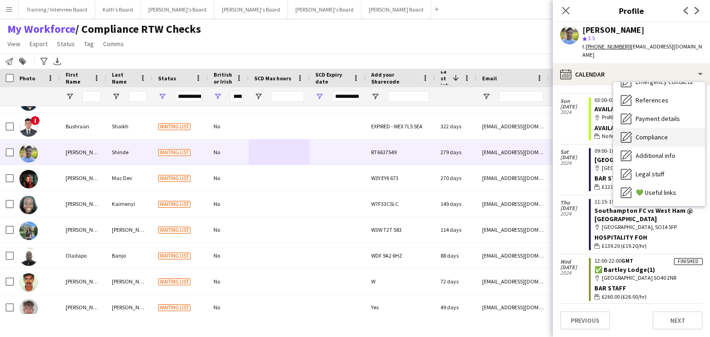
click at [671, 128] on div "Compliance Compliance" at bounding box center [659, 137] width 92 height 18
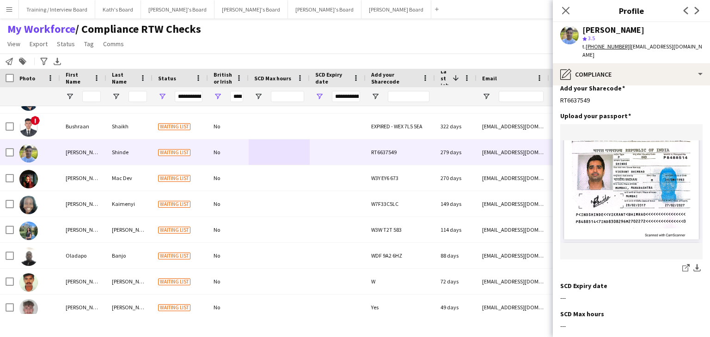
scroll to position [92, 0]
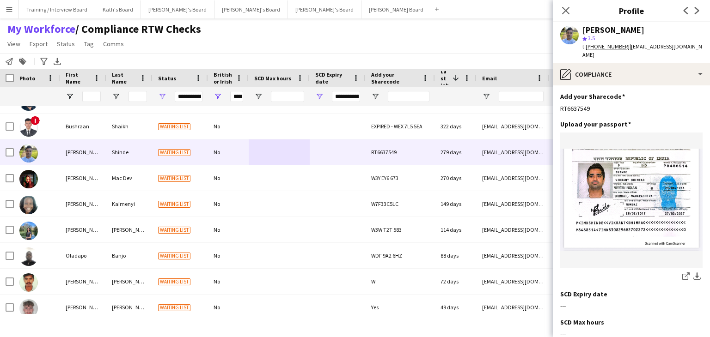
drag, startPoint x: 591, startPoint y: 92, endPoint x: 559, endPoint y: 93, distance: 31.9
click at [559, 93] on app-section-data-types "Nationality Edit this field Indian Permission to Work in the UK Edit this field…" at bounding box center [631, 212] width 157 height 252
copy div "RT6637549"
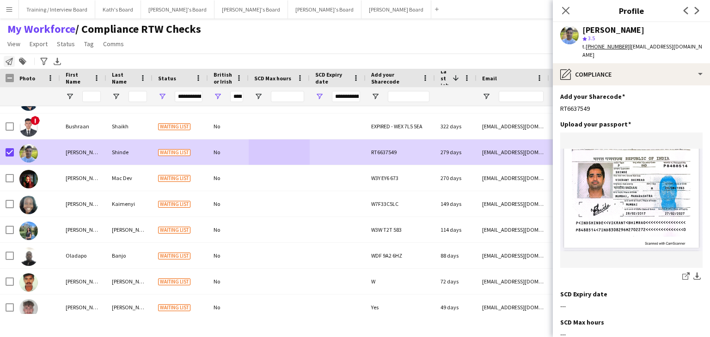
click at [10, 63] on icon "Notify workforce" at bounding box center [9, 61] width 7 height 7
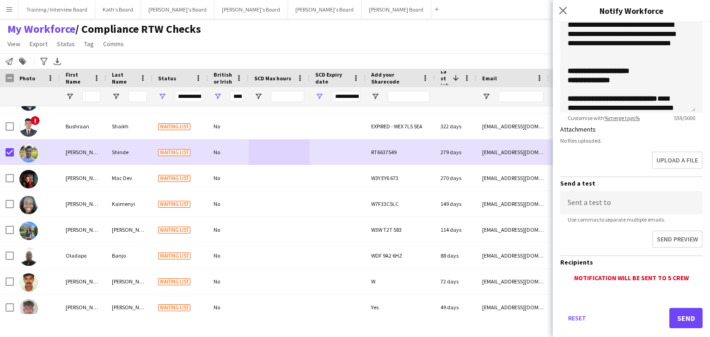
scroll to position [187, 0]
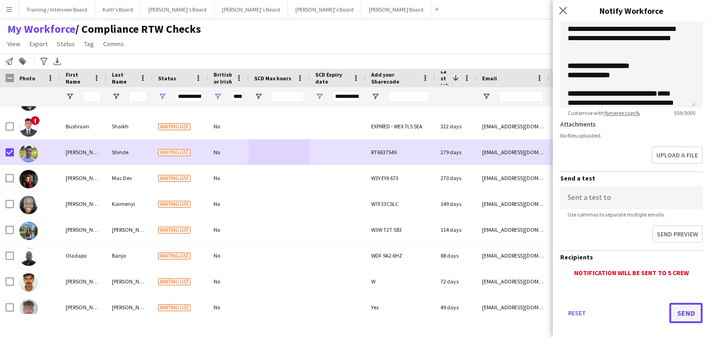
click at [682, 308] on button "Send" at bounding box center [685, 313] width 33 height 20
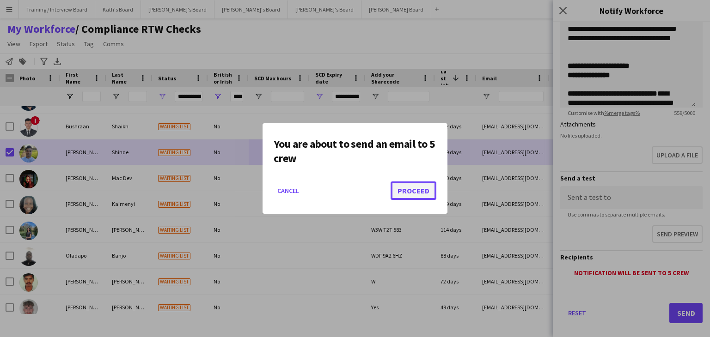
click at [401, 195] on button "Proceed" at bounding box center [414, 191] width 46 height 18
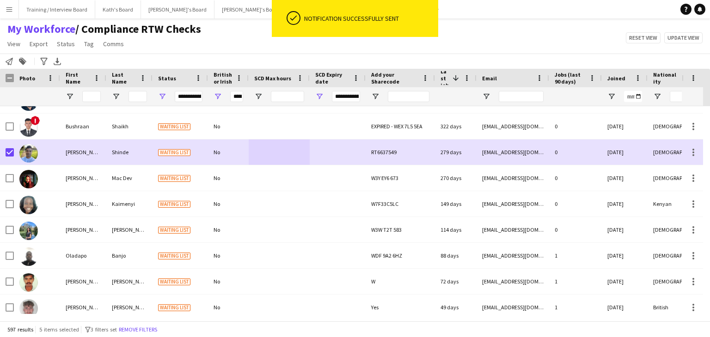
click at [484, 31] on div "My Workforce / Compliance RTW Checks View Views Default view Compliance RTW Che…" at bounding box center [355, 37] width 710 height 31
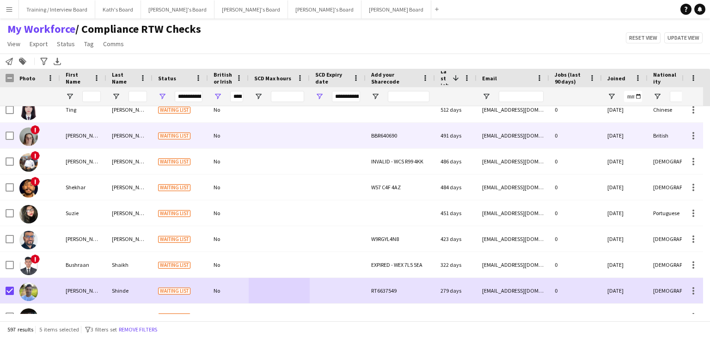
scroll to position [0, 0]
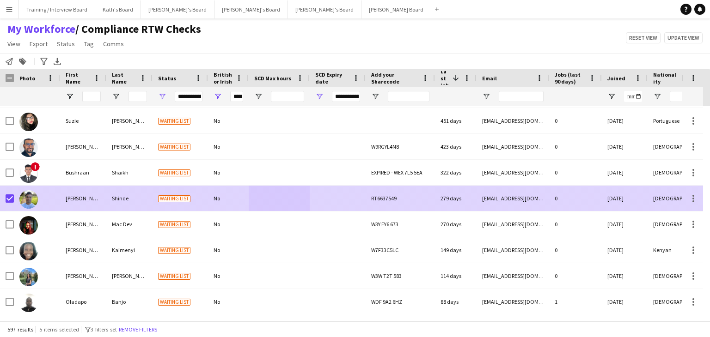
click at [311, 200] on div at bounding box center [338, 198] width 56 height 25
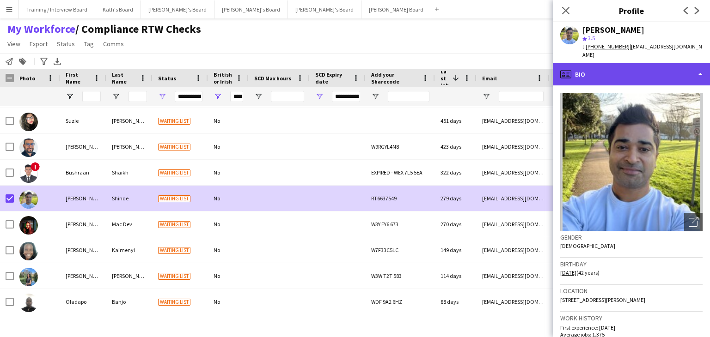
click at [657, 69] on div "profile Bio" at bounding box center [631, 74] width 157 height 22
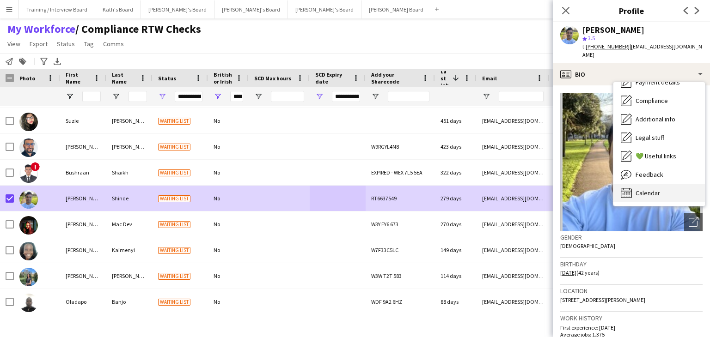
click at [678, 184] on div "Calendar Calendar" at bounding box center [659, 193] width 92 height 18
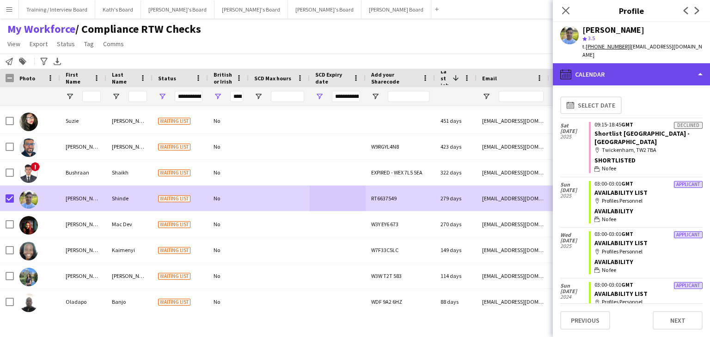
click at [627, 64] on div "calendar-full Calendar" at bounding box center [631, 74] width 157 height 22
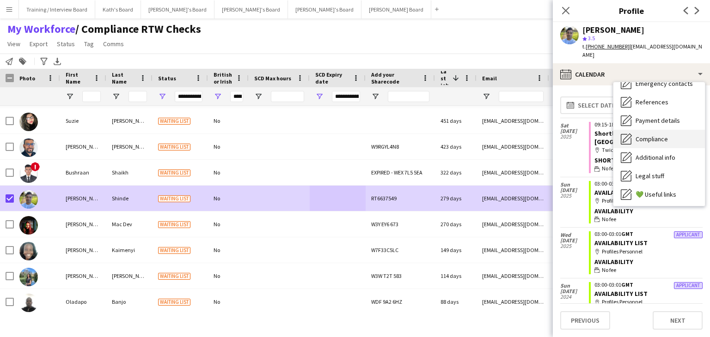
click at [681, 130] on div "Compliance Compliance" at bounding box center [659, 139] width 92 height 18
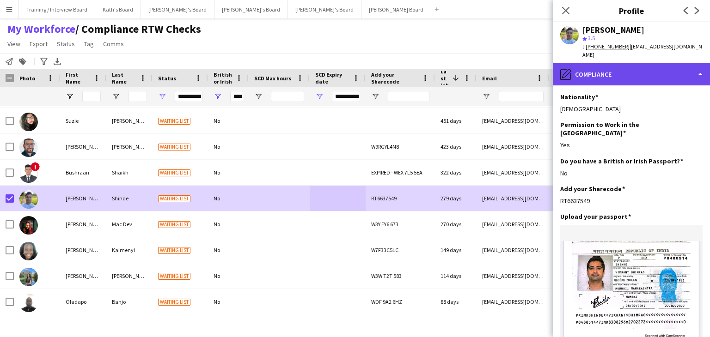
click at [653, 65] on div "pencil4 Compliance" at bounding box center [631, 74] width 157 height 22
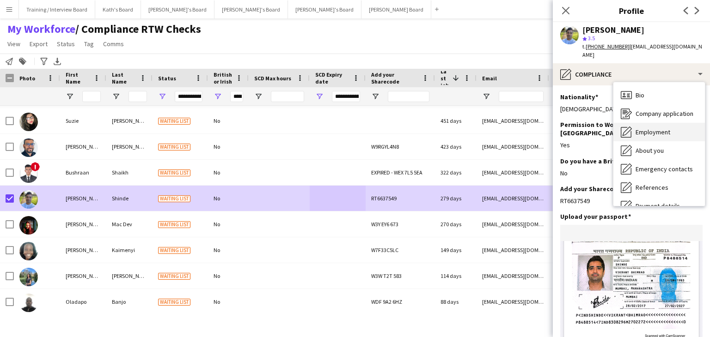
click at [650, 86] on div "Bio Bio" at bounding box center [659, 95] width 92 height 18
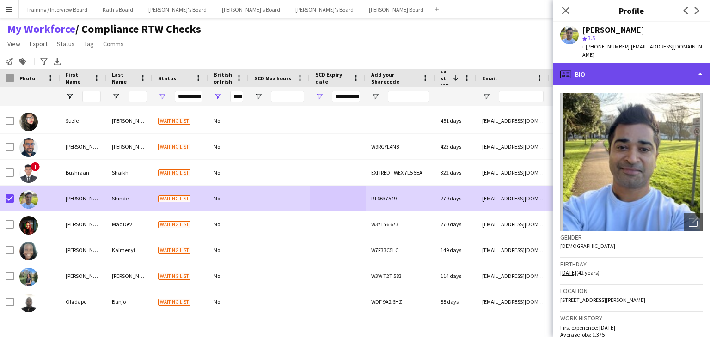
click at [629, 67] on div "profile Bio" at bounding box center [631, 74] width 157 height 22
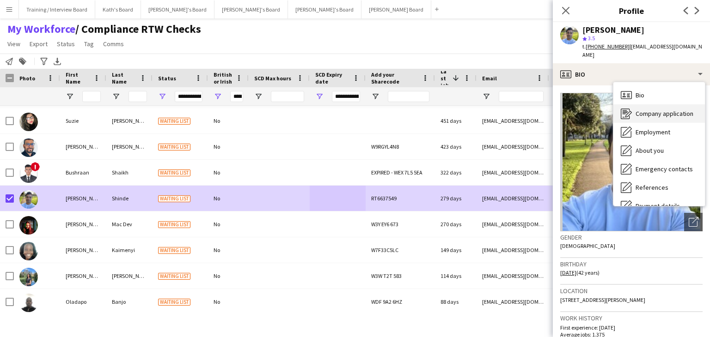
click at [657, 110] on span "Company application" at bounding box center [665, 114] width 58 height 8
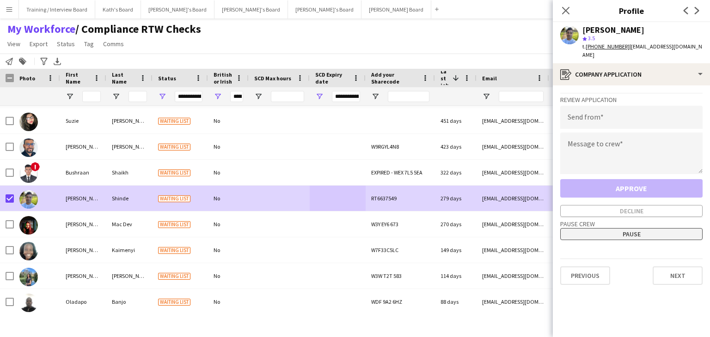
click at [636, 228] on button "Pause" at bounding box center [631, 234] width 142 height 12
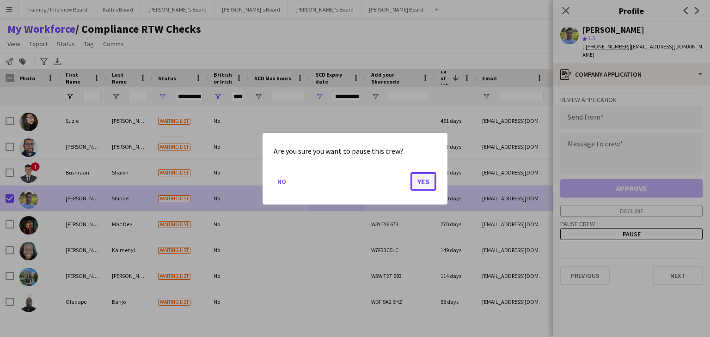
click at [428, 187] on button "Yes" at bounding box center [423, 181] width 26 height 18
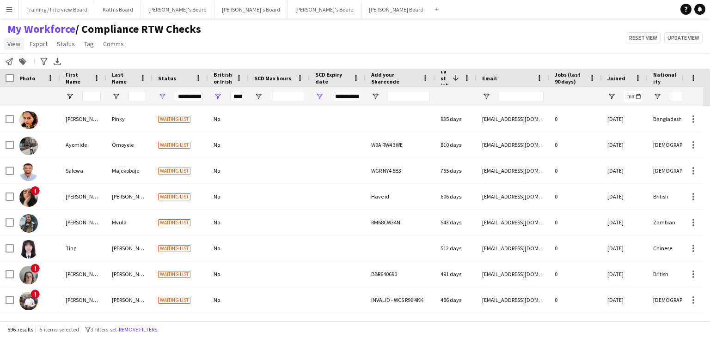
click at [12, 46] on span "View" at bounding box center [13, 44] width 13 height 8
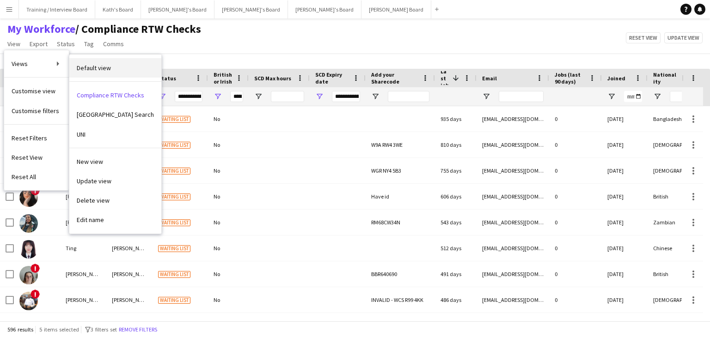
click at [115, 66] on link "Default view" at bounding box center [115, 67] width 92 height 19
type input "**********"
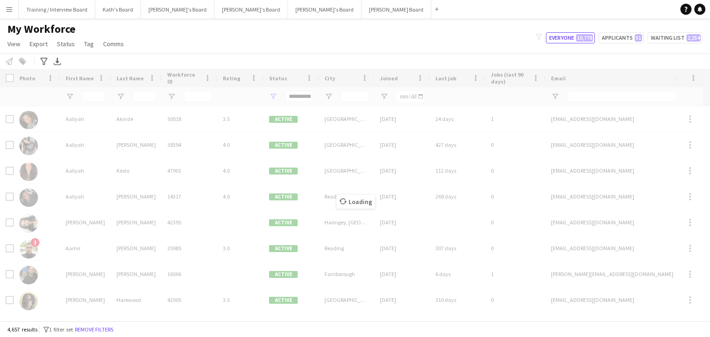
type input "**********"
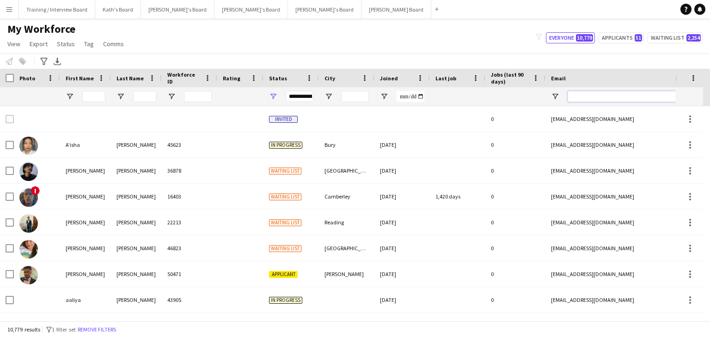
paste input "**********"
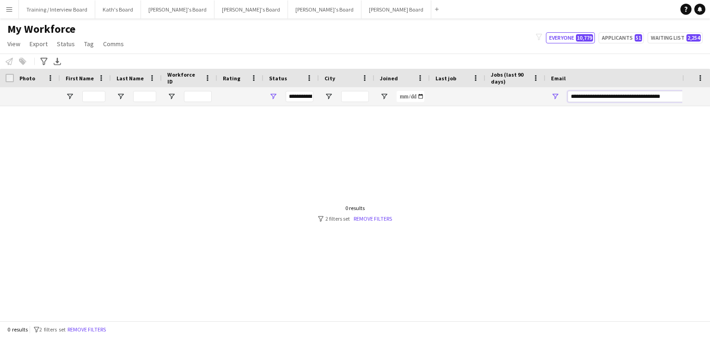
drag, startPoint x: 606, startPoint y: 97, endPoint x: 564, endPoint y: 100, distance: 42.6
click at [564, 100] on div "**********" at bounding box center [637, 96] width 185 height 18
click at [644, 98] on input "**********" at bounding box center [646, 96] width 157 height 11
click at [570, 97] on input "**********" at bounding box center [646, 96] width 157 height 11
type input "**********"
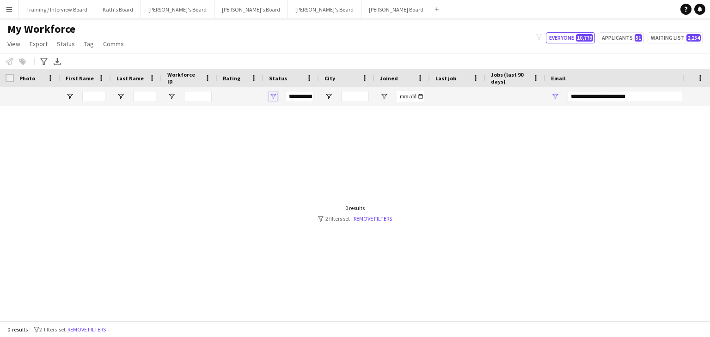
click at [275, 95] on span "Open Filter Menu" at bounding box center [273, 96] width 8 height 8
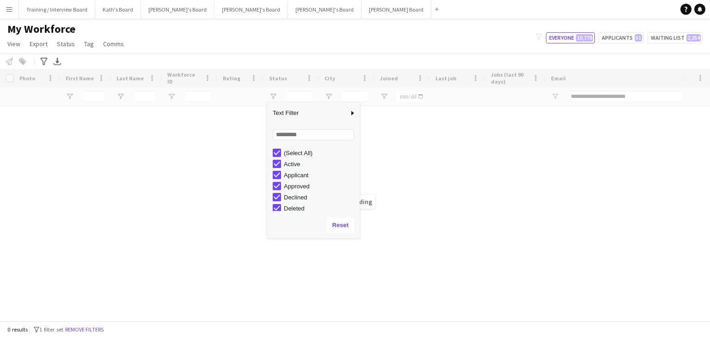
click at [403, 51] on div "My Workforce View Views Default view Compliance RTW Checks MANCHESTER Search UN…" at bounding box center [355, 37] width 710 height 31
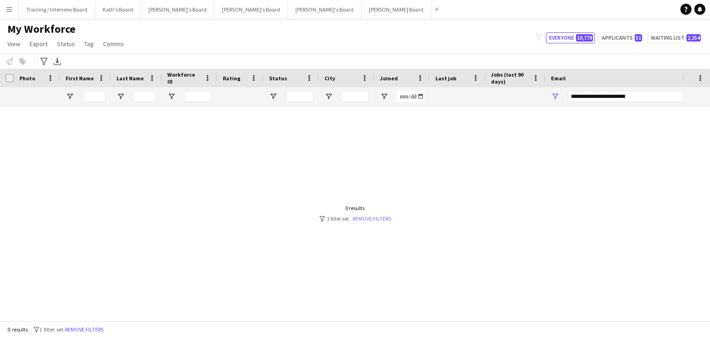
click at [370, 216] on link "Remove filters" at bounding box center [372, 218] width 38 height 7
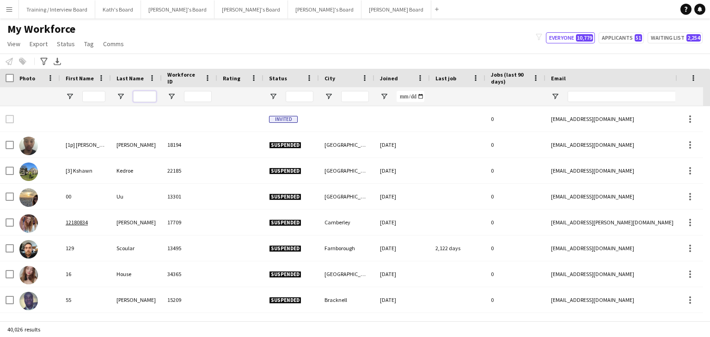
paste input "*******"
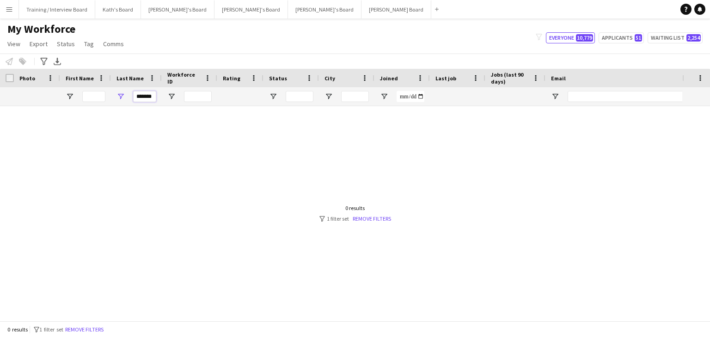
click at [137, 96] on input "*******" at bounding box center [144, 96] width 23 height 11
click at [135, 95] on input "*******" at bounding box center [144, 96] width 23 height 11
type input "*******"
click at [157, 119] on div at bounding box center [341, 210] width 682 height 208
click at [148, 95] on input "*******" at bounding box center [144, 96] width 23 height 11
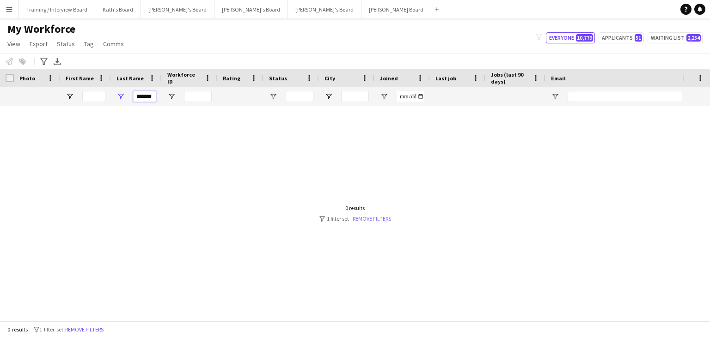
click at [375, 218] on link "Remove filters" at bounding box center [372, 218] width 38 height 7
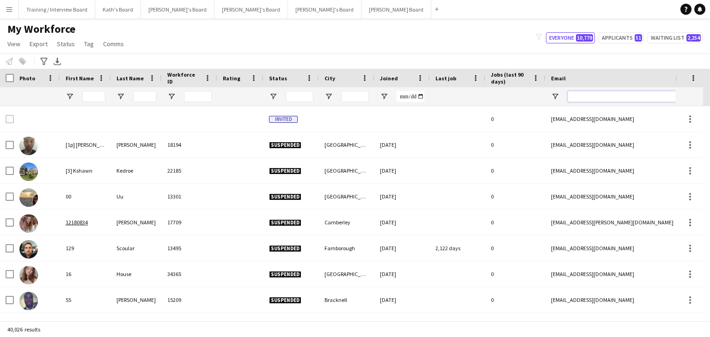
paste input "*******"
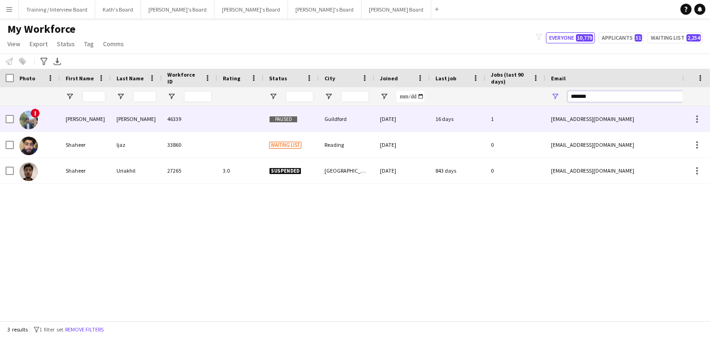
type input "*******"
click at [237, 124] on div at bounding box center [240, 118] width 46 height 25
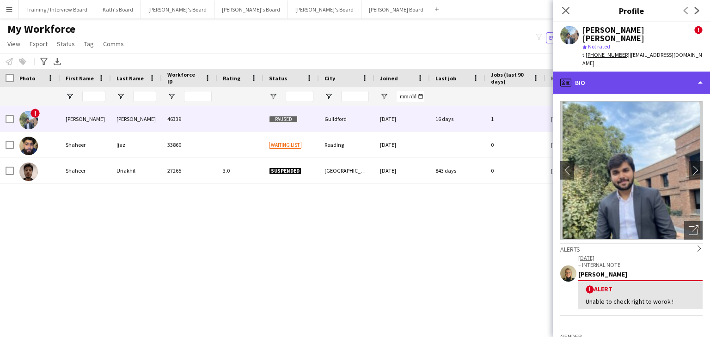
click at [622, 72] on div "profile Bio" at bounding box center [631, 83] width 157 height 22
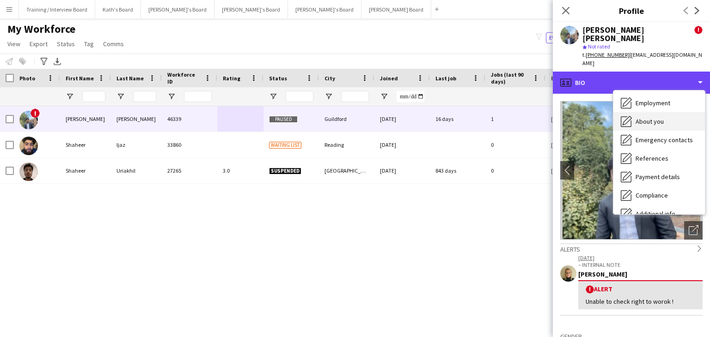
scroll to position [124, 0]
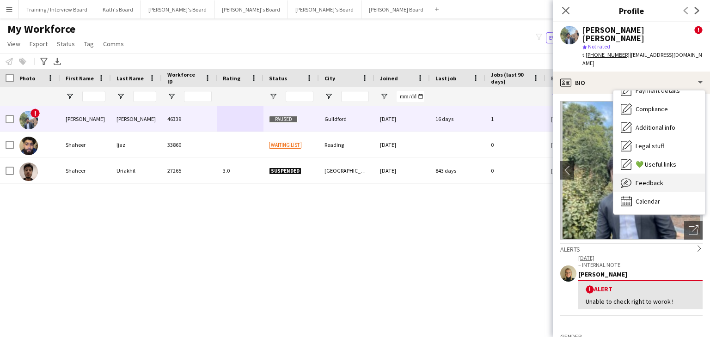
click at [653, 179] on span "Feedback" at bounding box center [650, 183] width 28 height 8
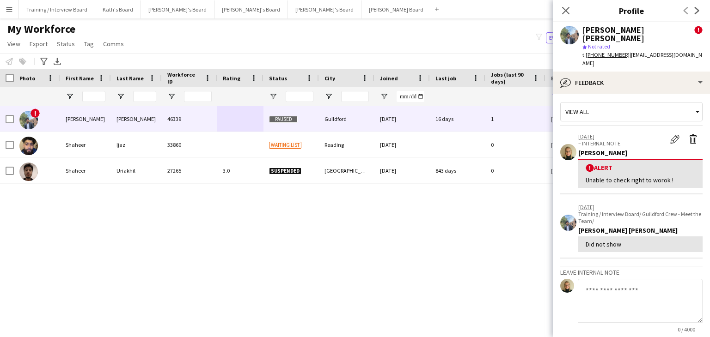
scroll to position [0, 0]
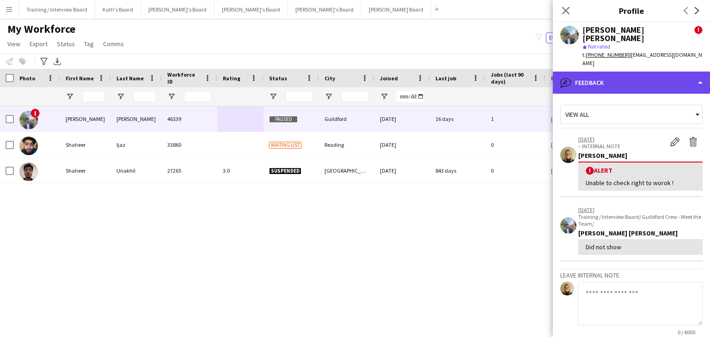
click at [636, 72] on div "bubble-pencil Feedback" at bounding box center [631, 83] width 157 height 22
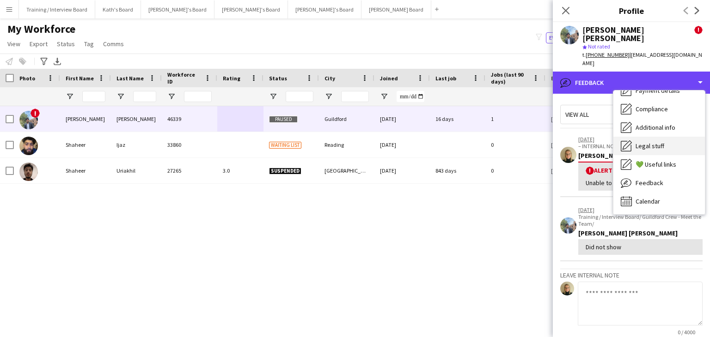
scroll to position [78, 0]
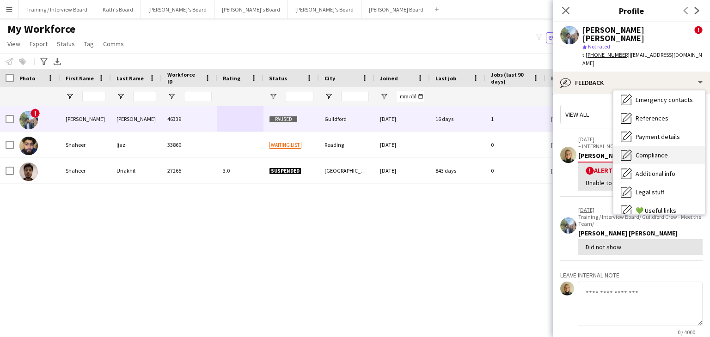
click at [659, 151] on span "Compliance" at bounding box center [652, 155] width 32 height 8
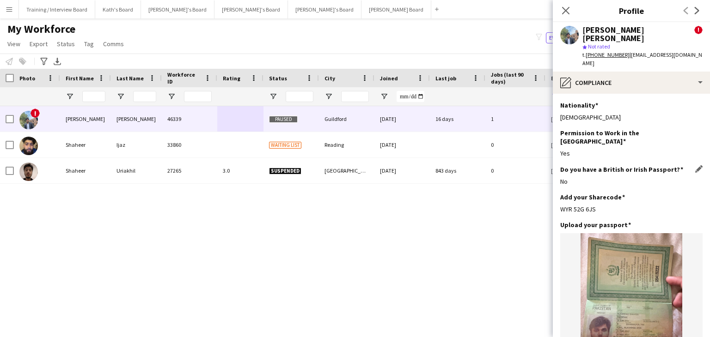
scroll to position [46, 0]
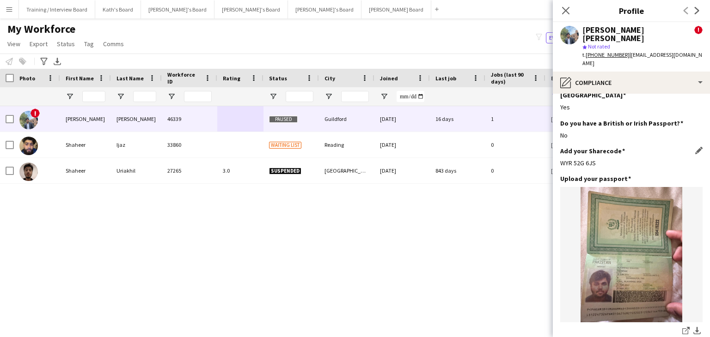
drag, startPoint x: 599, startPoint y: 139, endPoint x: 560, endPoint y: 139, distance: 38.8
click at [560, 159] on div "WYR 52G 6JS" at bounding box center [631, 163] width 142 height 8
copy div "WYR 52G 6JS"
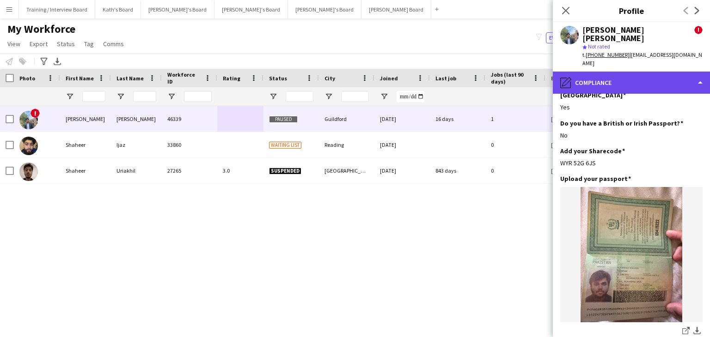
click at [615, 72] on div "pencil4 Compliance" at bounding box center [631, 83] width 157 height 22
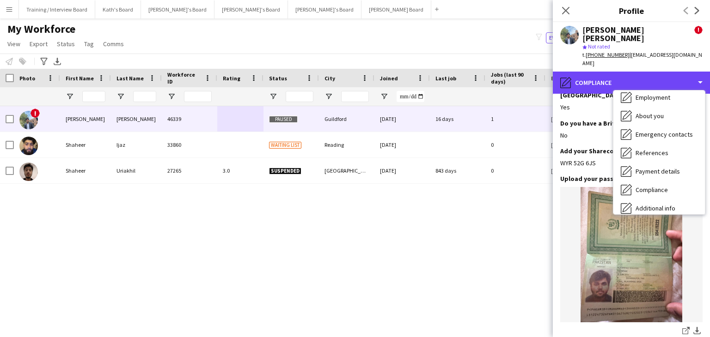
scroll to position [0, 0]
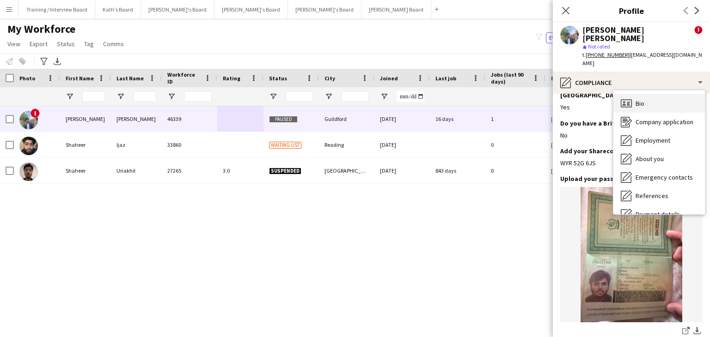
click at [639, 99] on span "Bio" at bounding box center [640, 103] width 9 height 8
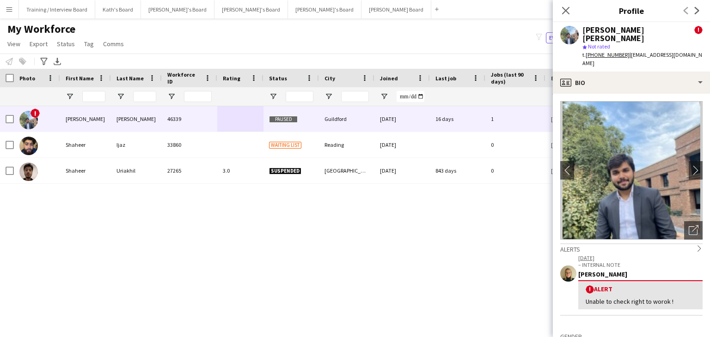
scroll to position [92, 0]
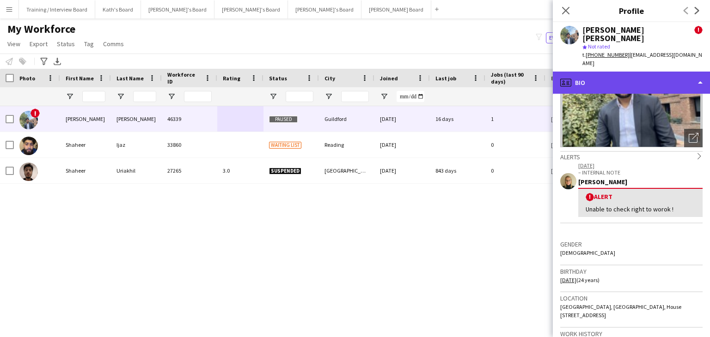
click at [629, 72] on div "profile Bio" at bounding box center [631, 83] width 157 height 22
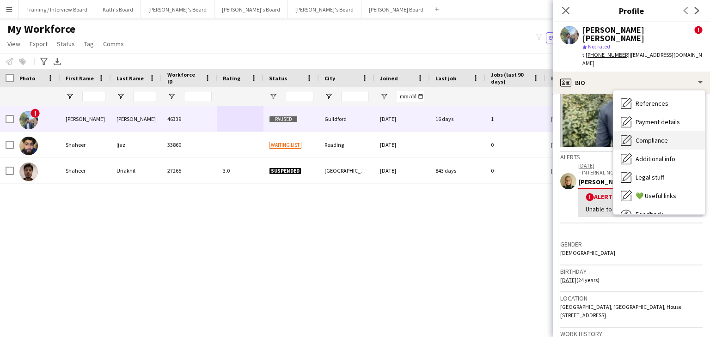
click at [658, 136] on span "Compliance" at bounding box center [652, 140] width 32 height 8
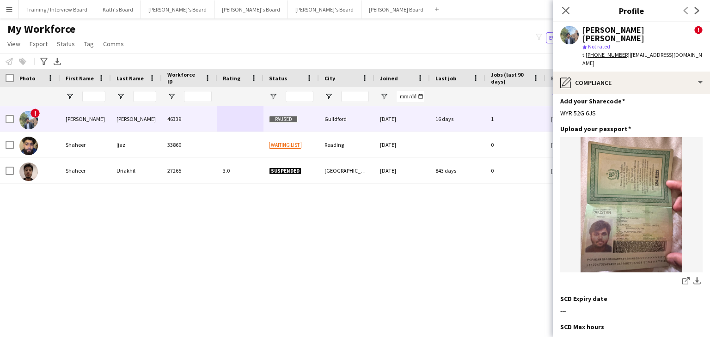
scroll to position [67, 0]
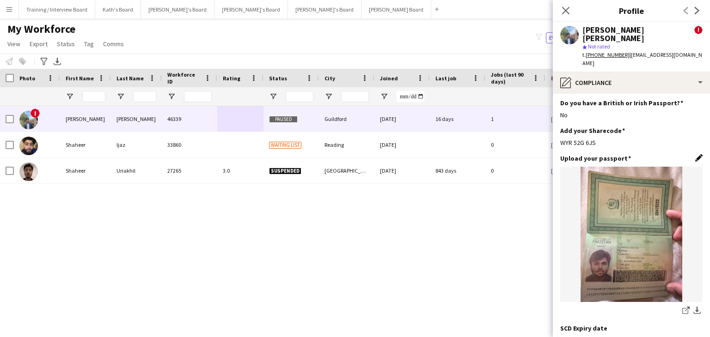
click at [695, 154] on app-icon "Edit this field" at bounding box center [698, 157] width 7 height 7
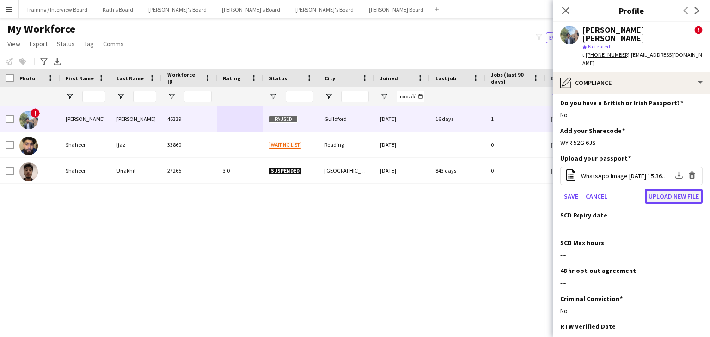
click at [653, 189] on button "Upload new file" at bounding box center [674, 196] width 58 height 15
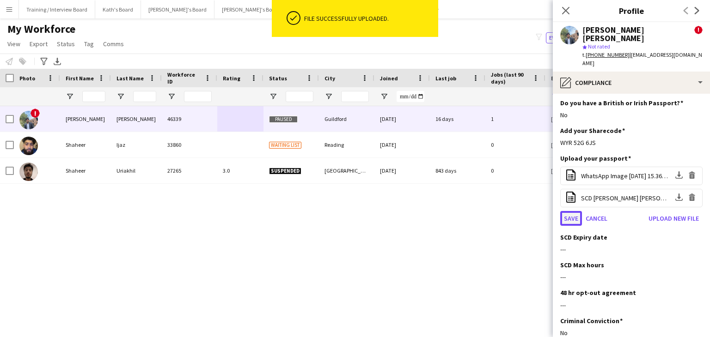
click at [575, 211] on button "Save" at bounding box center [571, 218] width 22 height 15
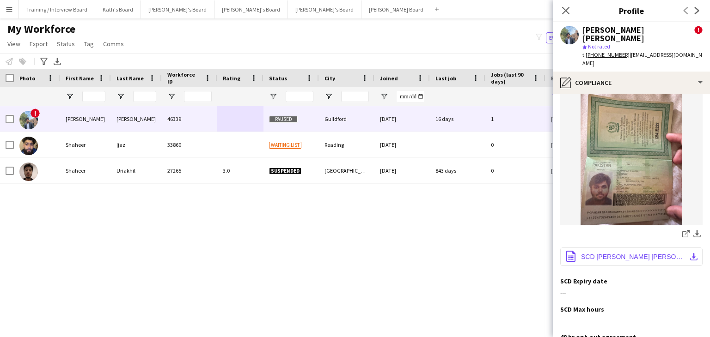
scroll to position [159, 0]
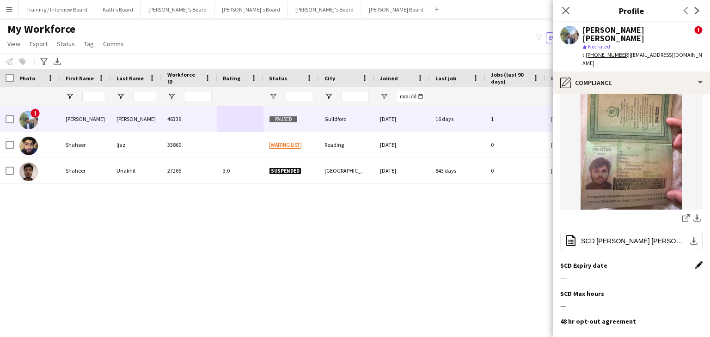
click at [695, 262] on app-icon "Edit this field" at bounding box center [698, 265] width 7 height 7
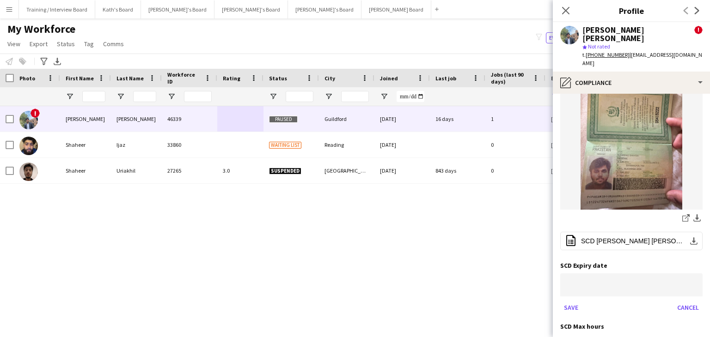
click at [584, 257] on body "Menu Boards Boards Boards All jobs Status Workforce Workforce My Workforce Recr…" at bounding box center [355, 168] width 710 height 337
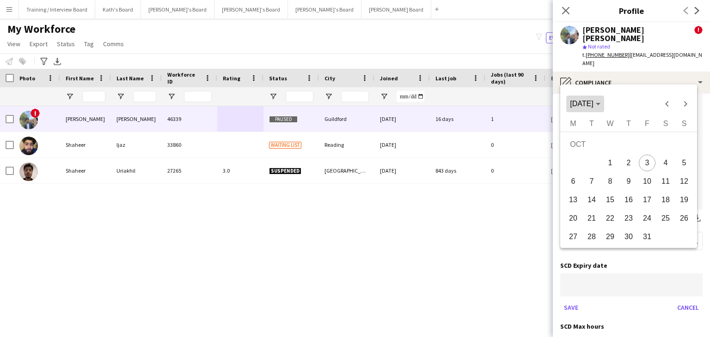
click at [604, 104] on span "Choose month and year" at bounding box center [584, 104] width 37 height 22
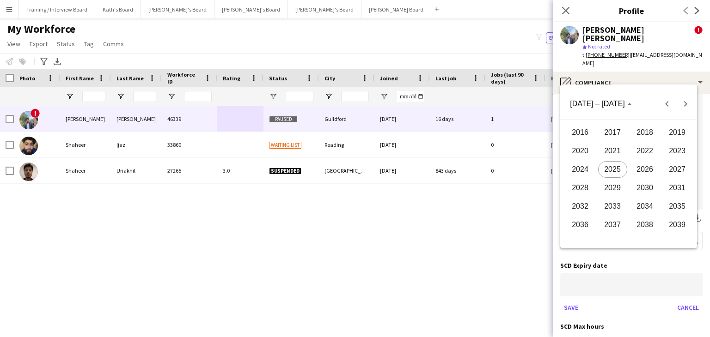
click at [643, 174] on span "2026" at bounding box center [644, 169] width 29 height 17
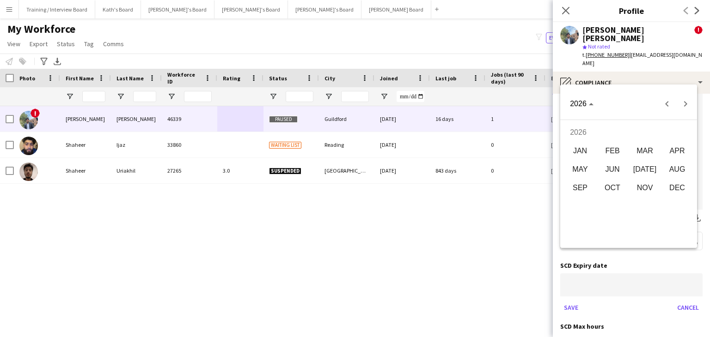
click at [621, 167] on span "JUN" at bounding box center [612, 169] width 29 height 17
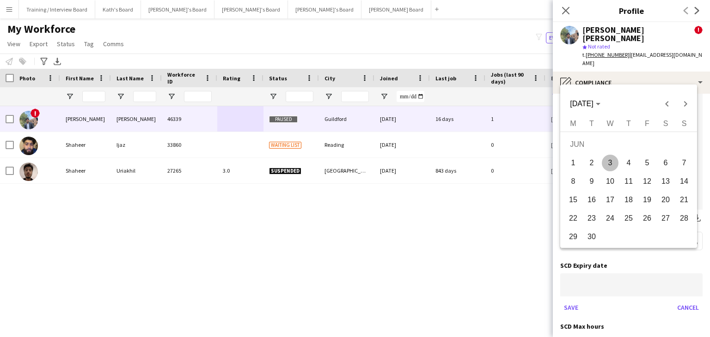
click at [609, 164] on span "3" at bounding box center [610, 163] width 17 height 17
type input "**********"
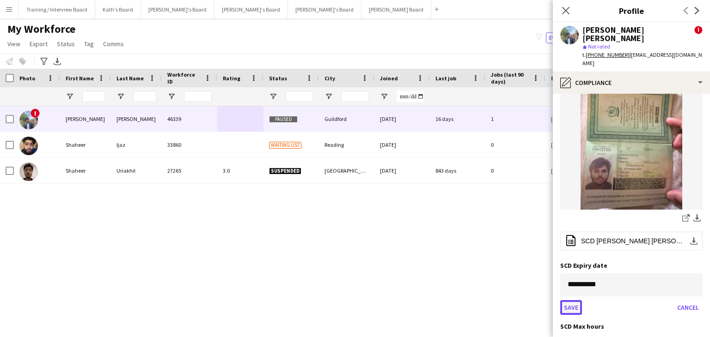
click at [567, 300] on button "Save" at bounding box center [571, 307] width 22 height 15
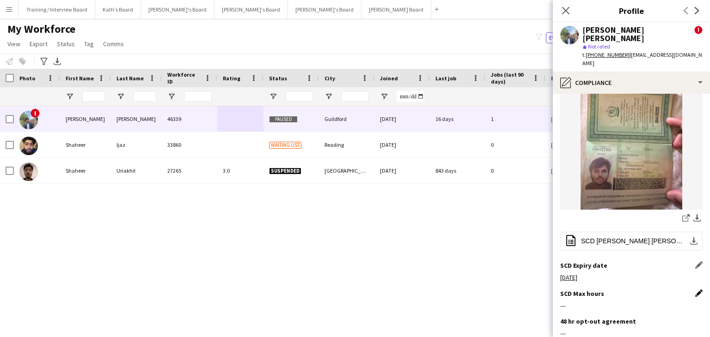
click at [695, 290] on app-icon "Edit this field" at bounding box center [698, 293] width 7 height 7
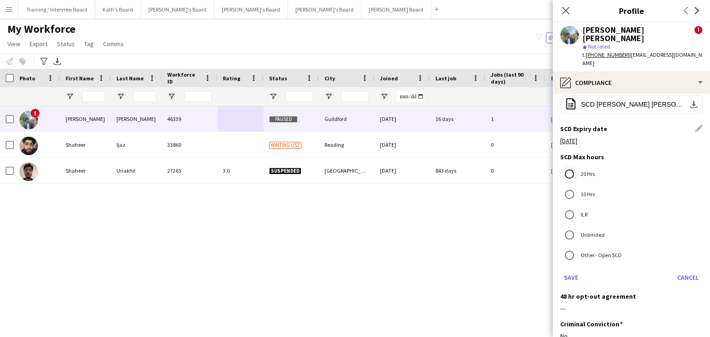
scroll to position [298, 0]
click at [572, 269] on button "Save" at bounding box center [571, 276] width 22 height 15
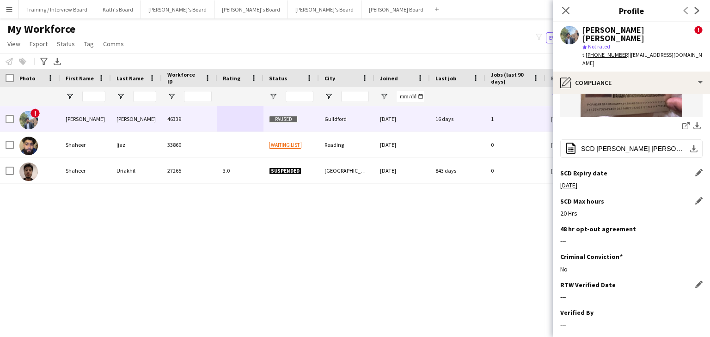
scroll to position [0, 0]
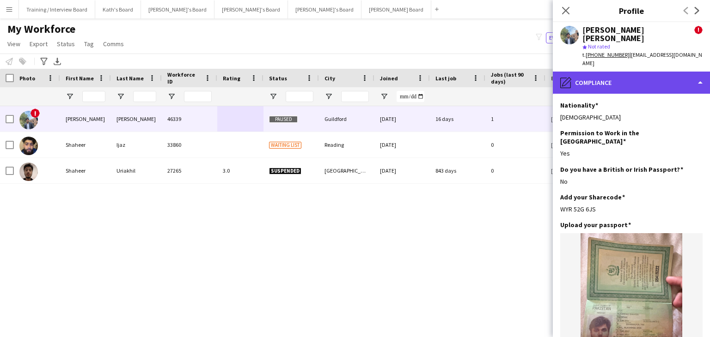
click at [625, 72] on div "pencil4 Compliance" at bounding box center [631, 83] width 157 height 22
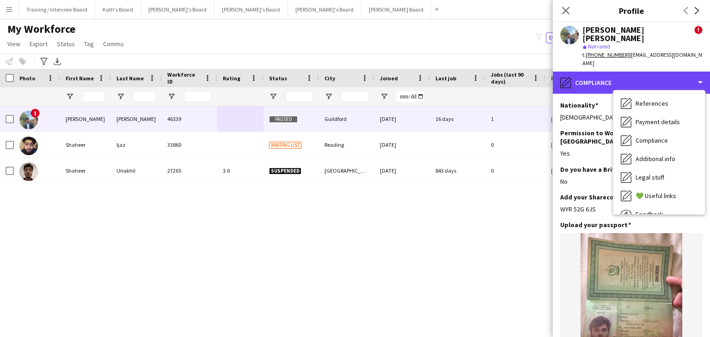
scroll to position [124, 0]
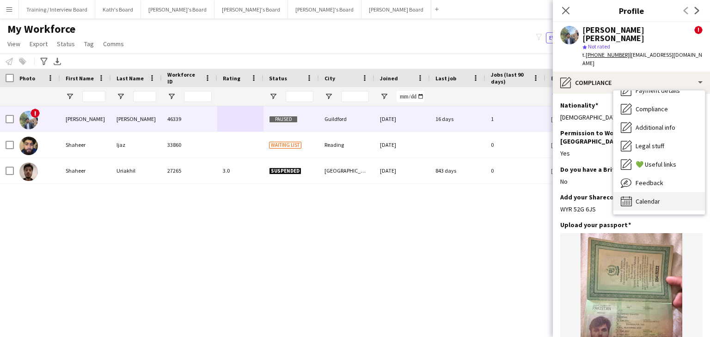
click at [670, 192] on div "Calendar Calendar" at bounding box center [659, 201] width 92 height 18
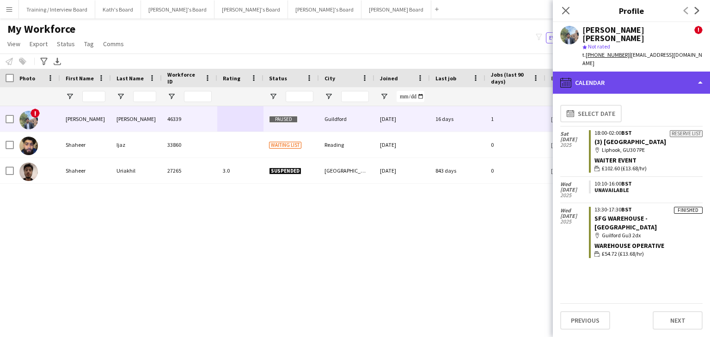
click at [636, 72] on div "calendar-full Calendar" at bounding box center [631, 83] width 157 height 22
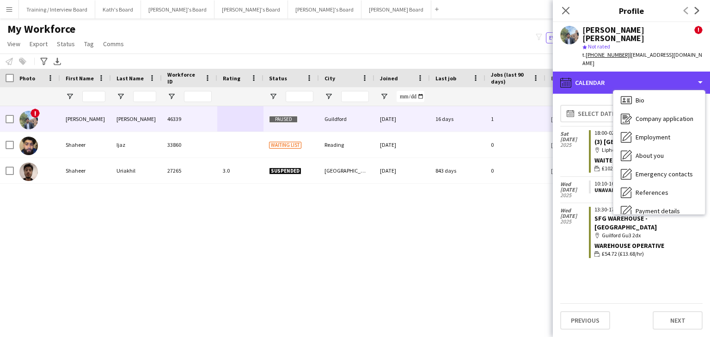
scroll to position [0, 0]
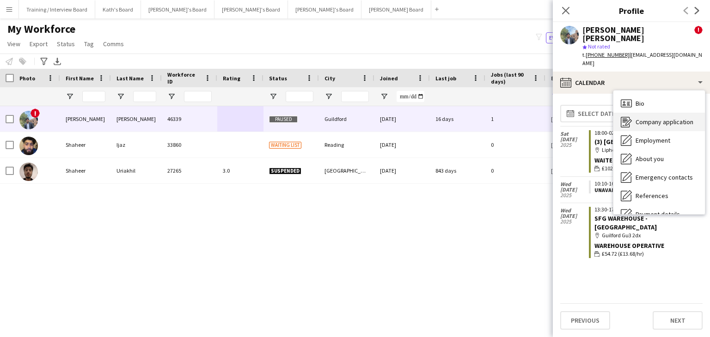
click at [677, 118] on span "Company application" at bounding box center [665, 122] width 58 height 8
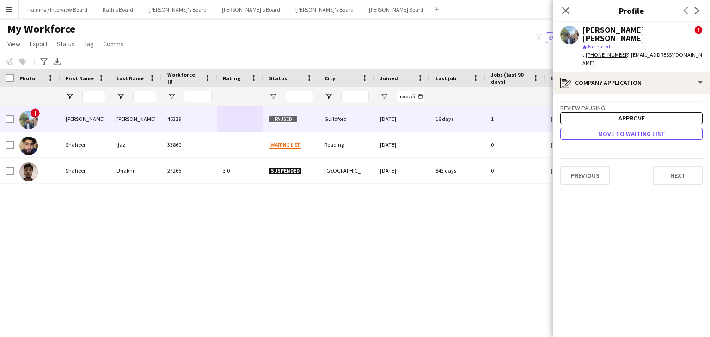
drag, startPoint x: 636, startPoint y: 120, endPoint x: 636, endPoint y: 153, distance: 32.4
click at [636, 128] on button "Move to waiting list" at bounding box center [631, 134] width 142 height 12
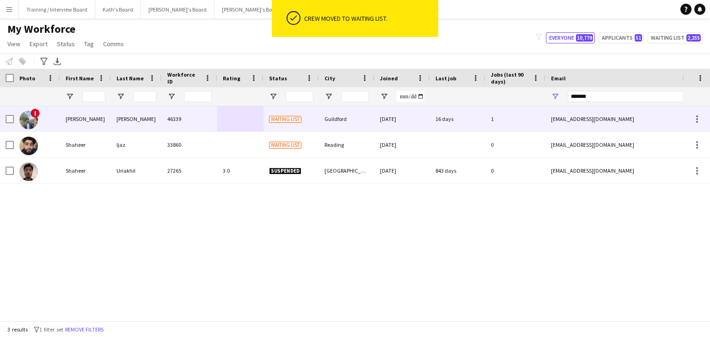
click at [245, 125] on div at bounding box center [240, 118] width 46 height 25
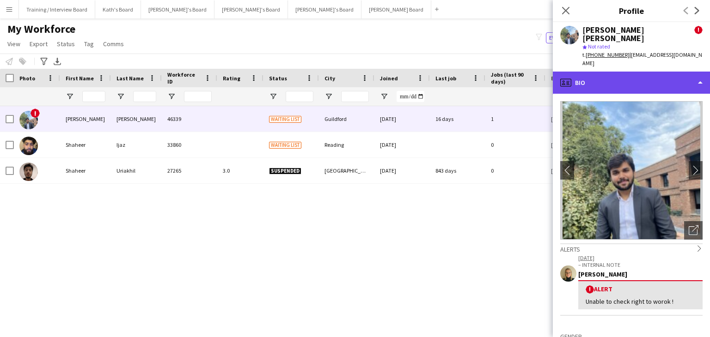
click at [632, 72] on div "profile Bio" at bounding box center [631, 83] width 157 height 22
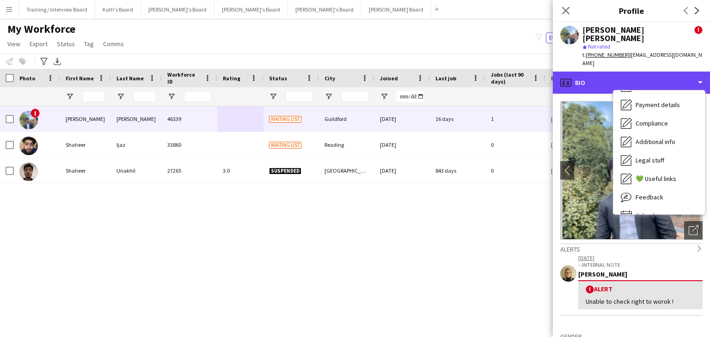
scroll to position [124, 0]
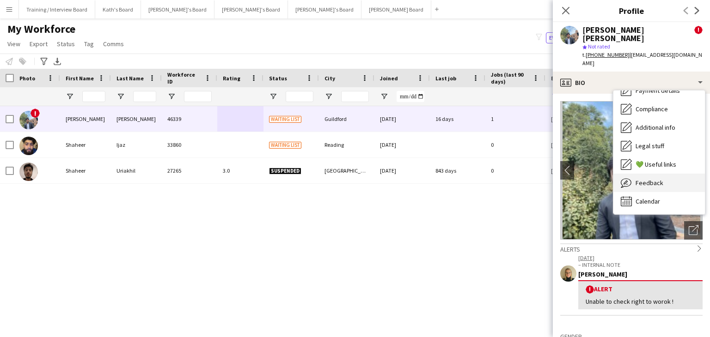
click at [661, 179] on span "Feedback" at bounding box center [650, 183] width 28 height 8
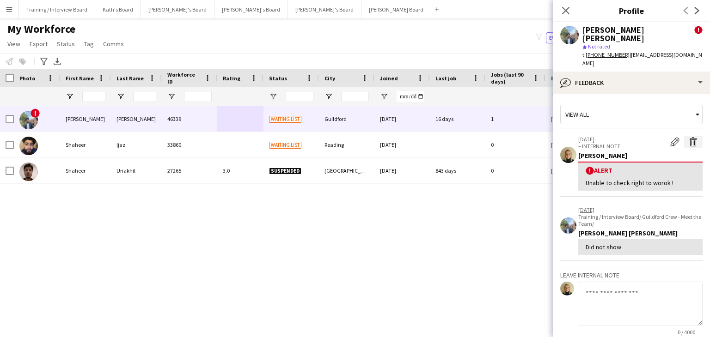
click at [689, 137] on app-icon "Delete alert" at bounding box center [693, 141] width 9 height 9
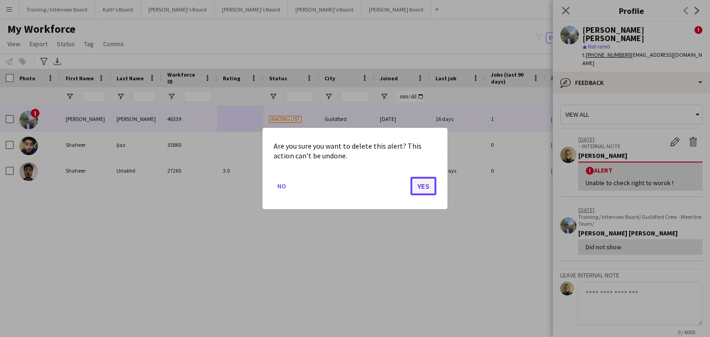
click at [425, 184] on button "Yes" at bounding box center [423, 186] width 26 height 18
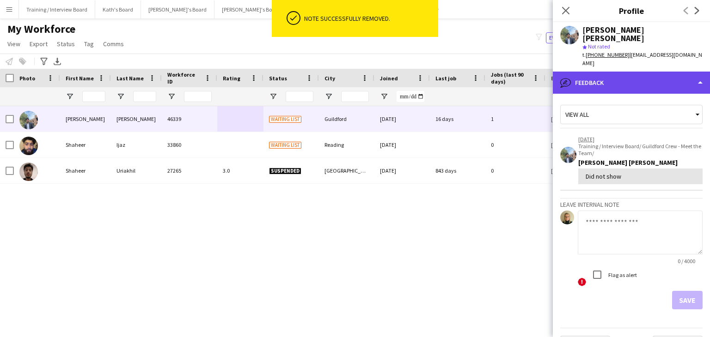
click at [633, 76] on div "bubble-pencil Feedback" at bounding box center [631, 83] width 157 height 22
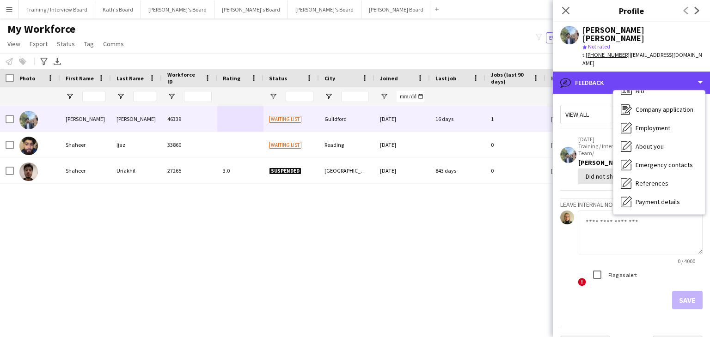
scroll to position [0, 0]
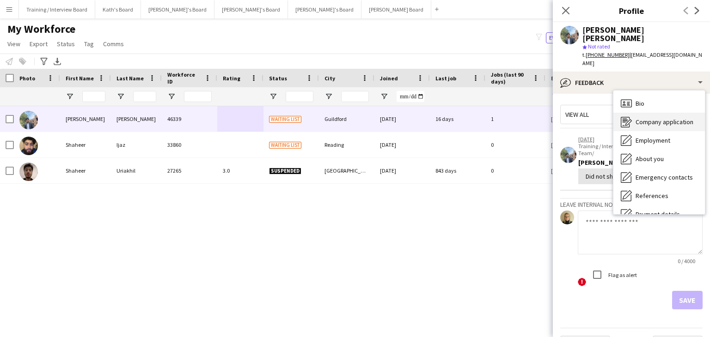
click at [666, 118] on span "Company application" at bounding box center [665, 122] width 58 height 8
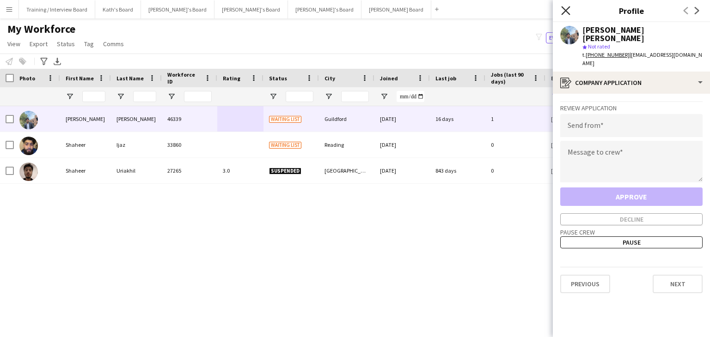
click at [564, 12] on icon at bounding box center [565, 10] width 9 height 9
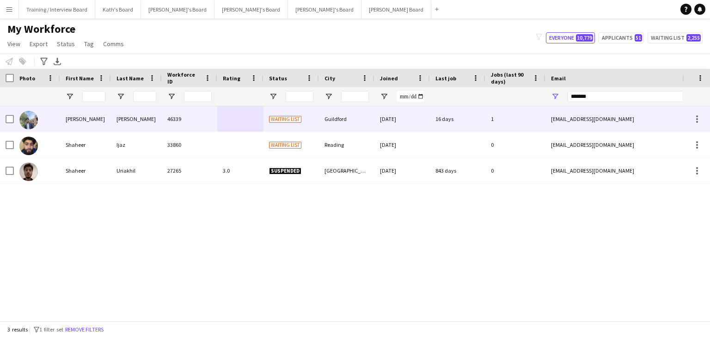
click at [242, 124] on div at bounding box center [240, 118] width 46 height 25
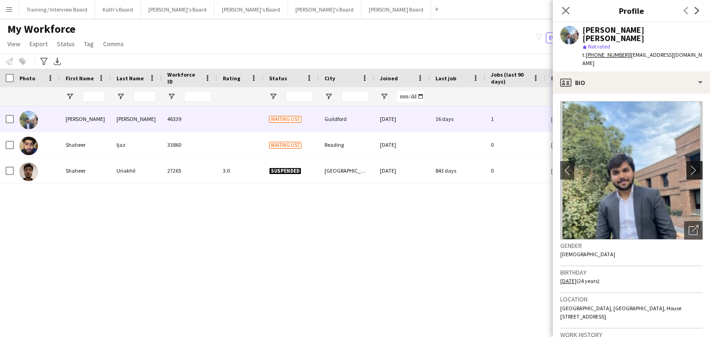
click at [690, 165] on app-icon "chevron-right" at bounding box center [696, 170] width 14 height 10
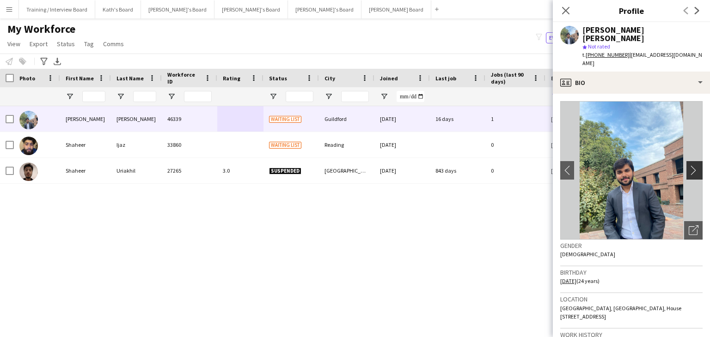
click at [689, 165] on app-icon "chevron-right" at bounding box center [696, 170] width 14 height 10
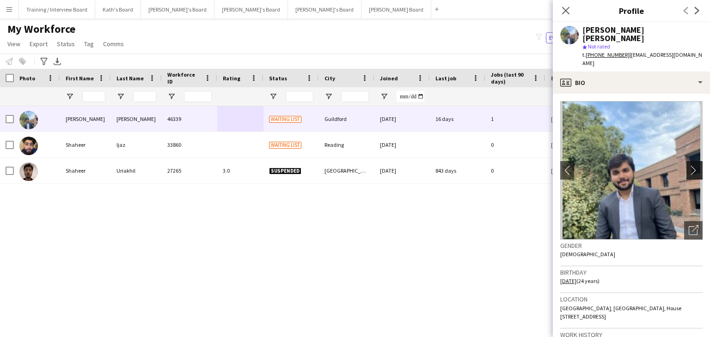
click at [689, 165] on app-icon "chevron-right" at bounding box center [696, 170] width 14 height 10
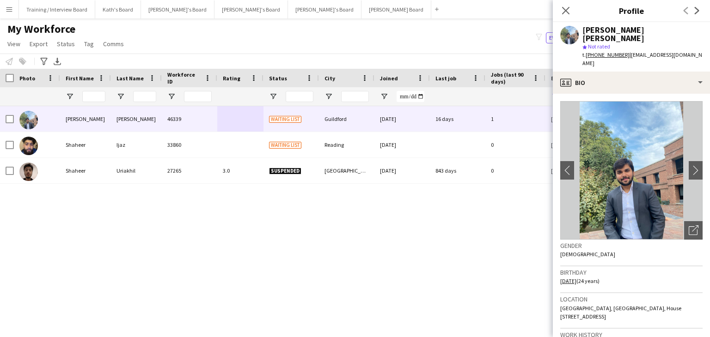
drag, startPoint x: 377, startPoint y: 50, endPoint x: 354, endPoint y: 0, distance: 54.6
click at [377, 49] on div "My Workforce View Views Default view Compliance RTW Checks MANCHESTER Search UN…" at bounding box center [355, 37] width 710 height 31
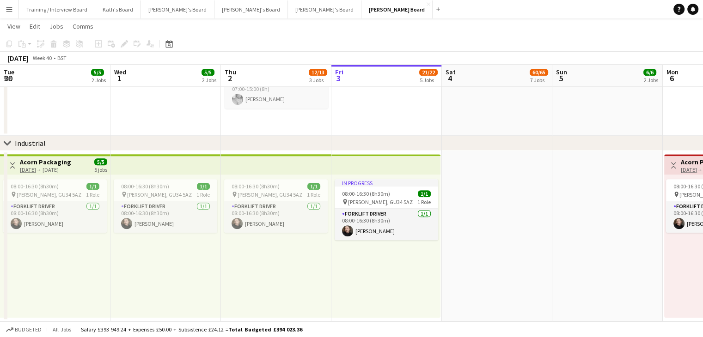
scroll to position [0, 221]
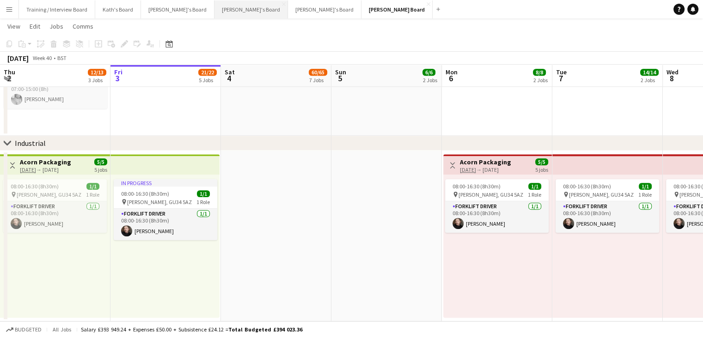
click at [214, 5] on button "[PERSON_NAME]'s Board Close" at bounding box center [250, 9] width 73 height 18
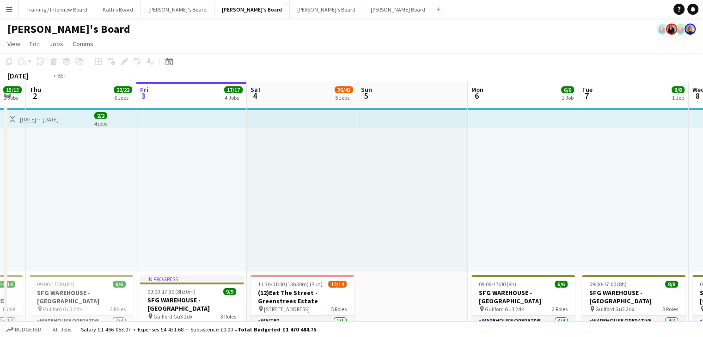
drag, startPoint x: 161, startPoint y: 97, endPoint x: 517, endPoint y: 105, distance: 356.0
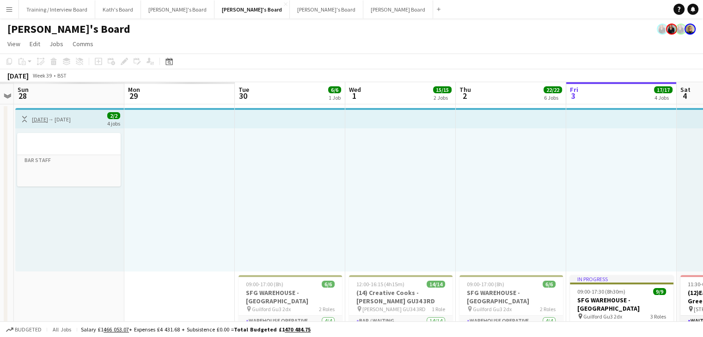
drag, startPoint x: 158, startPoint y: 97, endPoint x: 542, endPoint y: 104, distance: 384.2
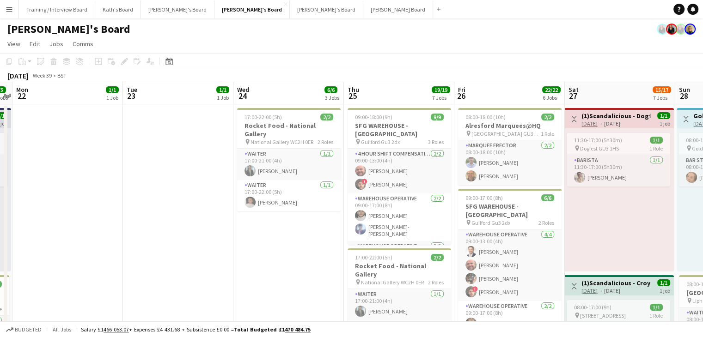
drag, startPoint x: 194, startPoint y: 99, endPoint x: 307, endPoint y: 109, distance: 113.2
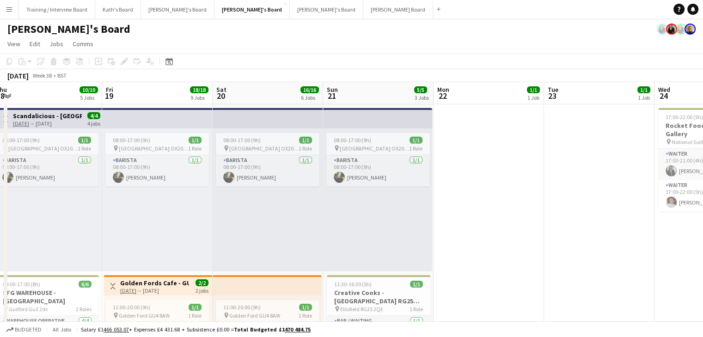
drag, startPoint x: 162, startPoint y: 102, endPoint x: 420, endPoint y: 109, distance: 258.0
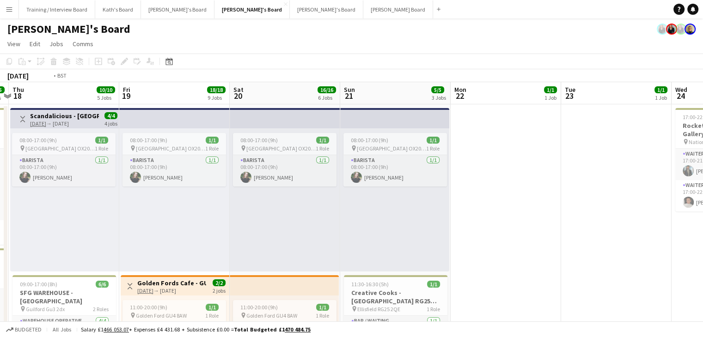
drag, startPoint x: 140, startPoint y: 101, endPoint x: 582, endPoint y: 107, distance: 442.8
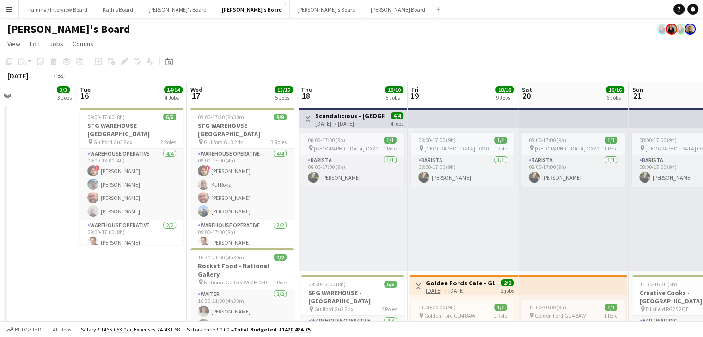
drag, startPoint x: 450, startPoint y: 104, endPoint x: 66, endPoint y: 100, distance: 384.1
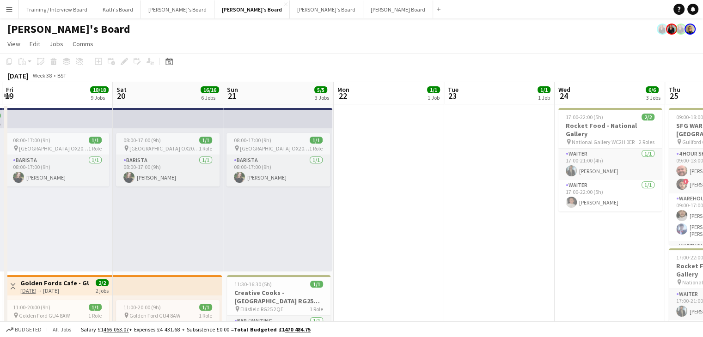
drag, startPoint x: 479, startPoint y: 104, endPoint x: 147, endPoint y: 91, distance: 332.6
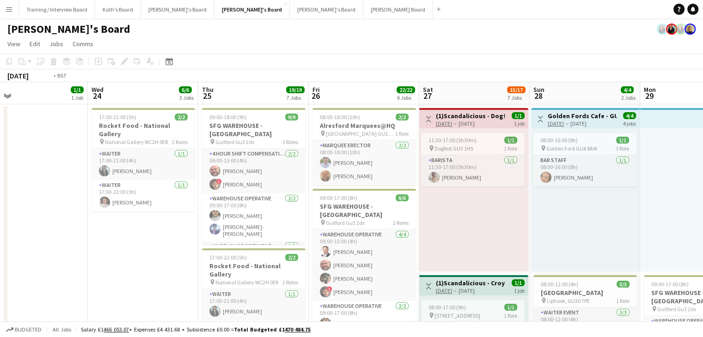
drag, startPoint x: 634, startPoint y: 98, endPoint x: 604, endPoint y: 102, distance: 30.4
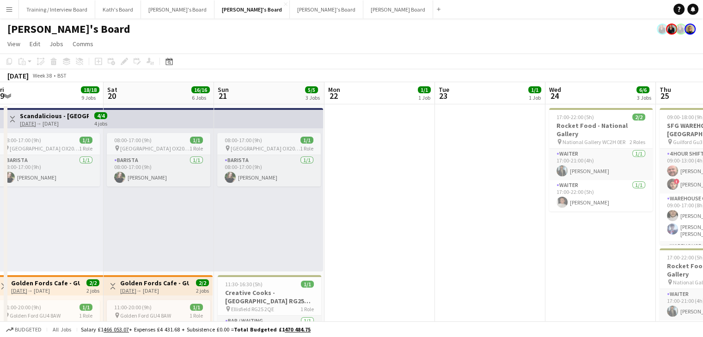
drag, startPoint x: 124, startPoint y: 98, endPoint x: 416, endPoint y: 94, distance: 292.6
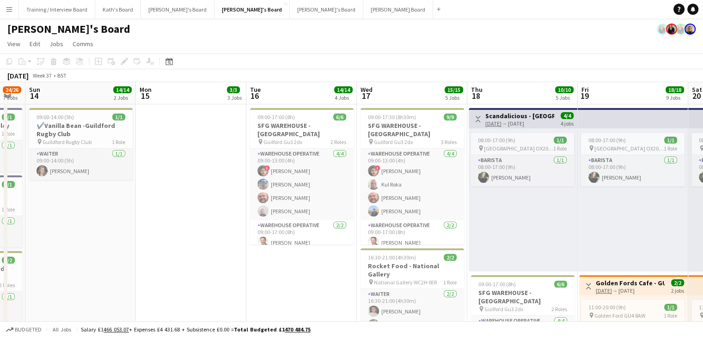
drag, startPoint x: 98, startPoint y: 88, endPoint x: 252, endPoint y: 106, distance: 155.4
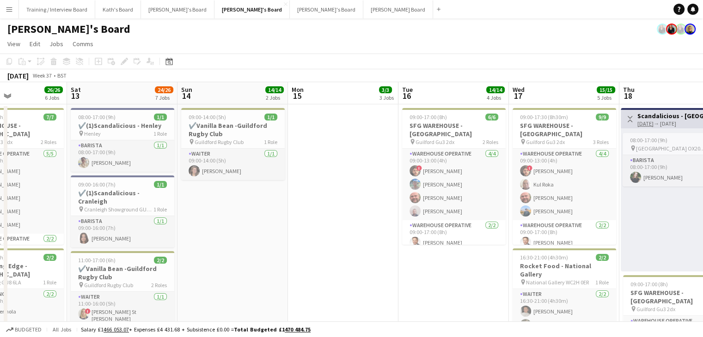
drag, startPoint x: 146, startPoint y: 105, endPoint x: 365, endPoint y: 110, distance: 219.1
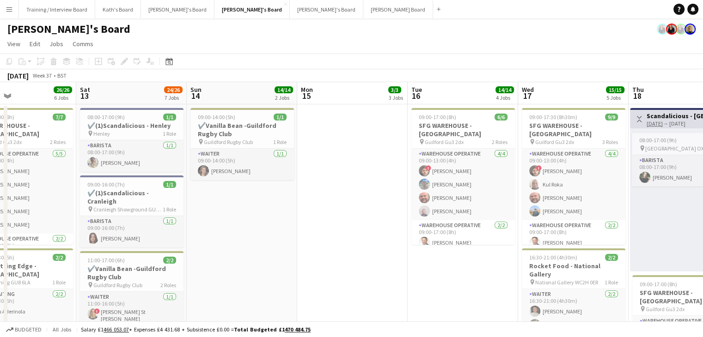
scroll to position [0, 196]
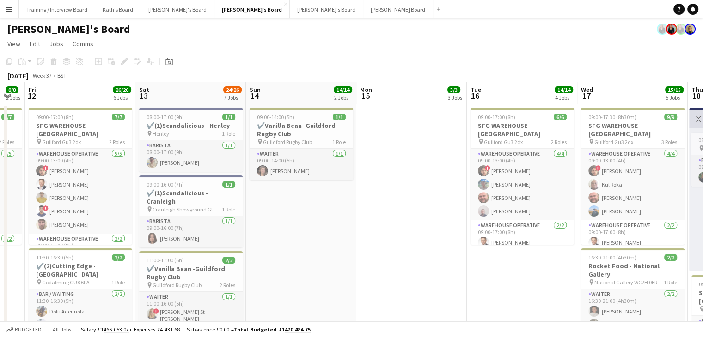
drag, startPoint x: 184, startPoint y: 98, endPoint x: 363, endPoint y: 103, distance: 179.4
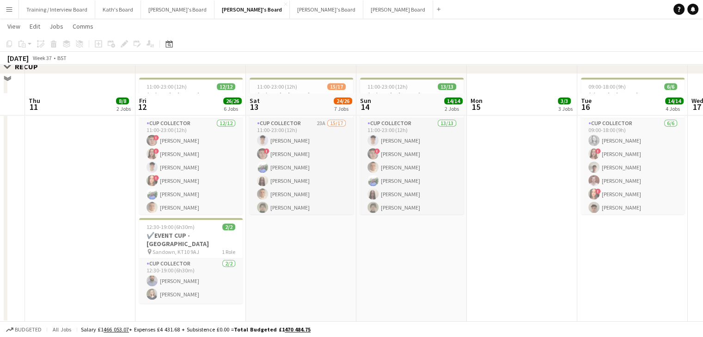
scroll to position [878, 0]
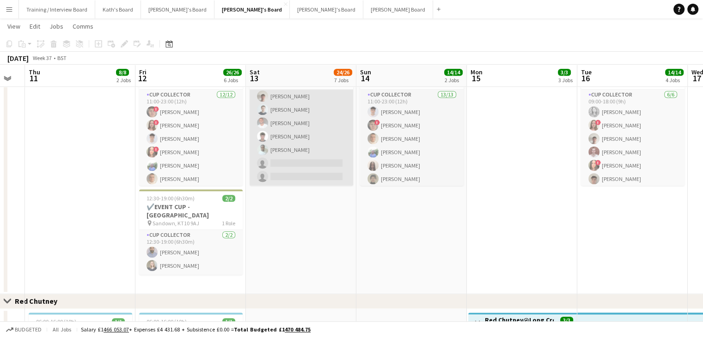
click at [323, 147] on app-card-role "CUP COLLECTOR 23A 15/17 11:00-23:00 (12h) [PERSON_NAME] ! [PERSON_NAME] [PERSON…" at bounding box center [302, 63] width 104 height 246
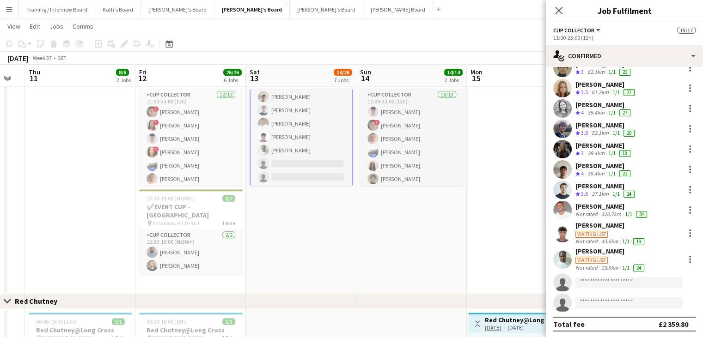
scroll to position [137, 0]
click at [614, 233] on div "Waiting list" at bounding box center [610, 233] width 71 height 8
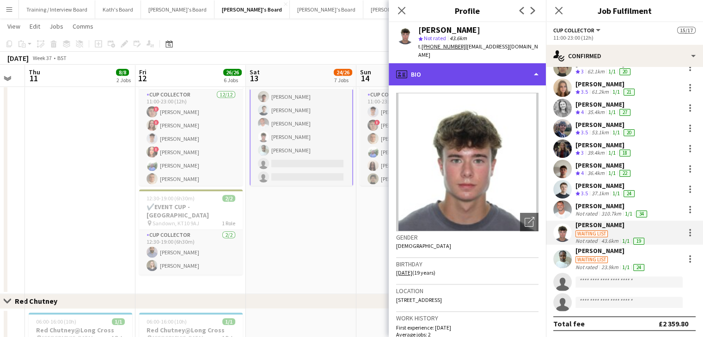
click at [500, 64] on div "profile Bio" at bounding box center [467, 74] width 157 height 22
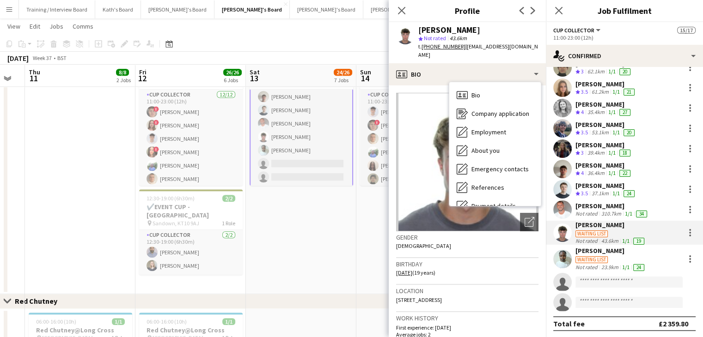
drag, startPoint x: 544, startPoint y: 96, endPoint x: 541, endPoint y: 165, distance: 69.4
click at [541, 171] on div "Bio Bio Company application Company application Employment Employment About you…" at bounding box center [495, 144] width 92 height 125
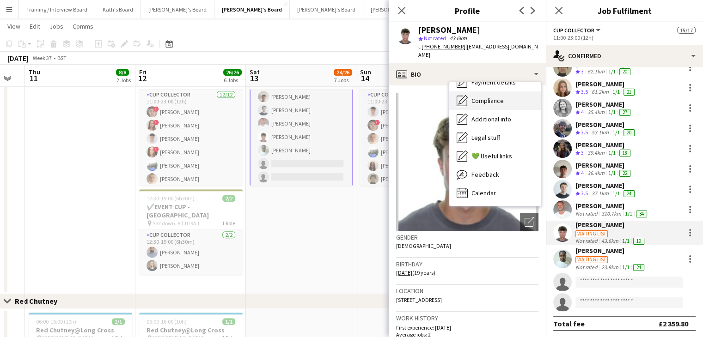
click at [502, 97] on div "Compliance Compliance" at bounding box center [495, 101] width 92 height 18
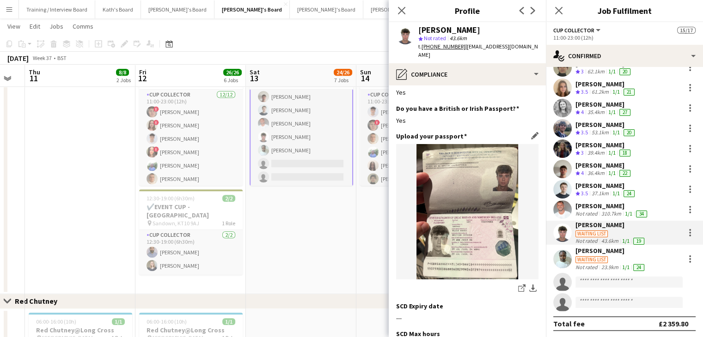
scroll to position [92, 0]
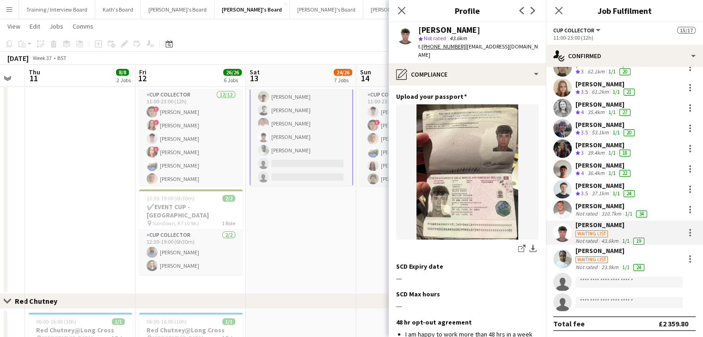
click at [605, 259] on div "Waiting list" at bounding box center [591, 260] width 32 height 7
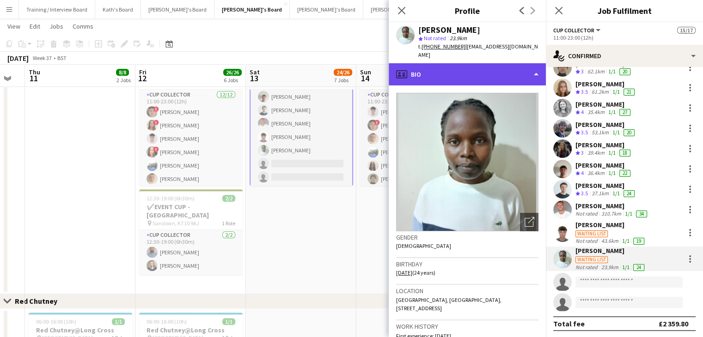
click at [490, 69] on div "profile Bio" at bounding box center [467, 74] width 157 height 22
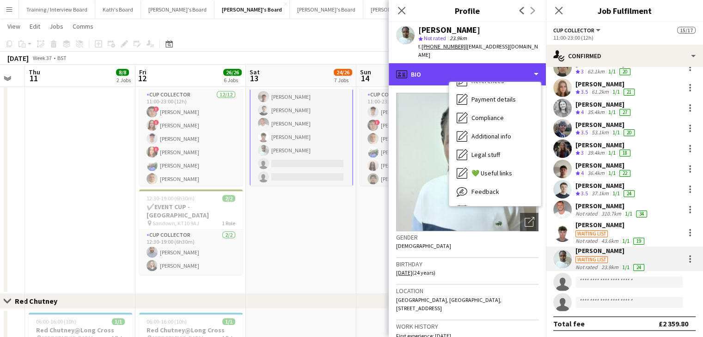
scroll to position [113, 0]
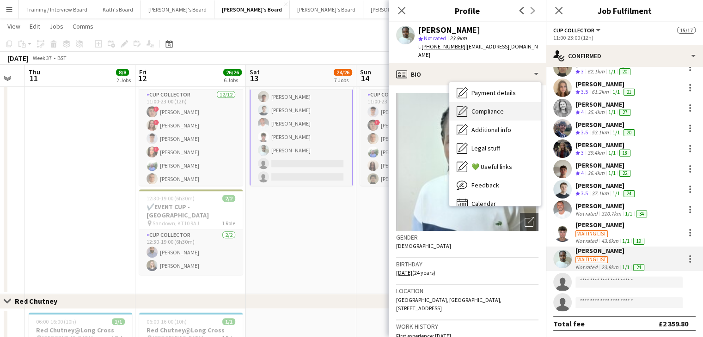
click at [509, 102] on div "Compliance Compliance" at bounding box center [495, 111] width 92 height 18
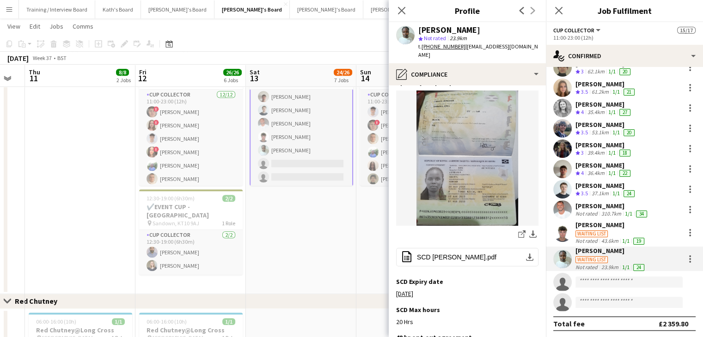
scroll to position [139, 0]
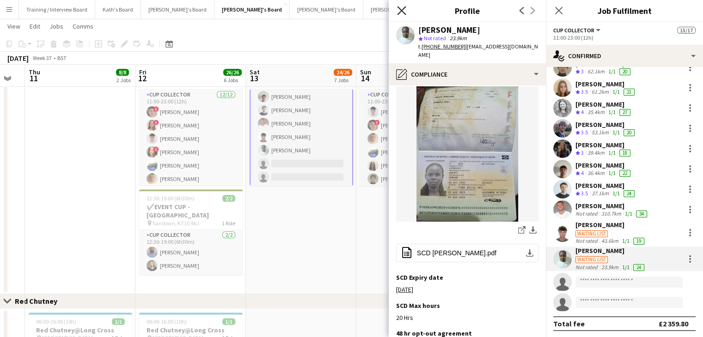
click at [405, 10] on icon "Close pop-in" at bounding box center [401, 10] width 9 height 9
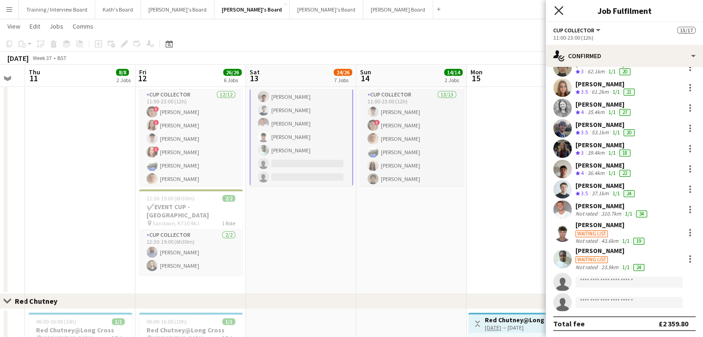
click at [557, 12] on icon at bounding box center [558, 10] width 9 height 9
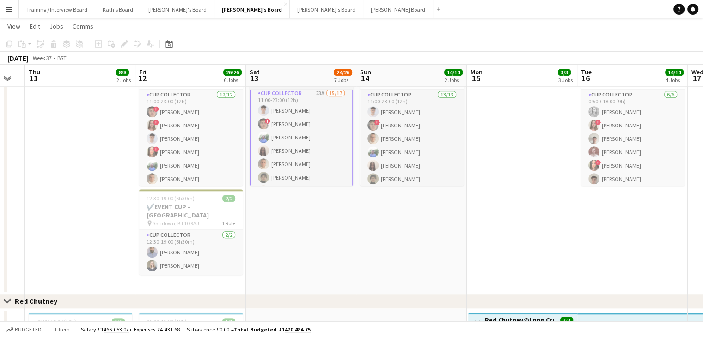
scroll to position [0, 0]
click at [384, 42] on app-toolbar "Copy Paste Paste Ctrl+V Paste with crew Ctrl+Shift+V Paste linked Job [GEOGRAPH…" at bounding box center [351, 44] width 703 height 16
click at [363, 6] on button "[PERSON_NAME] Board Close" at bounding box center [398, 9] width 70 height 18
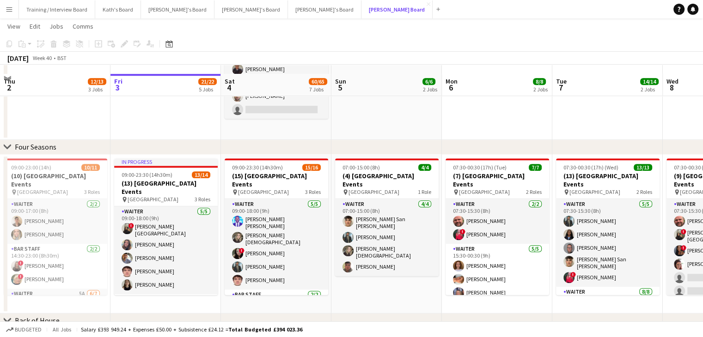
scroll to position [786, 0]
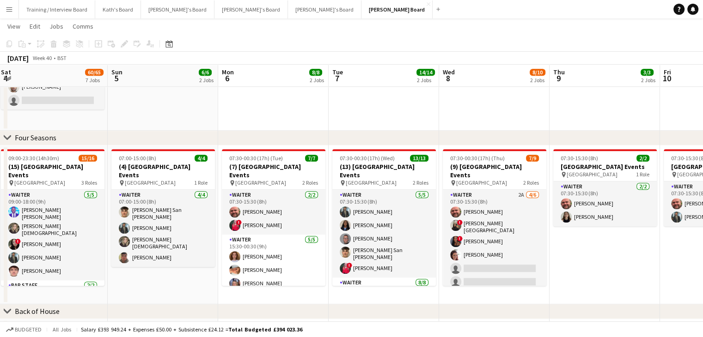
drag, startPoint x: 581, startPoint y: 79, endPoint x: 358, endPoint y: 79, distance: 223.7
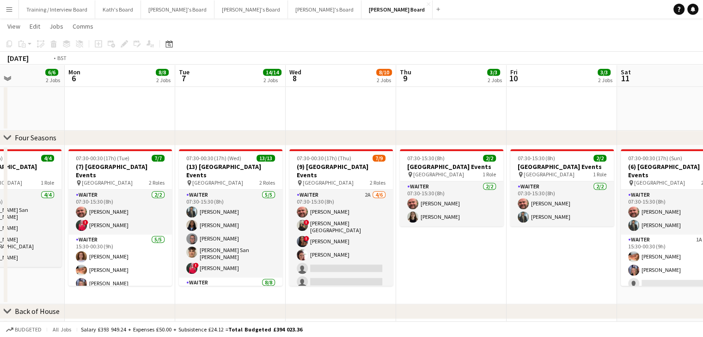
drag, startPoint x: 414, startPoint y: 74, endPoint x: 339, endPoint y: 73, distance: 74.4
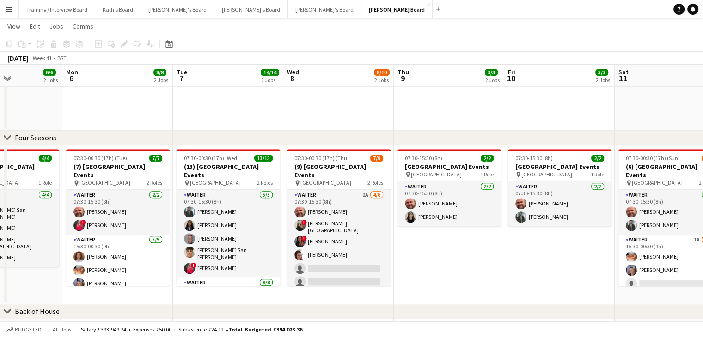
drag, startPoint x: 624, startPoint y: 69, endPoint x: 318, endPoint y: 78, distance: 306.6
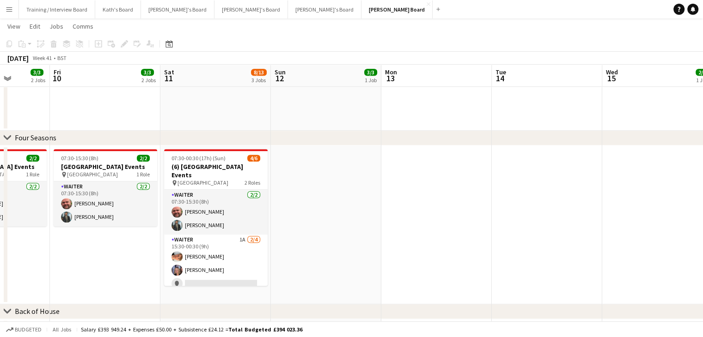
drag, startPoint x: 485, startPoint y: 76, endPoint x: 344, endPoint y: 79, distance: 141.0
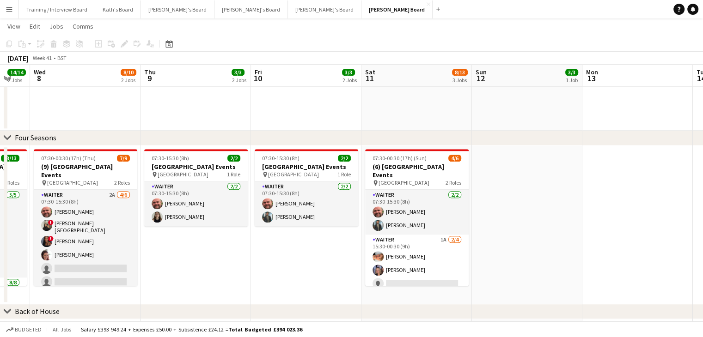
drag, startPoint x: 414, startPoint y: 82, endPoint x: 632, endPoint y: 84, distance: 218.2
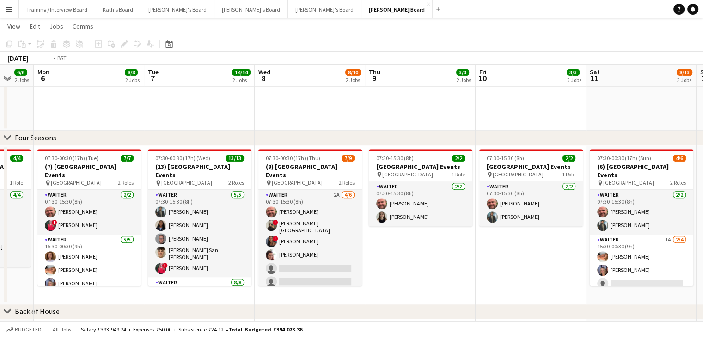
drag, startPoint x: 142, startPoint y: 81, endPoint x: 170, endPoint y: 85, distance: 28.0
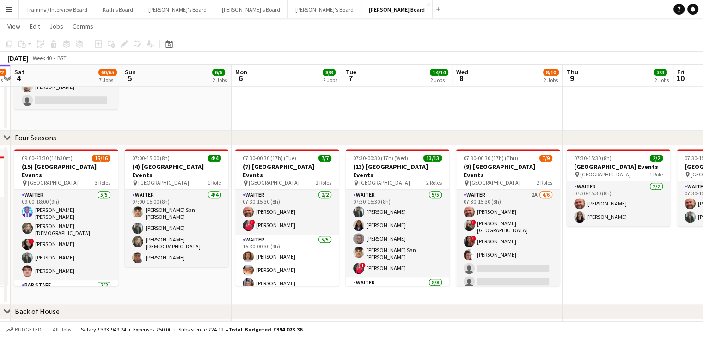
scroll to position [0, 231]
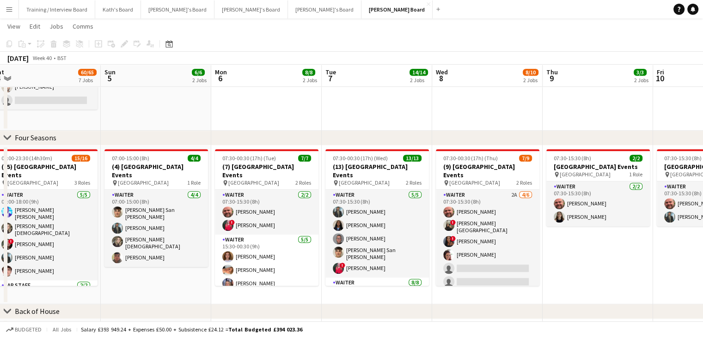
drag, startPoint x: 187, startPoint y: 84, endPoint x: 427, endPoint y: 81, distance: 239.4
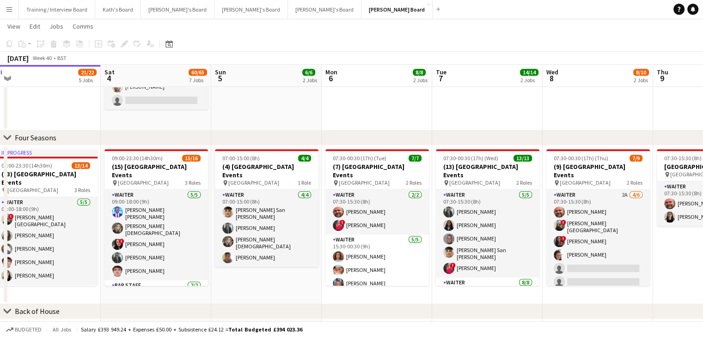
scroll to position [0, 293]
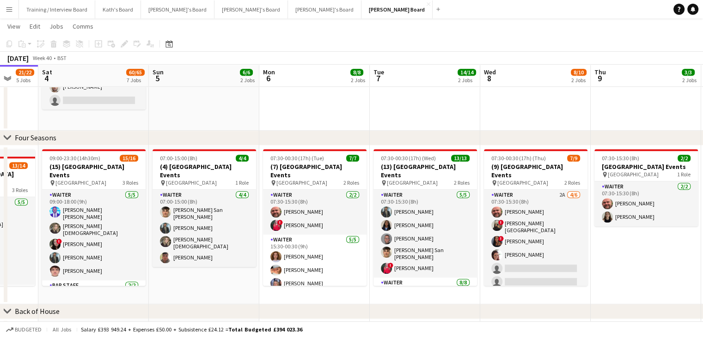
drag, startPoint x: 203, startPoint y: 80, endPoint x: 251, endPoint y: 81, distance: 48.1
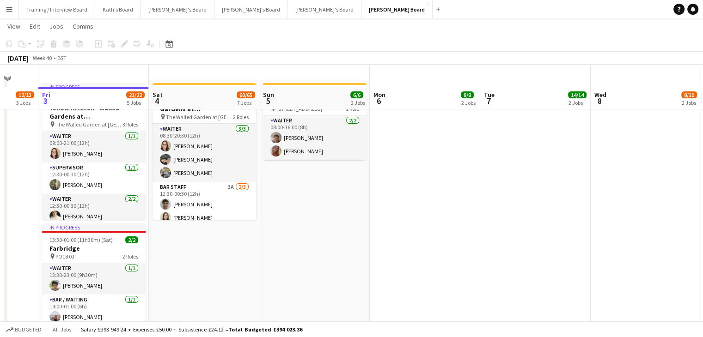
scroll to position [0, 0]
